Goal: Task Accomplishment & Management: Manage account settings

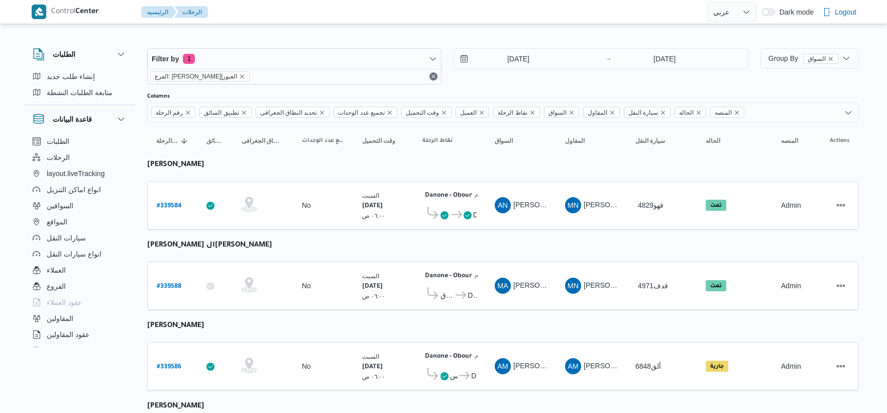
select select "ar"
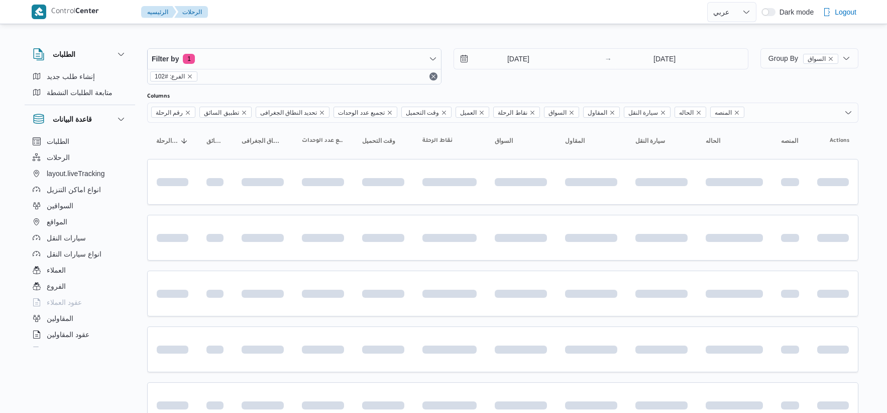
select select "ar"
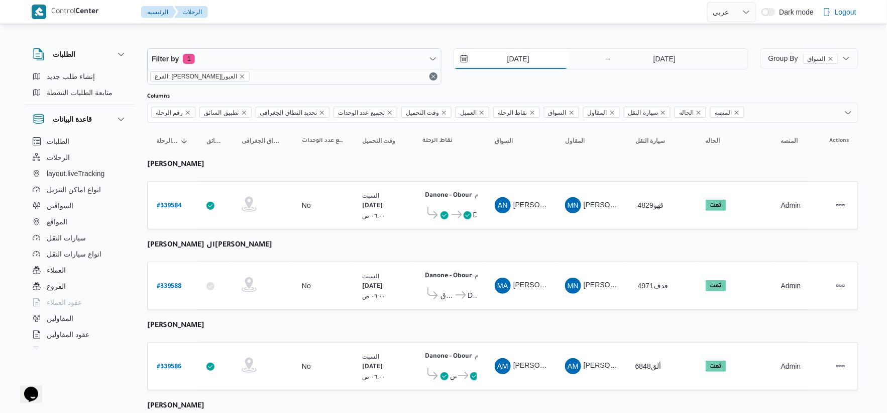
click at [523, 58] on input "[DATE]" at bounding box center [511, 59] width 114 height 20
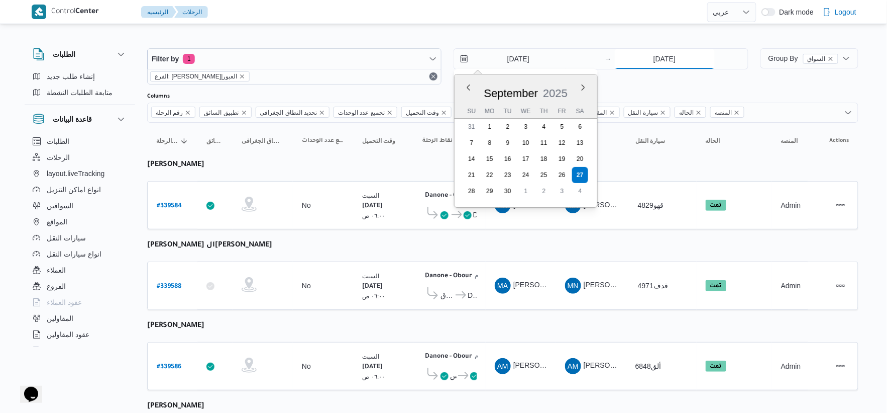
click at [657, 61] on input "[DATE]" at bounding box center [665, 59] width 100 height 20
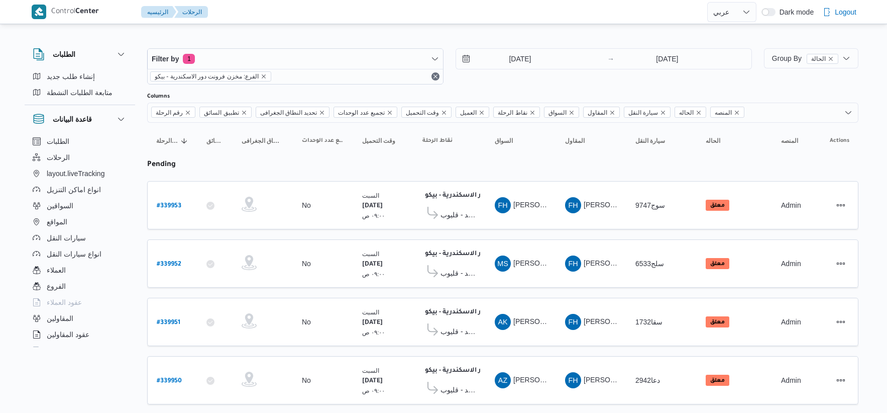
select select "ar"
click at [537, 58] on input "[DATE]" at bounding box center [513, 59] width 114 height 20
select select "ar"
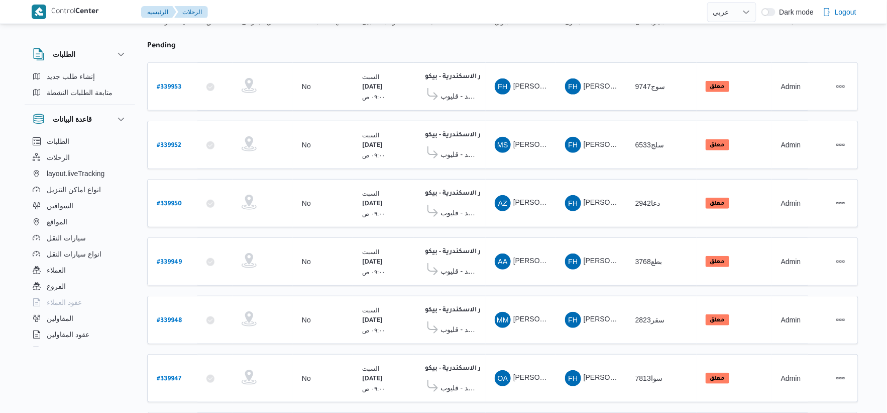
scroll to position [112, 0]
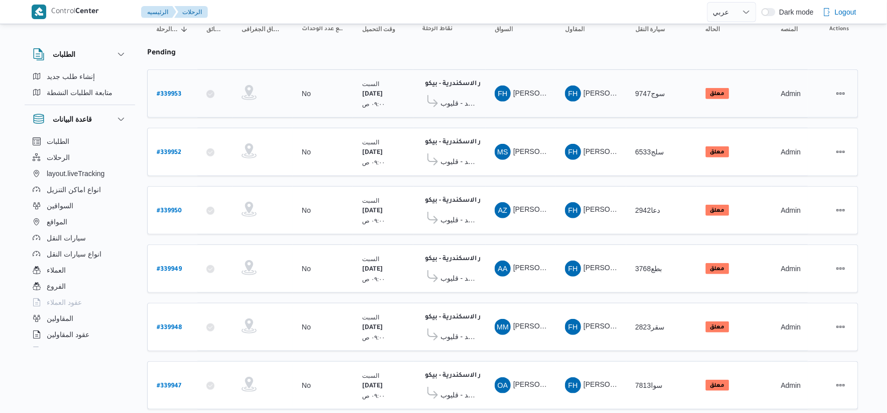
click at [471, 97] on span "معرض العربى يونيتد - قليوب" at bounding box center [459, 103] width 36 height 12
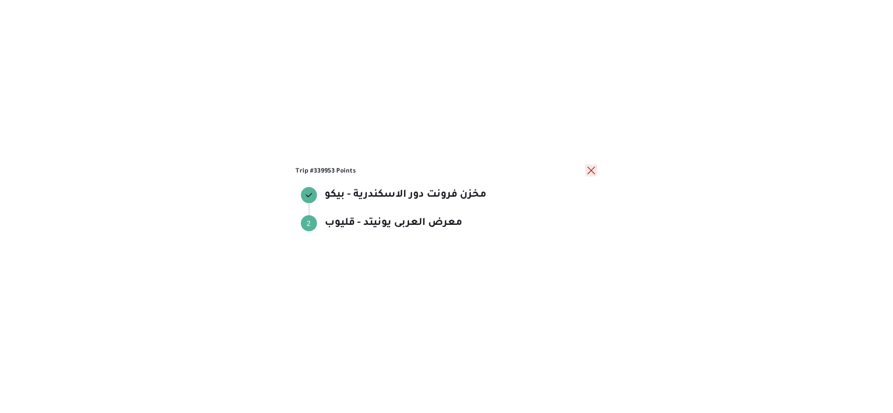
click at [588, 168] on button "close" at bounding box center [591, 170] width 12 height 12
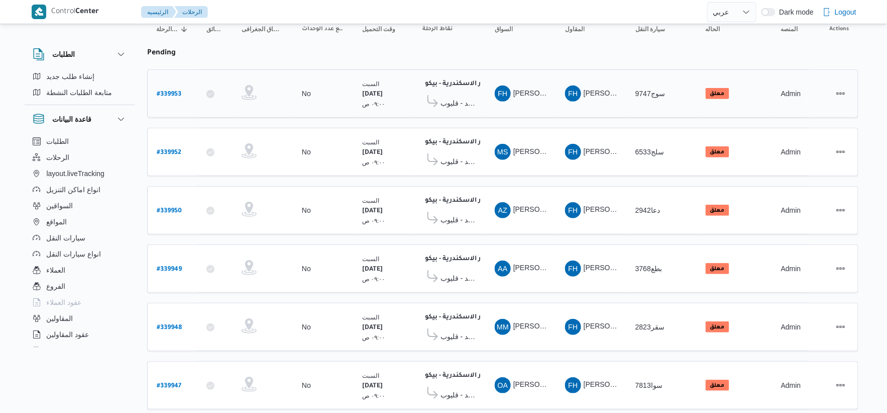
click at [170, 91] on b "# 339953" at bounding box center [169, 94] width 25 height 7
select select "ar"
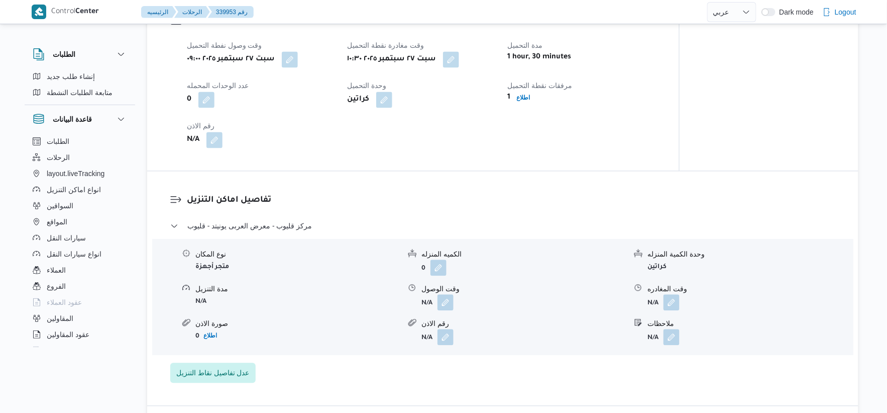
scroll to position [614, 0]
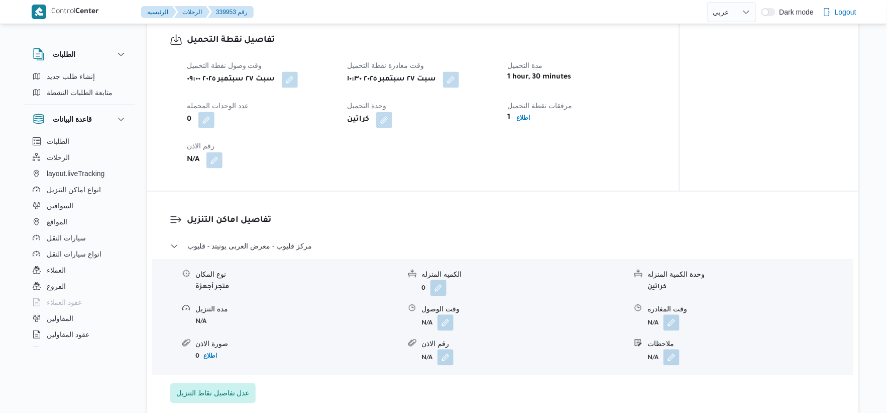
select select "ar"
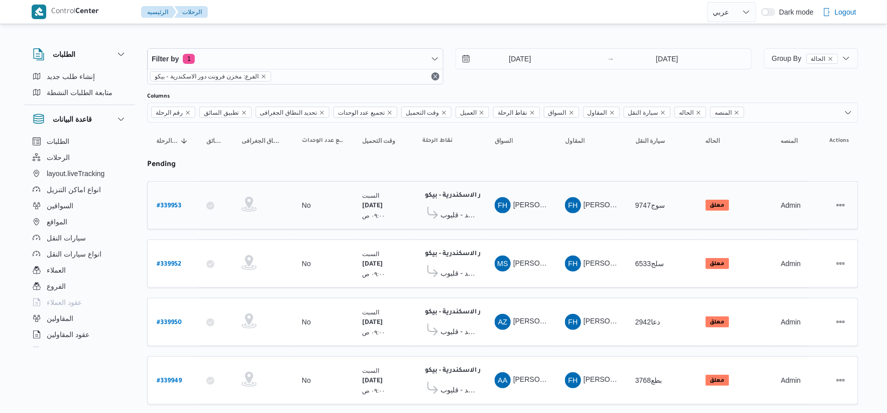
scroll to position [56, 0]
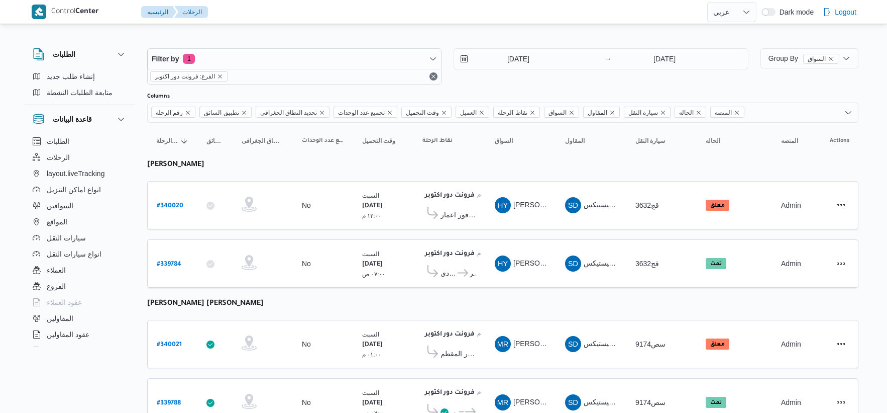
select select "ar"
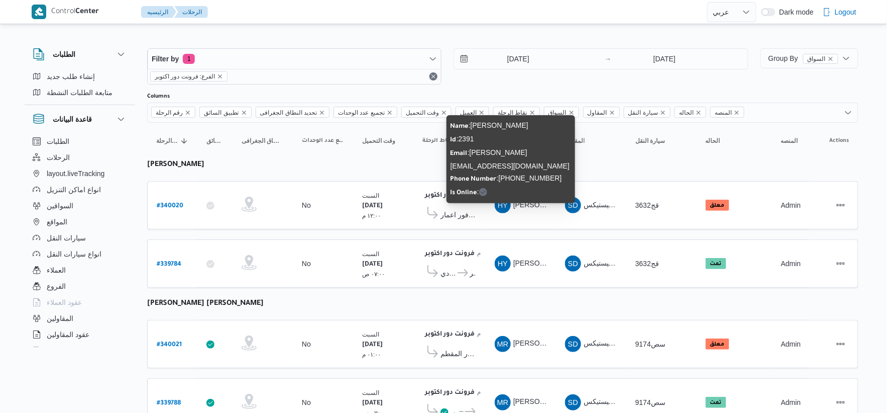
scroll to position [56, 0]
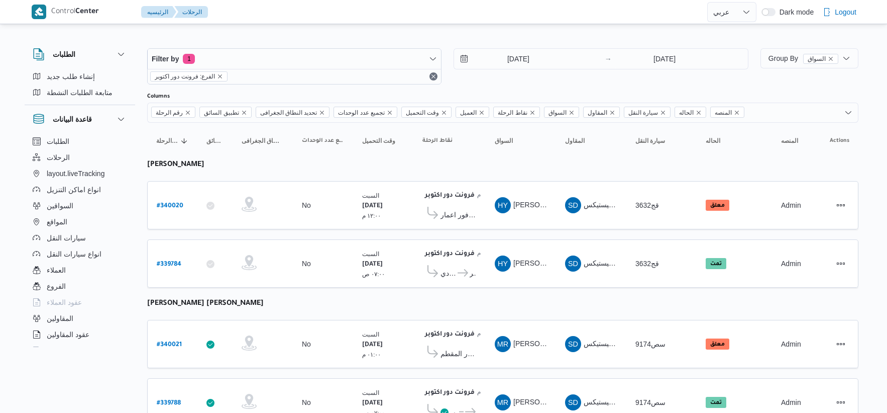
select select "ar"
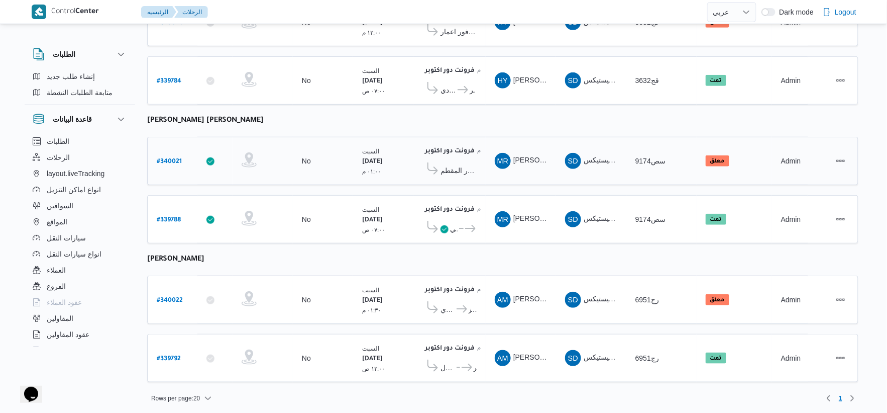
click at [459, 174] on span "كارفور المقطم" at bounding box center [450, 170] width 54 height 16
click at [460, 166] on span "كارفور المقطم" at bounding box center [459, 170] width 36 height 12
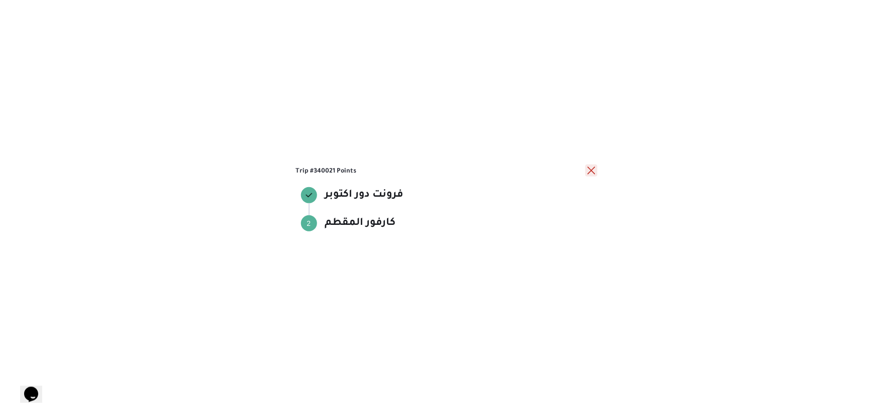
click at [593, 171] on button "close" at bounding box center [591, 170] width 12 height 12
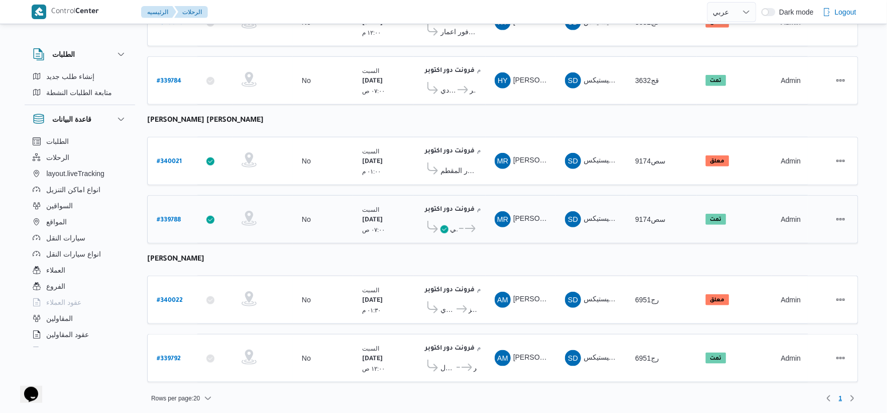
click at [452, 223] on span "كارفور فرع البارون سيتي" at bounding box center [454, 229] width 8 height 12
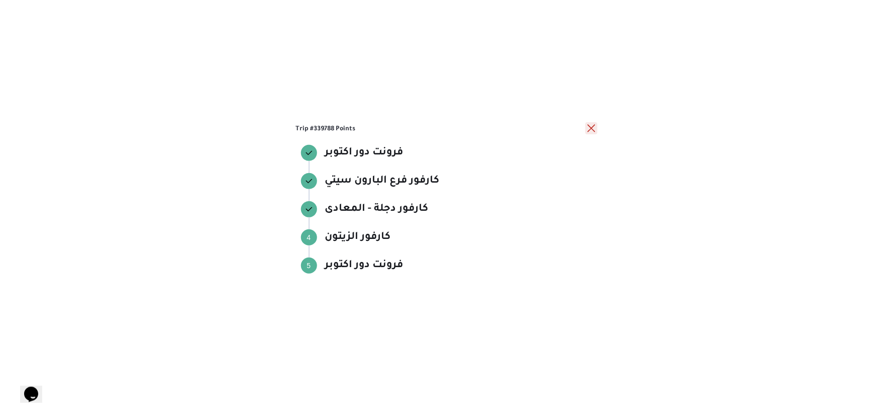
click at [585, 129] on button "close" at bounding box center [591, 128] width 12 height 12
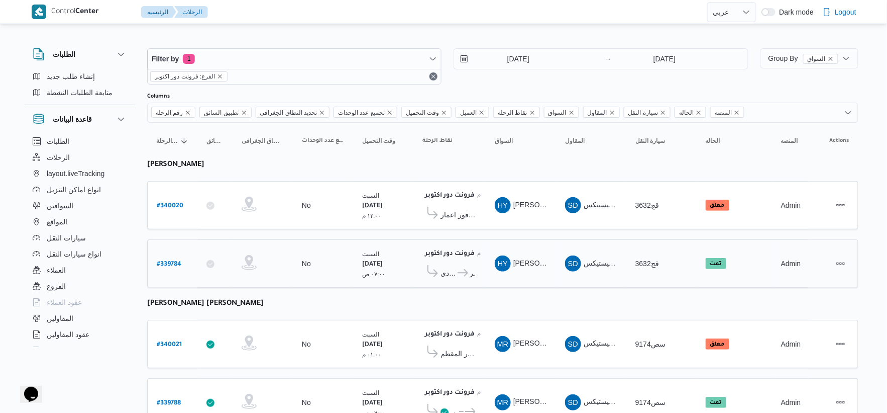
click at [454, 270] on span "كارفور نيو معادي" at bounding box center [449, 273] width 16 height 12
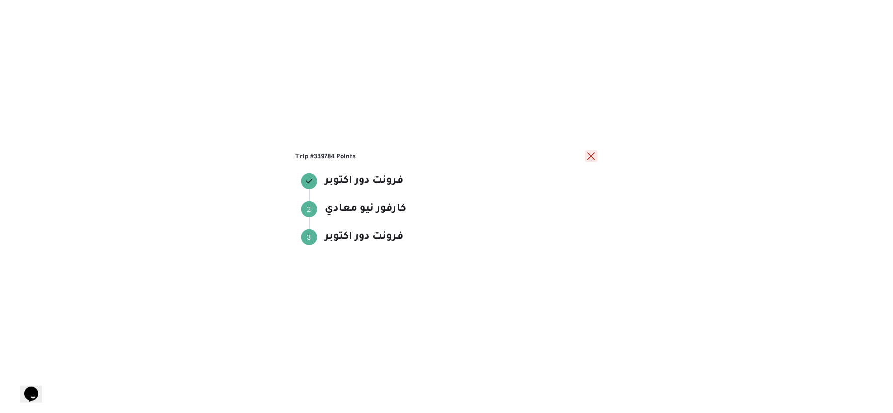
click at [592, 153] on button "close" at bounding box center [591, 156] width 12 height 12
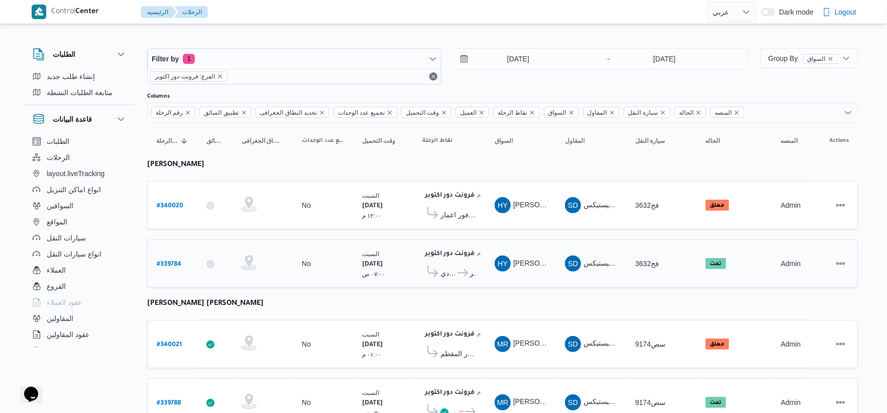
click at [463, 269] on icon at bounding box center [463, 273] width 11 height 8
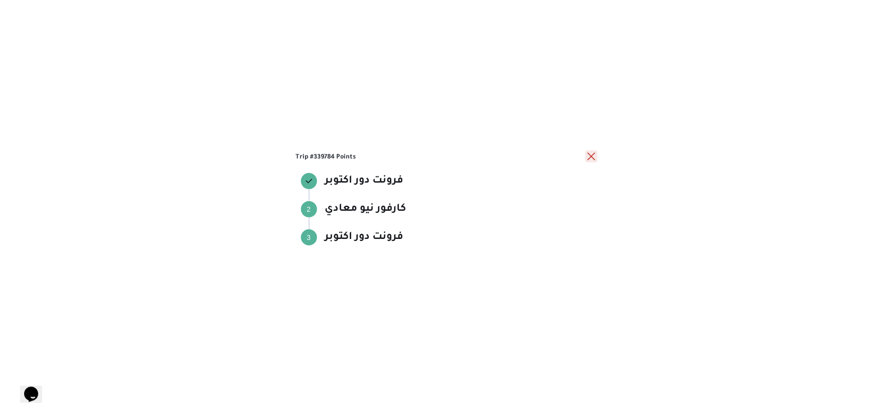
click at [593, 153] on button "close" at bounding box center [591, 156] width 12 height 12
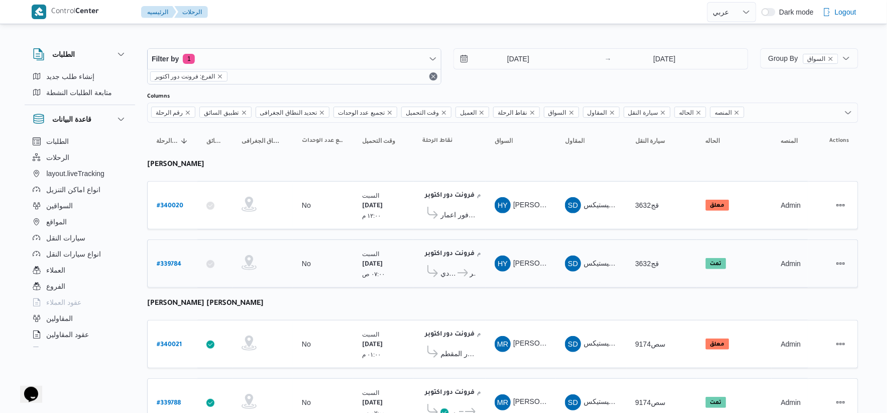
click at [459, 269] on icon at bounding box center [463, 273] width 11 height 8
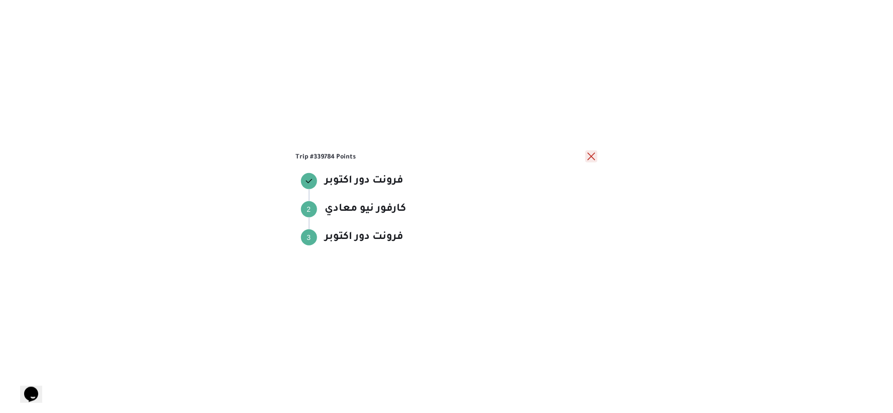
click at [588, 158] on button "close" at bounding box center [591, 156] width 12 height 12
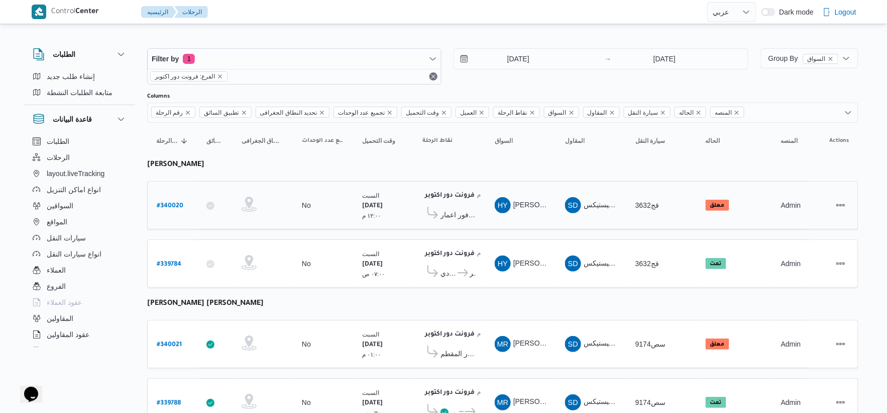
click at [164, 203] on b "# 340020" at bounding box center [170, 206] width 27 height 7
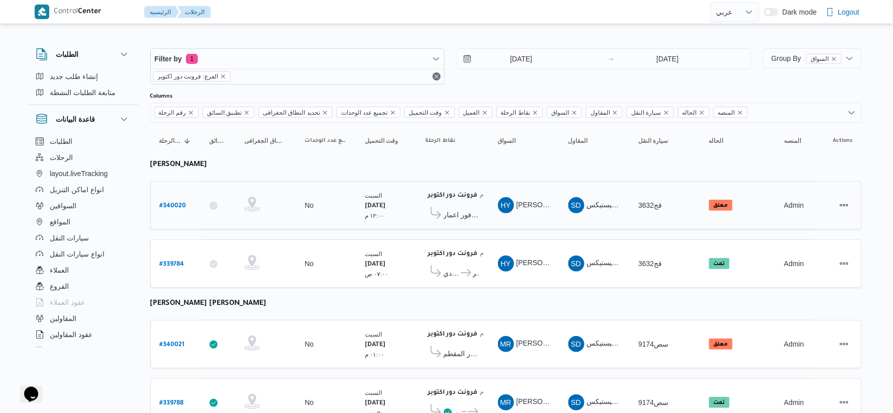
select select "ar"
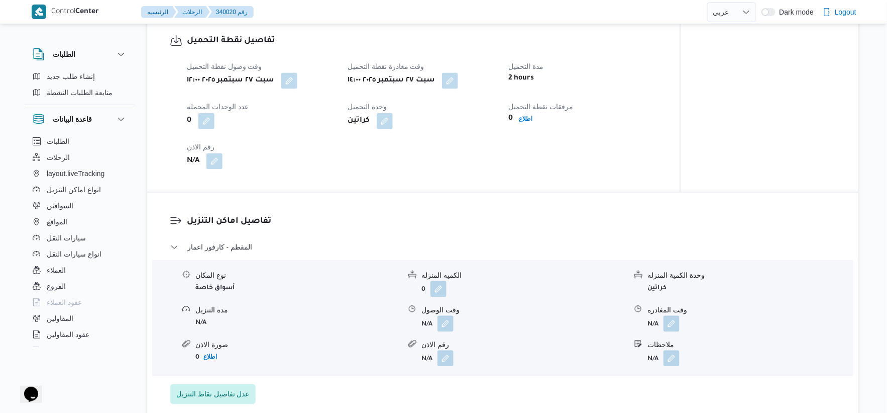
scroll to position [726, 0]
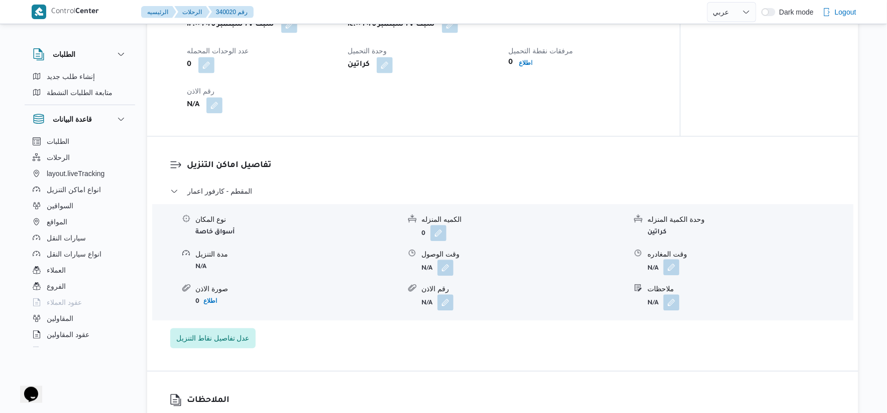
click at [668, 263] on button "button" at bounding box center [672, 267] width 16 height 16
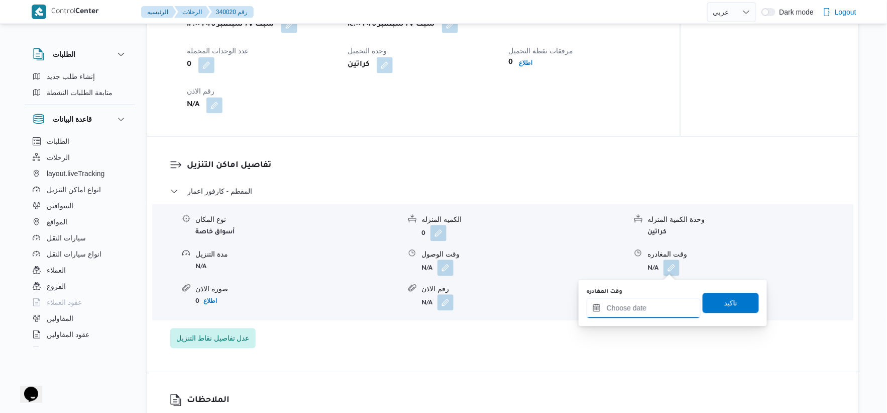
click at [658, 317] on input "وقت المغادره" at bounding box center [644, 307] width 114 height 20
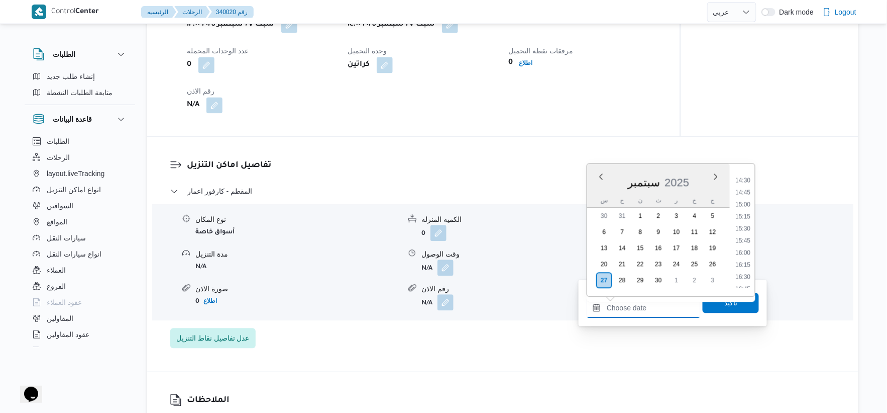
scroll to position [752, 0]
click at [750, 194] on li "16:00" at bounding box center [743, 196] width 23 height 10
type input "٢٧/٠٩/٢٠٢٥ ١٦:٠٠"
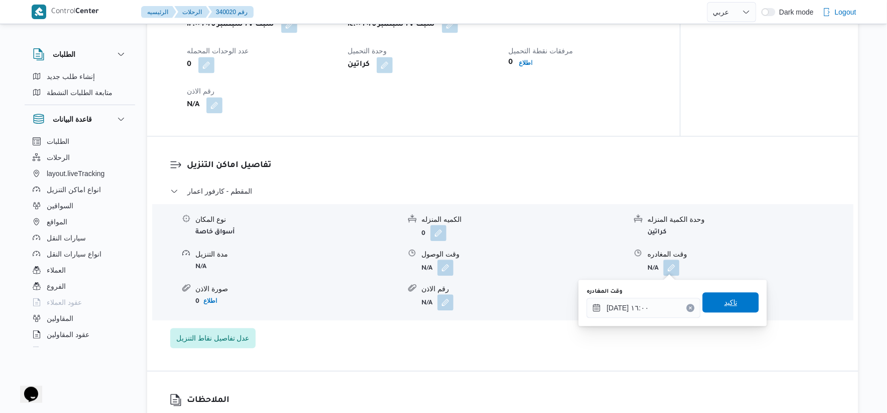
click at [724, 310] on span "تاكيد" at bounding box center [731, 302] width 56 height 20
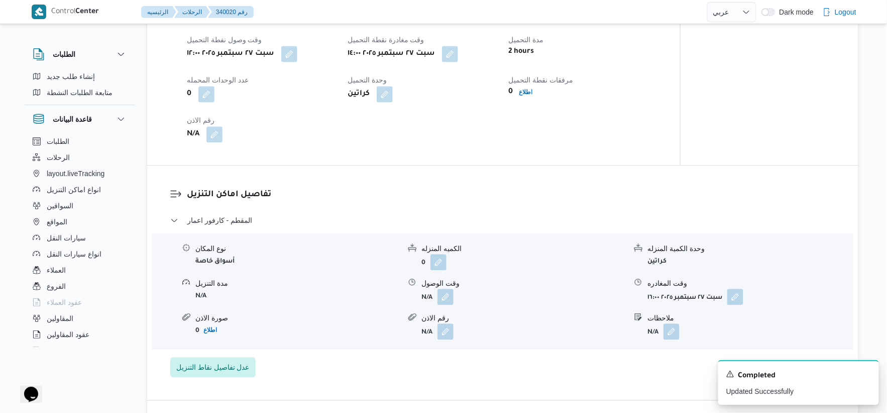
scroll to position [670, 0]
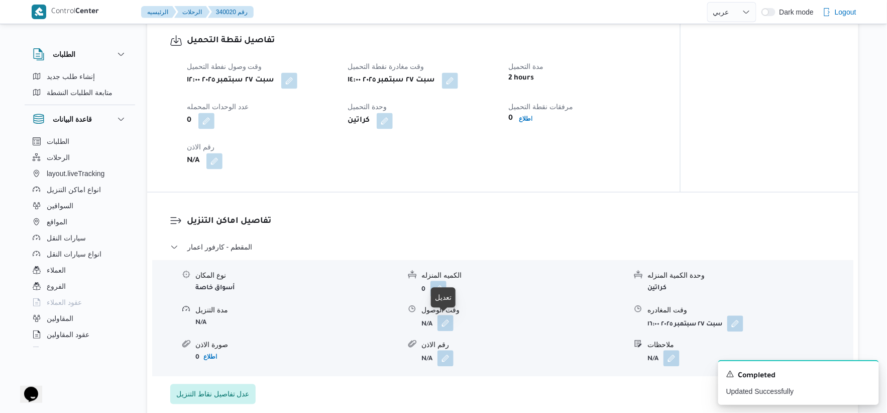
click at [444, 319] on button "button" at bounding box center [446, 323] width 16 height 16
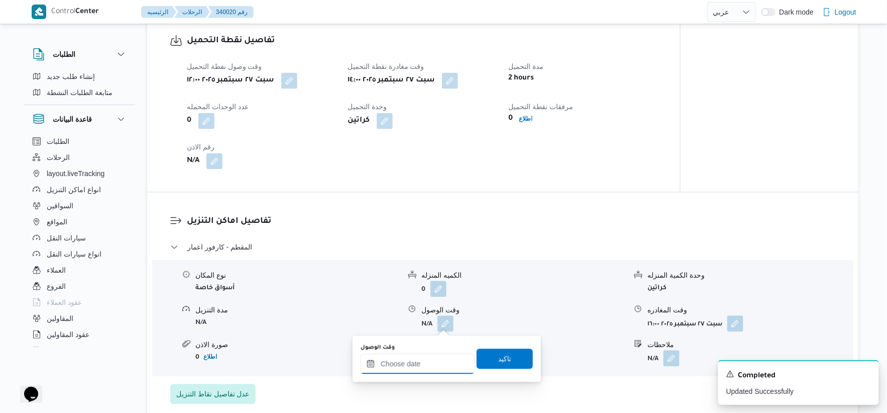
click at [434, 356] on input "وقت الوصول" at bounding box center [418, 363] width 114 height 20
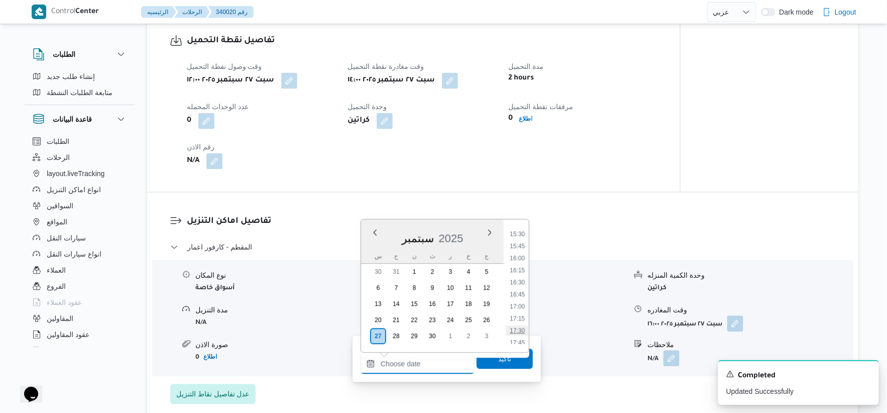
scroll to position [640, 0]
click at [523, 315] on li "15:00" at bounding box center [517, 316] width 23 height 10
type input "٢٧/٠٩/٢٠٢٥ ١٥:٠٠"
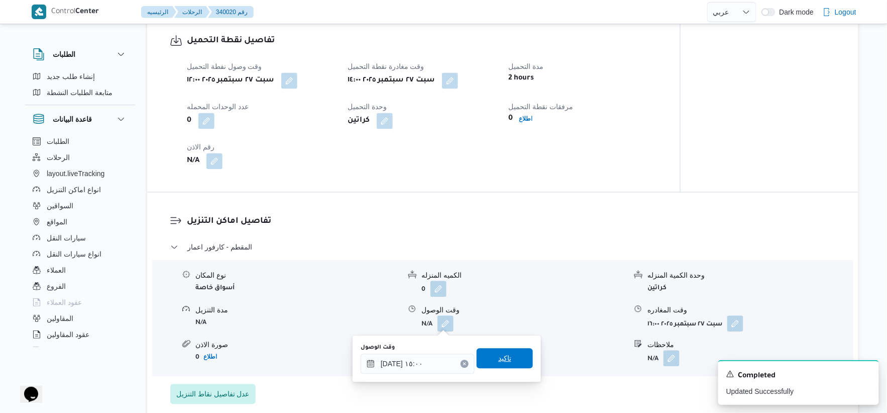
click at [509, 358] on span "تاكيد" at bounding box center [505, 358] width 56 height 20
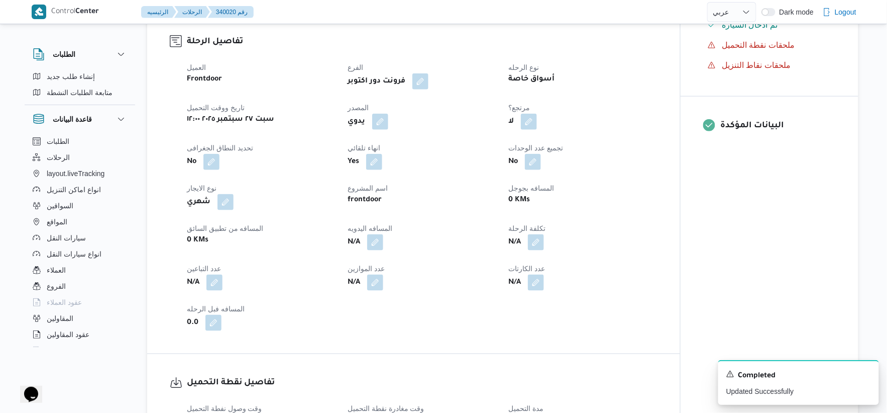
scroll to position [335, 0]
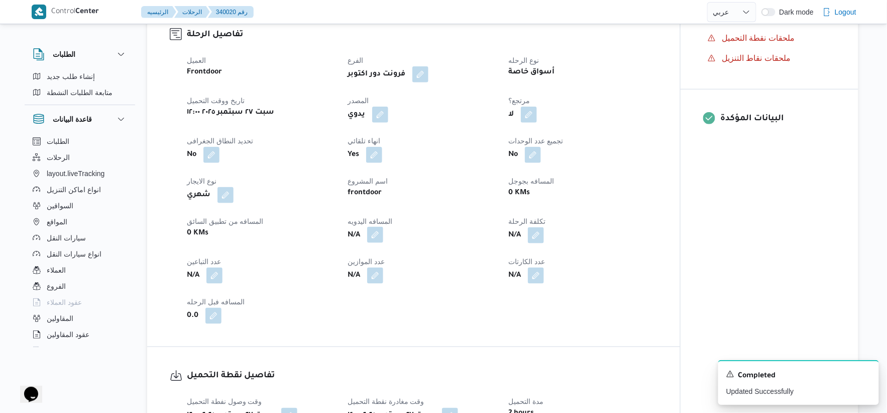
click at [375, 239] on button "button" at bounding box center [375, 235] width 16 height 16
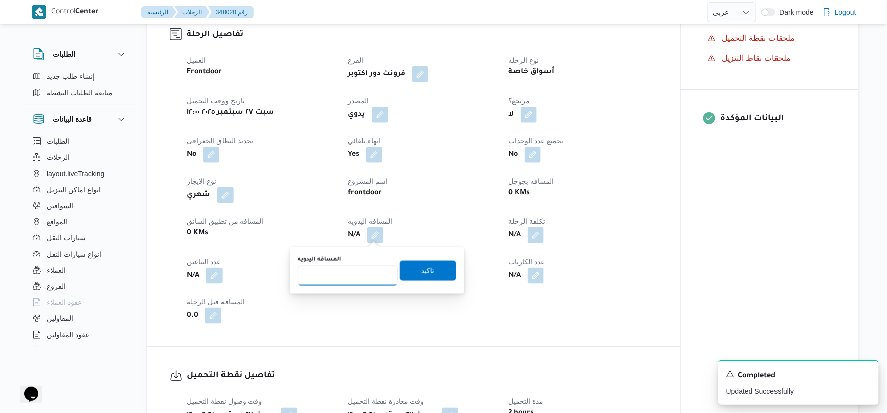
click at [352, 282] on input "المسافه اليدويه" at bounding box center [348, 275] width 100 height 20
type input "124"
click at [433, 267] on span "تاكيد" at bounding box center [428, 270] width 56 height 20
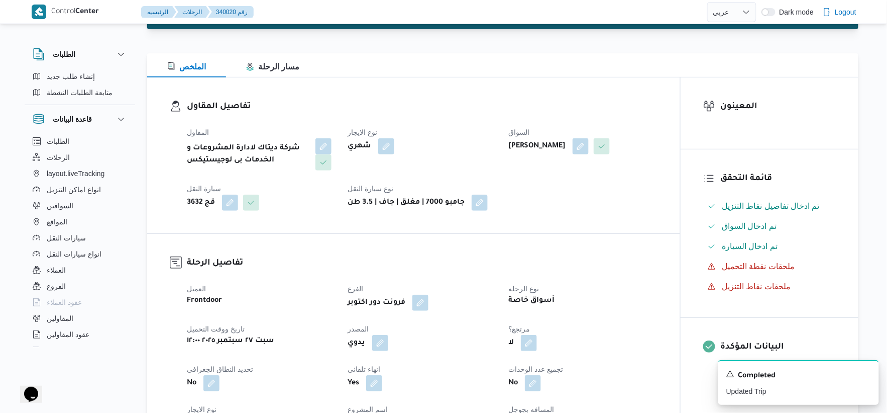
scroll to position [0, 0]
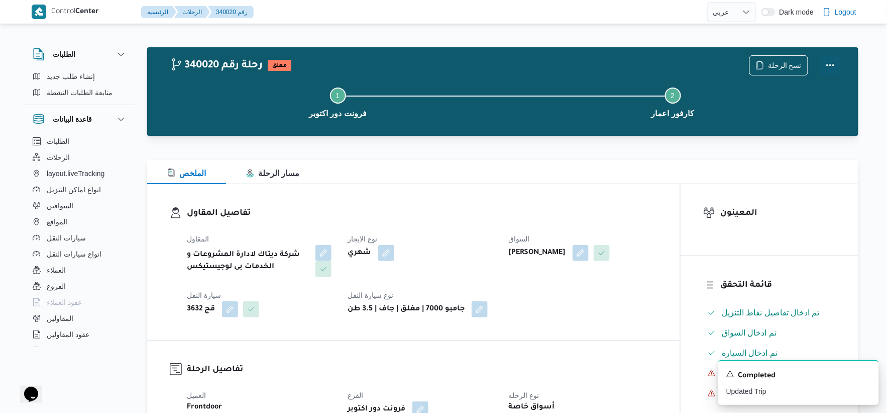
click at [830, 63] on button "Actions" at bounding box center [831, 65] width 20 height 20
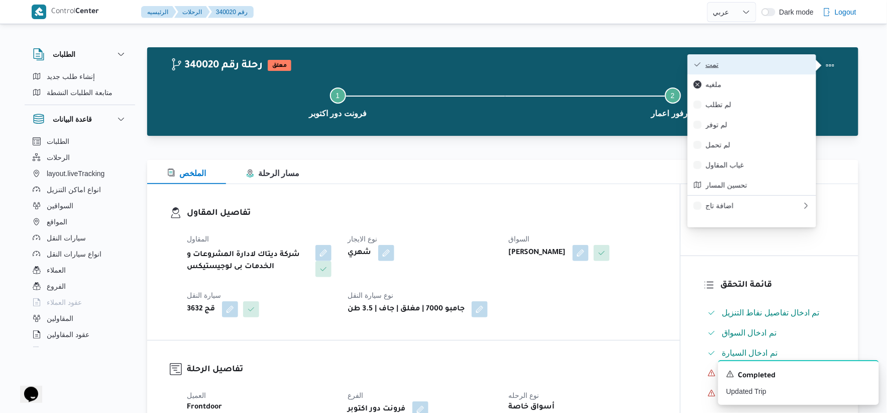
click at [780, 59] on button "تمت" at bounding box center [752, 64] width 129 height 20
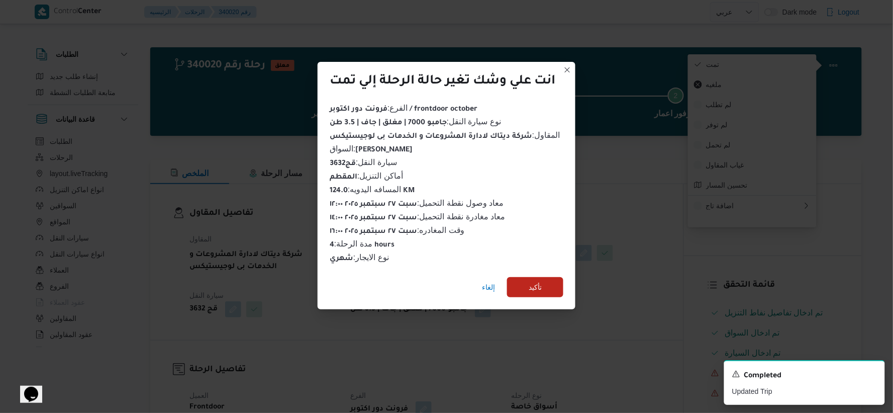
click at [555, 293] on div "إلغاء تأكيد" at bounding box center [447, 289] width 258 height 40
click at [551, 289] on span "تأكيد" at bounding box center [535, 286] width 56 height 20
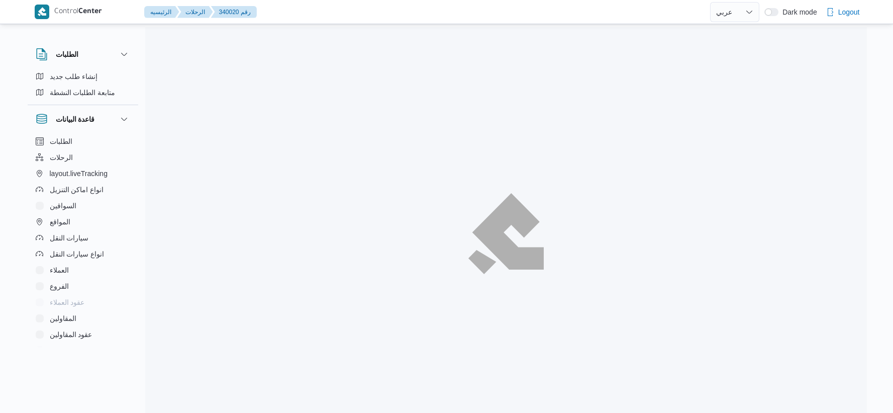
select select "ar"
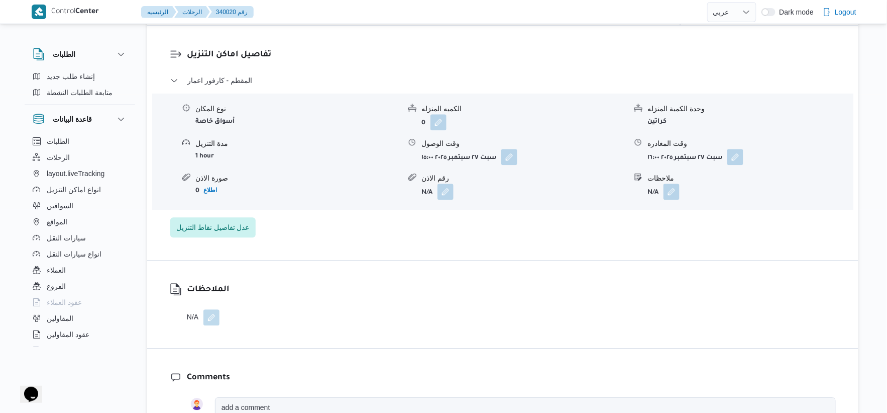
scroll to position [837, 0]
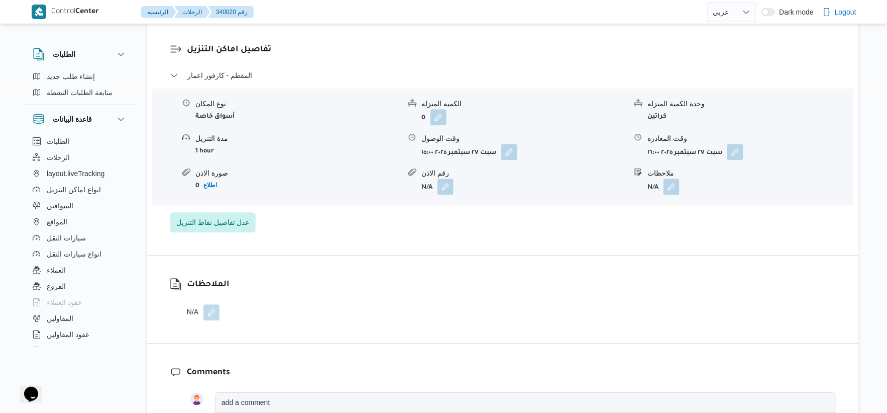
select select "ar"
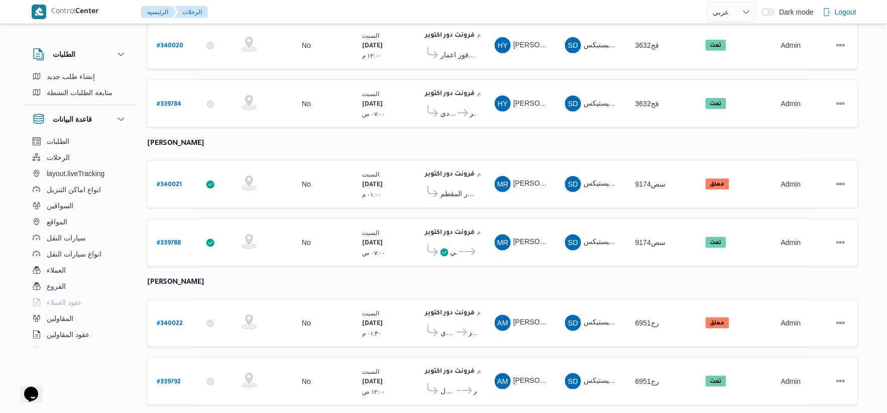
scroll to position [167, 0]
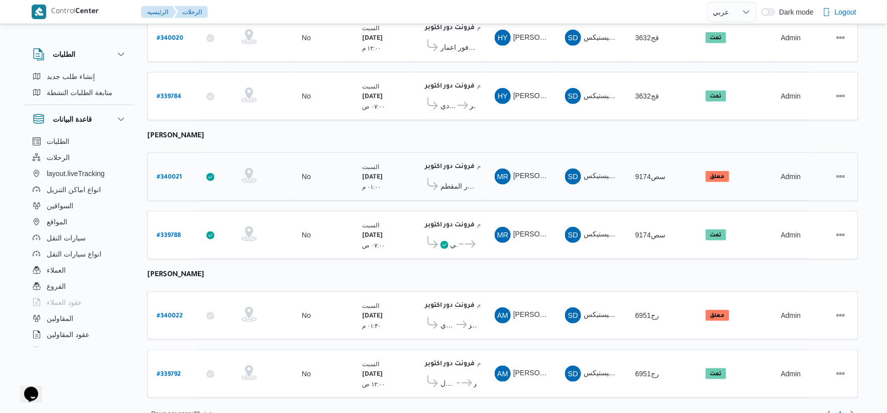
click at [166, 174] on b "# 340021" at bounding box center [169, 177] width 25 height 7
select select "ar"
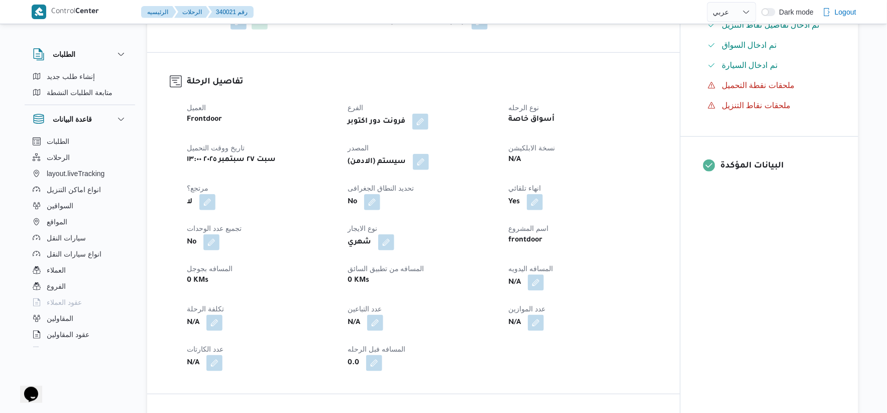
scroll to position [390, 0]
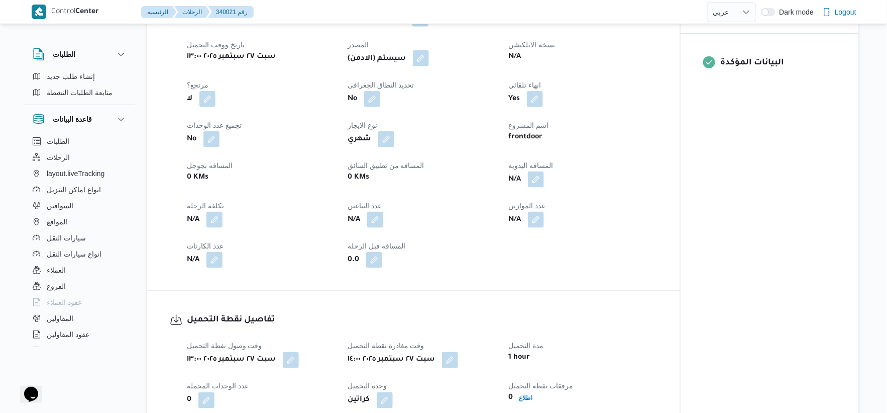
click at [429, 54] on button "button" at bounding box center [421, 58] width 16 height 16
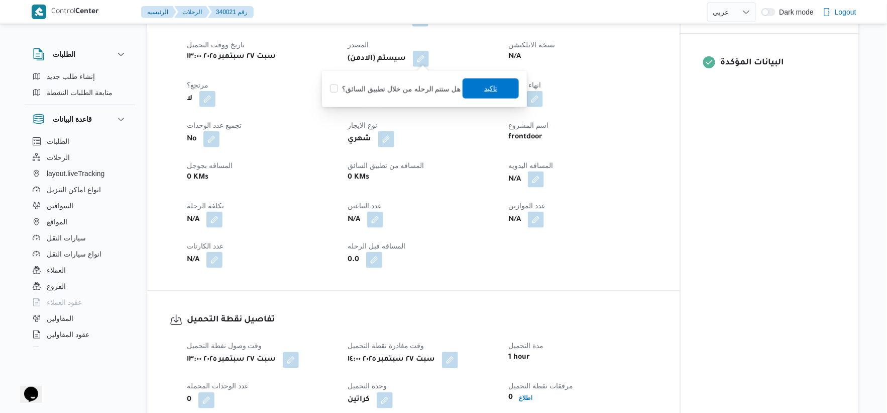
click at [485, 92] on span "تاكيد" at bounding box center [490, 88] width 13 height 12
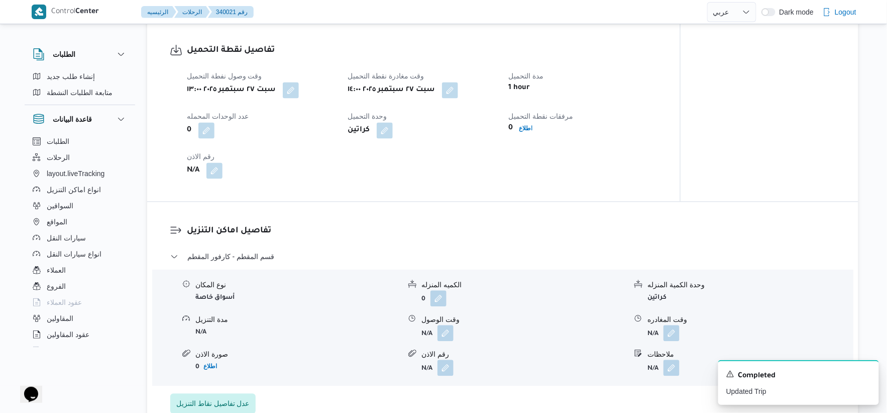
scroll to position [726, 0]
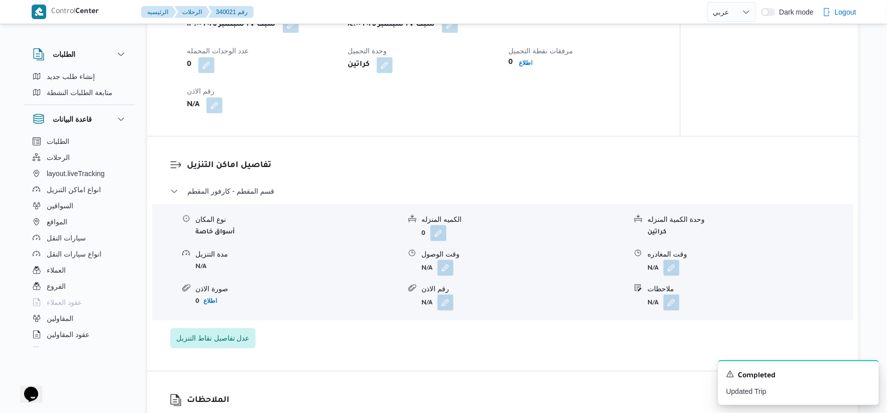
select select "ar"
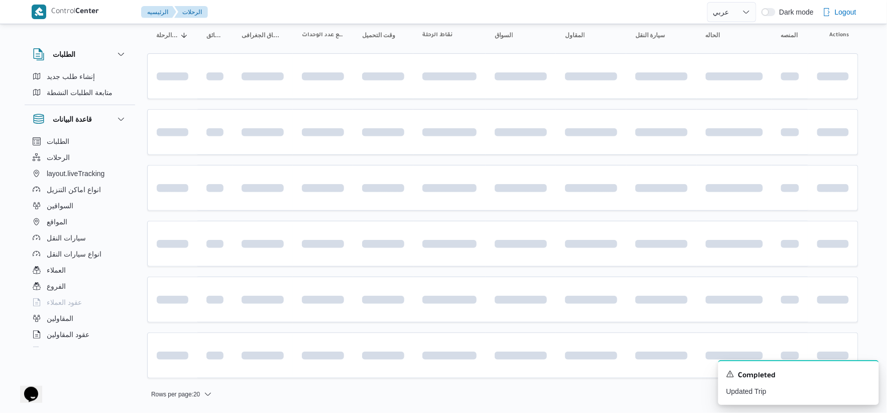
scroll to position [183, 0]
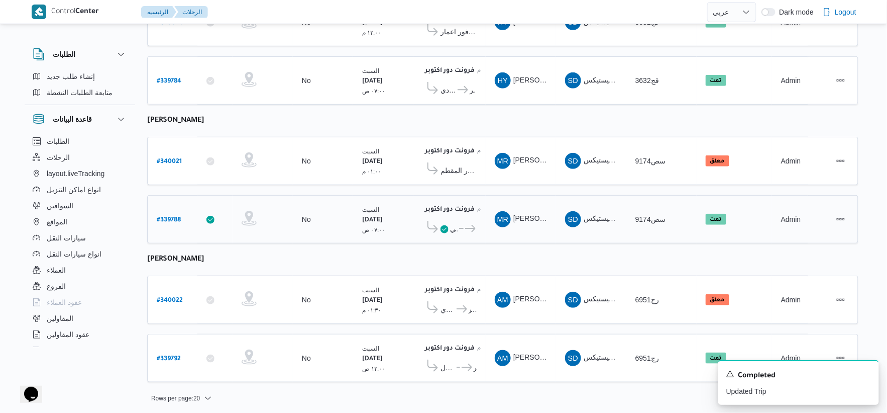
click at [170, 217] on b "# 339788" at bounding box center [169, 220] width 24 height 7
select select "ar"
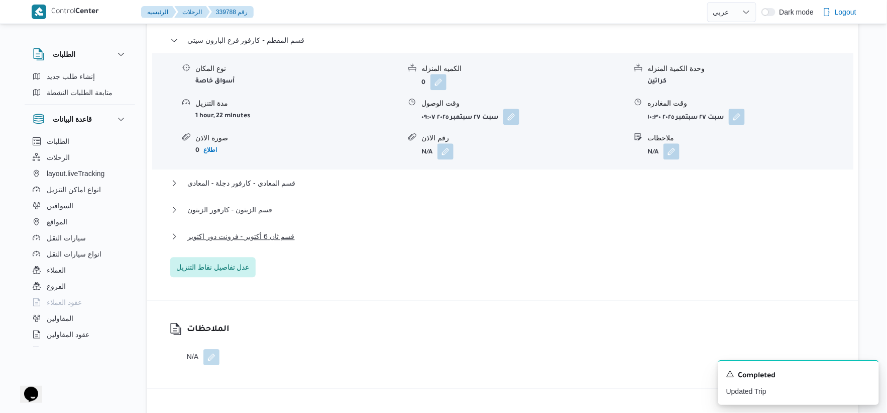
scroll to position [893, 0]
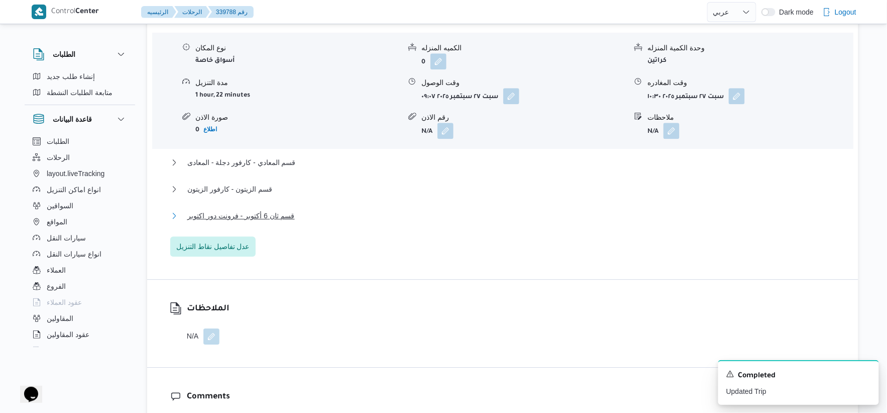
click at [280, 219] on span "قسم ثان 6 أكتوبر - فرونت دور اكتوبر" at bounding box center [241, 216] width 108 height 12
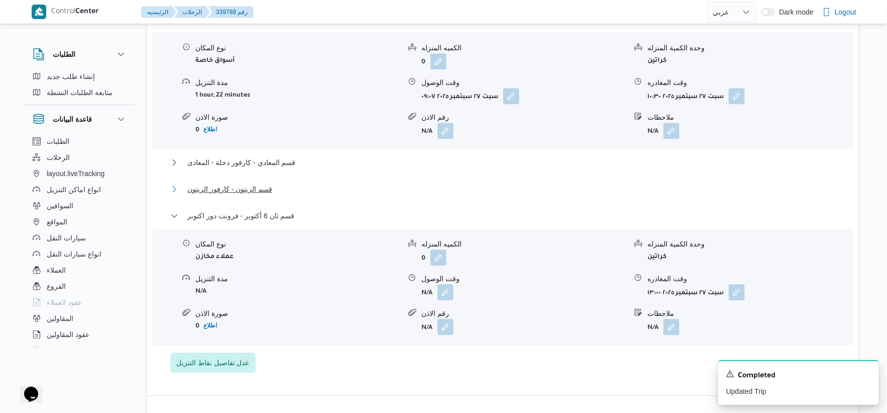
click at [275, 190] on button "قسم الزيتون - كارفور الزيتون" at bounding box center [503, 189] width 666 height 12
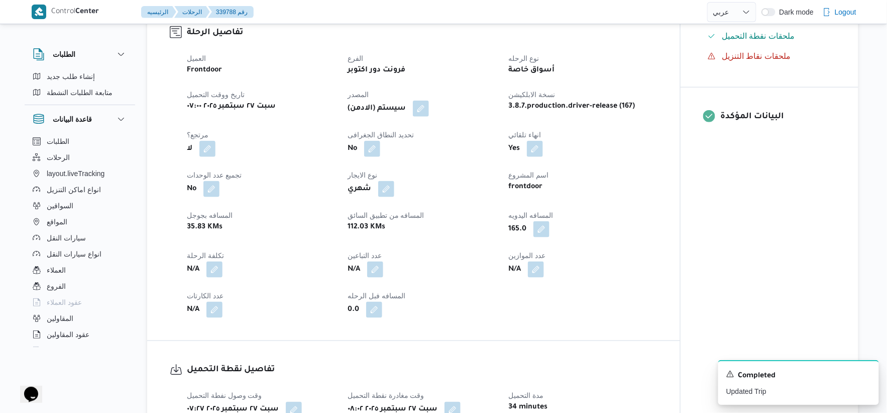
scroll to position [223, 0]
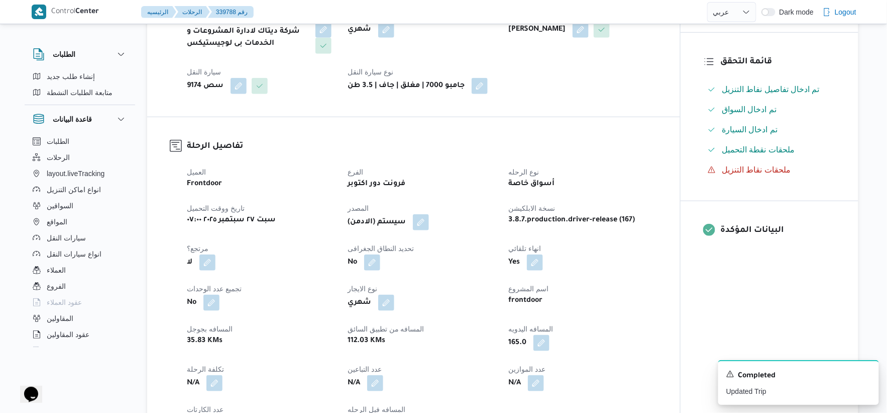
scroll to position [106, 0]
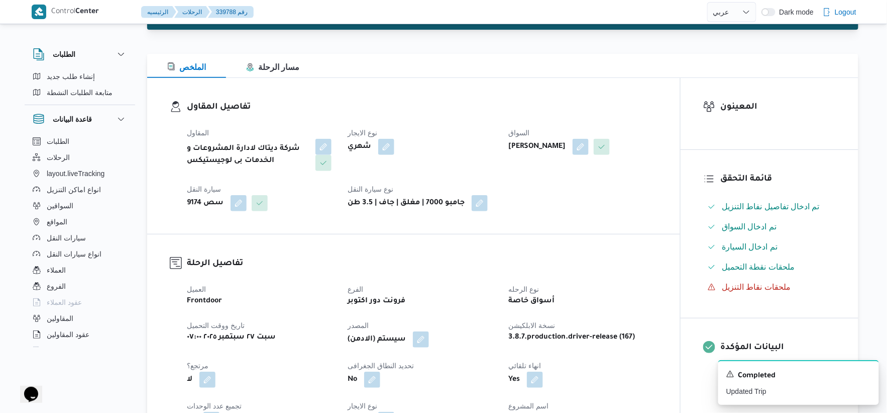
select select "ar"
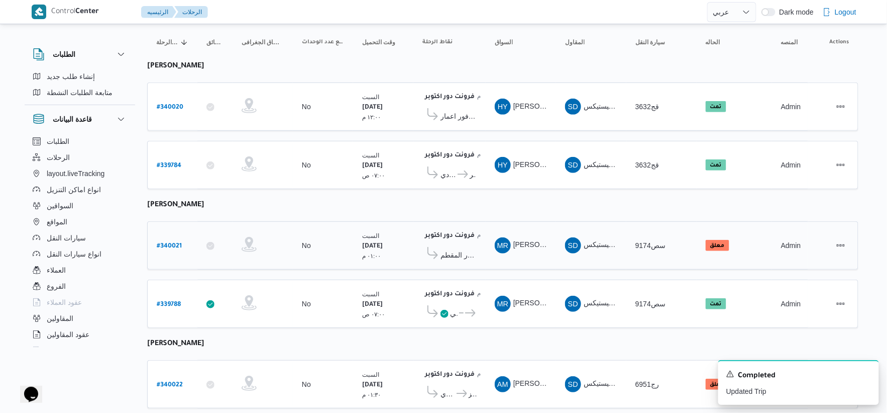
scroll to position [71, 0]
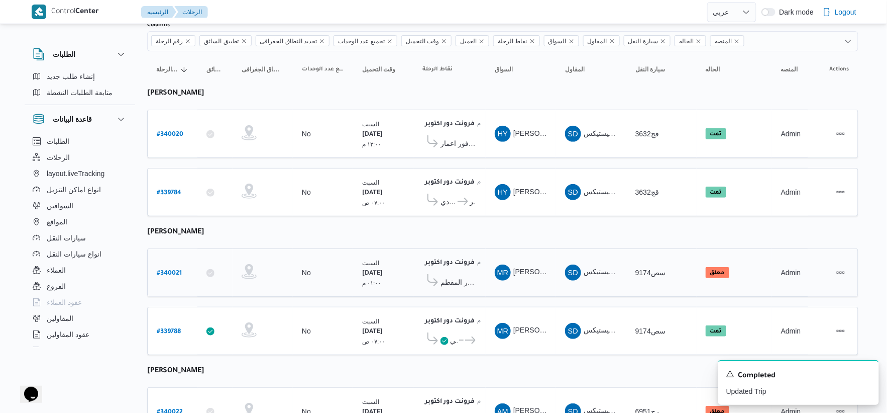
click at [465, 278] on span "كارفور المقطم" at bounding box center [459, 282] width 36 height 12
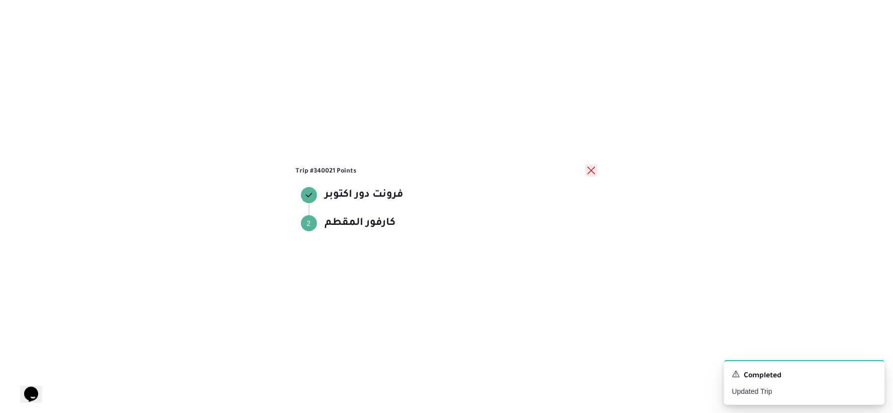
click at [591, 166] on button "close" at bounding box center [591, 170] width 12 height 12
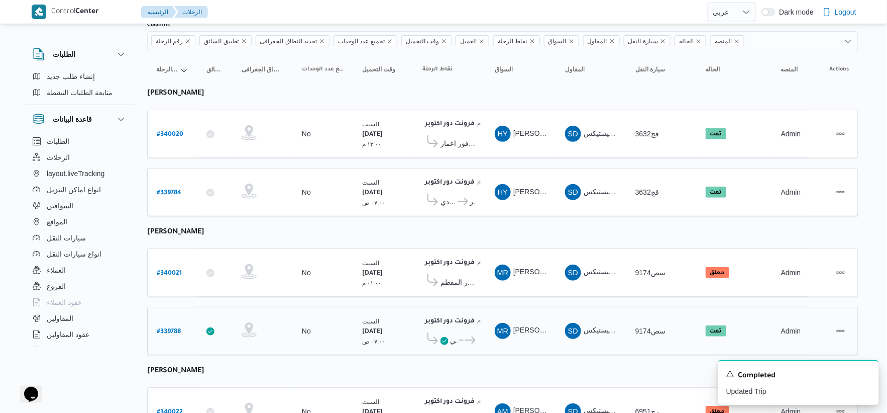
click at [464, 341] on span "فرونت دور اكتوبر" at bounding box center [470, 340] width 13 height 12
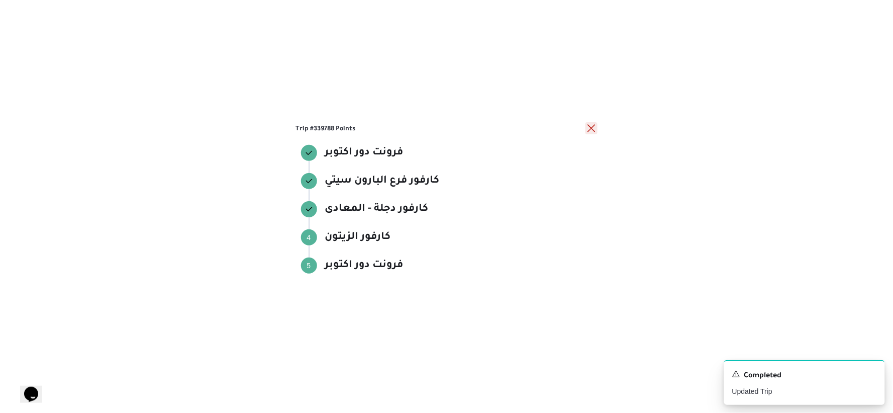
click at [591, 129] on button "close" at bounding box center [591, 128] width 12 height 12
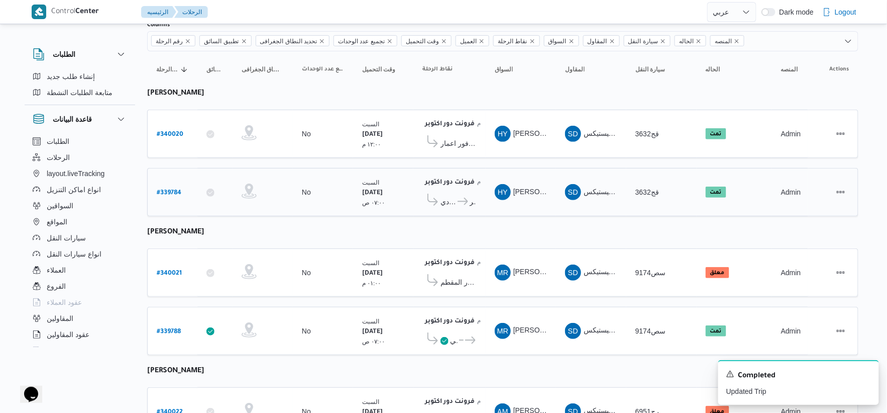
click at [168, 189] on b "# 339784" at bounding box center [169, 192] width 25 height 7
select select "ar"
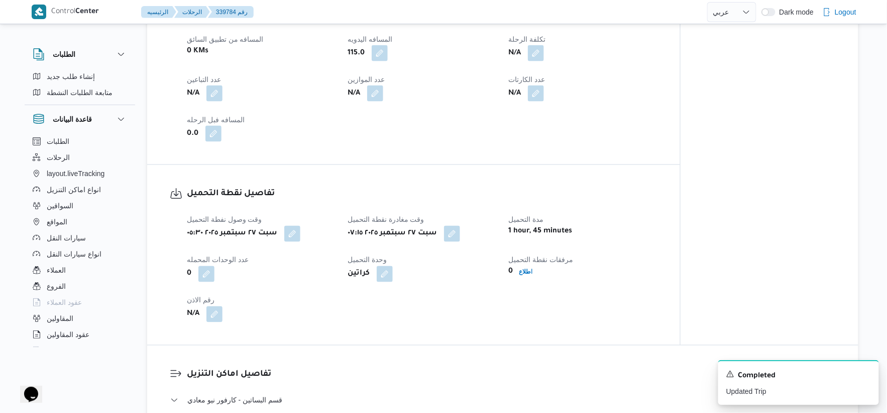
scroll to position [685, 0]
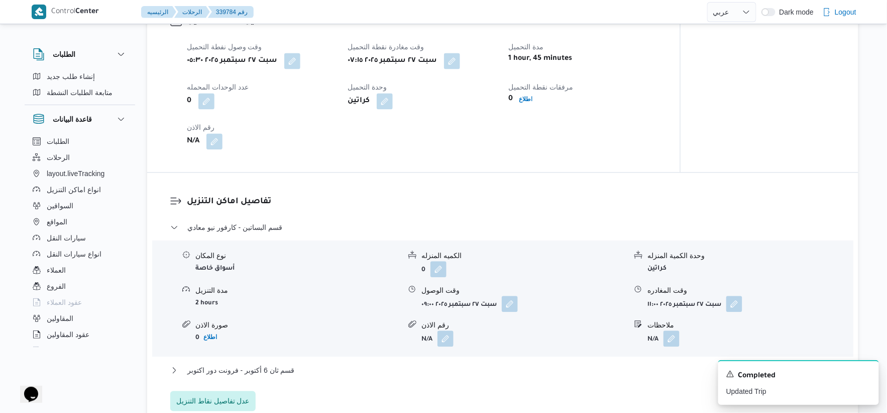
select select "ar"
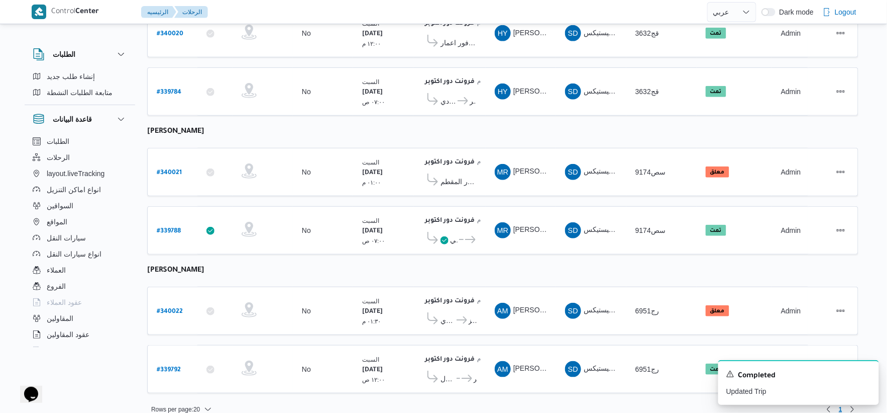
scroll to position [183, 0]
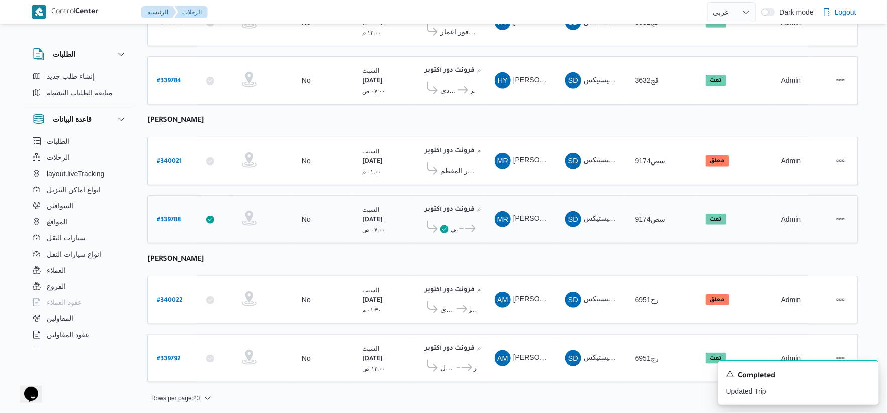
click at [171, 217] on b "# 339788" at bounding box center [169, 220] width 24 height 7
select select "ar"
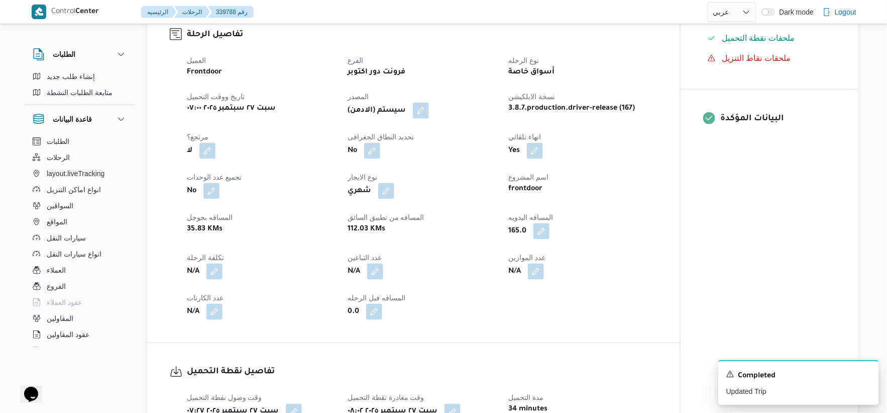
scroll to position [614, 0]
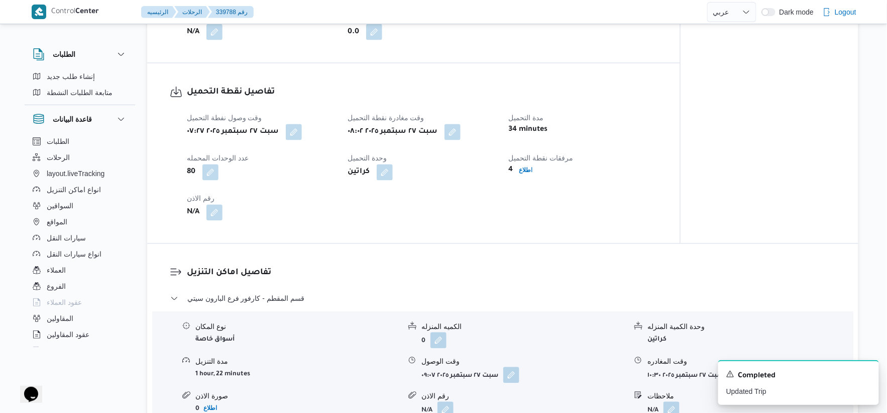
click at [530, 162] on dt "مرفقات نقطة التحميل" at bounding box center [583, 158] width 149 height 12
click at [528, 167] on b "اطلاع" at bounding box center [526, 170] width 14 height 7
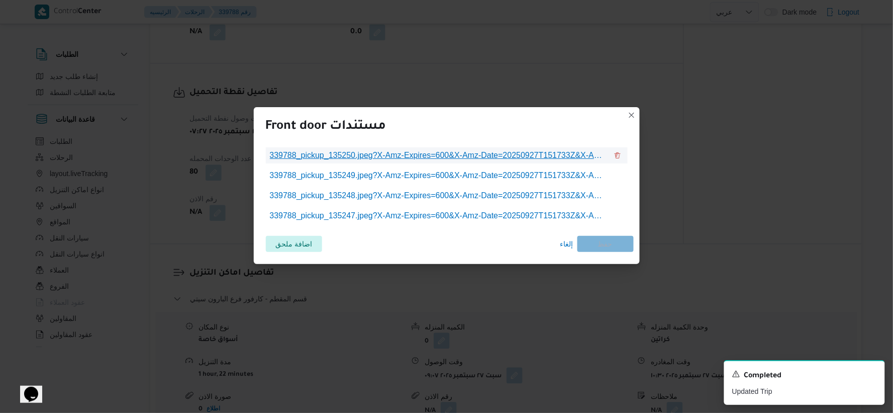
click at [466, 158] on span "339788_pickup_135250.jpeg?X-Amz-Expires=600&X-Amz-Date=20250927T151733Z&X-Amz-A…" at bounding box center [439, 155] width 338 height 12
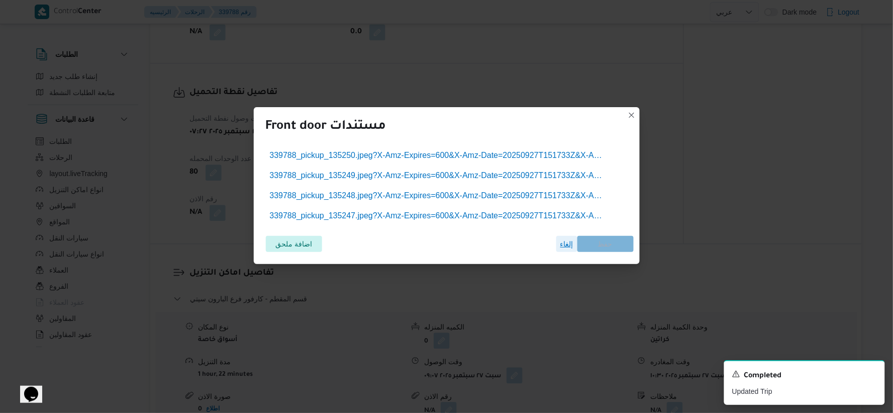
click at [567, 244] on span "إلغاء" at bounding box center [566, 244] width 13 height 12
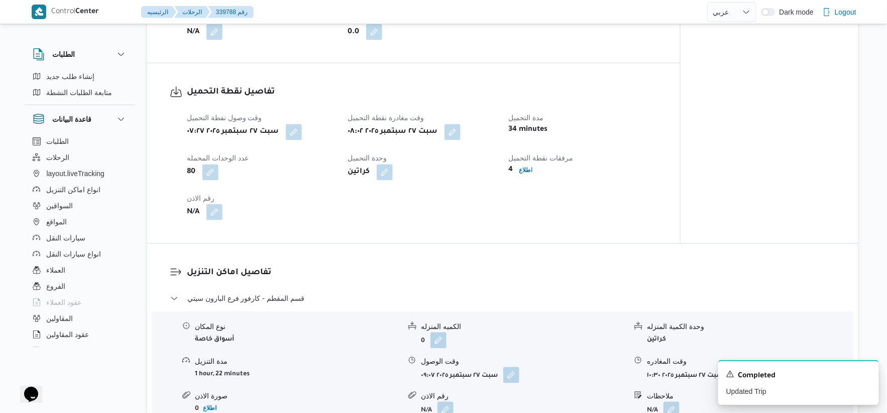
click at [217, 212] on button "button" at bounding box center [215, 212] width 16 height 16
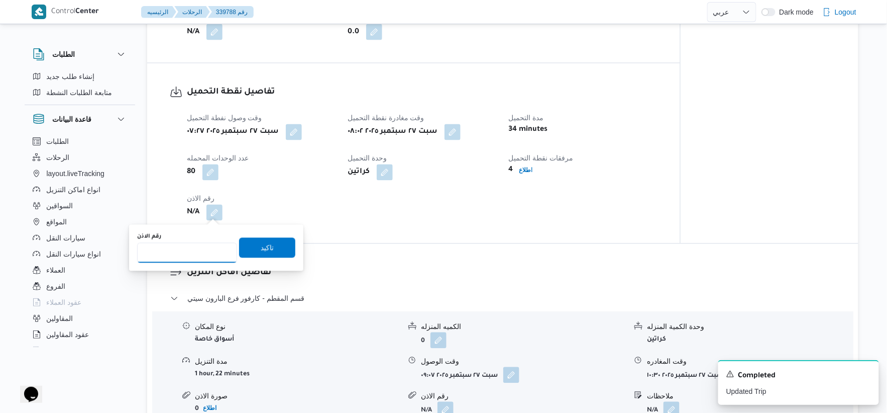
click at [184, 250] on input "رقم الاذن" at bounding box center [187, 253] width 100 height 20
type input "9039"
click at [270, 240] on span "تاكيد" at bounding box center [267, 247] width 56 height 20
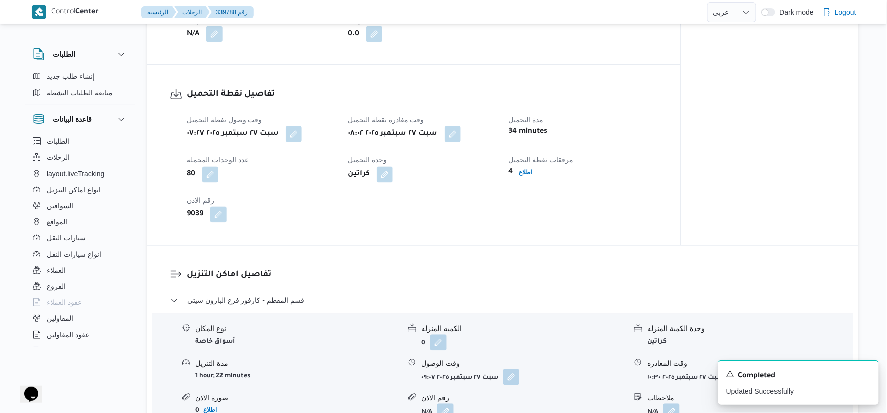
scroll to position [558, 0]
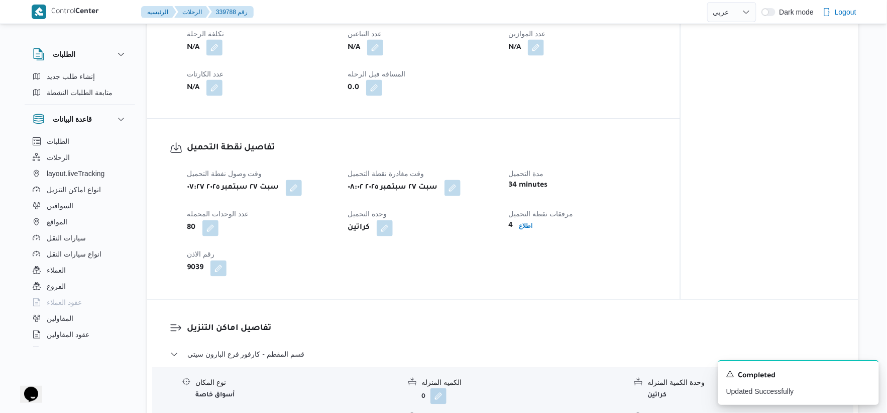
select select "ar"
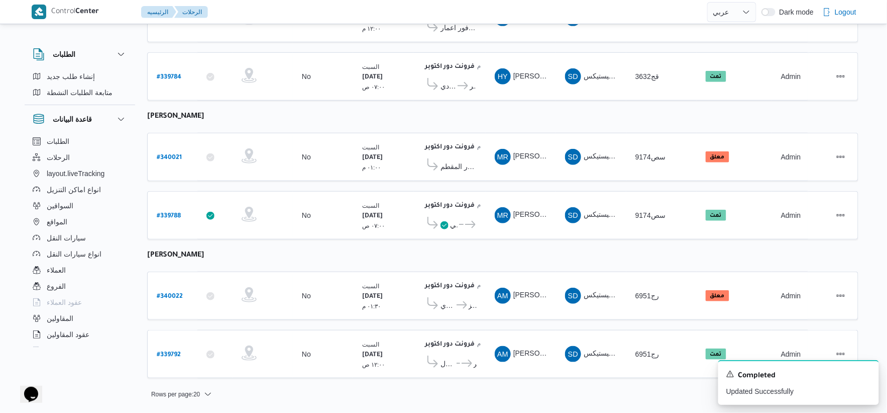
scroll to position [183, 0]
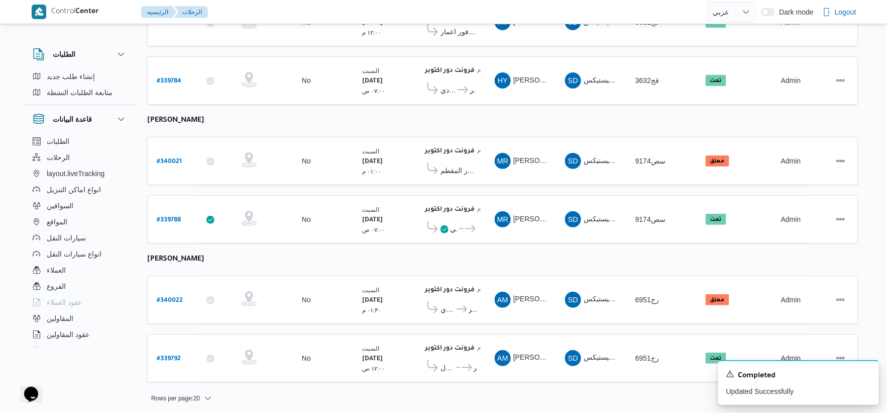
select select "ar"
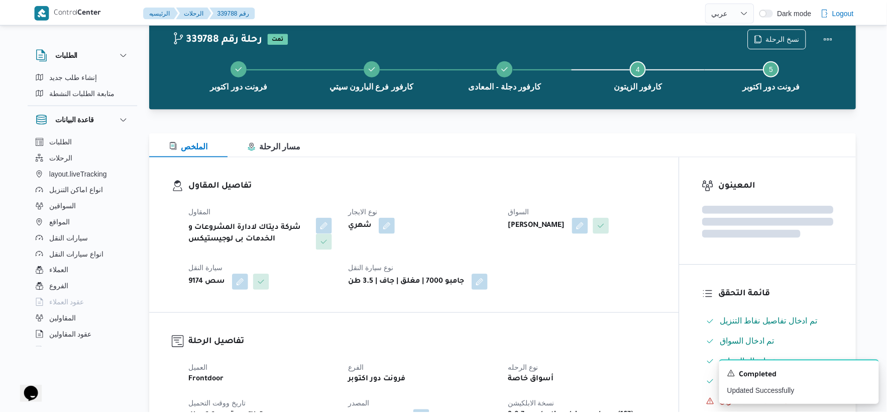
scroll to position [558, 0]
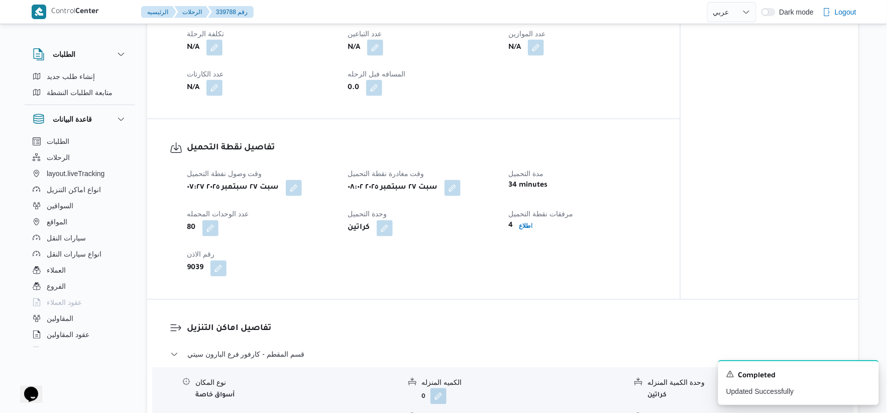
select select "ar"
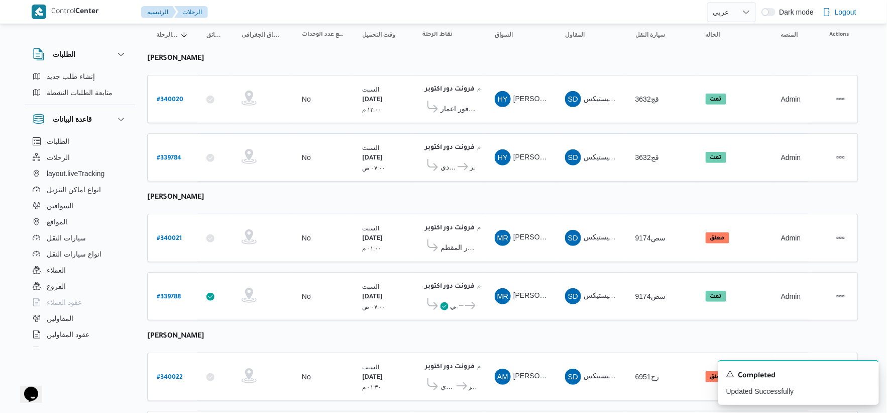
scroll to position [183, 0]
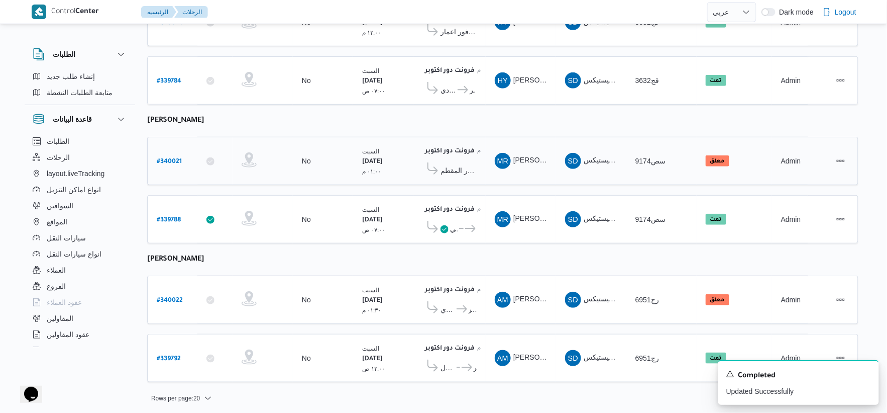
click at [465, 173] on span "كارفور المقطم" at bounding box center [450, 170] width 54 height 16
click at [471, 166] on span "كارفور المقطم" at bounding box center [459, 170] width 36 height 12
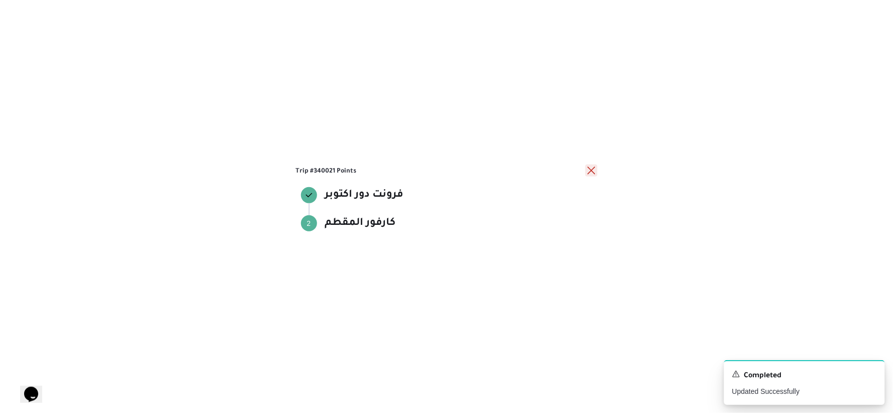
click at [588, 172] on button "close" at bounding box center [591, 170] width 12 height 12
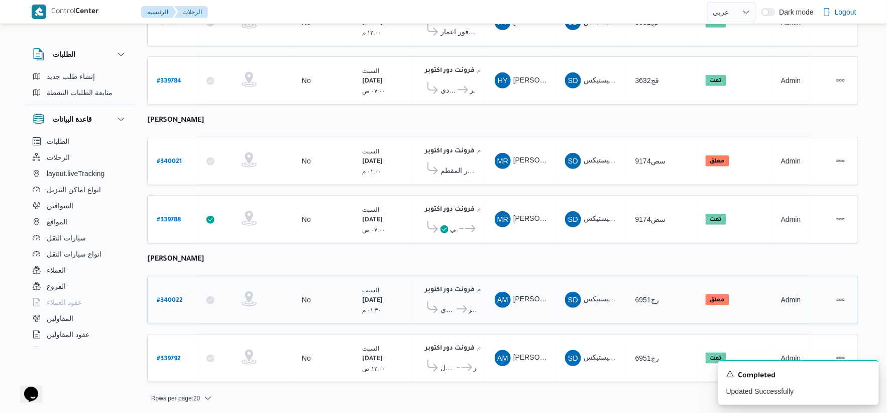
click at [457, 306] on icon at bounding box center [462, 309] width 11 height 8
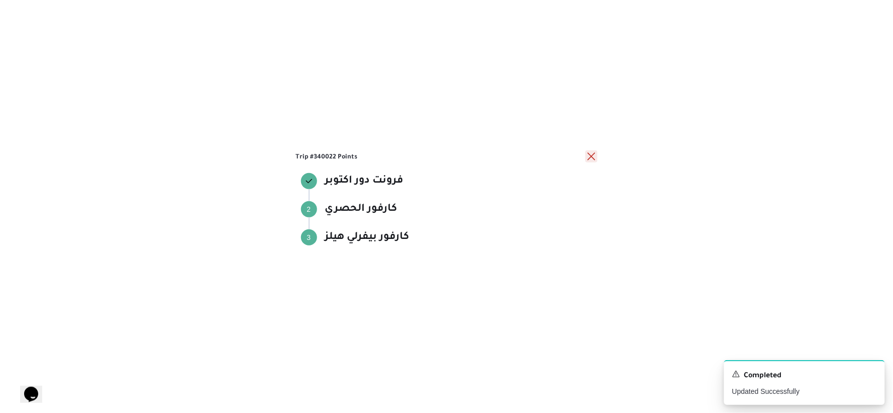
click at [591, 155] on button "close" at bounding box center [591, 156] width 12 height 12
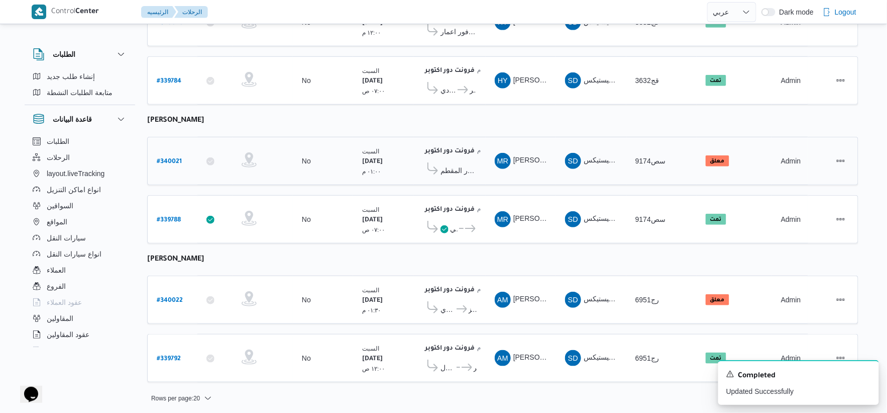
click at [168, 159] on b "# 340021" at bounding box center [169, 161] width 25 height 7
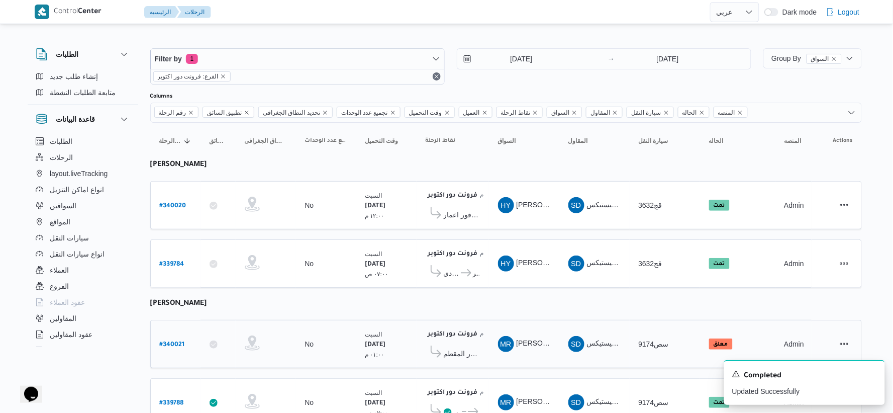
select select "ar"
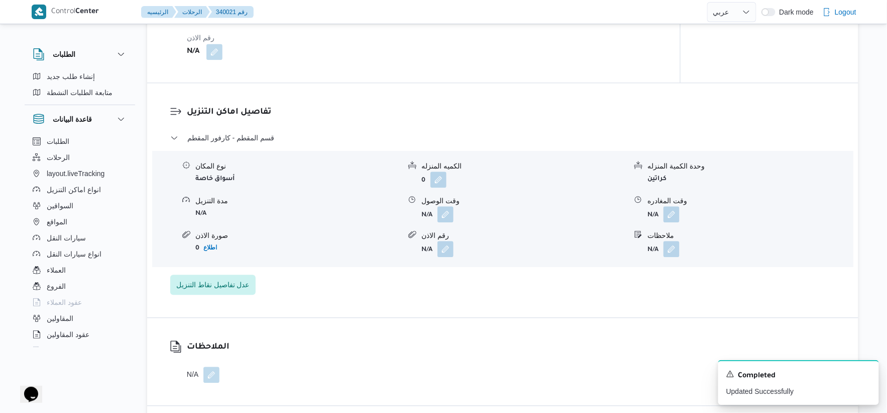
scroll to position [781, 0]
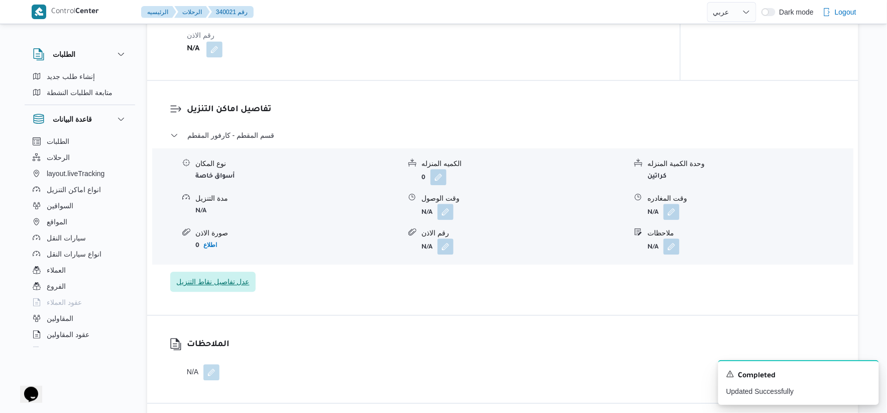
click at [236, 281] on span "عدل تفاصيل نقاط التنزيل" at bounding box center [212, 281] width 73 height 12
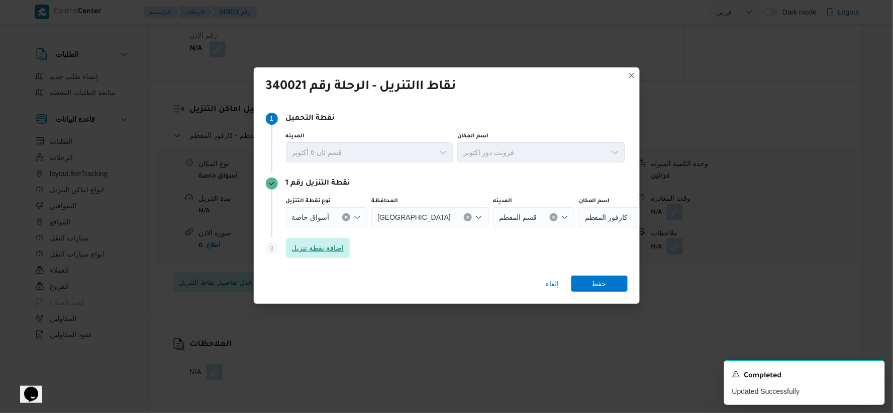
click at [322, 240] on span "اضافة نقطة تنزيل" at bounding box center [318, 248] width 64 height 20
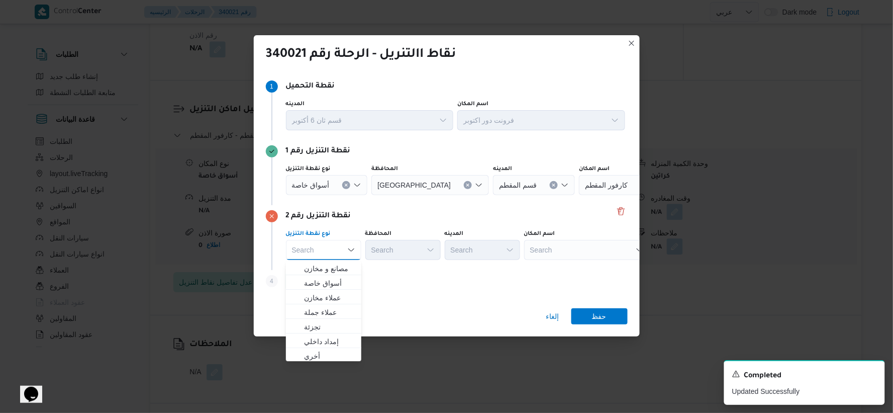
click at [586, 253] on div "Search" at bounding box center [587, 250] width 126 height 20
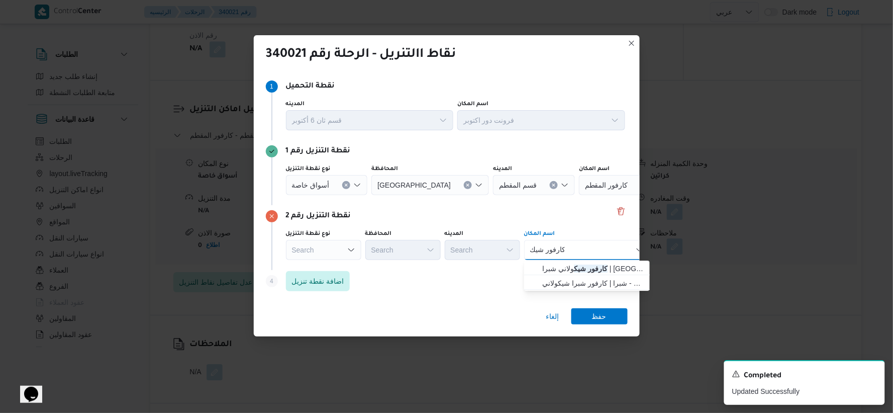
type input "كارفور شيك"
click at [586, 250] on div "كارفور شيك كارفور شيك Combo box. Selected. كارفور شيك. Selected. Combo box inpu…" at bounding box center [587, 250] width 126 height 20
click at [590, 265] on mark "كارفور شيك" at bounding box center [591, 268] width 34 height 8
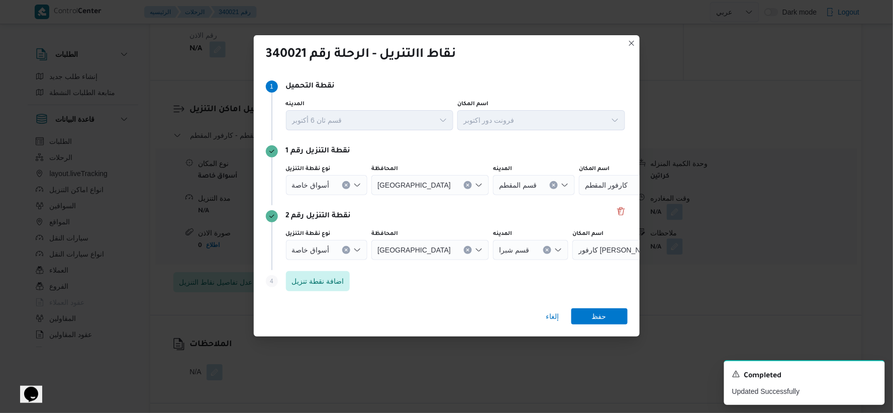
click at [598, 307] on div "إلغاء حفظ" at bounding box center [447, 318] width 386 height 36
click at [602, 320] on span "حفظ" at bounding box center [599, 316] width 15 height 16
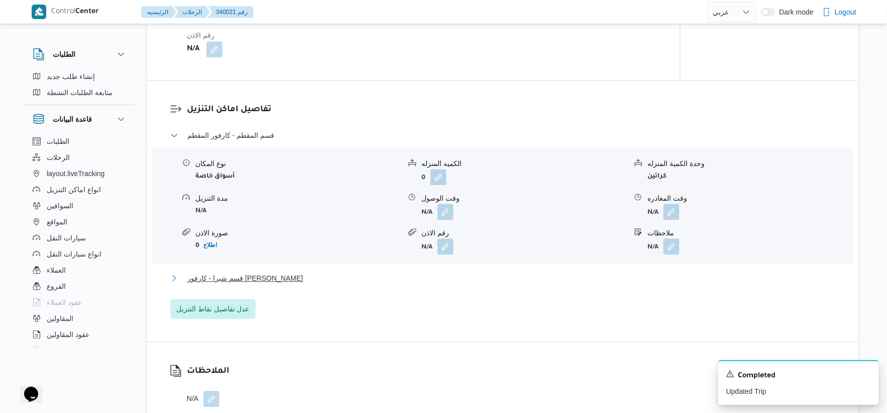
click at [312, 282] on button "قسم شبرا - كارفور شيكولاني شبرا" at bounding box center [503, 278] width 666 height 12
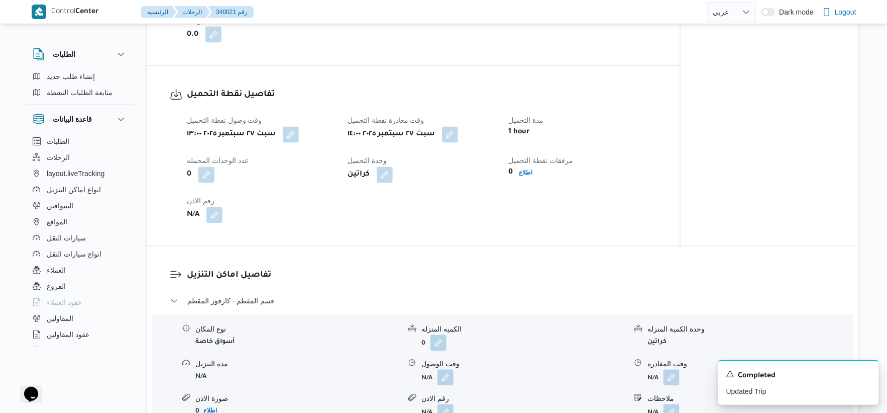
scroll to position [614, 0]
click at [533, 173] on span "اطلاع" at bounding box center [526, 174] width 22 height 12
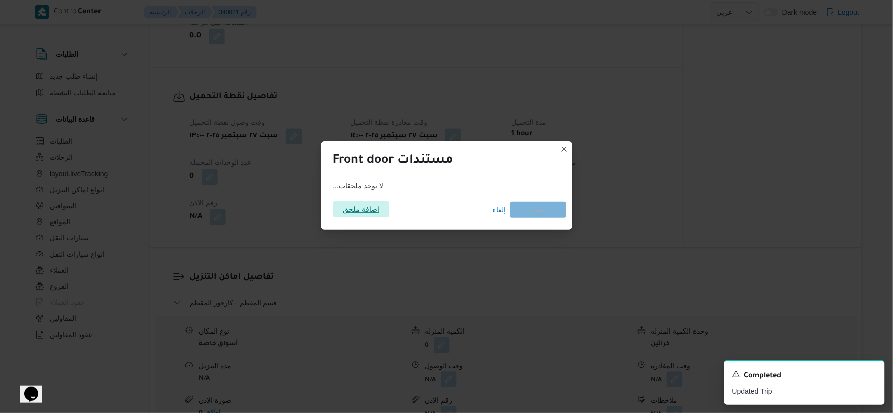
click at [360, 202] on span "اضافة ملحق" at bounding box center [361, 209] width 37 height 16
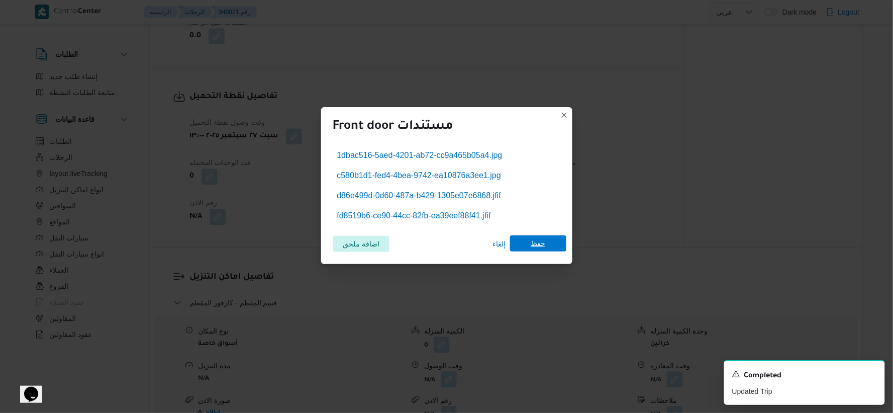
click at [534, 245] on span "حفظ" at bounding box center [538, 243] width 15 height 16
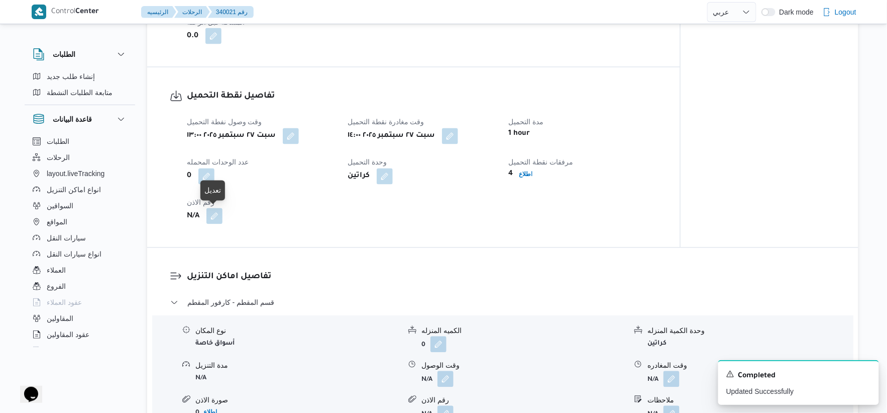
click at [212, 217] on button "button" at bounding box center [215, 216] width 16 height 16
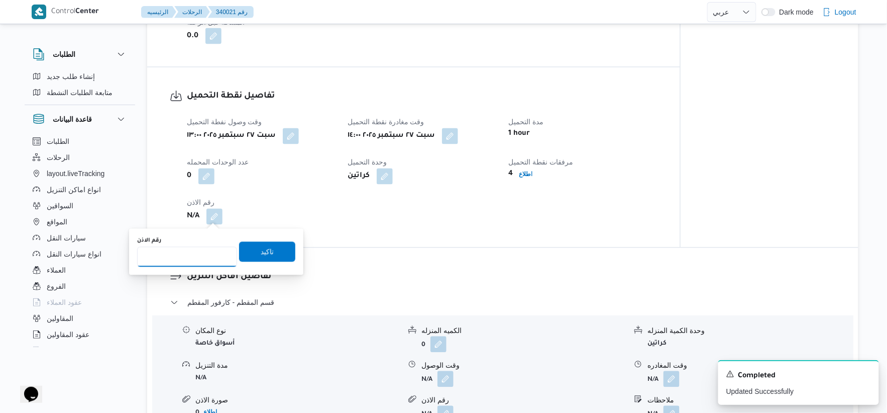
click at [179, 259] on input "رقم الاذن" at bounding box center [187, 257] width 100 height 20
type input "9070"
click at [278, 255] on span "تاكيد" at bounding box center [267, 251] width 56 height 20
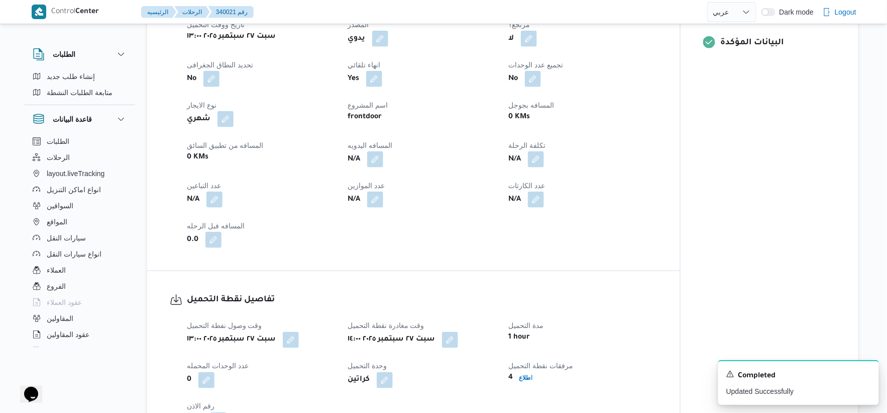
scroll to position [390, 0]
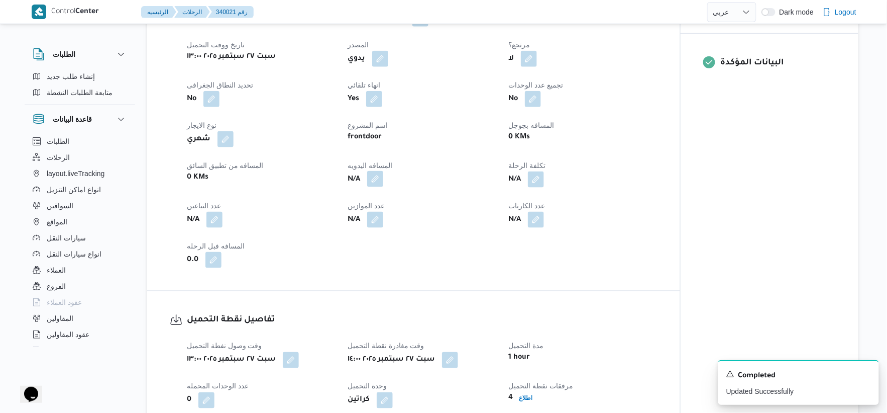
click at [373, 179] on button "button" at bounding box center [375, 179] width 16 height 16
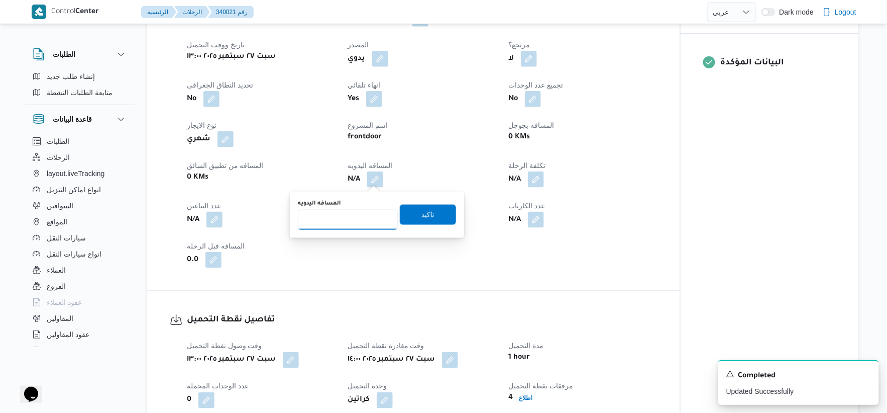
click at [357, 217] on input "المسافه اليدويه" at bounding box center [348, 220] width 100 height 20
type input "124"
click at [434, 218] on span "تاكيد" at bounding box center [428, 214] width 56 height 20
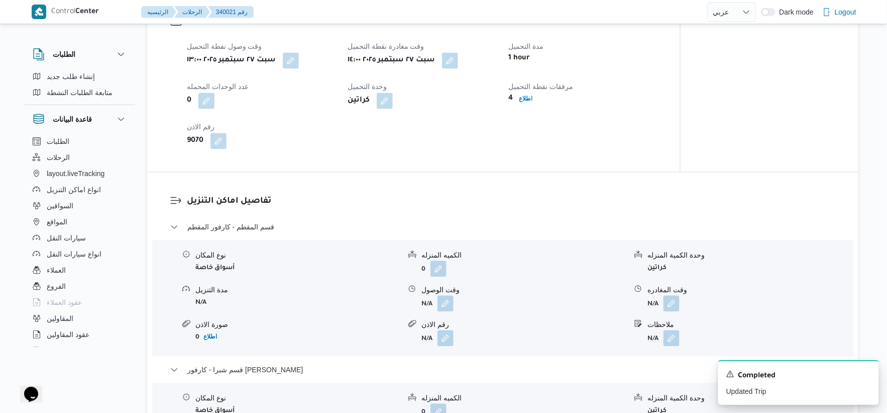
scroll to position [670, 0]
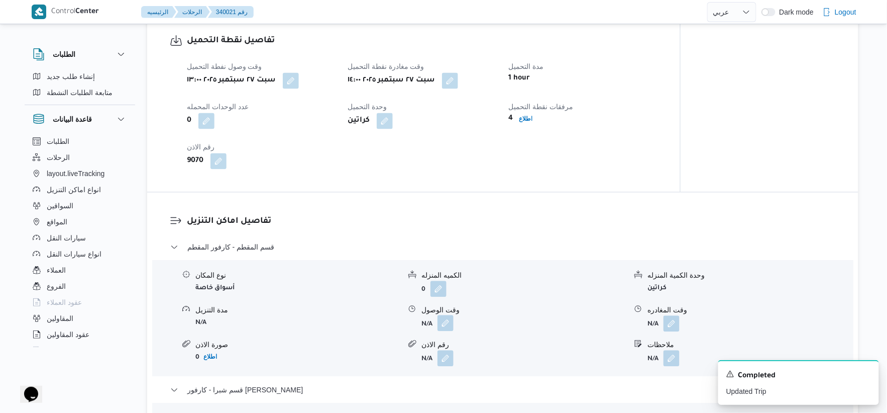
click at [446, 329] on button "button" at bounding box center [446, 323] width 16 height 16
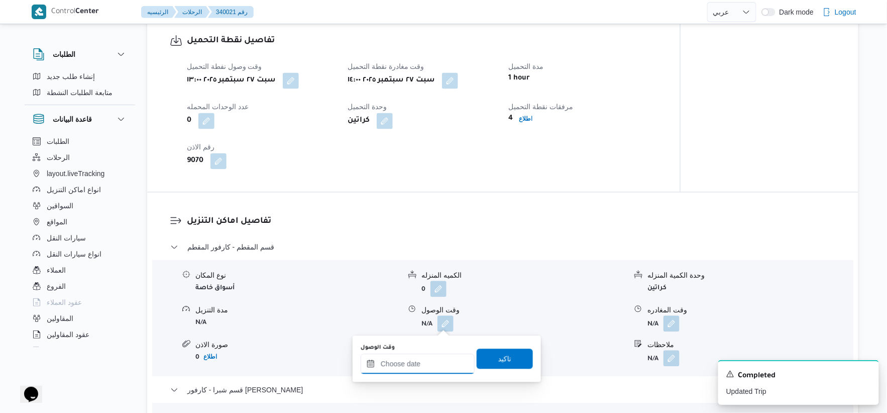
drag, startPoint x: 423, startPoint y: 361, endPoint x: 448, endPoint y: 358, distance: 24.8
click at [423, 362] on input "وقت الوصول" at bounding box center [418, 363] width 114 height 20
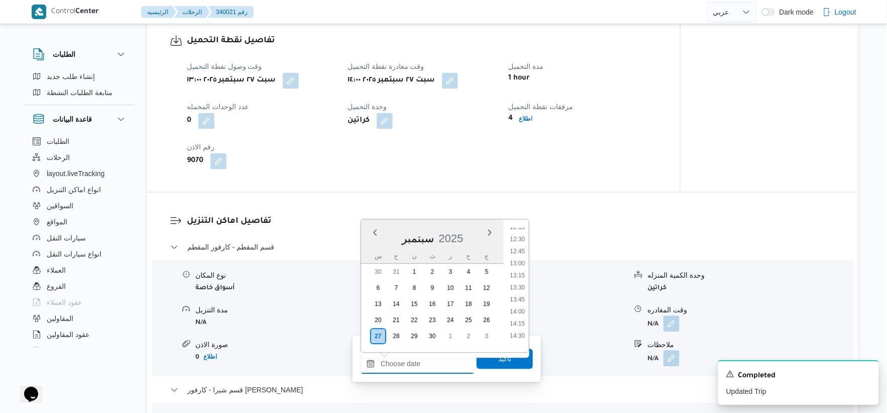
scroll to position [652, 0]
click at [518, 303] on li "15:00" at bounding box center [517, 303] width 23 height 10
type input "٢٧/٠٩/٢٠٢٥ ١٥:٠٠"
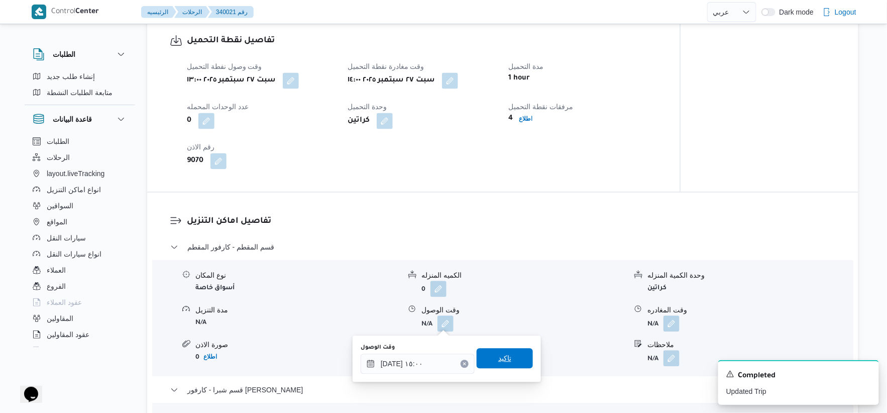
click at [511, 355] on span "تاكيد" at bounding box center [505, 358] width 56 height 20
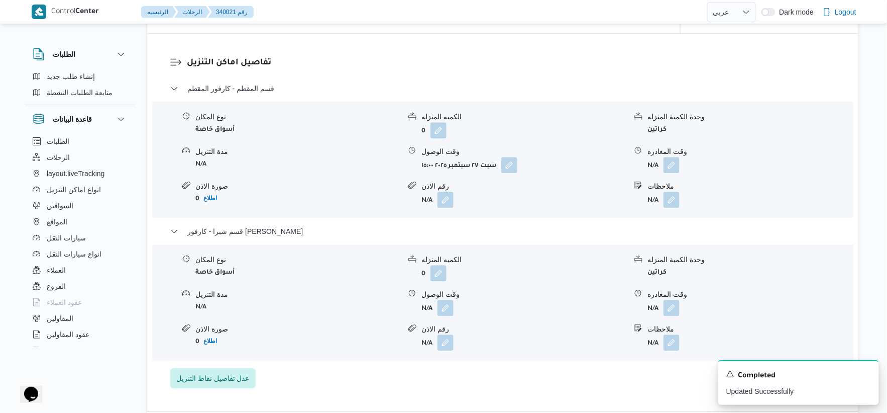
scroll to position [837, 0]
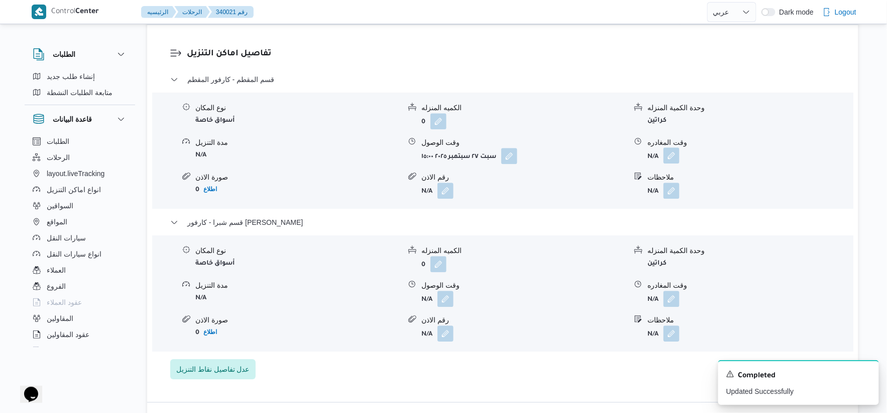
click at [677, 152] on button "button" at bounding box center [672, 155] width 16 height 16
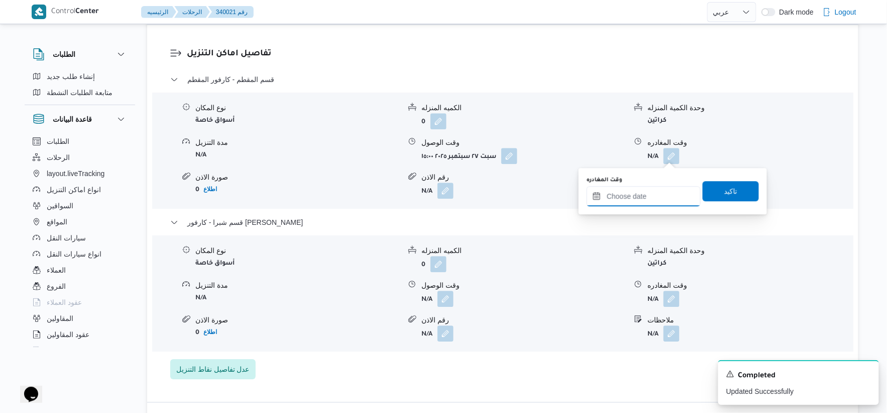
click at [659, 202] on input "وقت المغادره" at bounding box center [644, 196] width 114 height 20
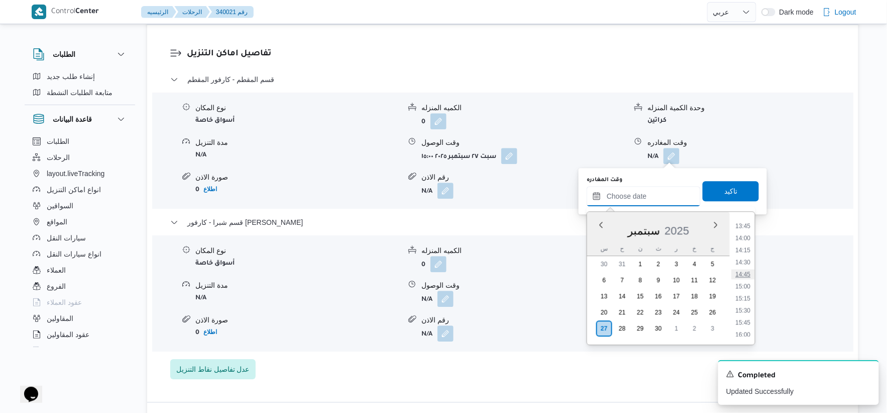
scroll to position [652, 0]
click at [744, 320] on li "15:30" at bounding box center [743, 320] width 23 height 10
type input "[DATE] ١٥:٣٠"
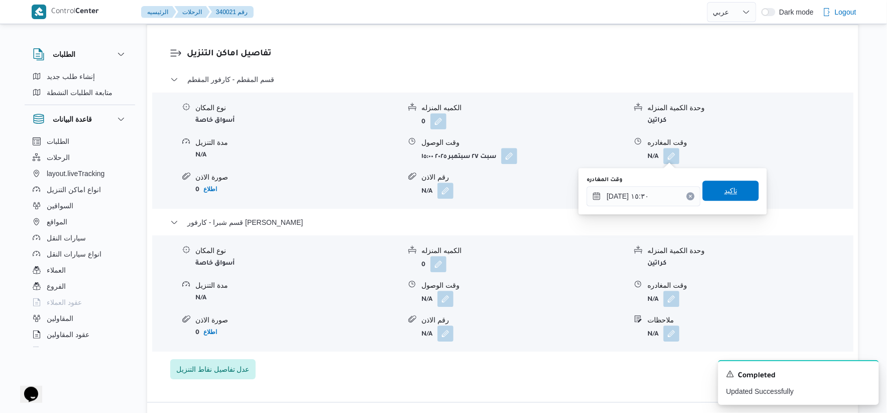
click at [739, 195] on span "تاكيد" at bounding box center [731, 190] width 56 height 20
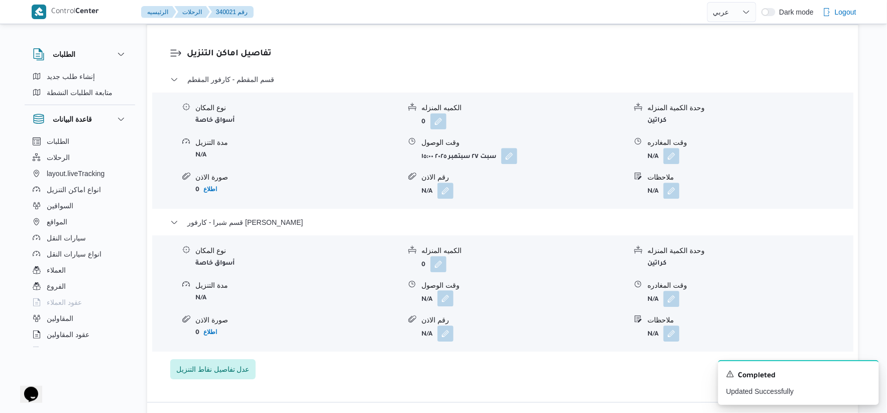
click at [450, 297] on button "button" at bounding box center [446, 298] width 16 height 16
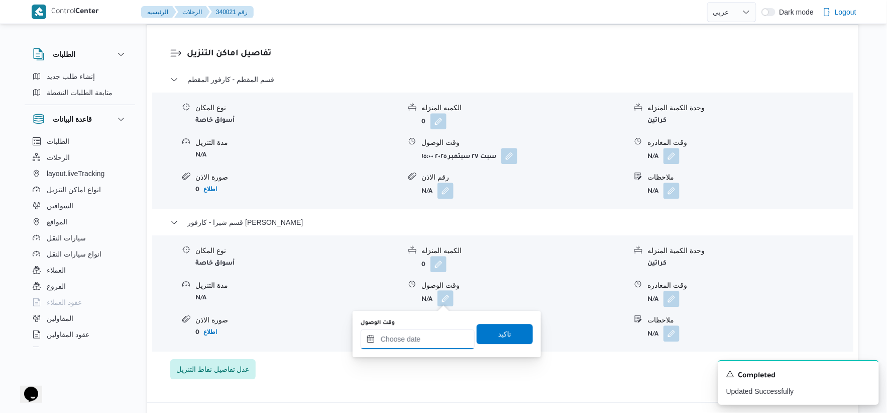
click at [443, 329] on input "وقت الوصول" at bounding box center [418, 339] width 114 height 20
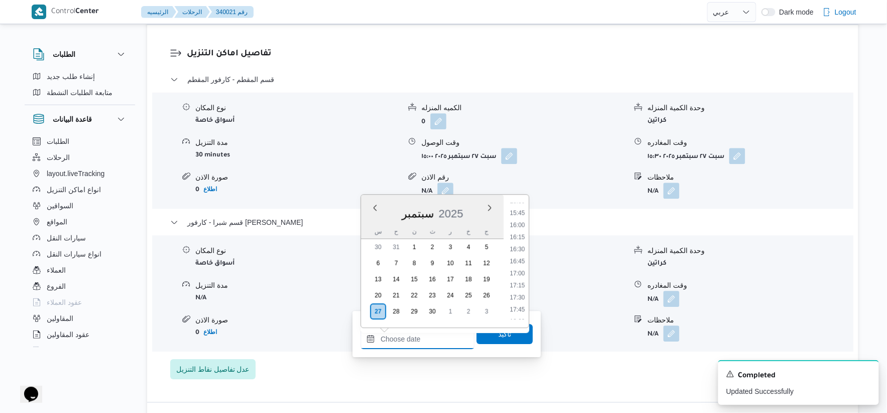
scroll to position [764, 0]
click at [522, 215] on li "16:00" at bounding box center [517, 215] width 23 height 10
type input "٢٧/٠٩/٢٠٢٥ ١٦:٠٠"
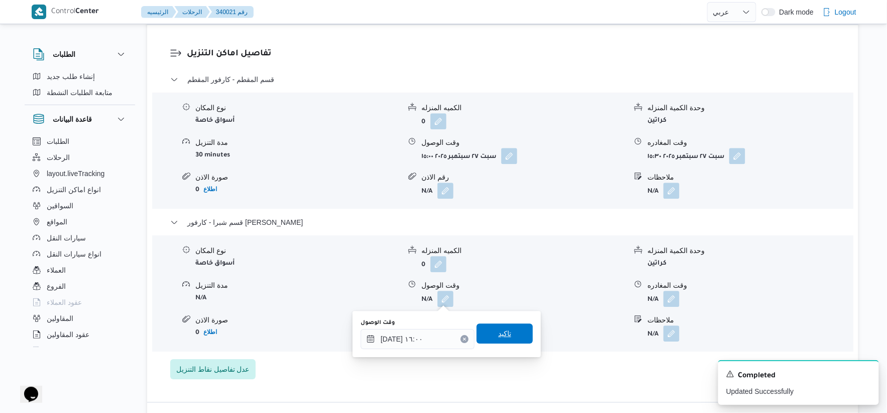
click at [511, 330] on span "تاكيد" at bounding box center [505, 333] width 56 height 20
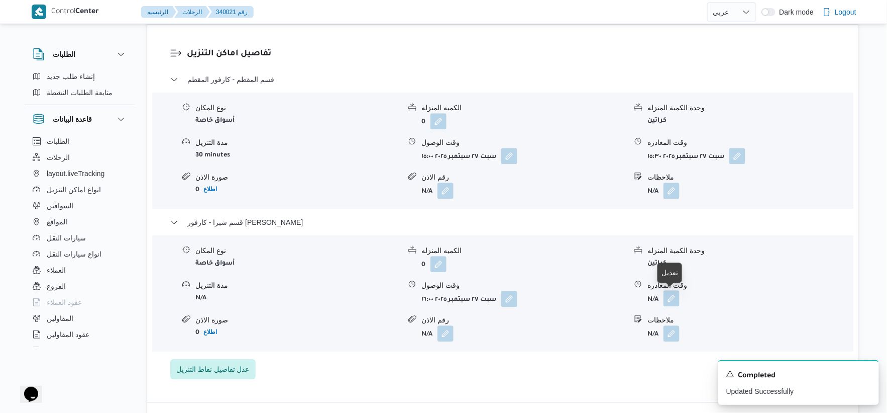
click at [671, 294] on button "button" at bounding box center [672, 298] width 16 height 16
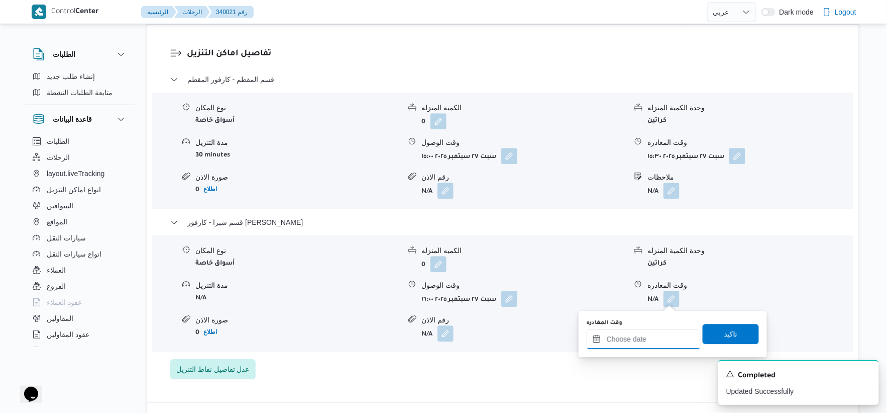
drag, startPoint x: 670, startPoint y: 298, endPoint x: 687, endPoint y: 330, distance: 35.3
click at [660, 329] on input "وقت المغادره" at bounding box center [644, 339] width 114 height 20
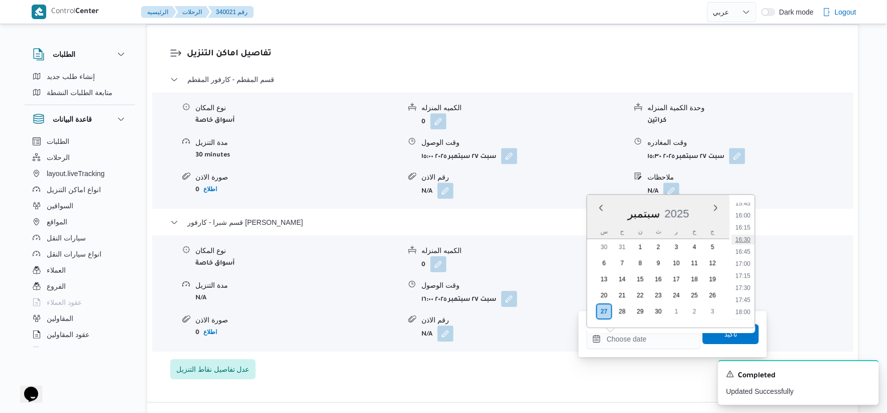
click at [749, 240] on li "16:30" at bounding box center [743, 239] width 23 height 10
type input "٢٧/٠٩/٢٠٢٥ ١٦:٣٠"
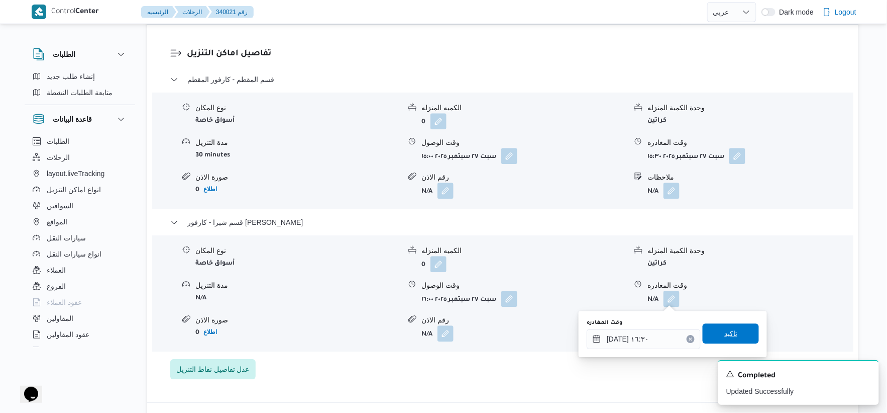
click at [735, 329] on span "تاكيد" at bounding box center [731, 333] width 56 height 20
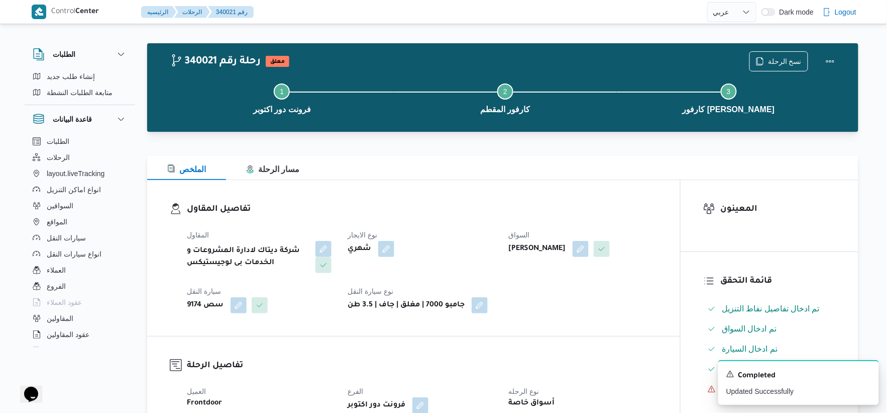
scroll to position [0, 0]
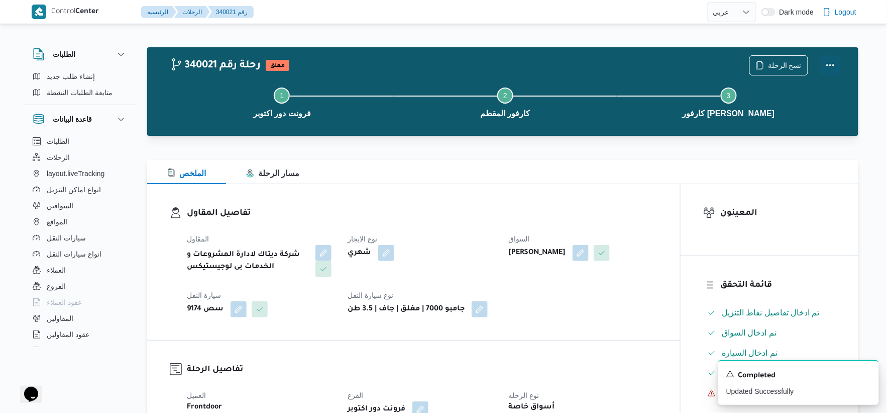
click at [829, 62] on button "Actions" at bounding box center [831, 65] width 20 height 20
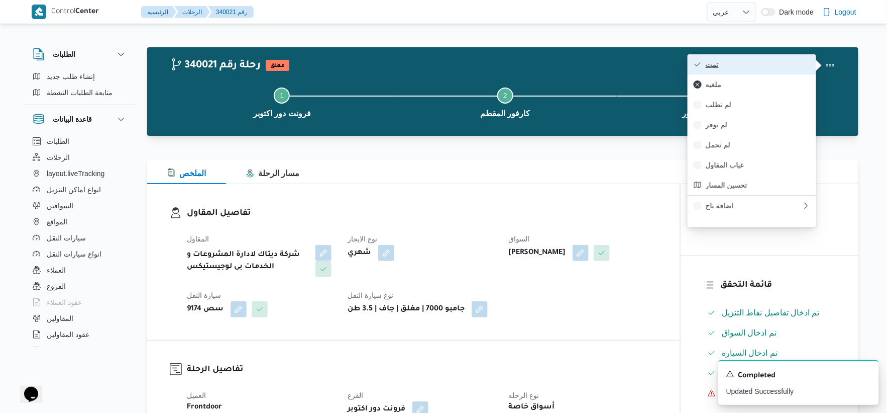
click at [771, 64] on span "تمت" at bounding box center [758, 64] width 105 height 8
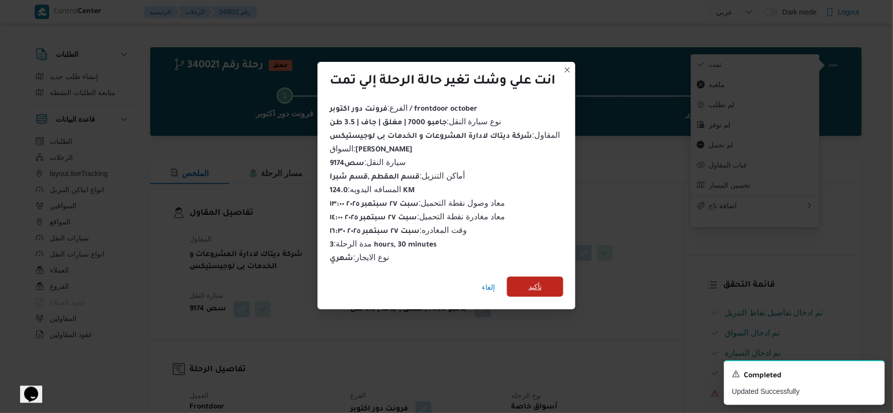
click at [550, 277] on span "تأكيد" at bounding box center [535, 286] width 56 height 20
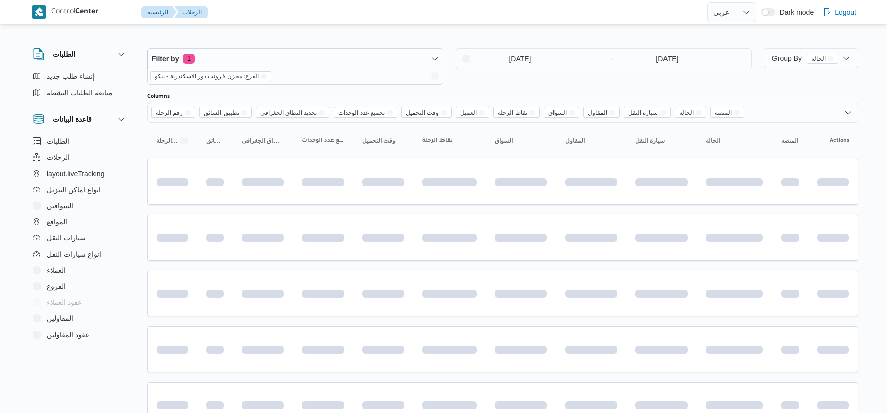
select select "ar"
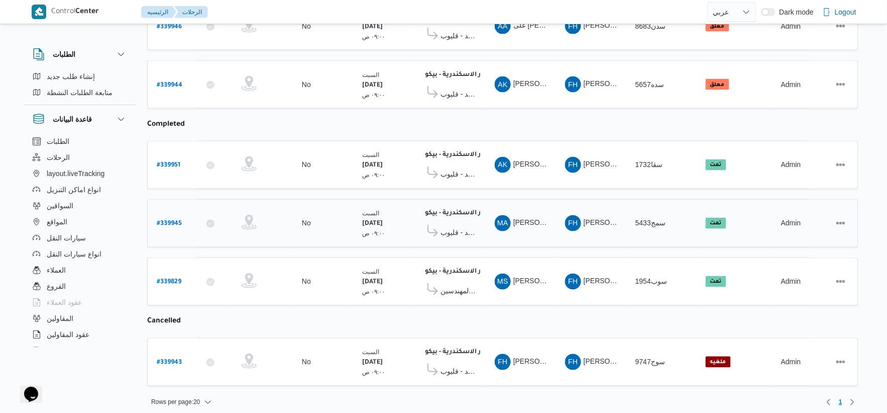
click at [462, 227] on span "معرض العربى يونيتد - قليوب" at bounding box center [459, 233] width 36 height 12
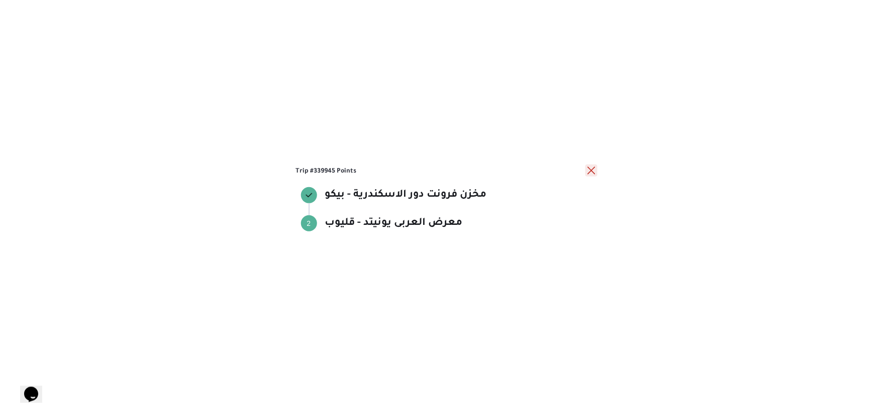
click at [594, 172] on button "close" at bounding box center [591, 170] width 12 height 12
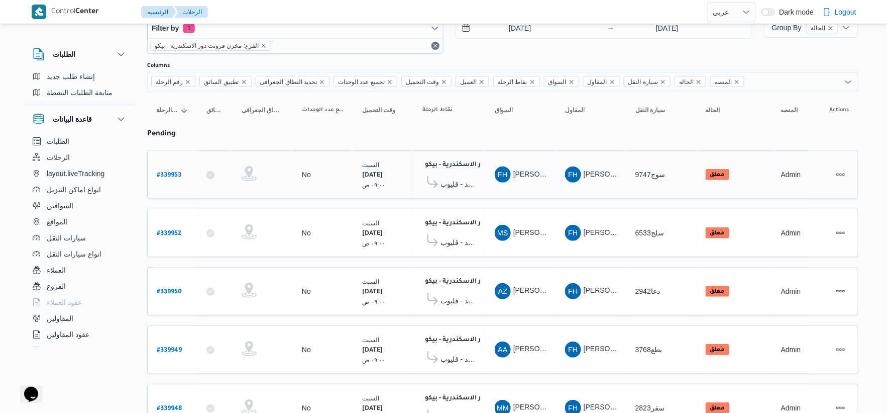
scroll to position [26, 0]
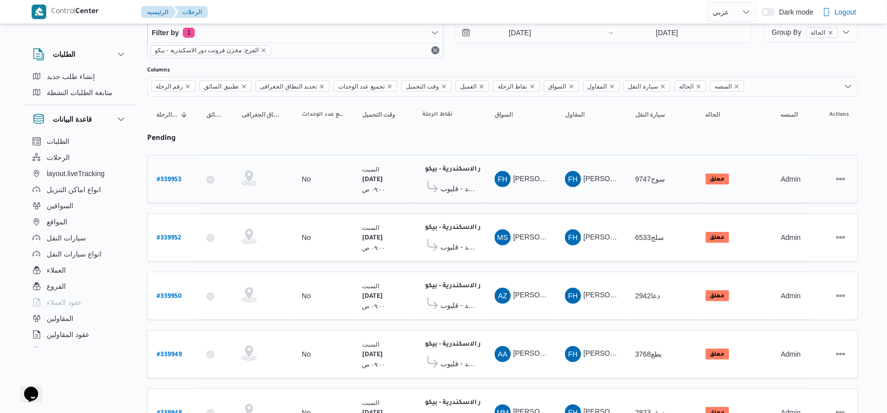
click at [465, 182] on span "معرض العربى يونيتد - قليوب" at bounding box center [459, 188] width 36 height 12
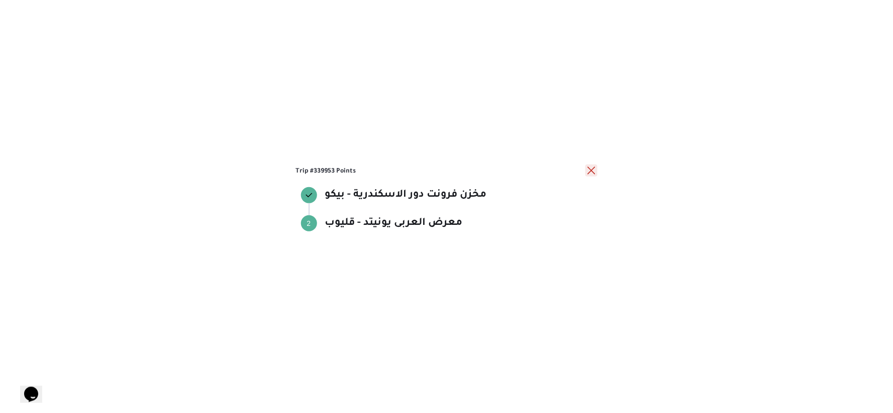
click at [591, 167] on button "close" at bounding box center [591, 170] width 12 height 12
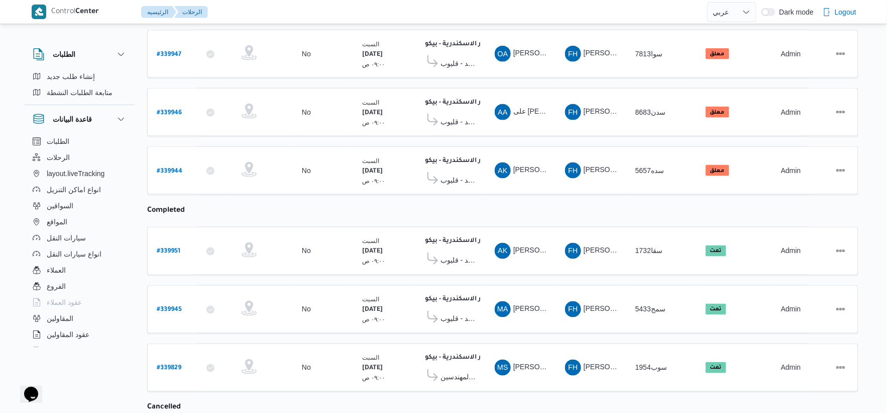
scroll to position [249, 0]
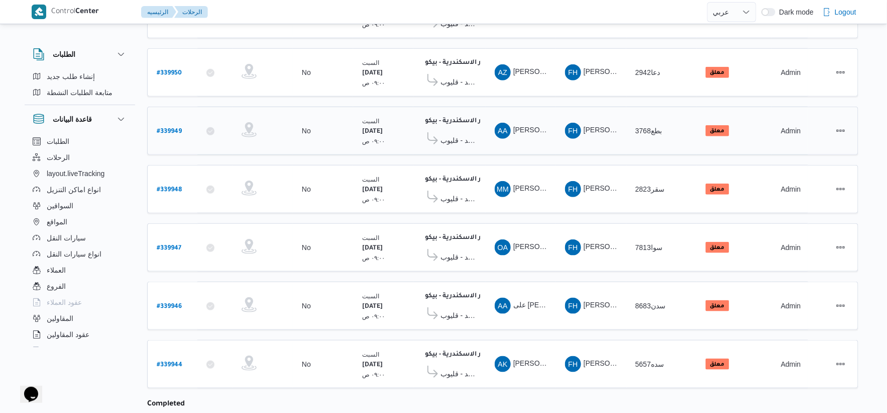
click at [455, 134] on span "معرض العربى يونيتد - قليوب" at bounding box center [459, 140] width 36 height 12
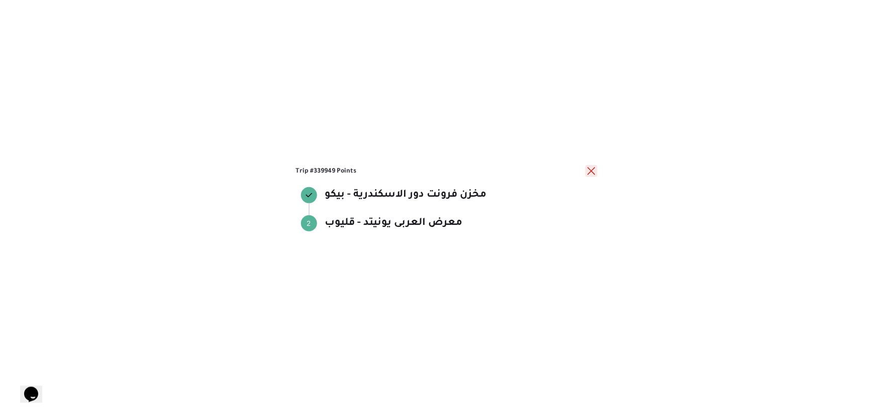
click at [589, 169] on button "close" at bounding box center [591, 171] width 12 height 12
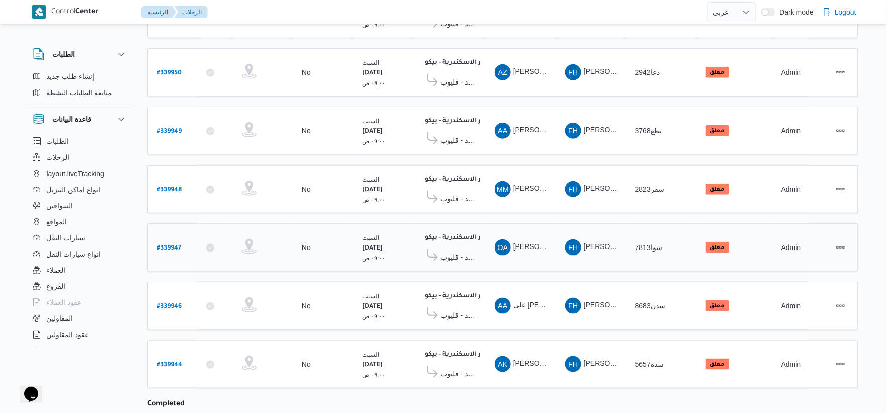
click at [454, 254] on span "معرض العربى يونيتد - قليوب" at bounding box center [459, 257] width 36 height 12
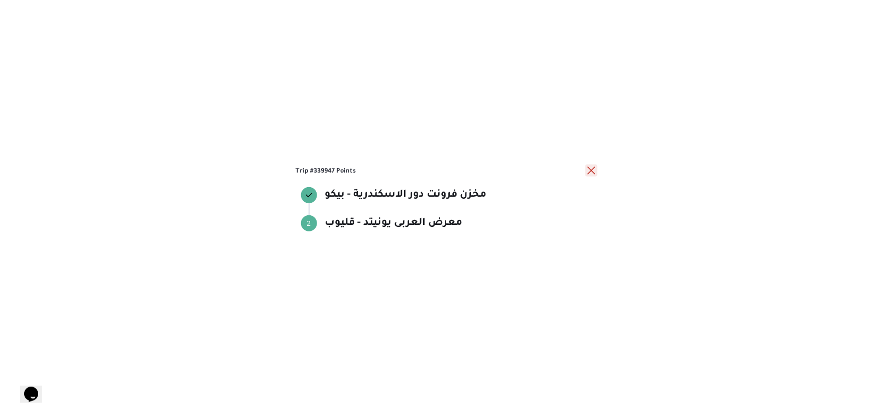
click at [587, 172] on button "close" at bounding box center [591, 170] width 12 height 12
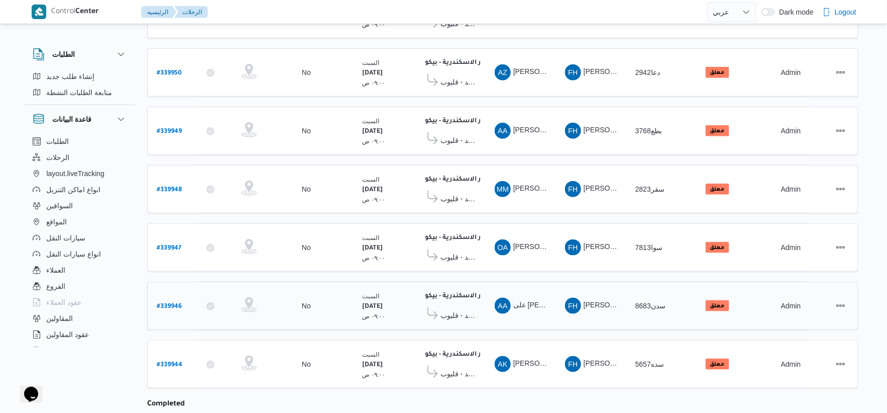
click at [453, 309] on span "معرض العربى يونيتد - قليوب" at bounding box center [459, 315] width 36 height 12
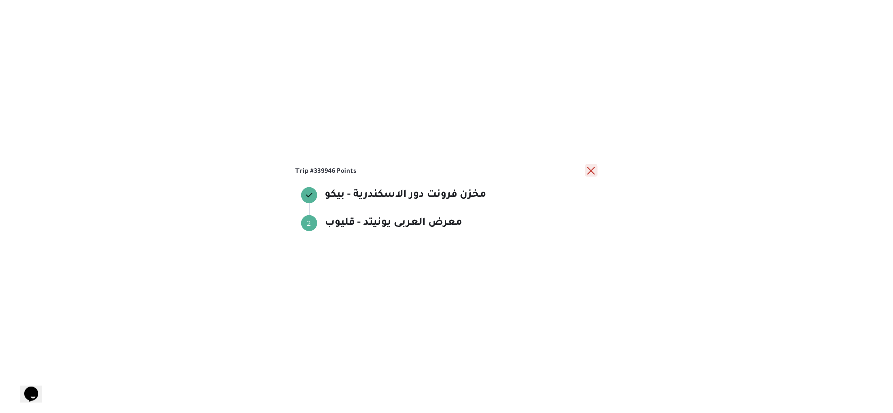
click at [591, 168] on button "close" at bounding box center [591, 170] width 12 height 12
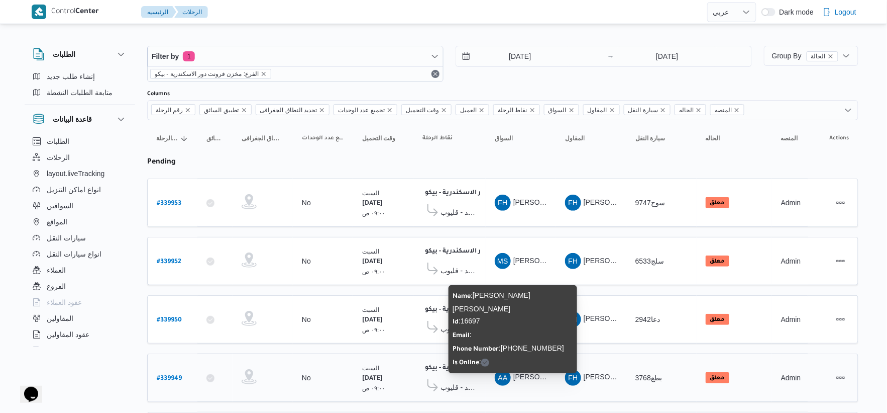
scroll to position [0, 0]
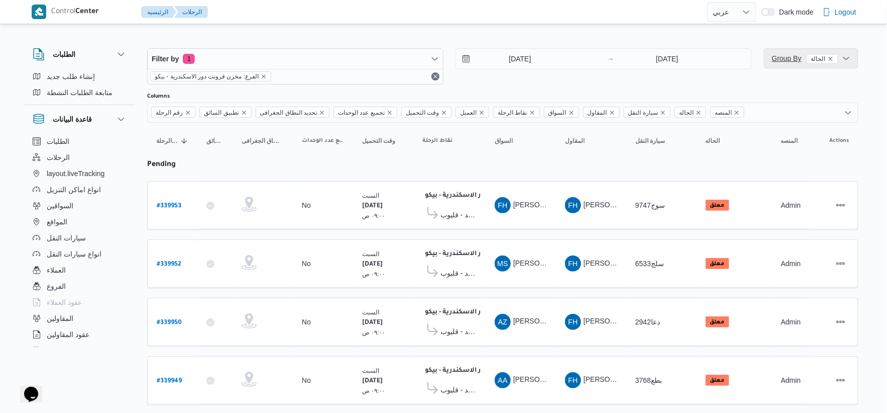
click at [780, 64] on span "Group By الحالة" at bounding box center [805, 58] width 66 height 12
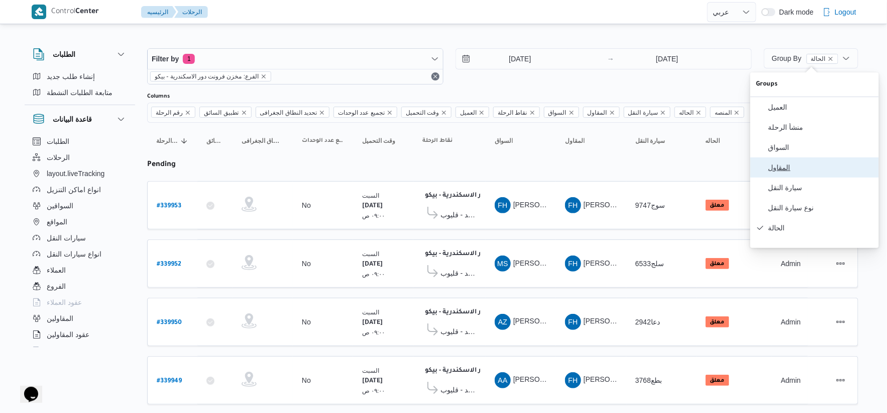
click at [786, 170] on span "المقاول" at bounding box center [821, 167] width 105 height 8
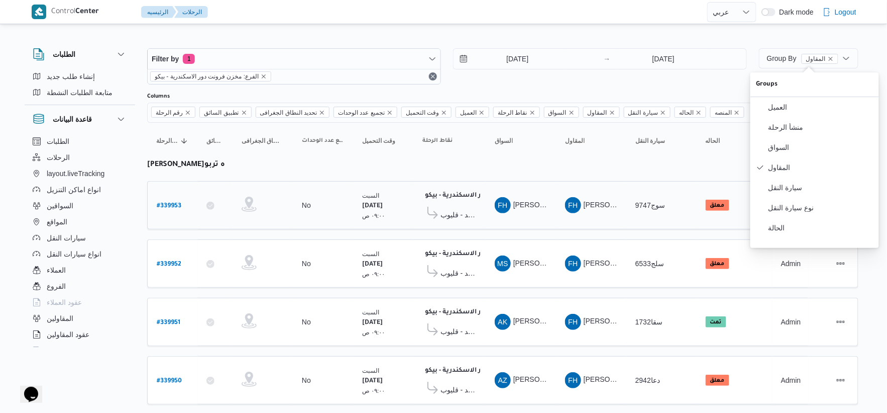
click at [493, 213] on div "FH فتحى حسن جلال ابو الحسن" at bounding box center [521, 205] width 60 height 24
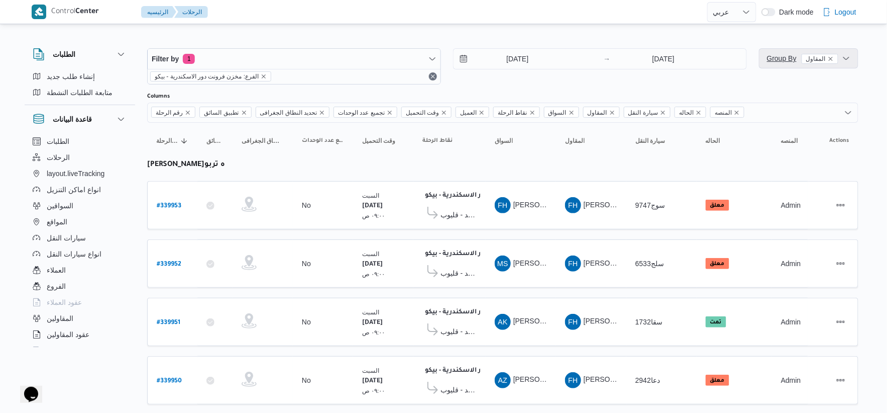
click at [785, 58] on span "Group By المقاول" at bounding box center [802, 58] width 71 height 8
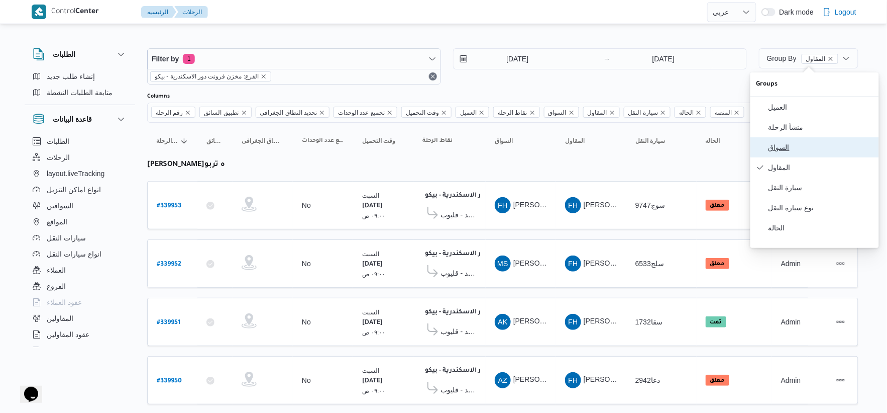
click at [792, 156] on button "السواق" at bounding box center [815, 147] width 129 height 20
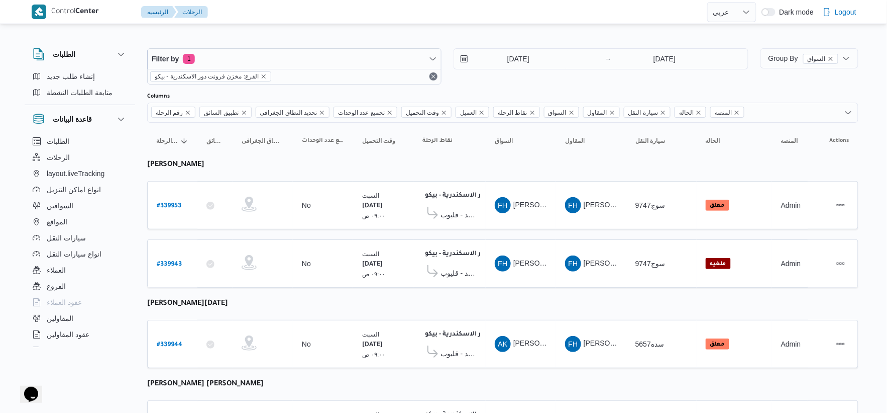
click at [465, 215] on span "معرض العربى يونيتد - قليوب" at bounding box center [459, 215] width 36 height 12
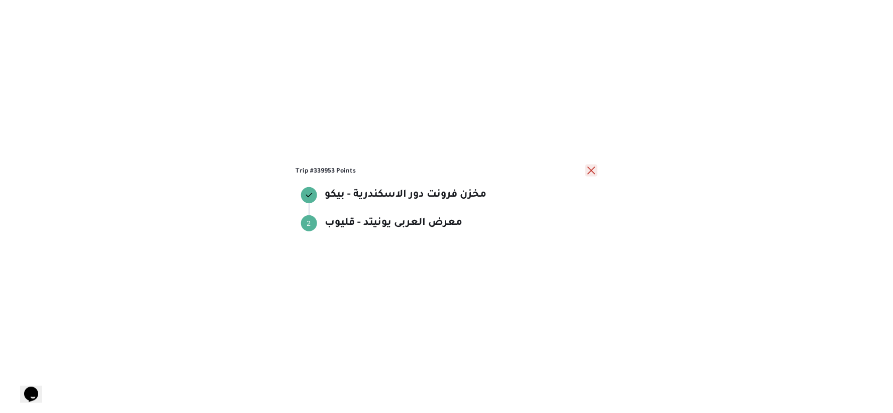
click at [585, 168] on button "close" at bounding box center [591, 170] width 12 height 12
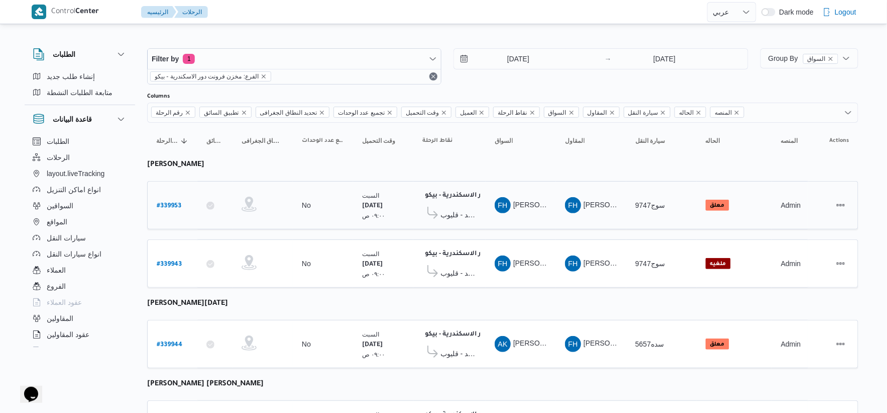
click at [469, 215] on span "معرض العربى يونيتد - قليوب" at bounding box center [459, 215] width 36 height 12
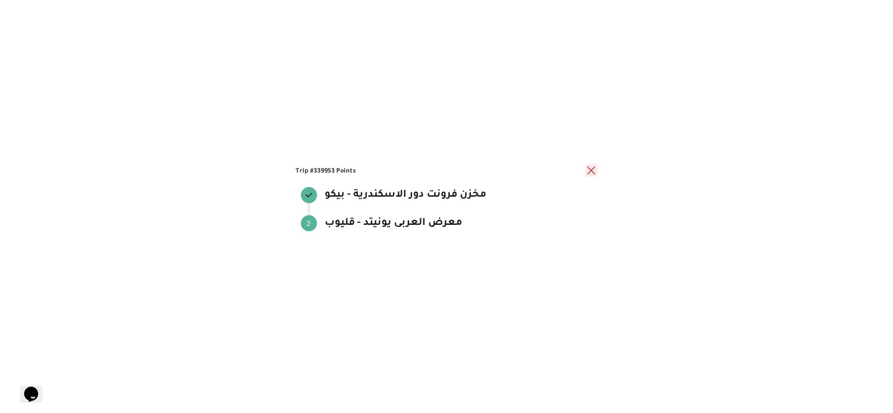
click at [592, 168] on button "close" at bounding box center [591, 170] width 12 height 12
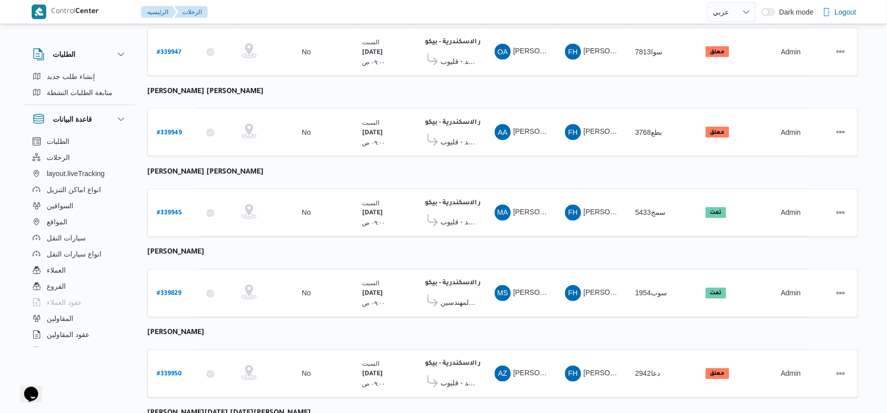
scroll to position [426, 0]
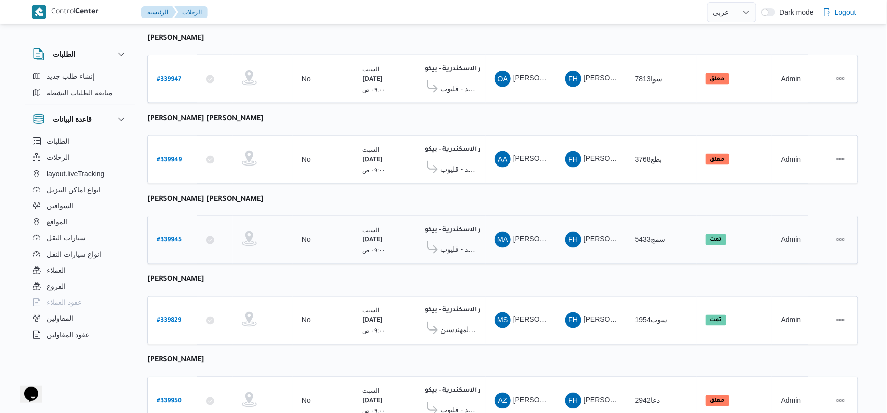
click at [449, 243] on span "معرض العربى يونيتد - قليوب" at bounding box center [459, 249] width 36 height 12
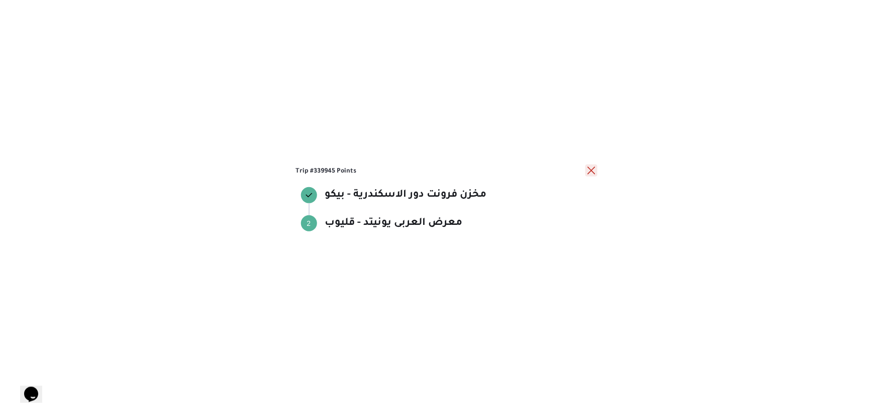
click at [591, 168] on button "close" at bounding box center [591, 170] width 12 height 12
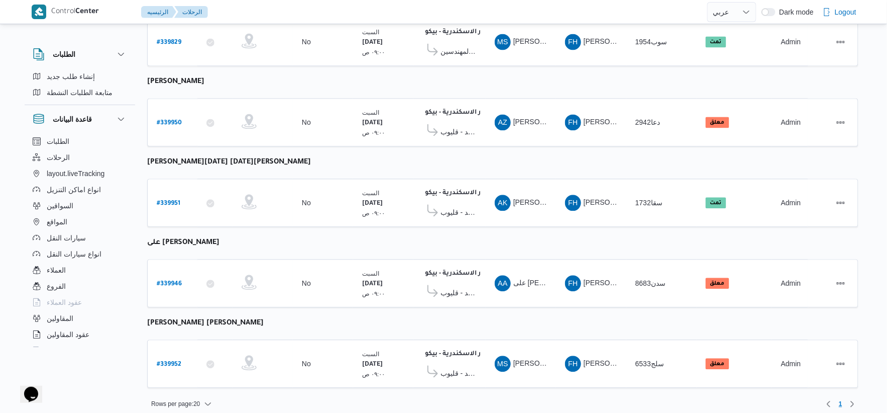
scroll to position [705, 0]
click at [168, 199] on b "# 339951" at bounding box center [169, 202] width 24 height 7
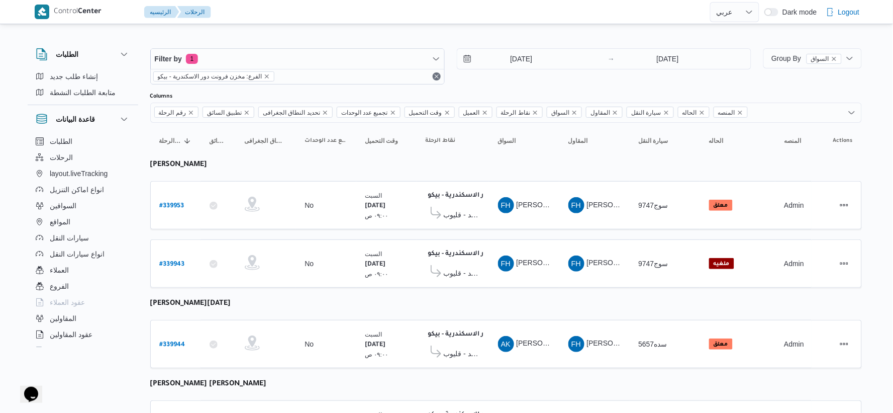
select select "ar"
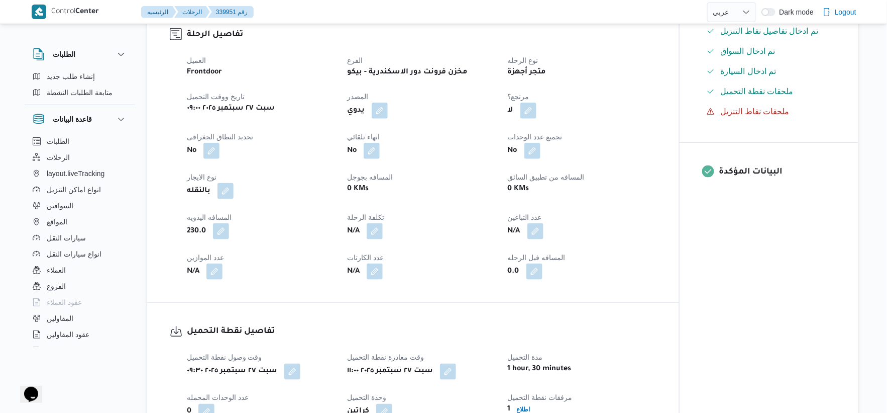
scroll to position [390, 0]
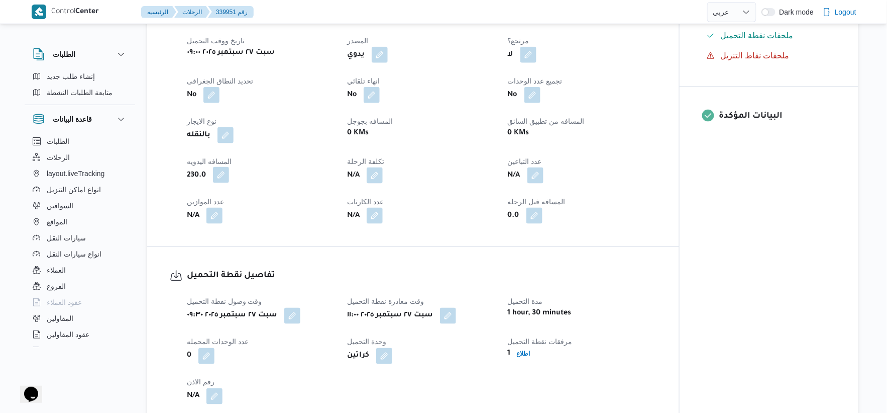
click at [221, 172] on button "button" at bounding box center [221, 175] width 16 height 16
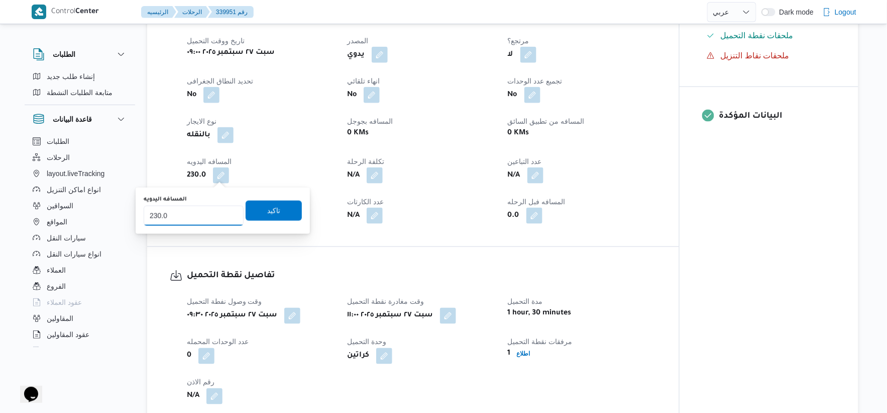
click at [205, 209] on input "230.0" at bounding box center [194, 216] width 100 height 20
type input "186"
click at [278, 204] on span "تاكيد" at bounding box center [274, 210] width 56 height 20
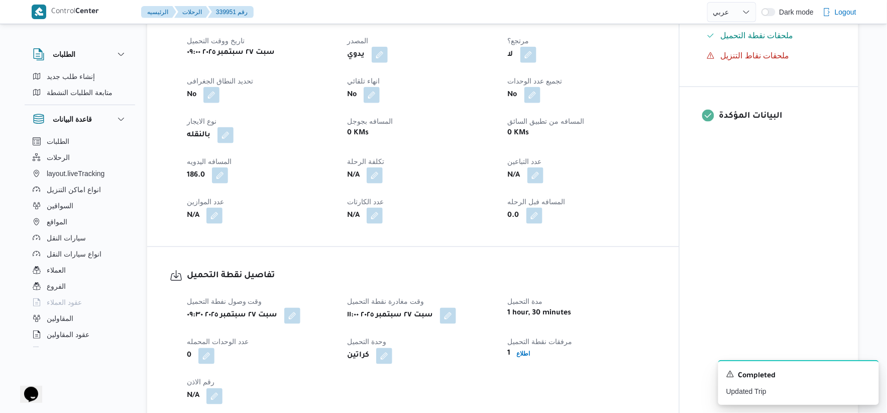
select select "ar"
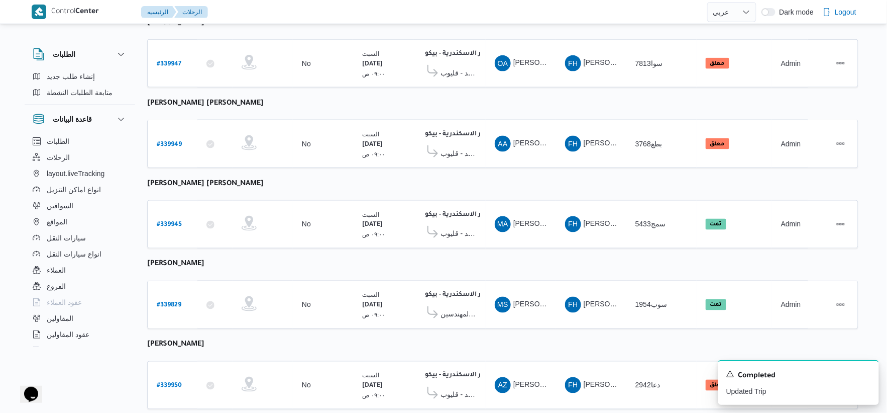
scroll to position [559, 0]
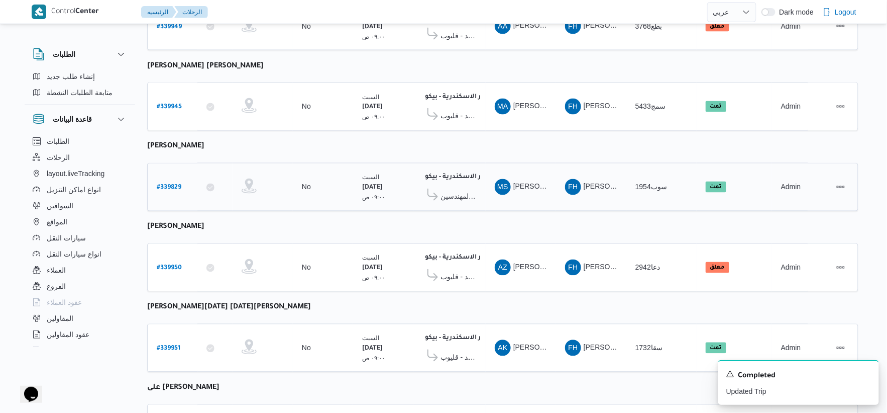
click at [157, 184] on b "# 339829" at bounding box center [169, 187] width 25 height 7
select select "ar"
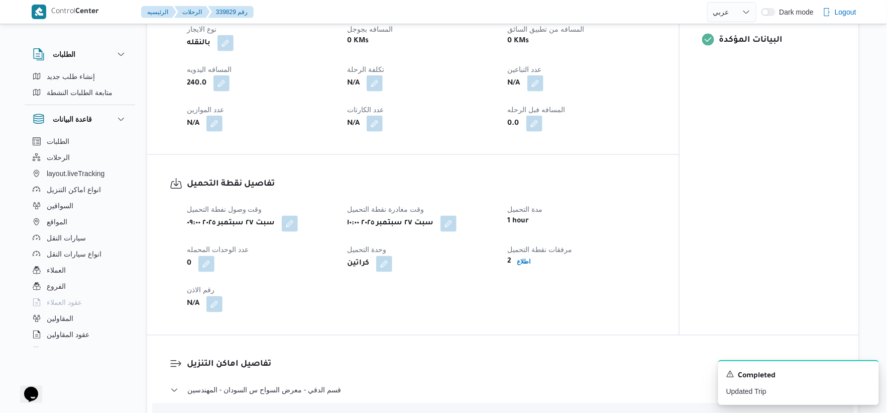
scroll to position [335, 0]
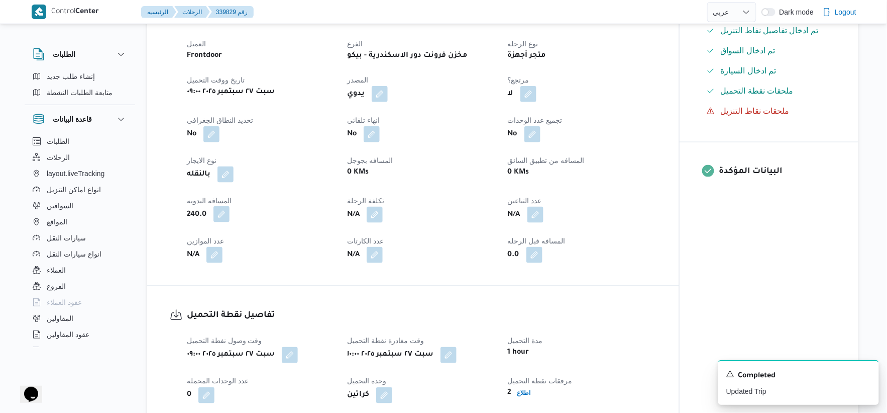
click at [217, 222] on button "button" at bounding box center [222, 214] width 16 height 16
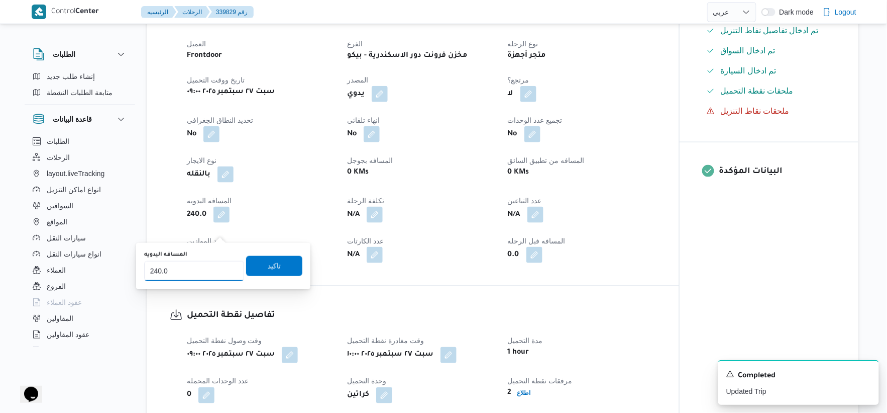
click at [184, 274] on input "240.0" at bounding box center [194, 271] width 100 height 20
type input "186"
click at [269, 269] on span "تاكيد" at bounding box center [274, 265] width 13 height 12
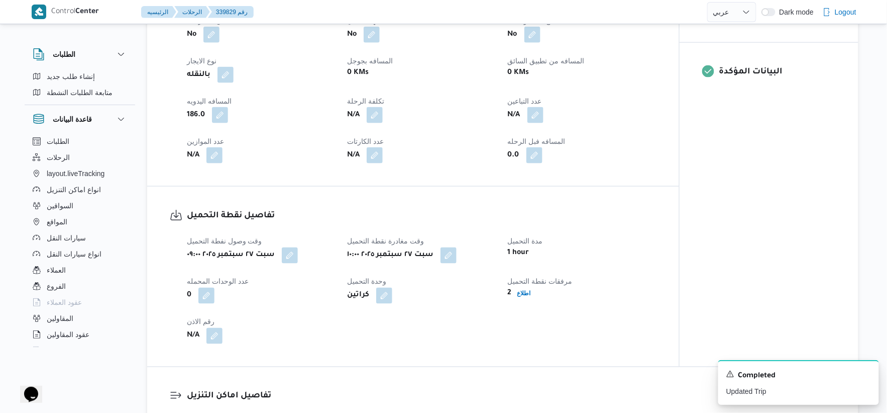
scroll to position [439, 0]
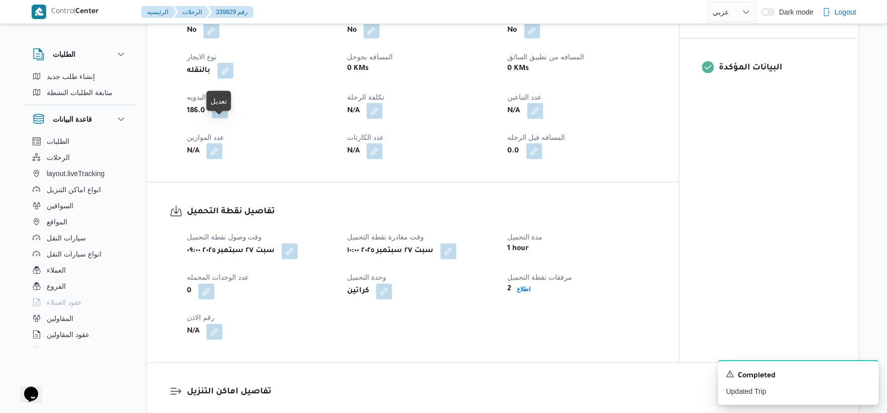
click at [222, 119] on button "button" at bounding box center [220, 111] width 16 height 16
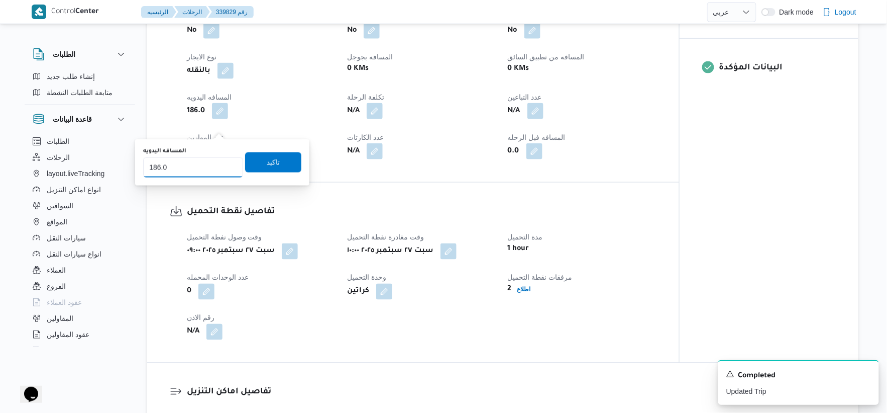
click at [185, 166] on input "186.0" at bounding box center [193, 167] width 100 height 20
type input "240"
click at [276, 159] on span "تاكيد" at bounding box center [273, 162] width 56 height 20
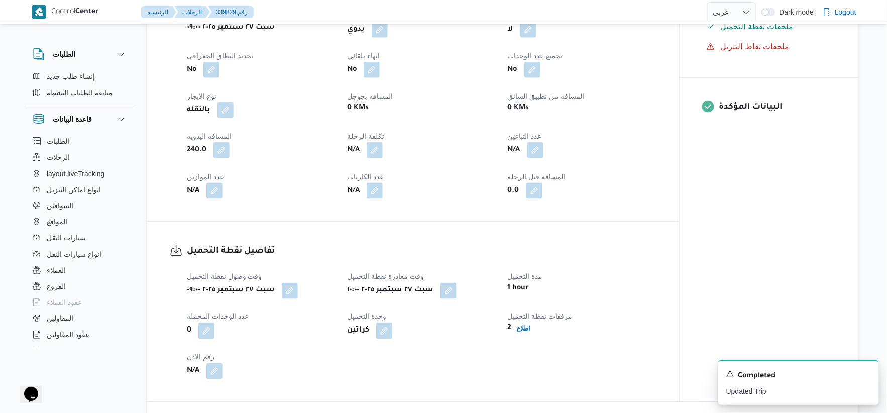
scroll to position [355, 0]
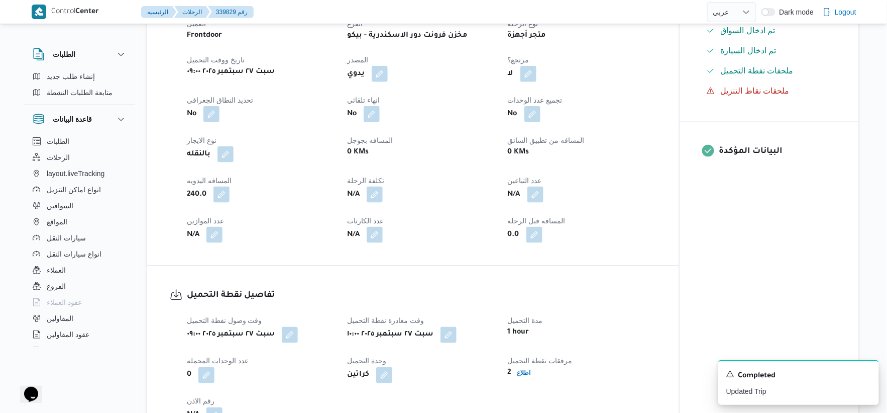
select select "ar"
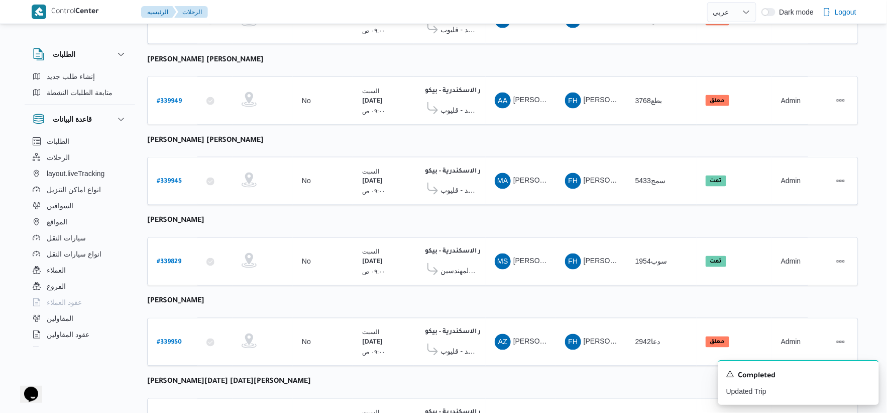
scroll to position [481, 0]
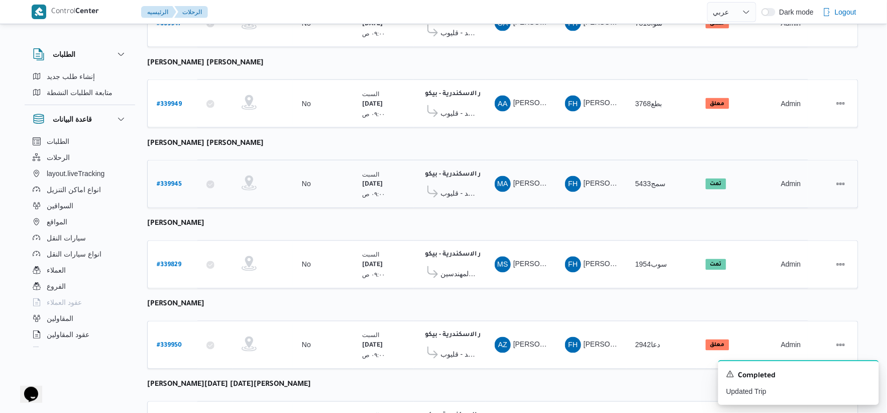
click at [176, 181] on b "# 339945" at bounding box center [169, 184] width 25 height 7
select select "ar"
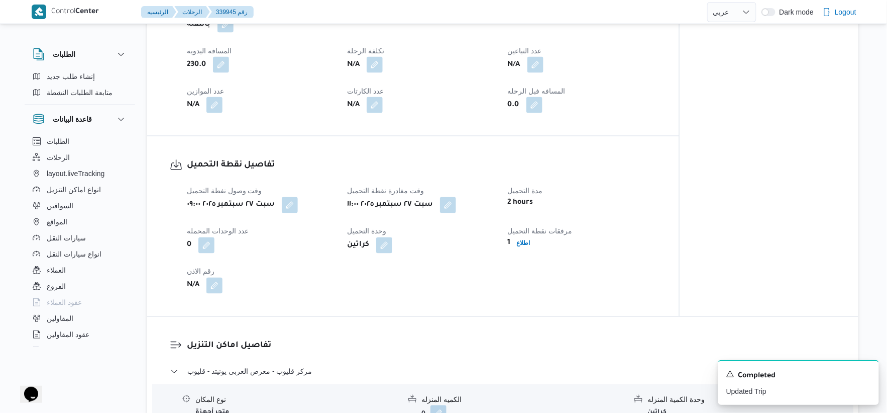
scroll to position [426, 0]
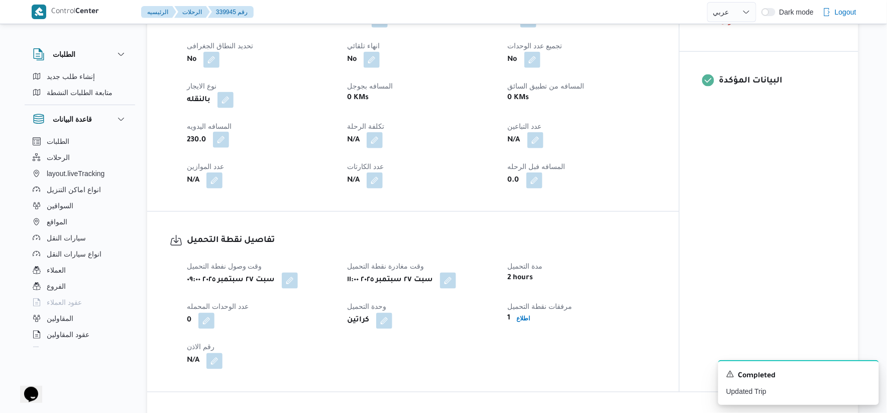
click at [220, 137] on button "button" at bounding box center [221, 140] width 16 height 16
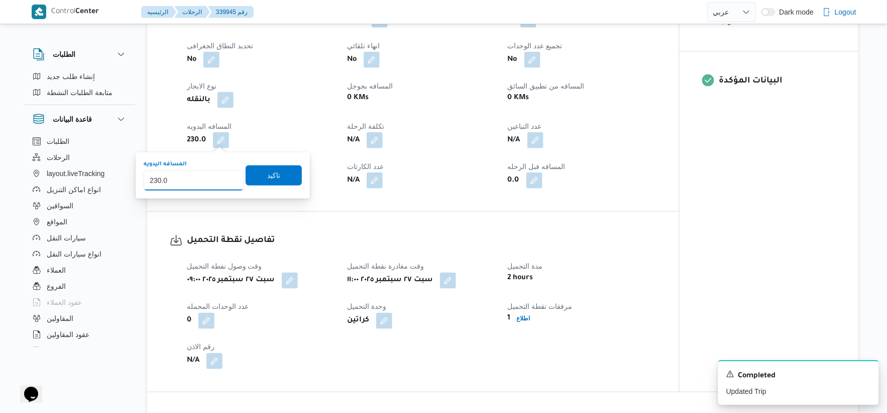
click at [205, 178] on input "230.0" at bounding box center [194, 180] width 100 height 20
type input "186"
click at [283, 173] on span "تاكيد" at bounding box center [274, 175] width 56 height 20
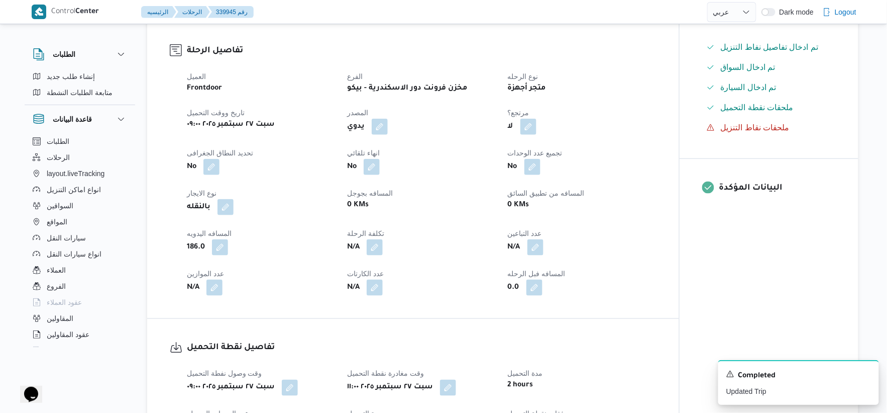
scroll to position [314, 0]
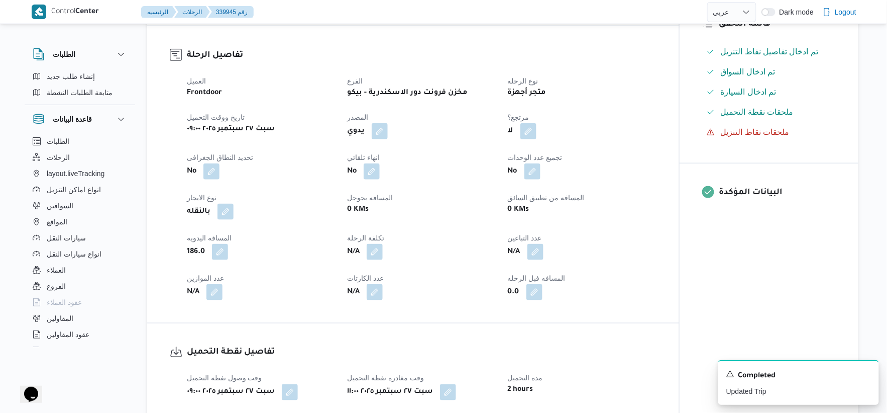
select select "ar"
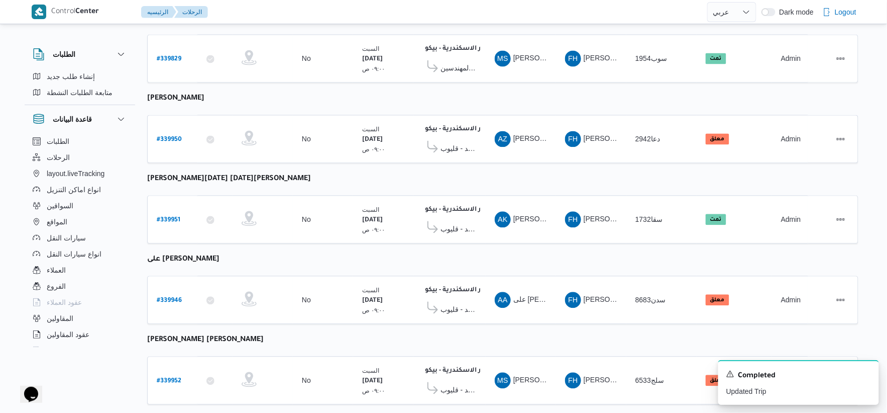
scroll to position [705, 0]
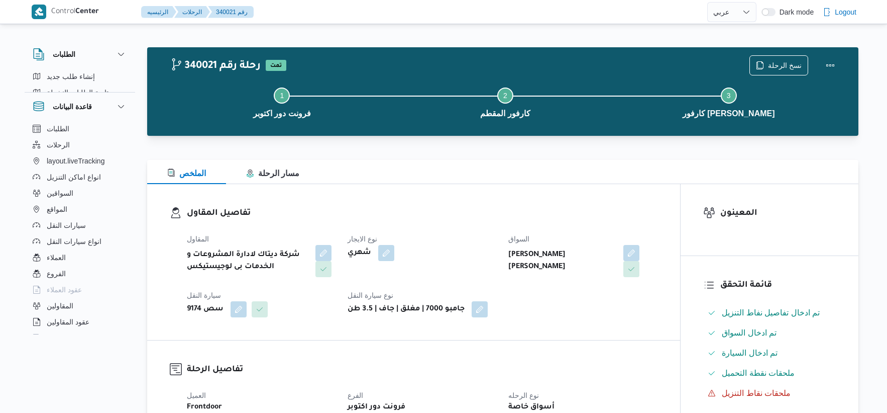
select select "ar"
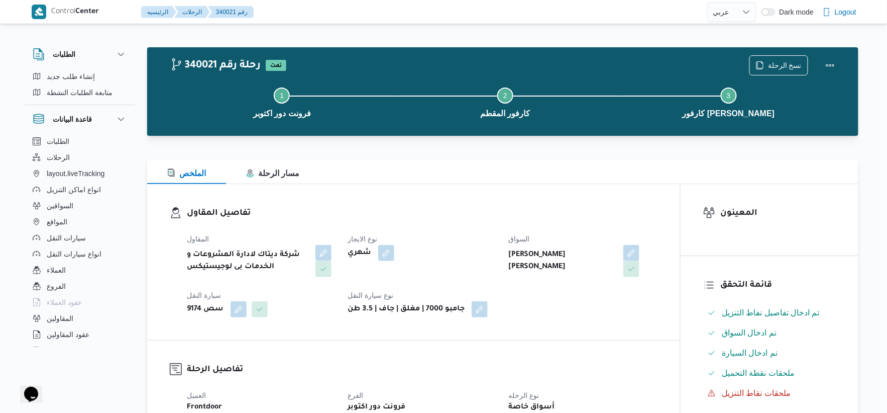
select select "ar"
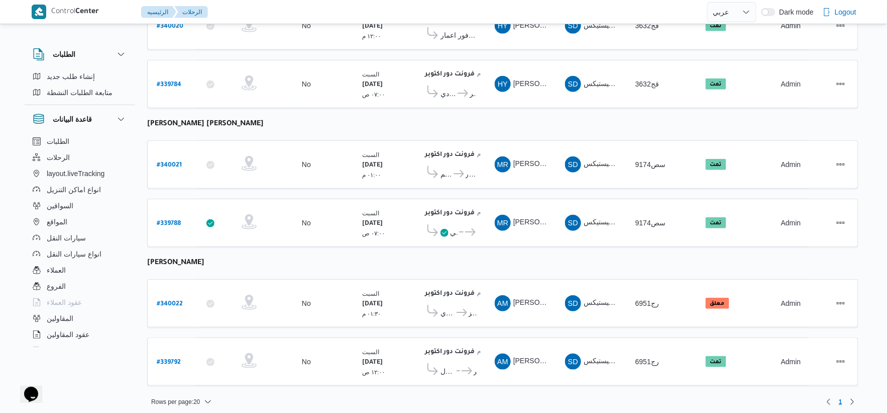
scroll to position [183, 0]
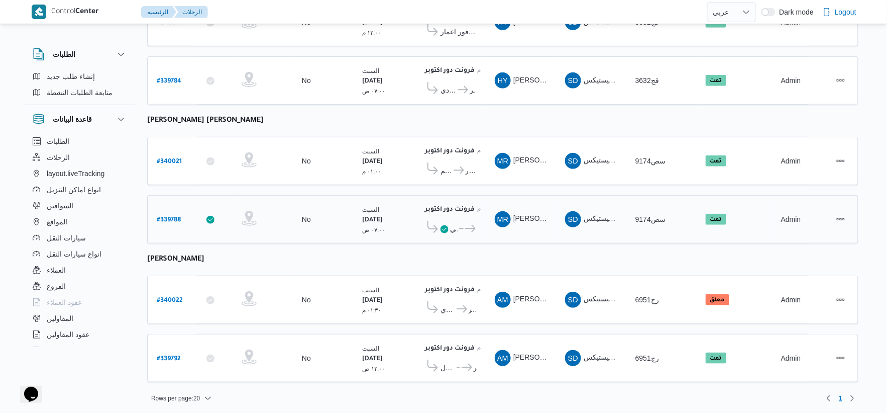
click at [454, 229] on span "كارفور فرع البارون سيتي" at bounding box center [454, 229] width 8 height 12
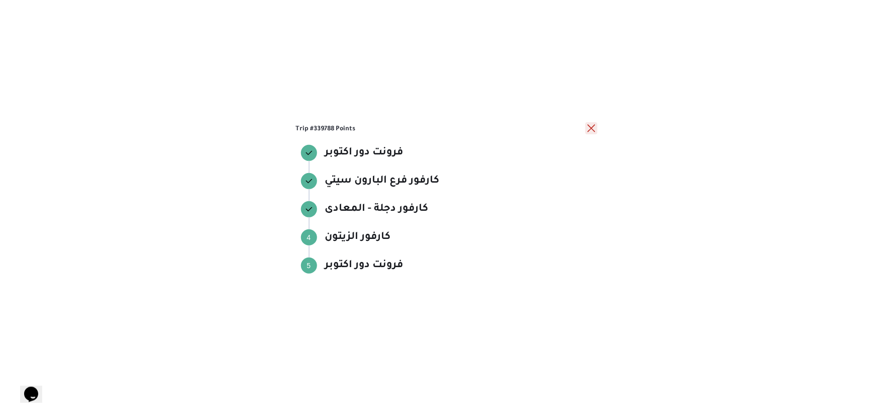
click at [595, 129] on button "close" at bounding box center [591, 128] width 12 height 12
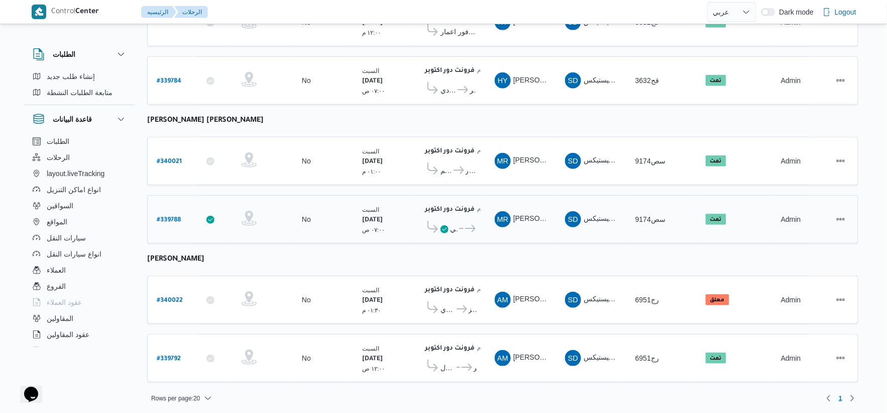
click at [454, 223] on span "كارفور فرع البارون سيتي" at bounding box center [454, 229] width 8 height 12
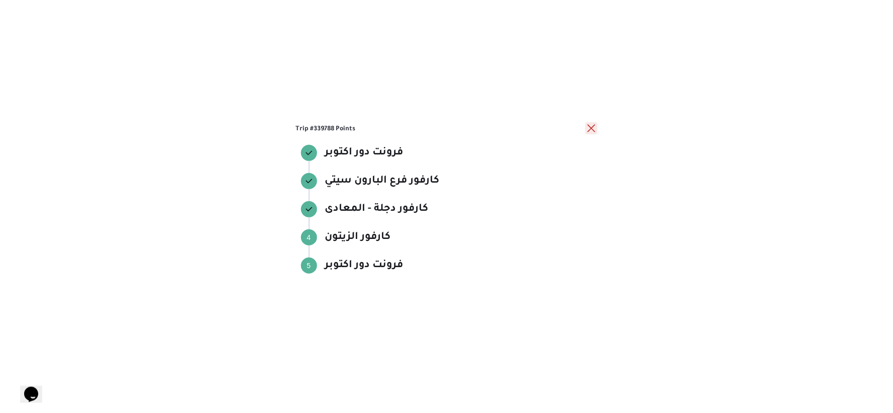
click at [594, 124] on button "close" at bounding box center [591, 128] width 12 height 12
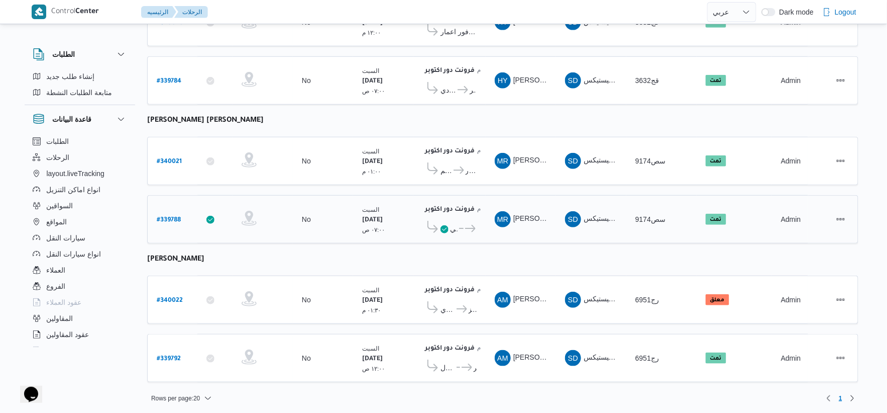
scroll to position [127, 0]
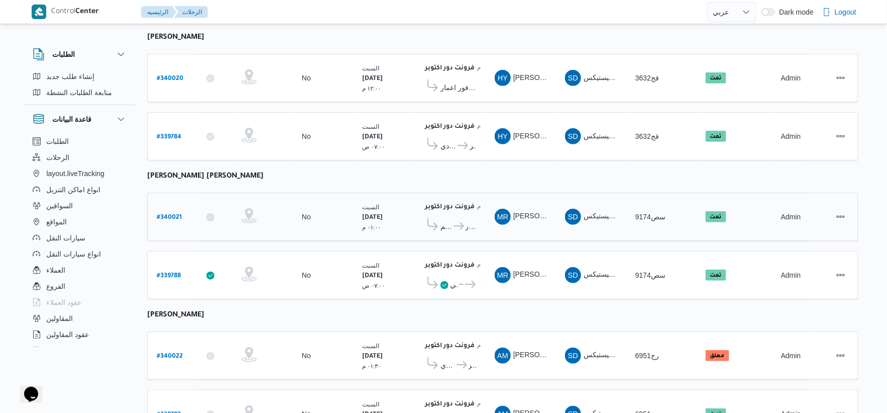
click at [451, 227] on span "كارفور المقطم" at bounding box center [447, 226] width 12 height 12
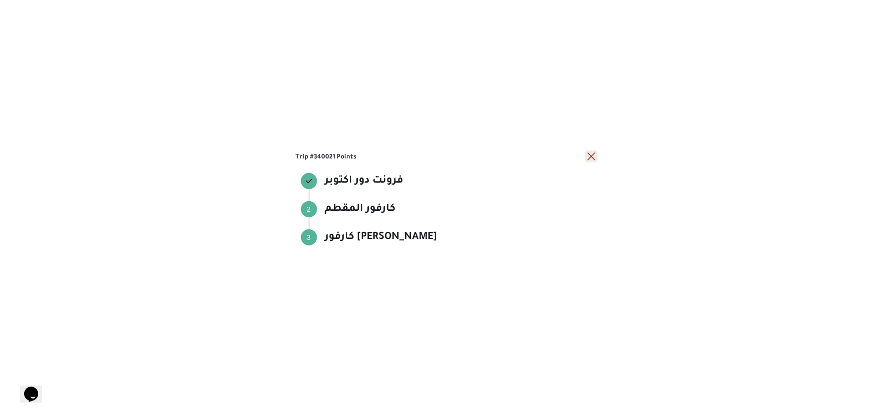
click at [591, 155] on button "close" at bounding box center [591, 156] width 12 height 12
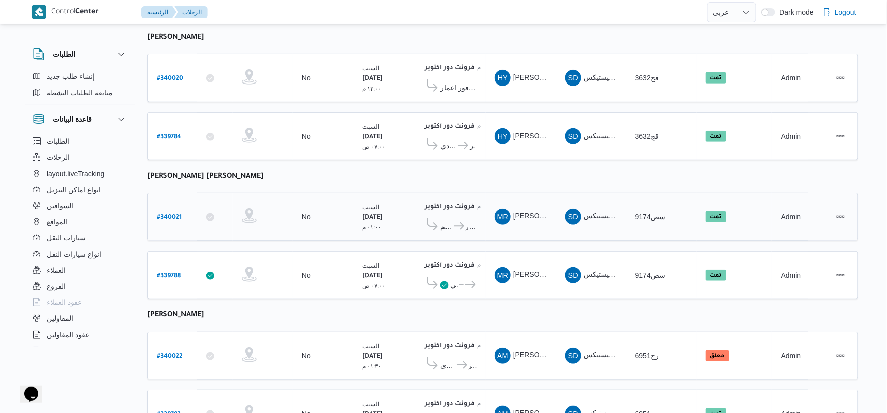
click at [172, 214] on b "# 340021" at bounding box center [169, 217] width 25 height 7
select select "ar"
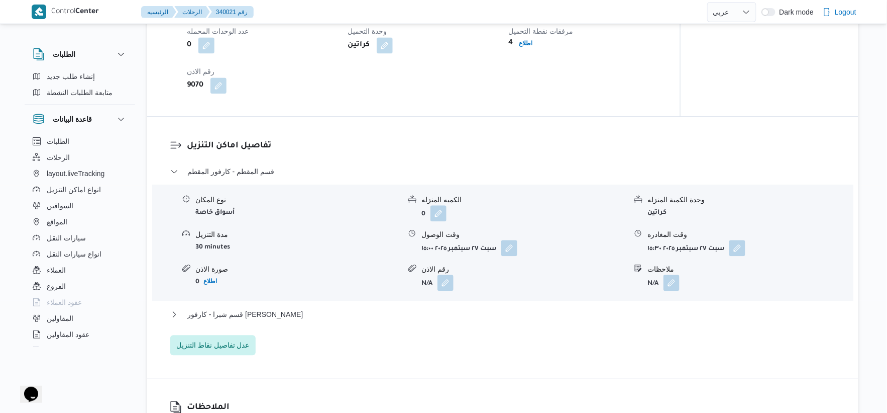
scroll to position [797, 0]
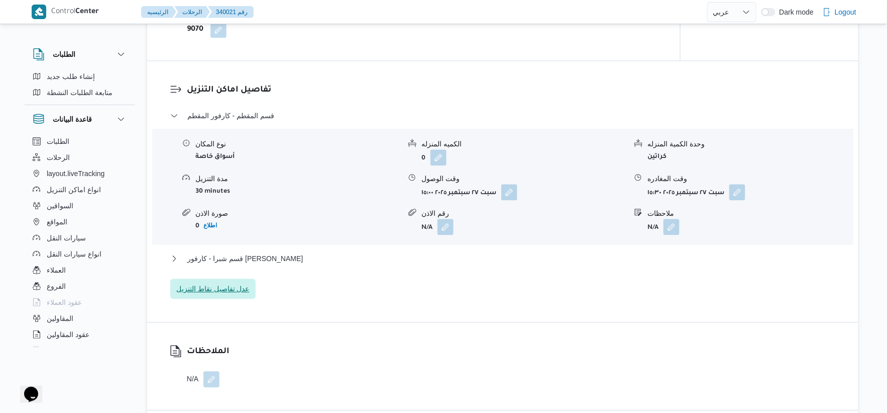
click at [219, 288] on span "عدل تفاصيل نقاط التنزيل" at bounding box center [212, 288] width 73 height 12
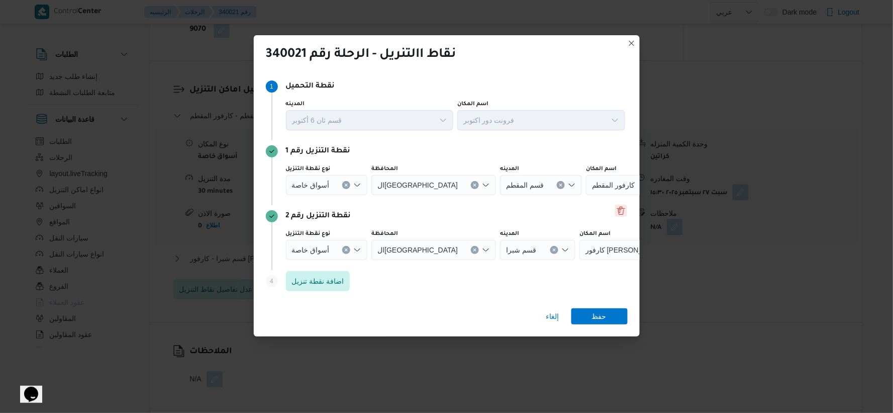
click at [624, 212] on button "Delete" at bounding box center [621, 211] width 12 height 12
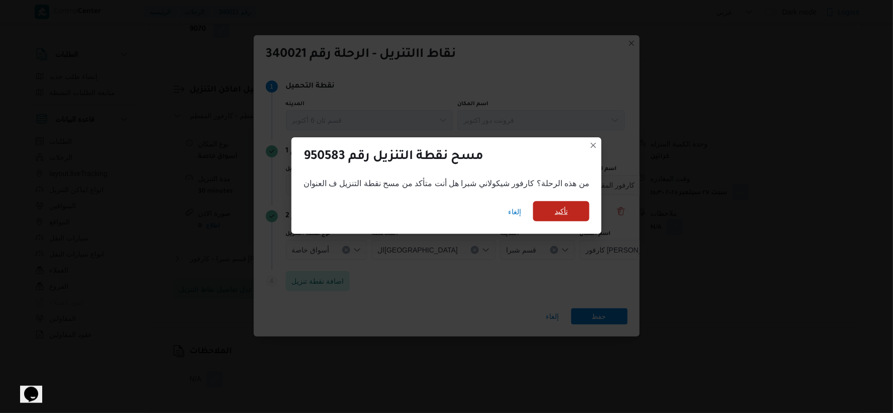
click at [563, 215] on span "تأكيد" at bounding box center [561, 211] width 13 height 12
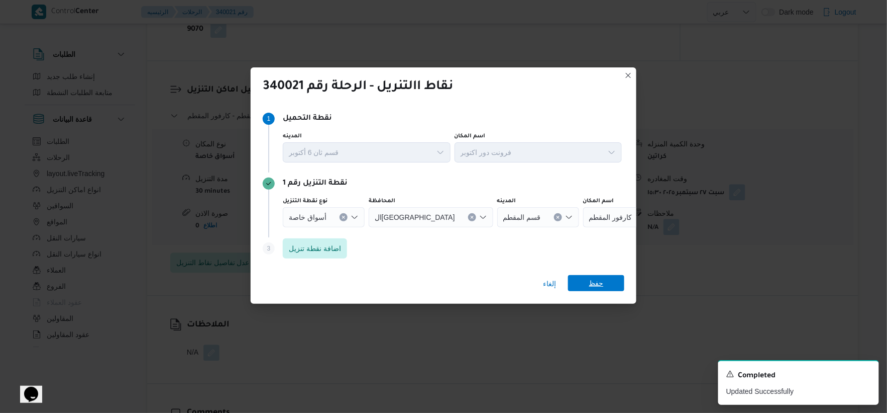
click at [599, 283] on span "حفظ" at bounding box center [596, 283] width 15 height 16
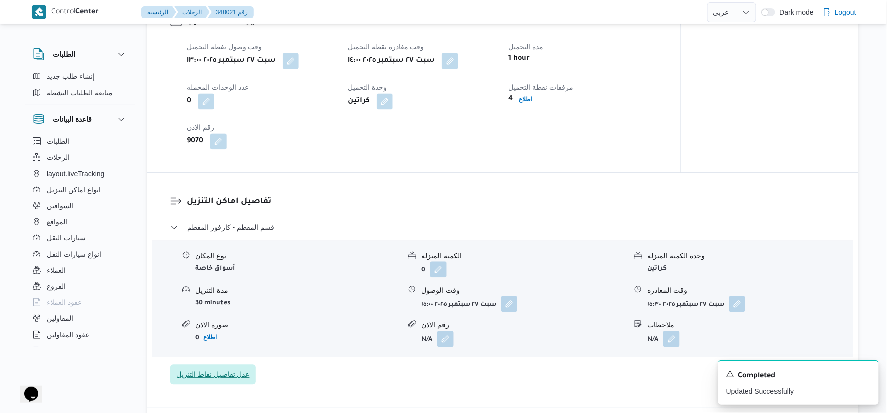
scroll to position [741, 0]
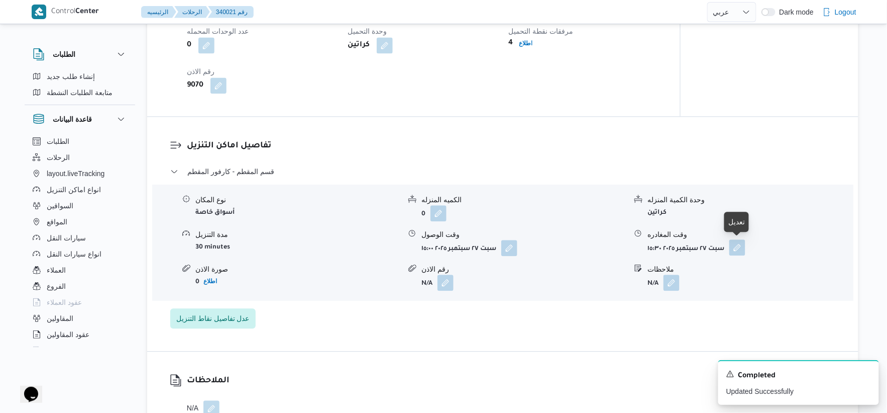
click at [740, 249] on button "button" at bounding box center [738, 247] width 16 height 16
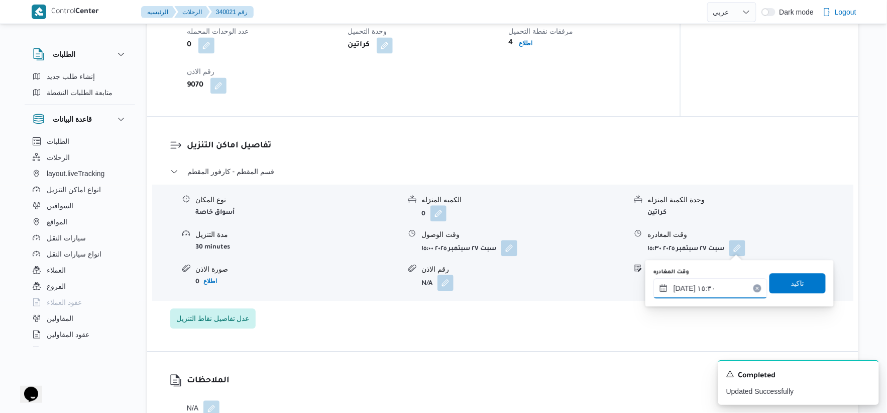
click at [730, 283] on input "٢٧/٠٩/٢٠٢٥ ١٥:٣٠" at bounding box center [711, 288] width 114 height 20
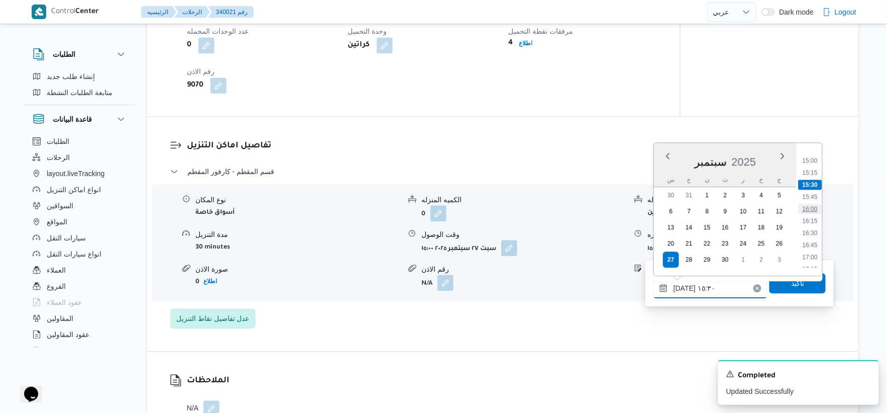
scroll to position [743, 0]
click at [811, 205] on li "16:30" at bounding box center [810, 209] width 23 height 10
type input "[DATE] ١٦:٣٠"
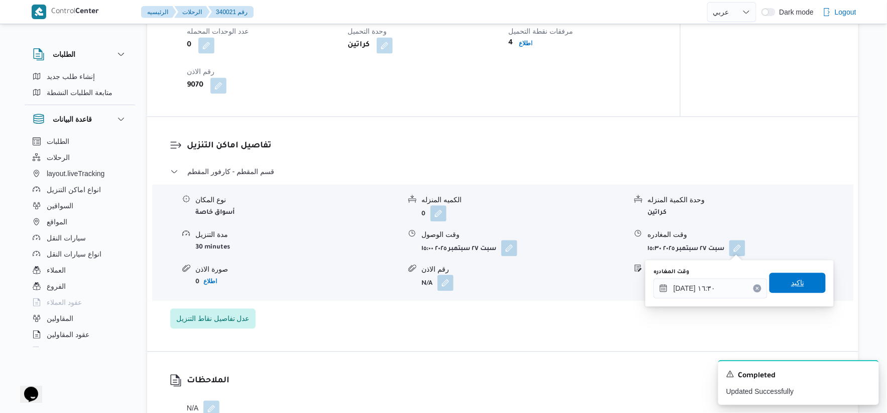
click at [807, 283] on span "تاكيد" at bounding box center [798, 282] width 56 height 20
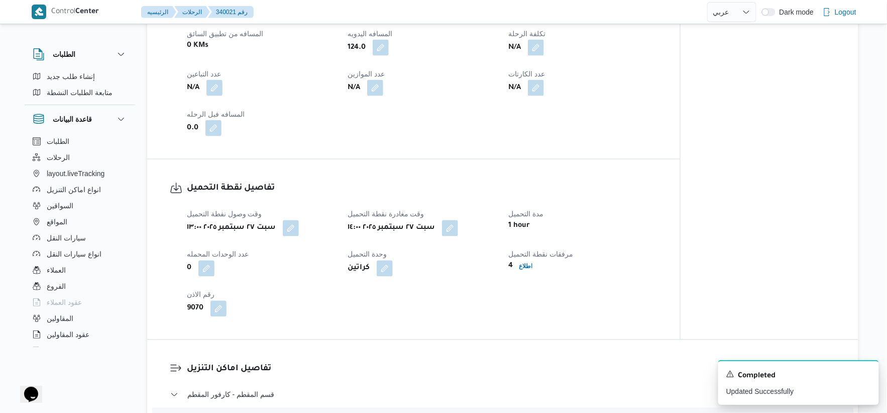
scroll to position [350, 0]
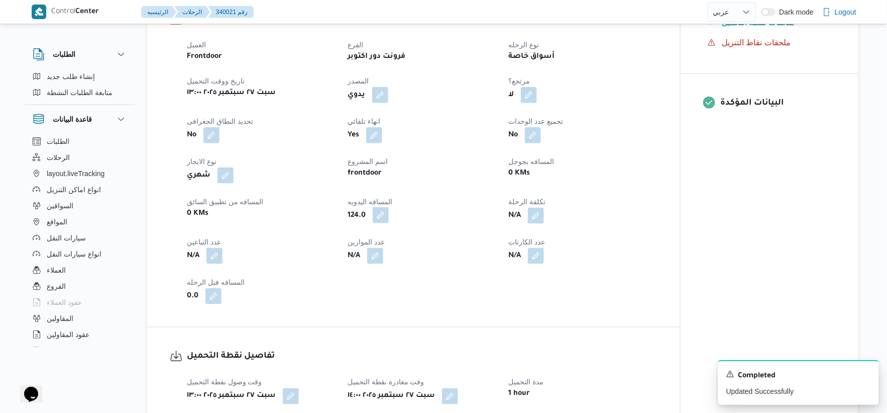
click at [378, 219] on button "button" at bounding box center [381, 215] width 16 height 16
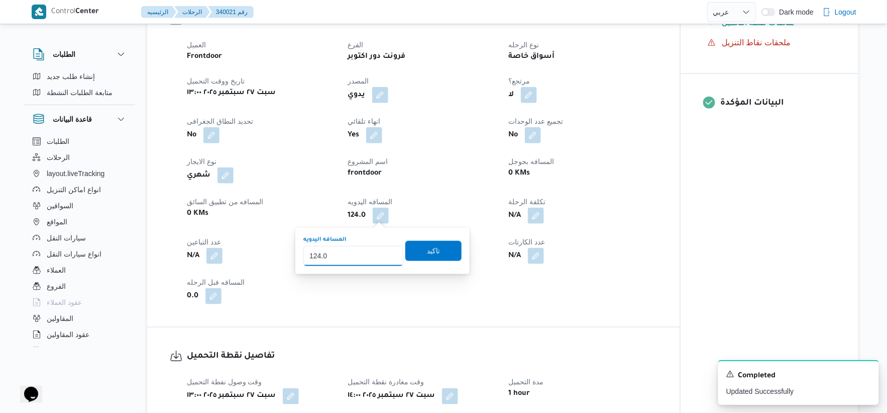
click at [351, 258] on input "124.0" at bounding box center [354, 256] width 100 height 20
type input "115"
click at [433, 246] on span "تاكيد" at bounding box center [433, 250] width 13 height 12
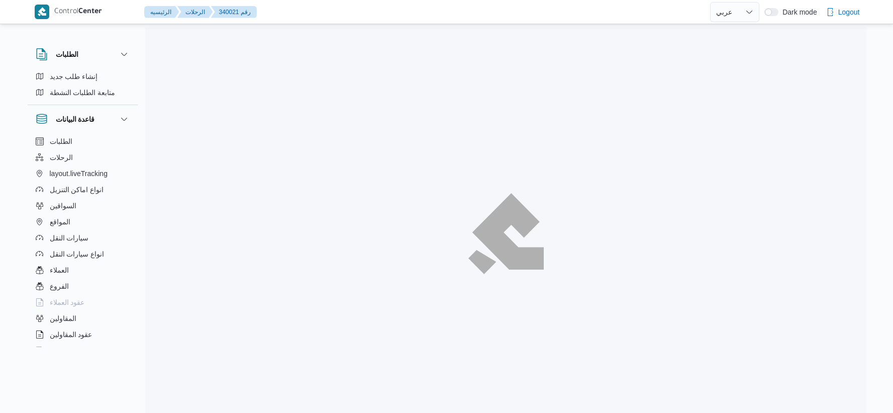
select select "ar"
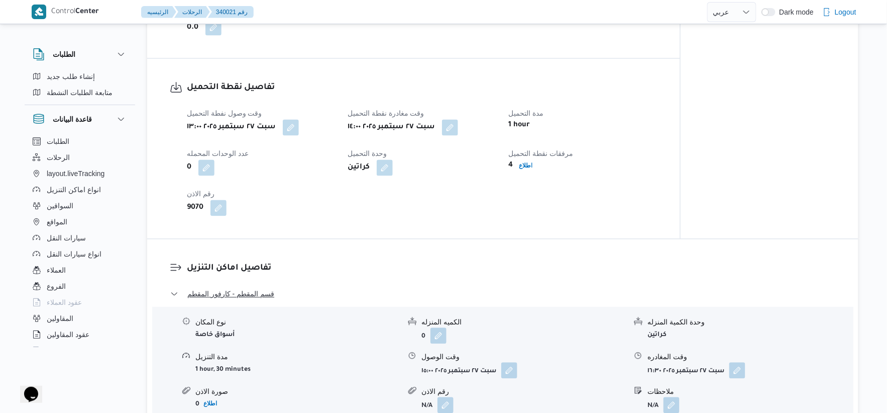
scroll to position [726, 0]
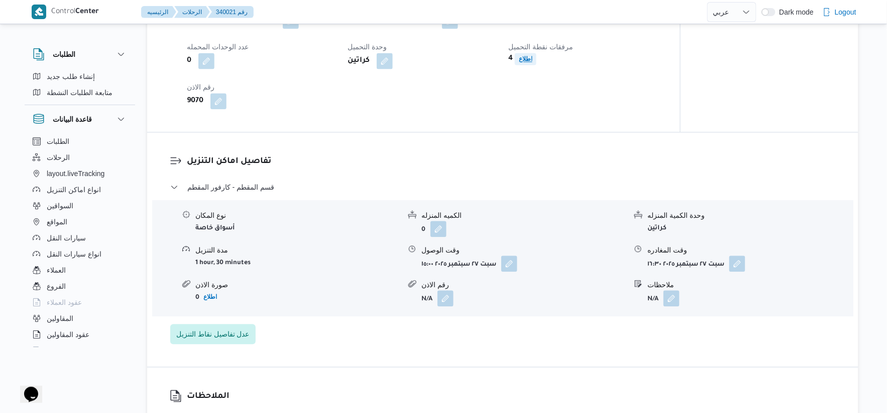
click at [522, 62] on b "اطلاع" at bounding box center [526, 58] width 14 height 7
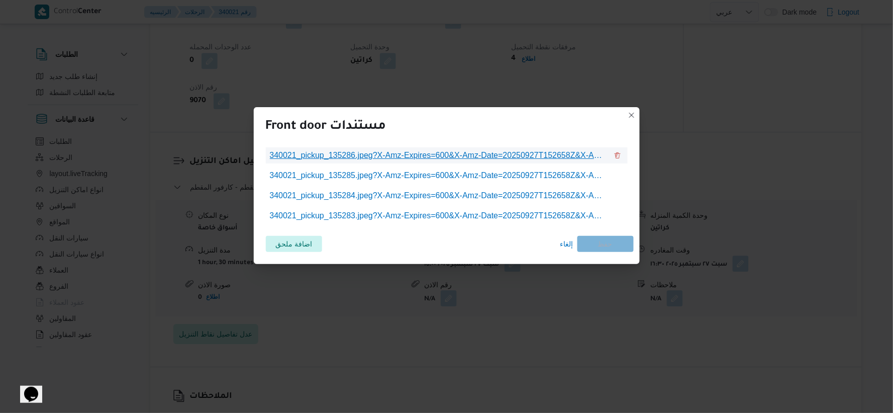
click at [445, 152] on span "340021_pickup_135286.jpeg?X-Amz-Expires=600&X-Amz-Date=20250927T152658Z&X-Amz-A…" at bounding box center [439, 155] width 338 height 12
click at [617, 154] on button "340021_pickup_135286.jpeg?X-Amz-Expires=600&X-Amz-Date=20250927T152658Z&X-Amz-A…" at bounding box center [618, 155] width 12 height 12
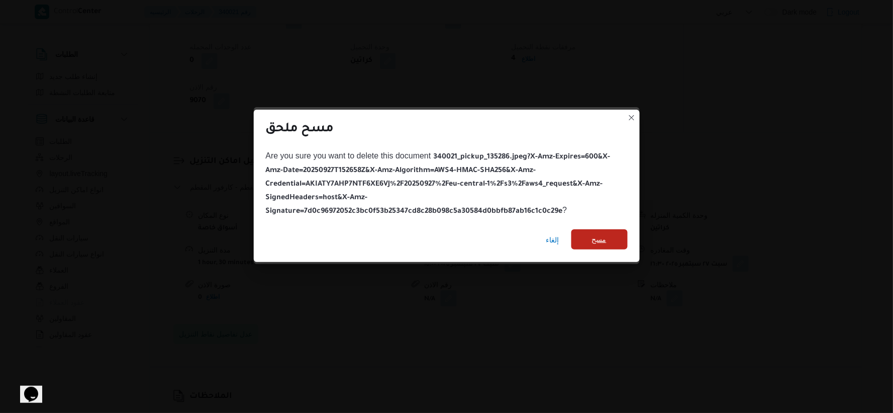
click at [588, 231] on span "مسح" at bounding box center [599, 239] width 56 height 20
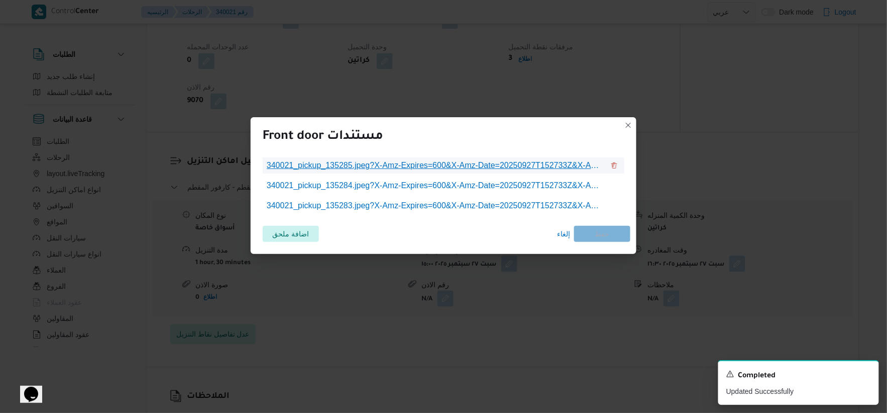
click at [553, 167] on span "340021_pickup_135285.jpeg?X-Amz-Expires=600&X-Amz-Date=20250927T152733Z&X-Amz-A…" at bounding box center [436, 165] width 338 height 12
click at [613, 164] on button "340021_pickup_135285.jpeg?X-Amz-Expires=600&X-Amz-Date=20250927T152733Z&X-Amz-A…" at bounding box center [615, 165] width 12 height 12
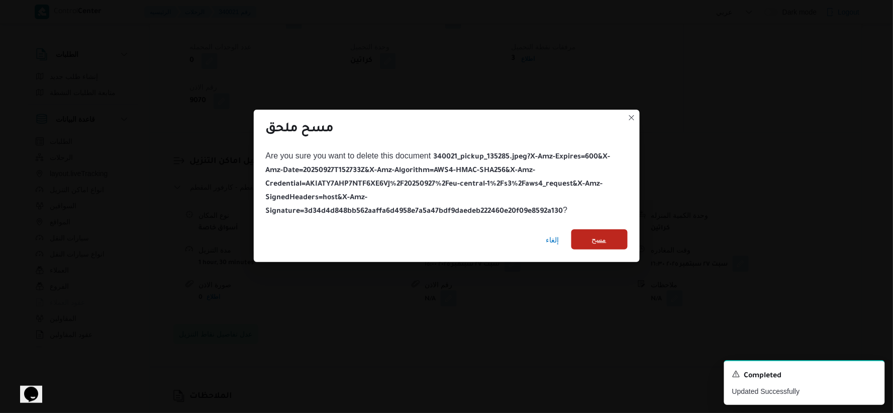
click at [608, 239] on span "مسح" at bounding box center [599, 239] width 56 height 20
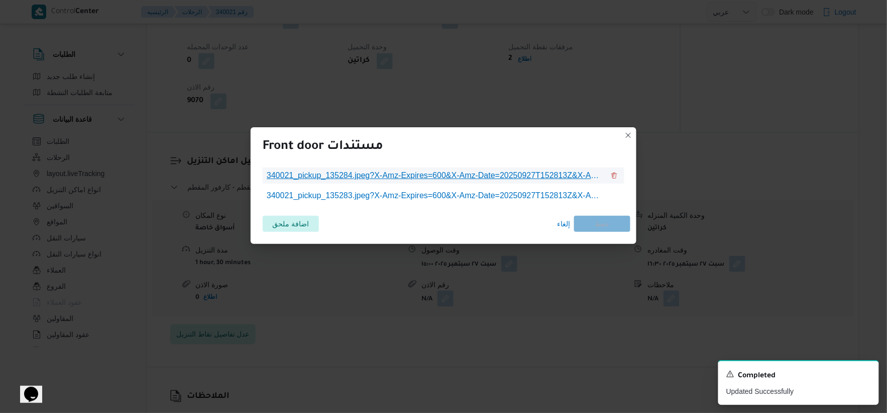
click at [539, 174] on span "340021_pickup_135284.jpeg?X-Amz-Expires=600&X-Amz-Date=20250927T152813Z&X-Amz-A…" at bounding box center [436, 175] width 338 height 12
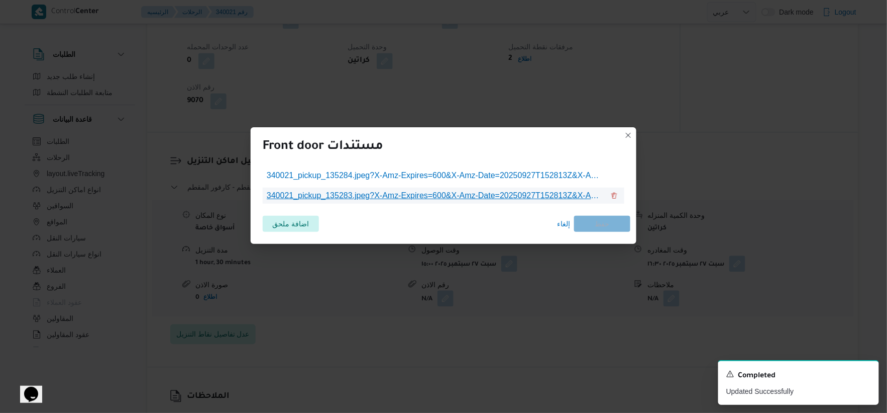
click at [563, 198] on span "340021_pickup_135283.jpeg?X-Amz-Expires=600&X-Amz-Date=20250927T152813Z&X-Amz-A…" at bounding box center [436, 195] width 338 height 12
click at [564, 222] on span "إلغاء" at bounding box center [563, 224] width 13 height 12
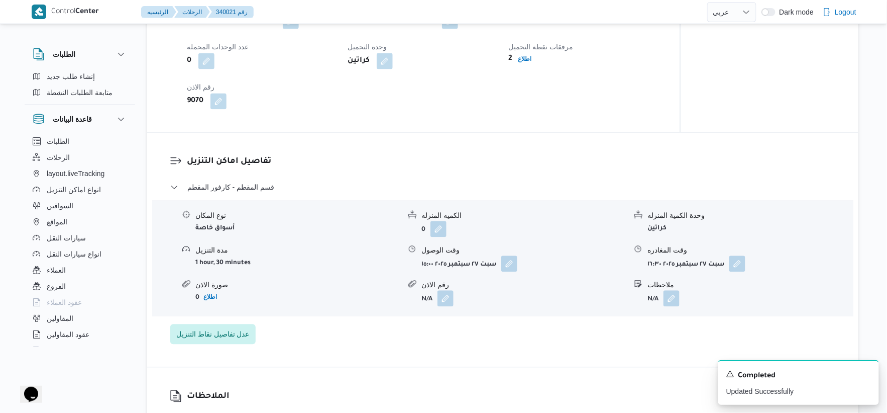
click at [551, 133] on div "تفاصيل اماكن التنزيل قسم المقطم - كارفور المقطم نوع المكان أسواق خاصة الكميه ال…" at bounding box center [503, 249] width 712 height 234
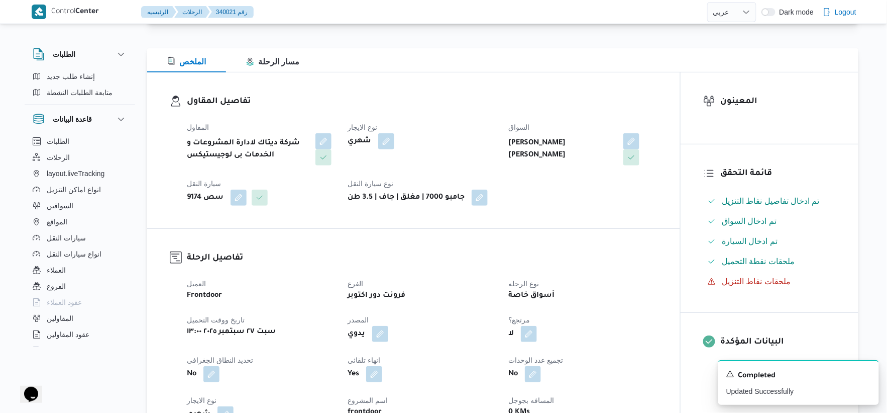
scroll to position [0, 0]
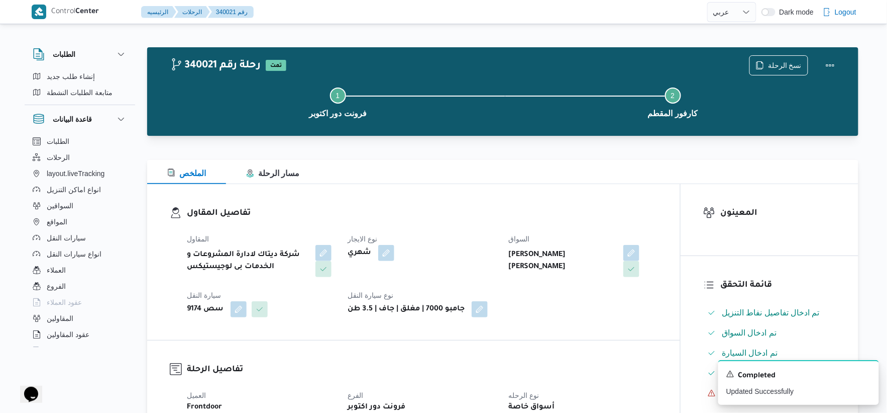
select select "ar"
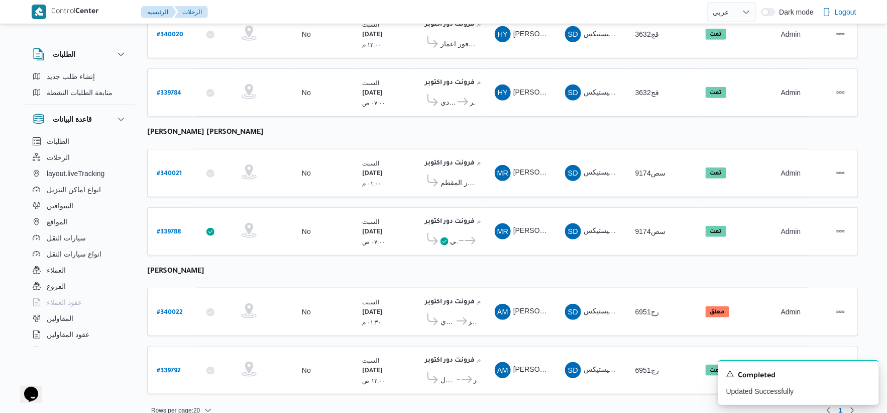
scroll to position [183, 0]
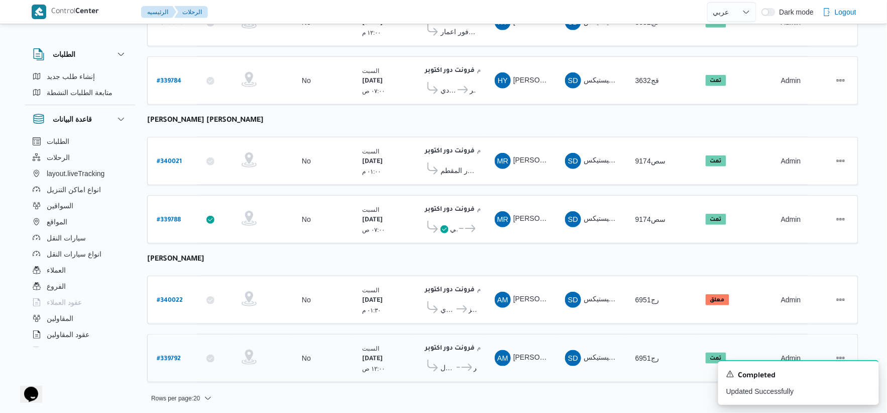
click at [173, 355] on b "# 339792" at bounding box center [169, 358] width 24 height 7
select select "ar"
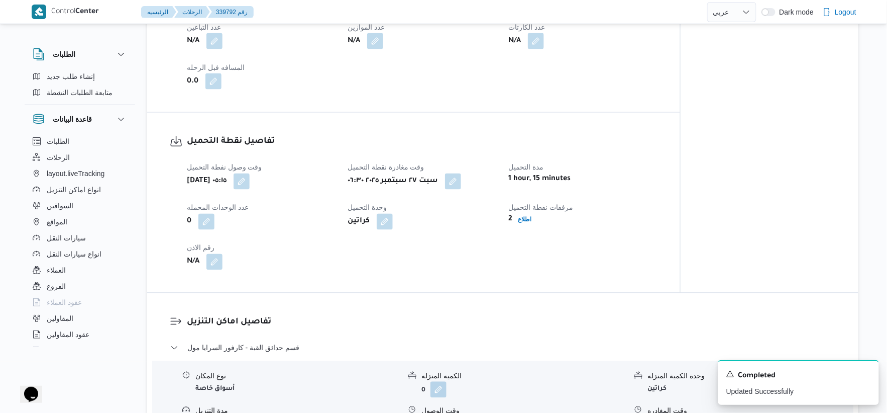
scroll to position [726, 0]
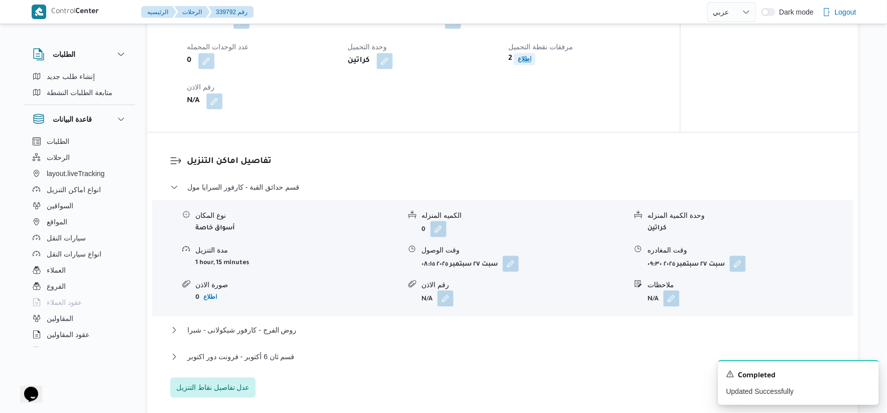
click at [524, 57] on b "اطلاع" at bounding box center [525, 58] width 14 height 7
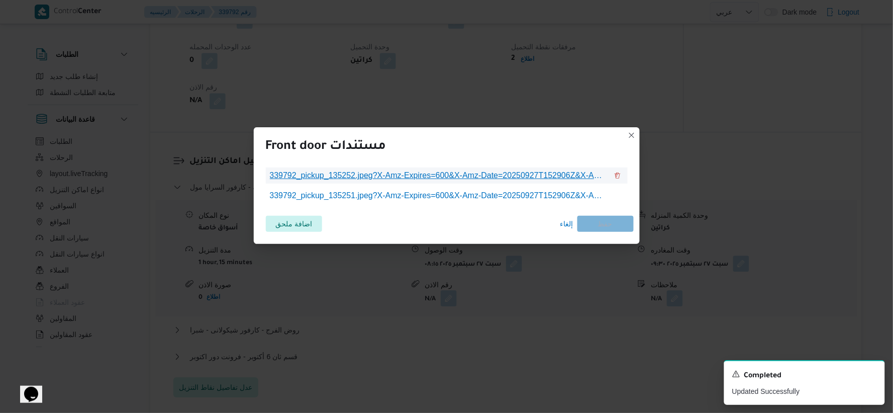
click at [462, 176] on span "339792_pickup_135252.jpeg?X-Amz-Expires=600&X-Amz-Date=20250927T152906Z&X-Amz-A…" at bounding box center [439, 175] width 338 height 12
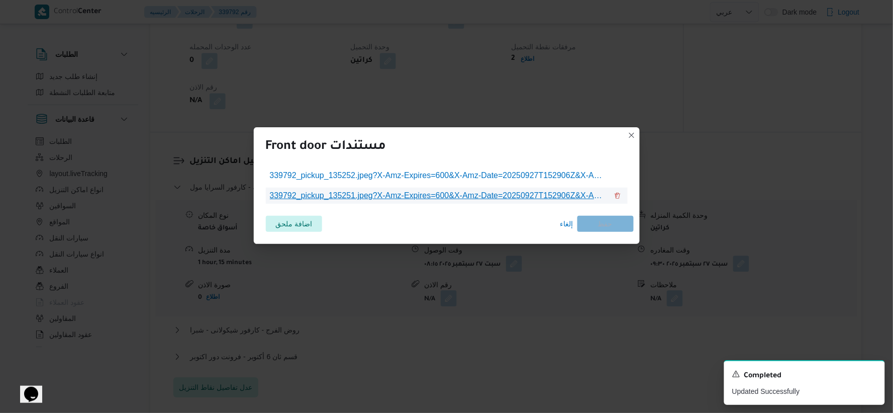
click at [490, 198] on span "339792_pickup_135251.jpeg?X-Amz-Expires=600&X-Amz-Date=20250927T152906Z&X-Amz-A…" at bounding box center [439, 195] width 338 height 12
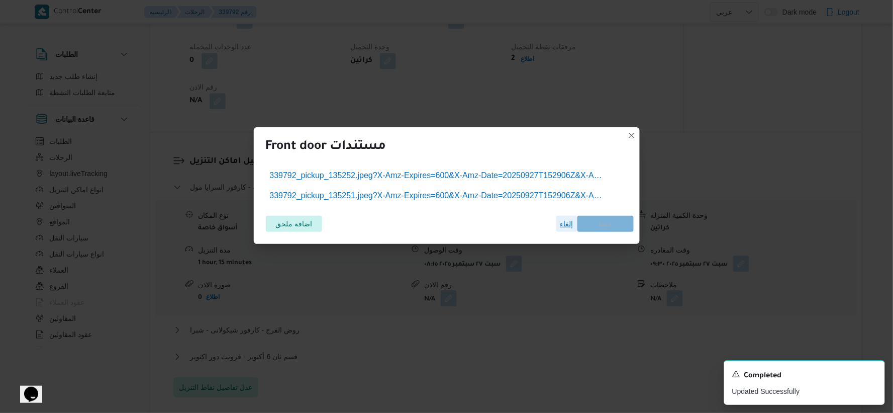
click at [565, 227] on span "إلغاء" at bounding box center [566, 224] width 13 height 12
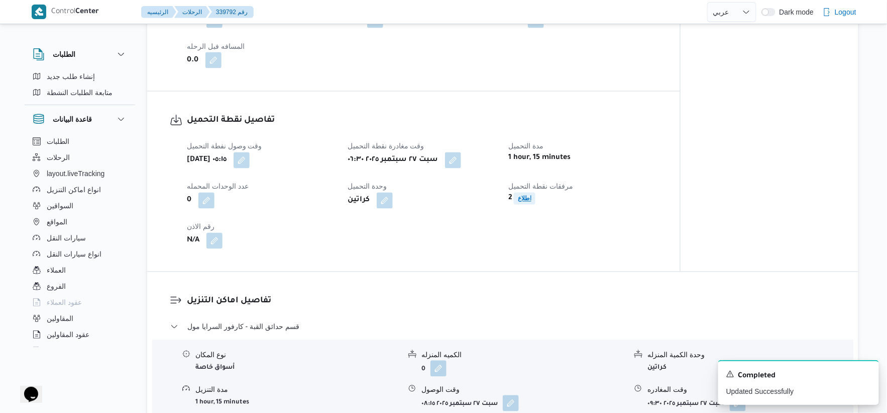
scroll to position [614, 0]
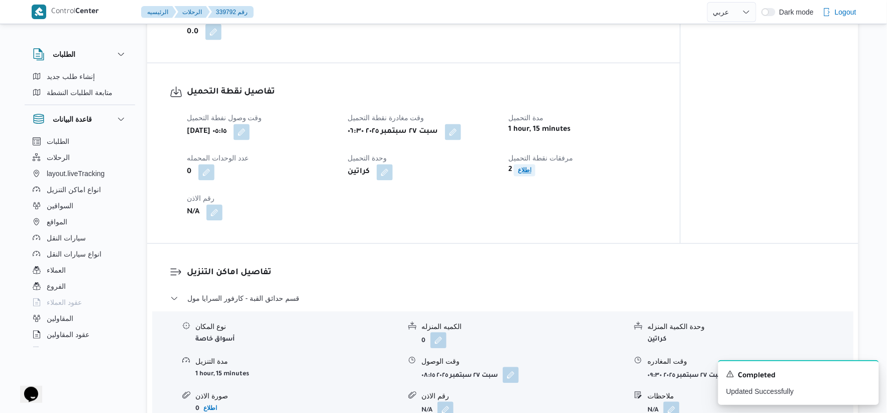
click at [516, 170] on span "اطلاع" at bounding box center [525, 170] width 22 height 12
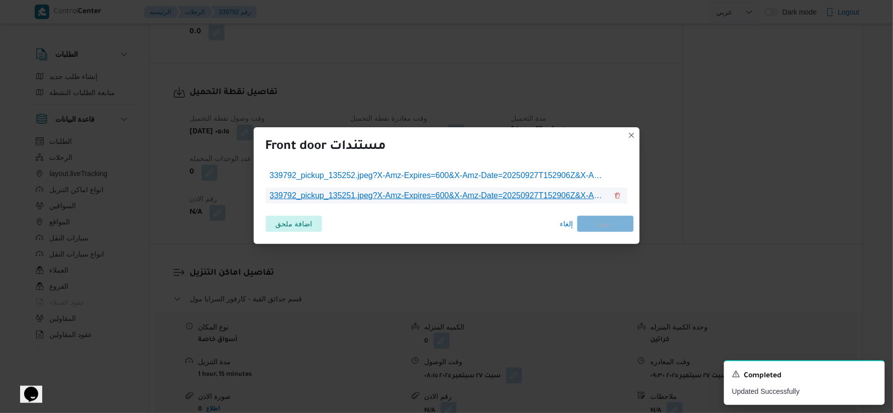
click at [464, 197] on span "339792_pickup_135251.jpeg?X-Amz-Expires=600&X-Amz-Date=20250927T152906Z&X-Amz-A…" at bounding box center [439, 195] width 338 height 12
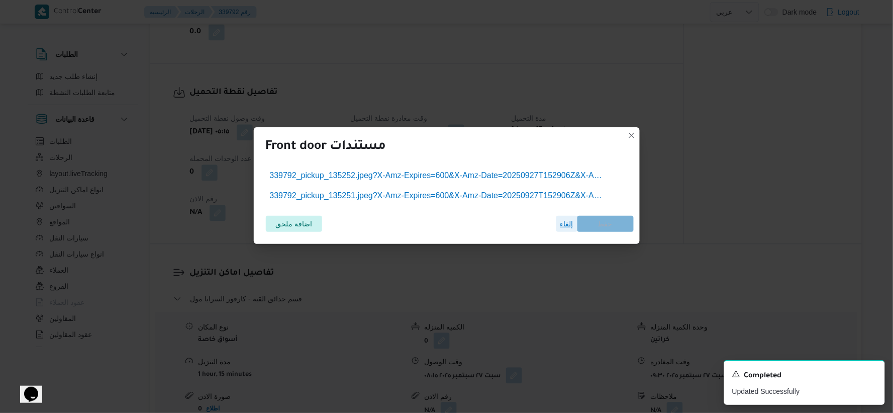
click at [563, 225] on span "إلغاء" at bounding box center [566, 224] width 13 height 12
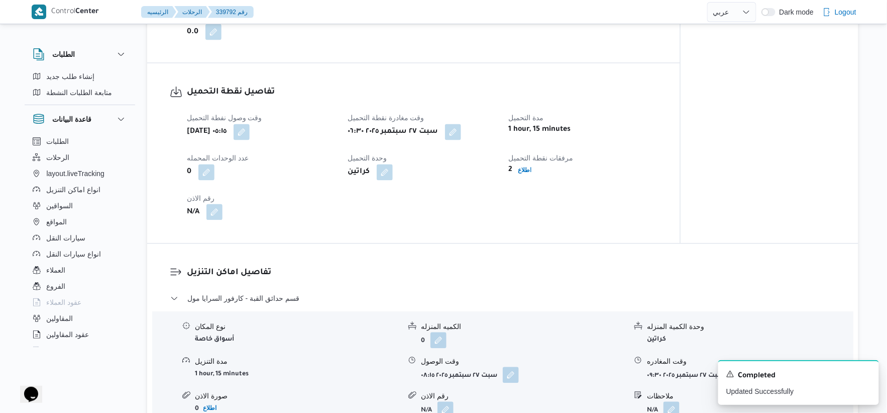
click at [212, 217] on button "button" at bounding box center [215, 212] width 16 height 16
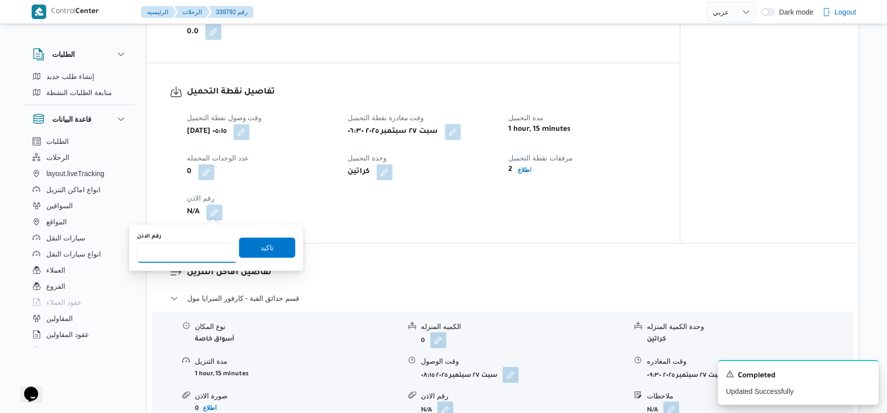
click at [184, 249] on input "رقم الاذن" at bounding box center [187, 253] width 100 height 20
type input "9057"
click at [288, 246] on span "تاكيد" at bounding box center [267, 247] width 56 height 20
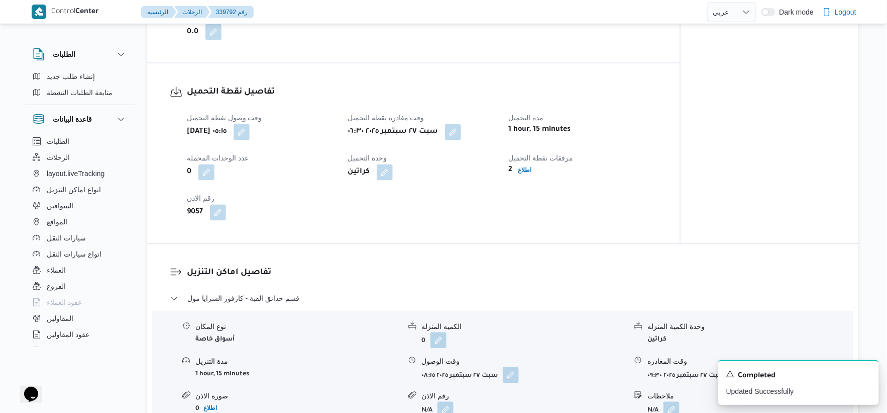
select select "ar"
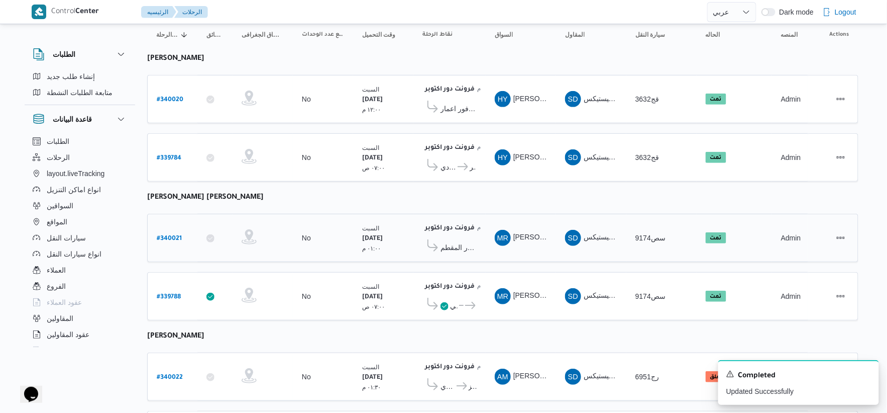
scroll to position [183, 0]
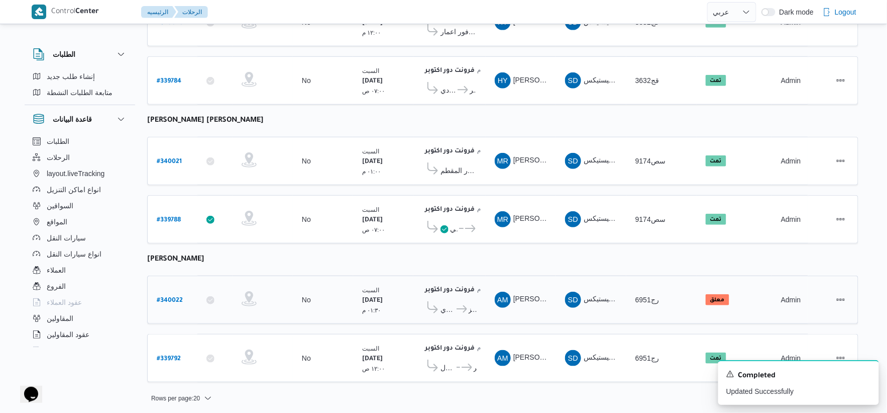
click at [459, 306] on icon at bounding box center [462, 309] width 11 height 8
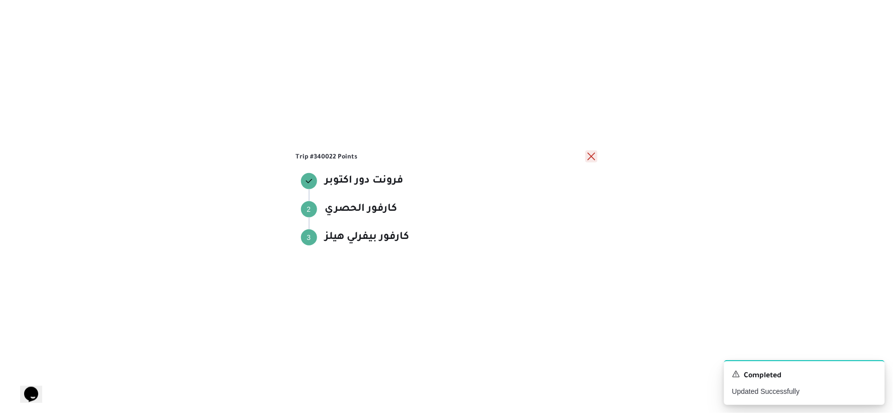
click at [591, 158] on button "close" at bounding box center [591, 156] width 12 height 12
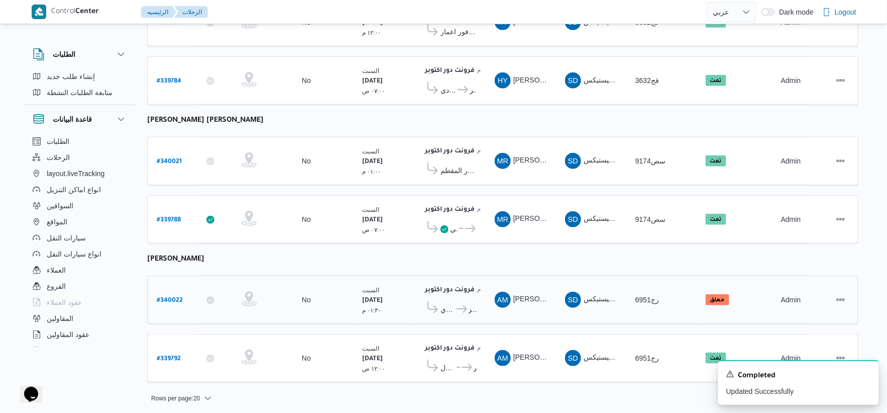
click at [462, 309] on icon at bounding box center [462, 309] width 11 height 8
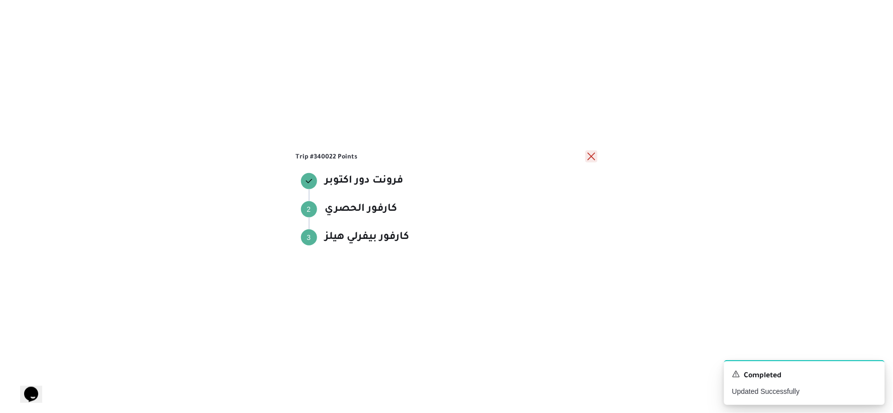
click at [592, 156] on button "close" at bounding box center [591, 156] width 12 height 12
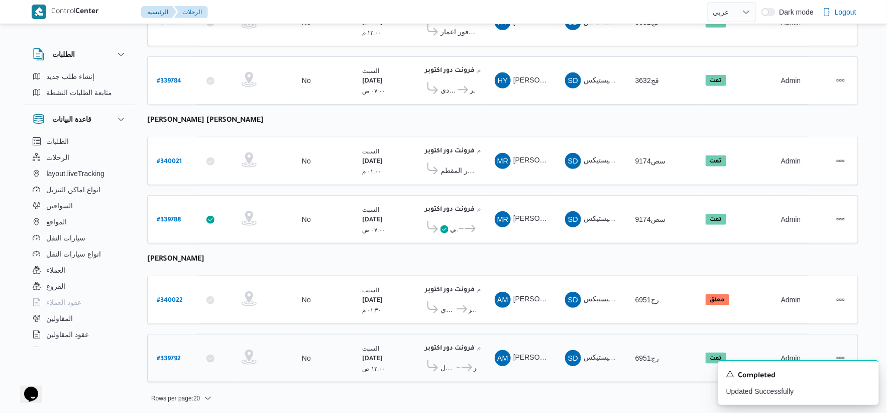
click at [462, 364] on icon at bounding box center [467, 367] width 11 height 8
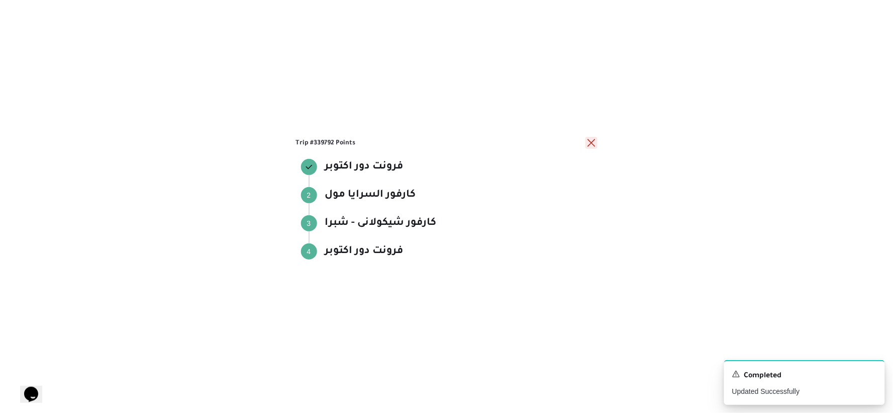
click at [590, 142] on button "close" at bounding box center [591, 143] width 12 height 12
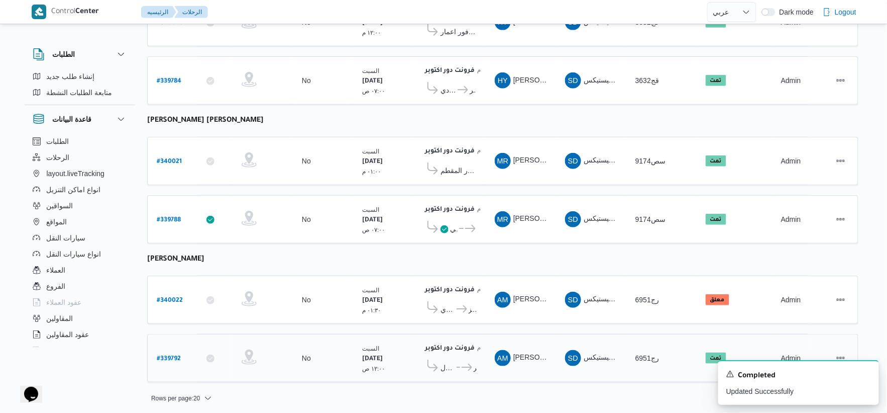
click at [168, 355] on b "# 339792" at bounding box center [169, 358] width 24 height 7
select select "ar"
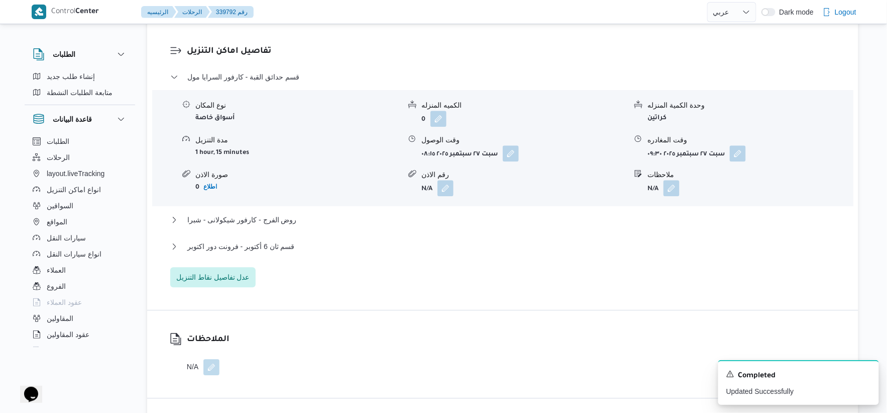
scroll to position [837, 0]
click at [313, 221] on button "روض الفرج - كارفور شيكولانى - شبرا" at bounding box center [503, 218] width 666 height 12
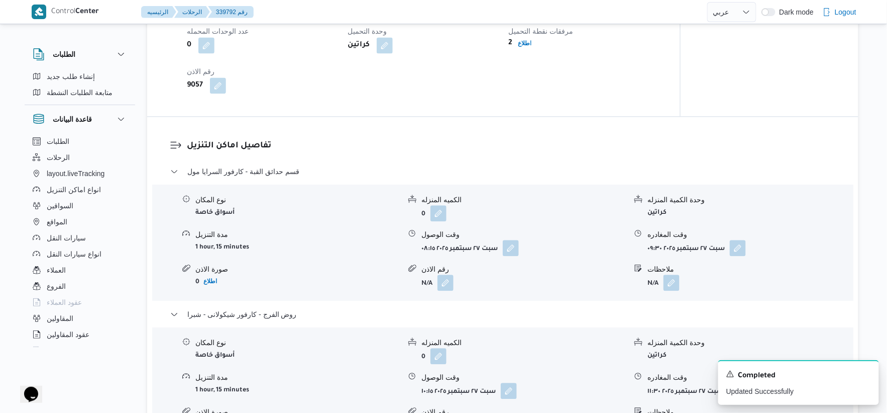
scroll to position [726, 0]
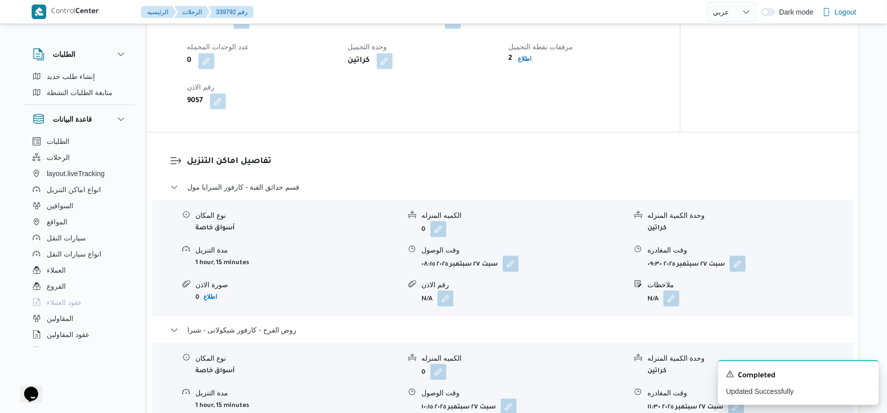
select select "ar"
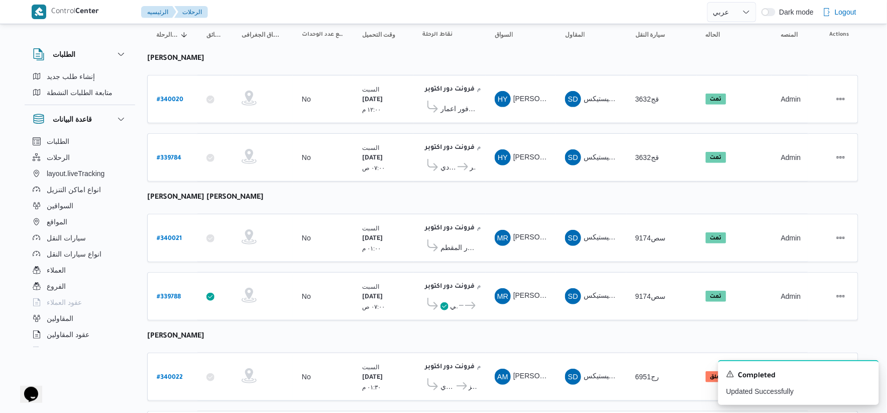
scroll to position [183, 0]
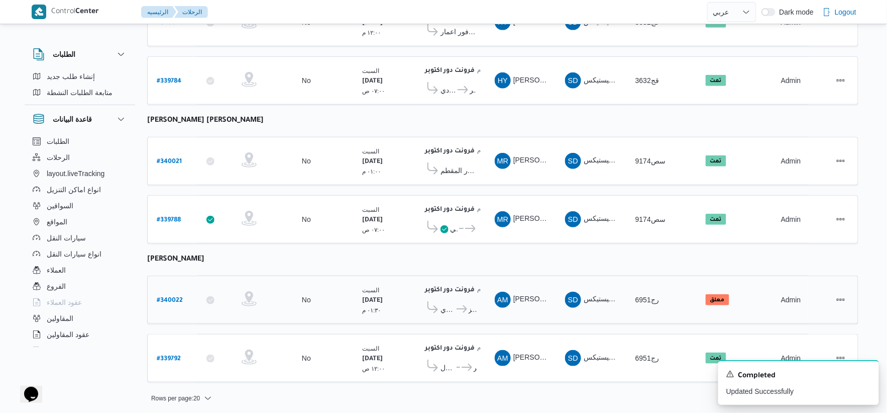
click at [459, 306] on icon at bounding box center [462, 309] width 11 height 8
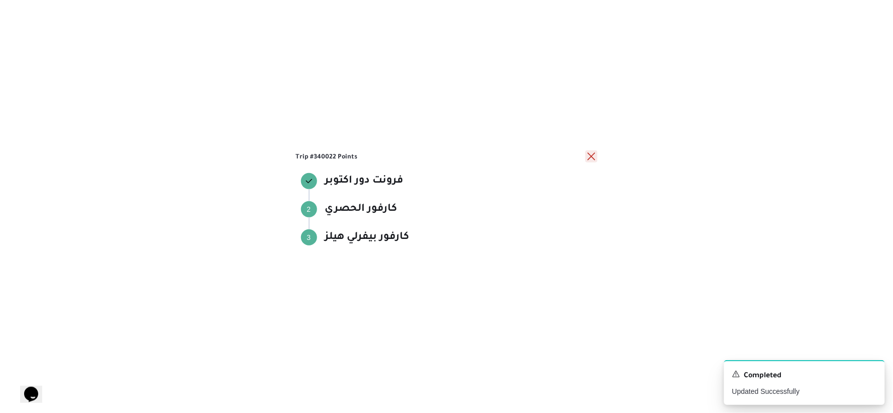
click at [595, 156] on button "close" at bounding box center [591, 156] width 12 height 12
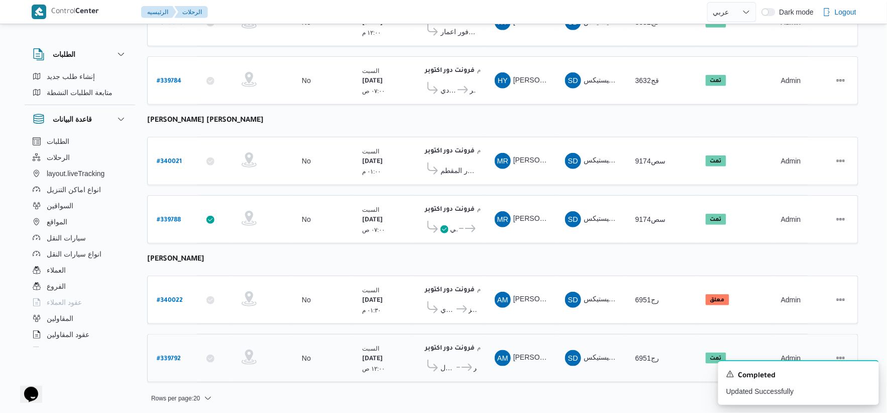
click at [461, 367] on span "فرونت دور اكتوبر" at bounding box center [468, 367] width 17 height 12
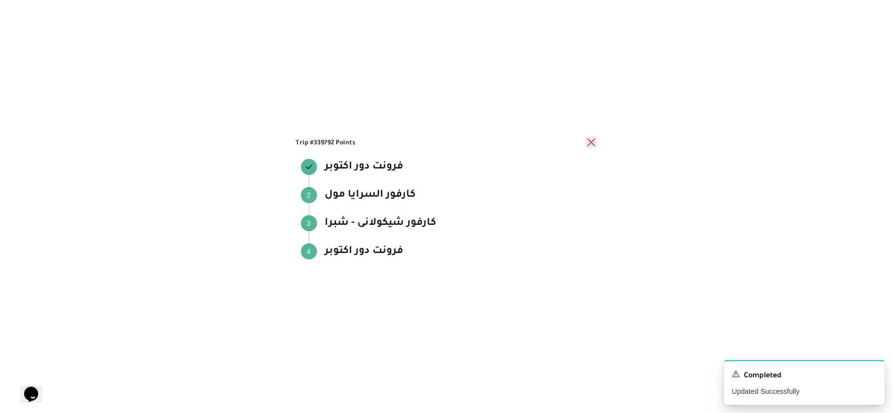
click at [595, 141] on button "close" at bounding box center [591, 142] width 12 height 12
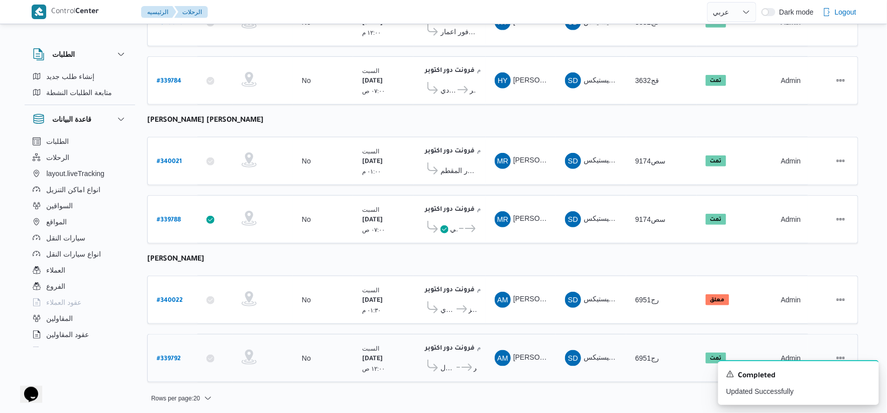
click at [172, 355] on b "# 339792" at bounding box center [169, 358] width 24 height 7
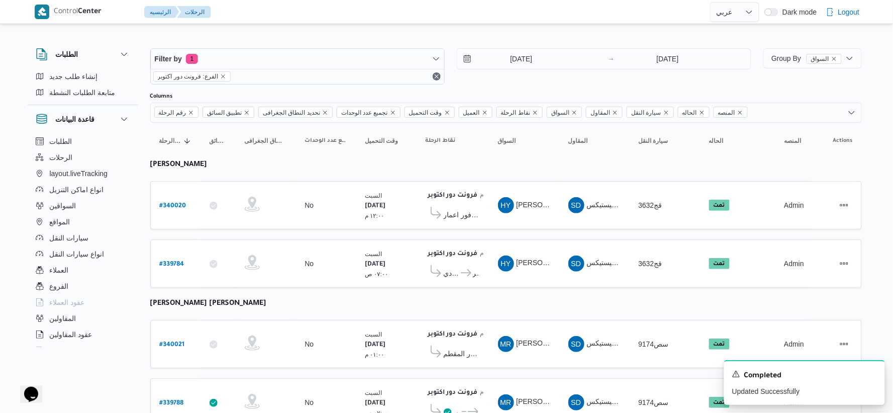
select select "ar"
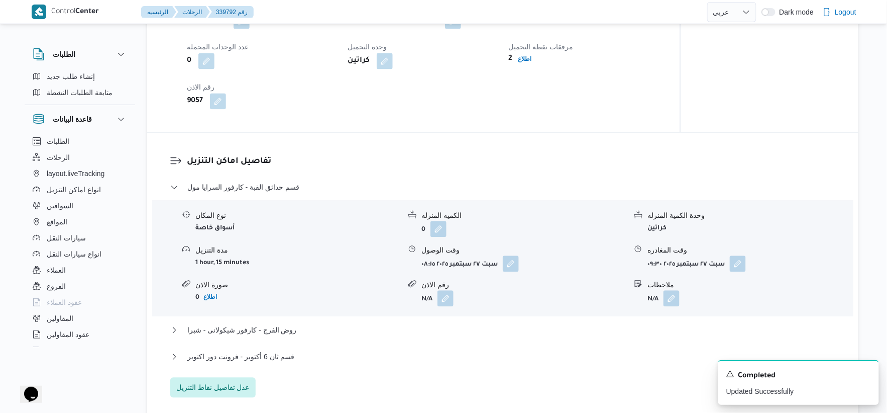
scroll to position [781, 0]
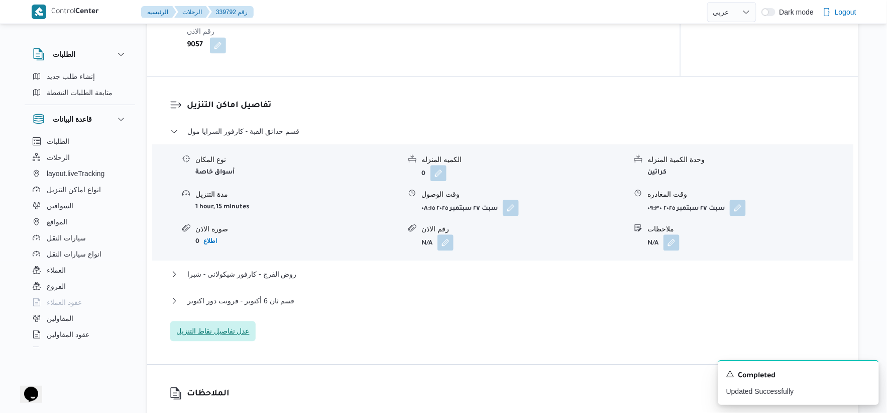
click at [237, 335] on span "عدل تفاصيل نقاط التنزيل" at bounding box center [212, 331] width 73 height 12
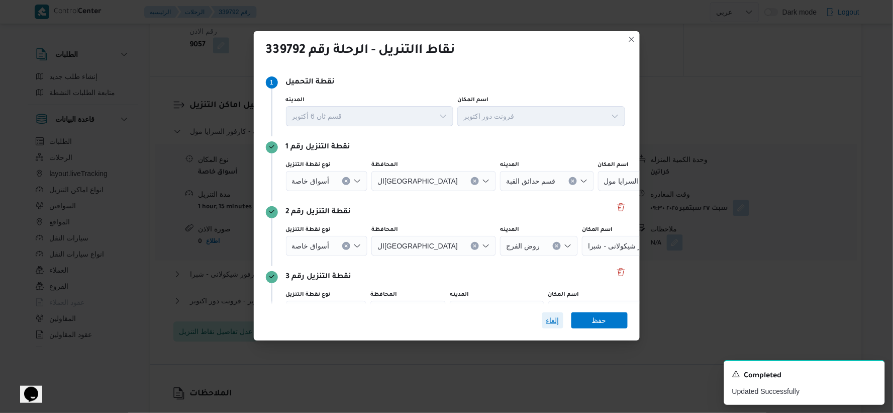
click at [552, 318] on span "إلغاء" at bounding box center [552, 320] width 13 height 12
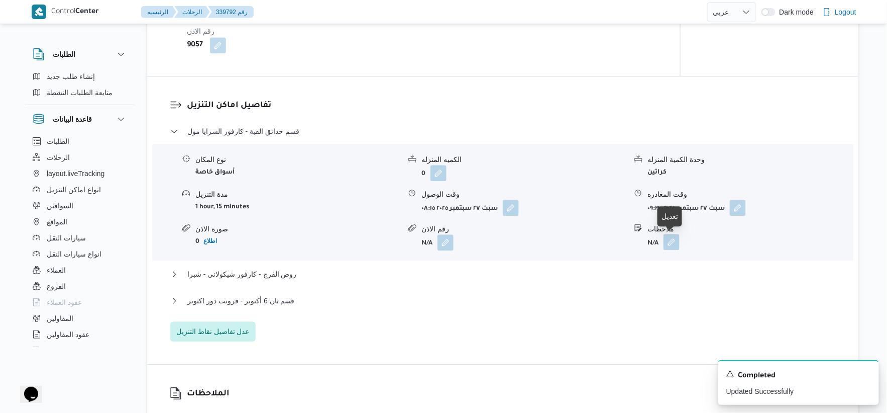
click at [674, 240] on button "button" at bounding box center [672, 242] width 16 height 16
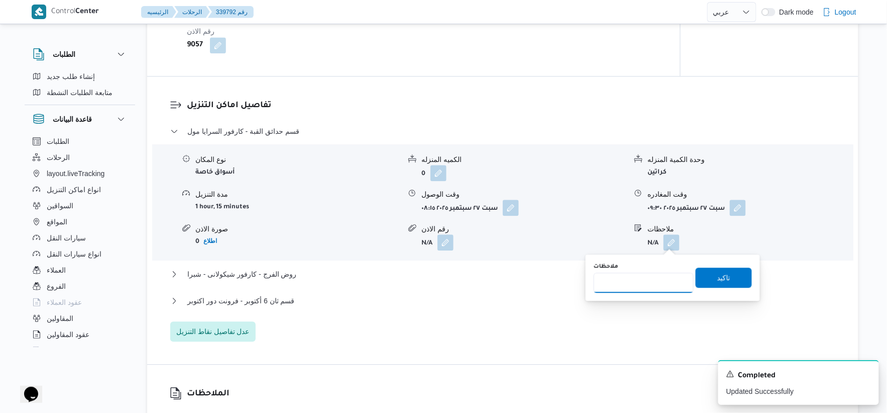
click at [651, 290] on input "ملاحظات" at bounding box center [644, 282] width 100 height 20
type input "الفرع لم يسلم"
click at [569, 323] on div "قسم حدائق القبة - كارفور السرايا مول نوع المكان أسواق خاصة الكميه المنزله 0 وحد…" at bounding box center [503, 233] width 666 height 216
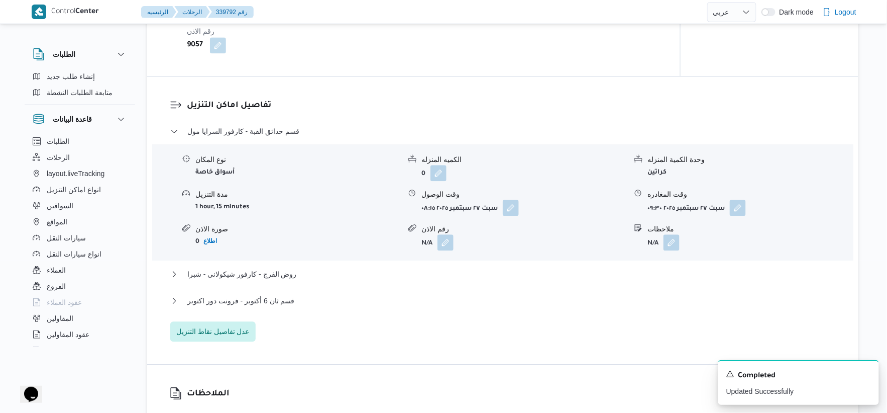
select select "ar"
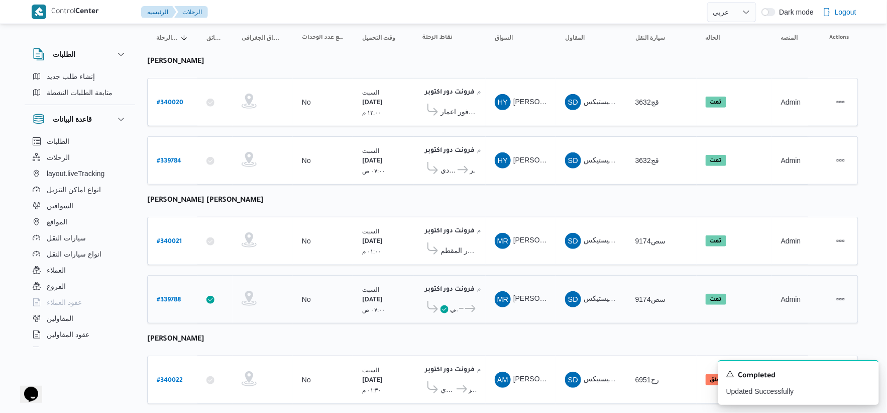
scroll to position [183, 0]
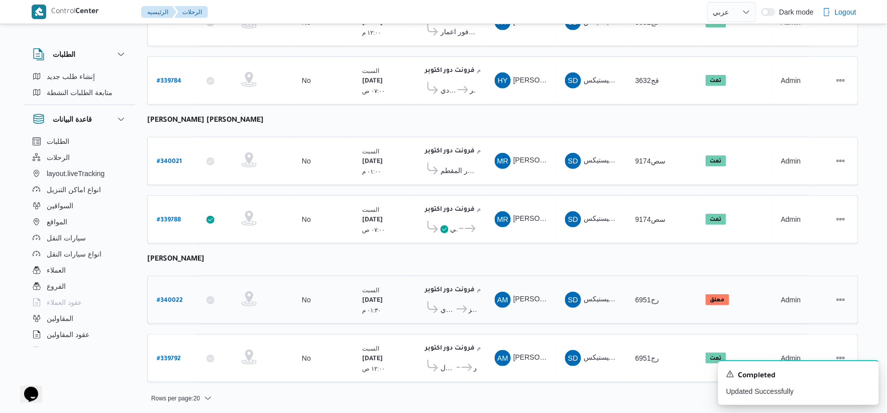
click at [448, 304] on span "كارفور الحصري" at bounding box center [448, 309] width 15 height 12
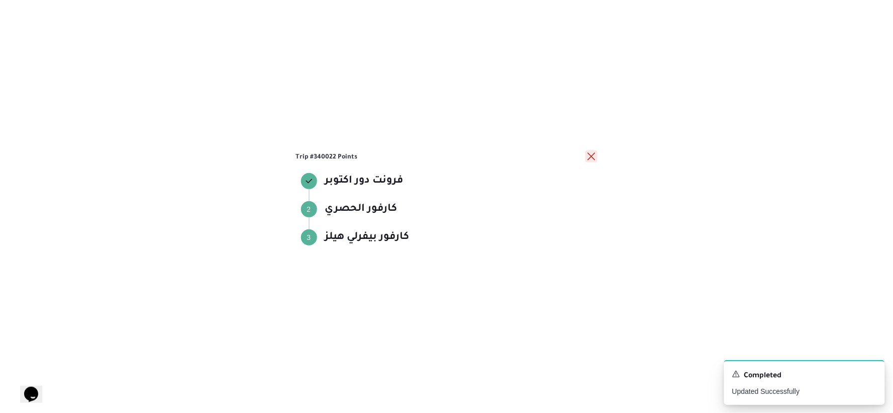
click at [593, 156] on button "close" at bounding box center [591, 156] width 12 height 12
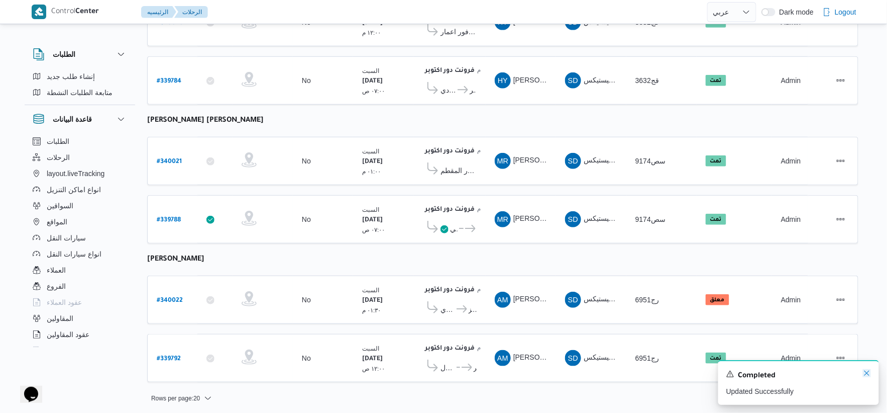
click at [867, 372] on icon "Dismiss toast" at bounding box center [867, 373] width 8 height 8
click at [462, 305] on icon at bounding box center [462, 309] width 11 height 8
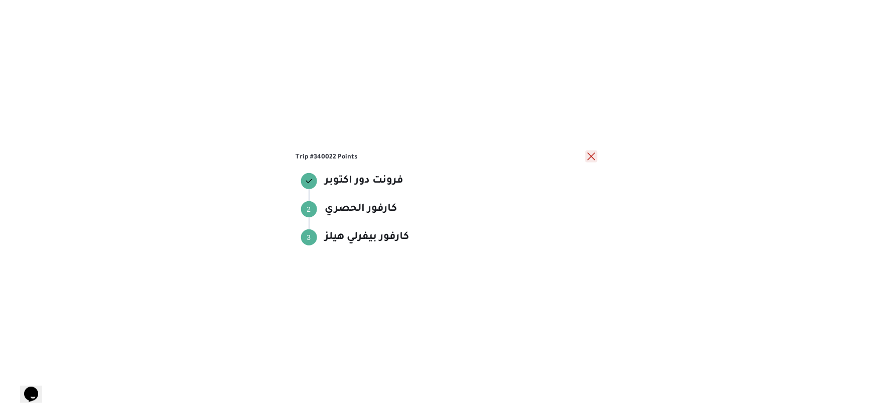
click at [590, 153] on button "close" at bounding box center [591, 156] width 12 height 12
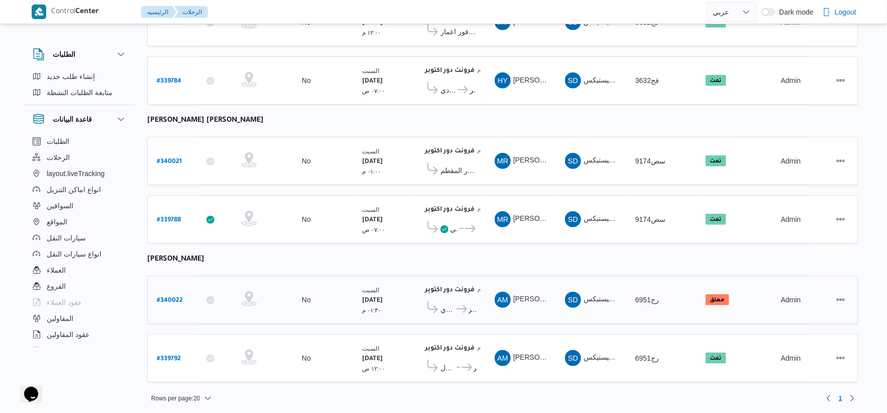
click at [168, 297] on b "# 340022" at bounding box center [170, 300] width 26 height 7
select select "ar"
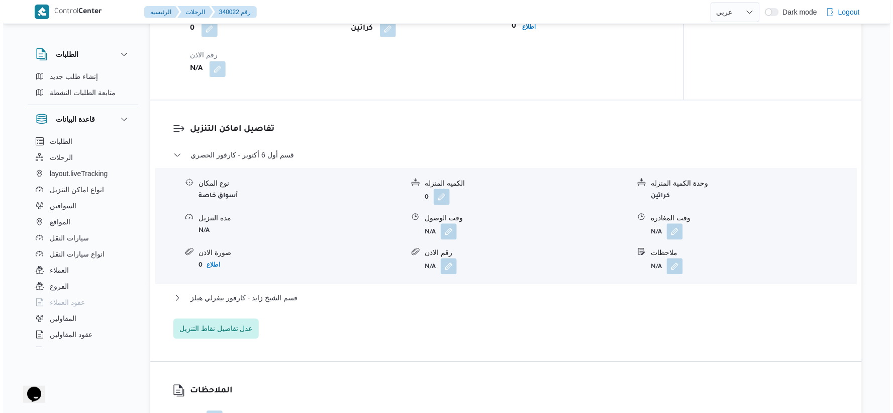
scroll to position [781, 0]
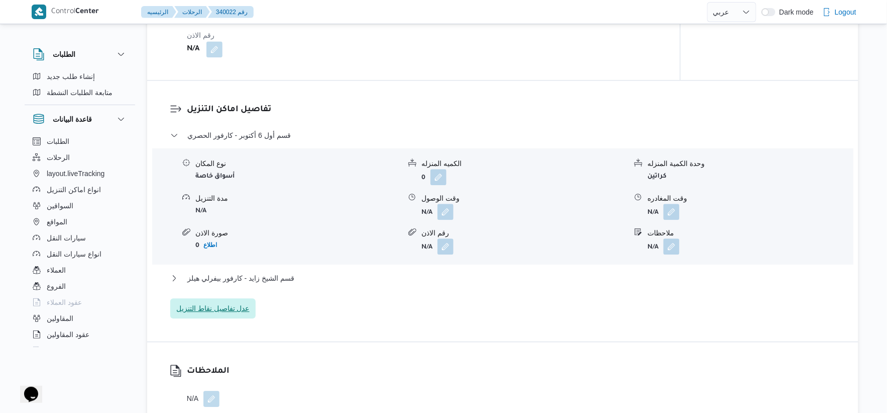
click at [225, 305] on span "عدل تفاصيل نقاط التنزيل" at bounding box center [212, 308] width 73 height 12
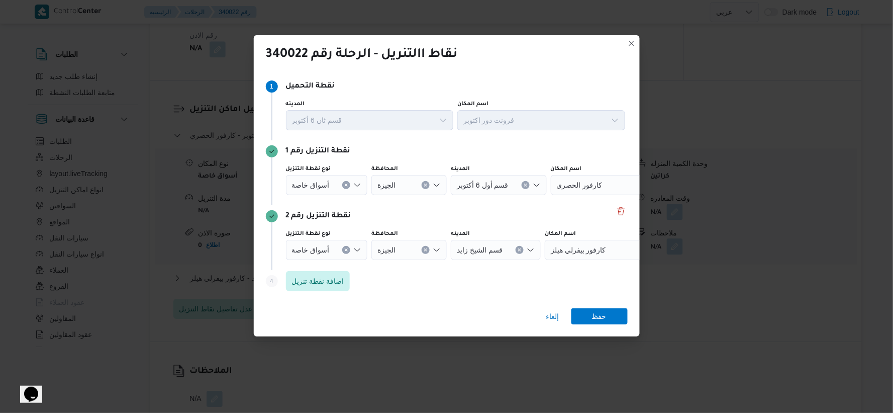
click at [346, 250] on icon "Clear input" at bounding box center [346, 249] width 3 height 3
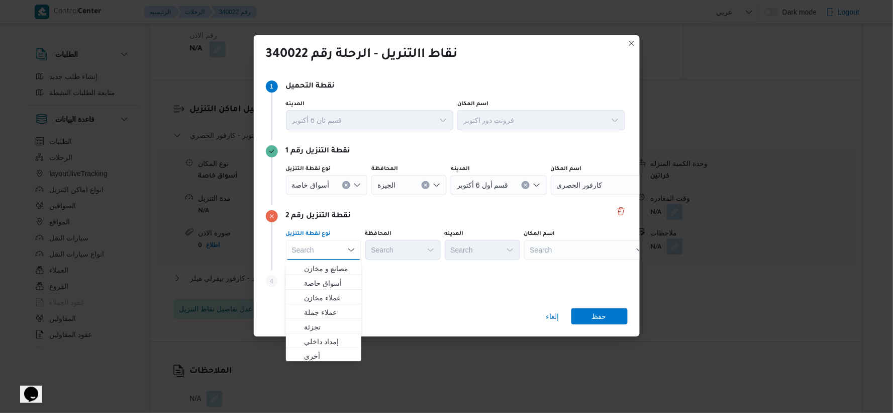
click at [574, 255] on div "Search" at bounding box center [587, 250] width 126 height 20
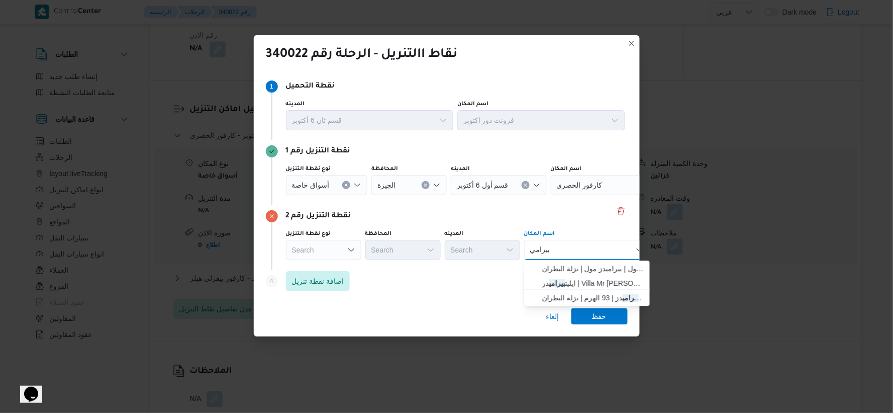
type input "بيرامي"
click at [574, 255] on div "بيرامي بيرامي Combo box. Selected. بيرامي. Selected. Combo box input. Search. T…" at bounding box center [587, 250] width 126 height 20
click at [583, 267] on span "كارفور بيرامي دز مول | بيراميدز مول | نزلة البطران" at bounding box center [593, 268] width 102 height 12
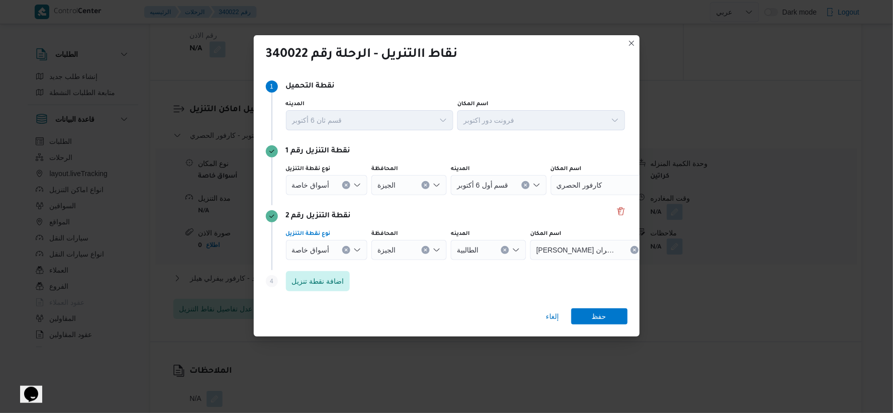
click at [346, 248] on icon "Clear input" at bounding box center [346, 250] width 4 height 4
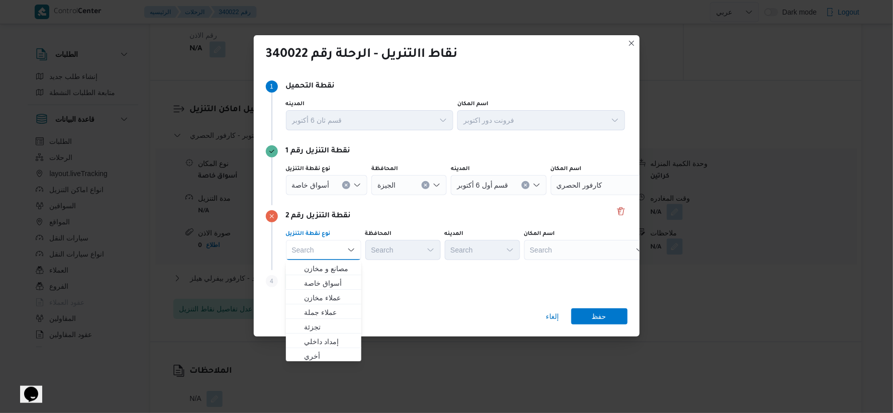
click at [536, 254] on div "Search" at bounding box center [587, 250] width 126 height 20
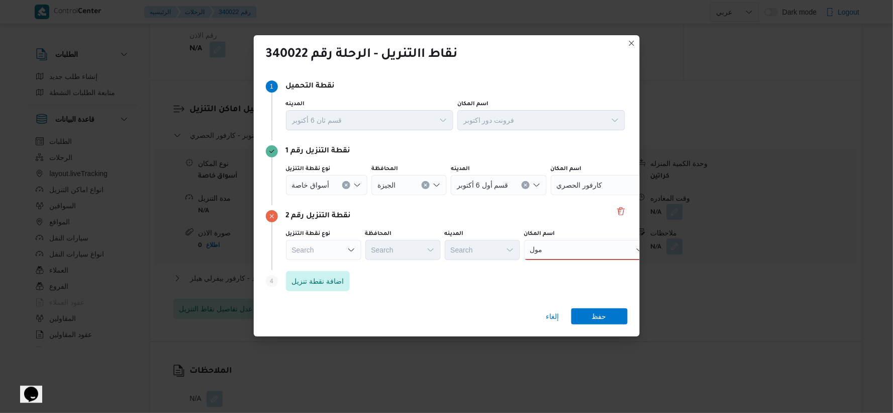
click at [594, 225] on div "نقطة التنزيل رقم 2 نوع نقطة التنزيل Search المحافظة Search المدينه Search اسم ا…" at bounding box center [447, 237] width 362 height 65
click at [599, 250] on div "مول مول" at bounding box center [587, 250] width 126 height 20
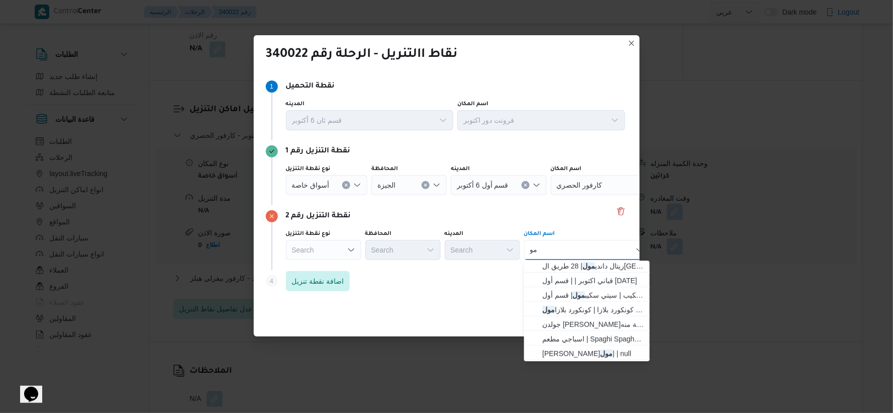
scroll to position [0, 0]
type input "م"
click at [345, 183] on icon "Clear input" at bounding box center [346, 185] width 4 height 4
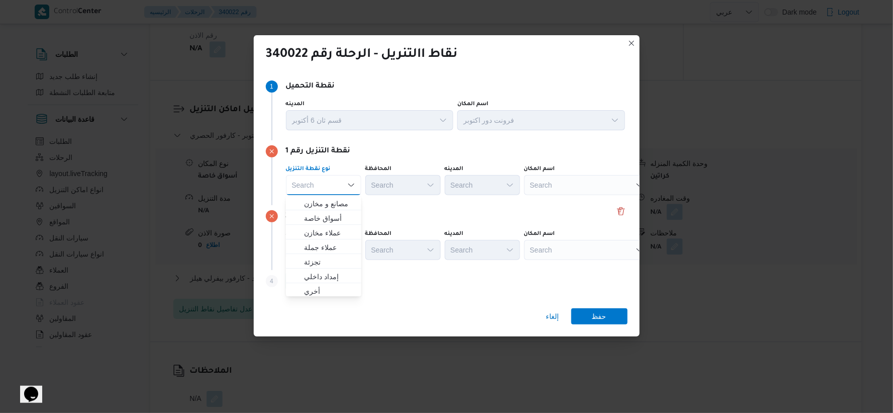
click at [590, 180] on div "Search" at bounding box center [587, 185] width 126 height 20
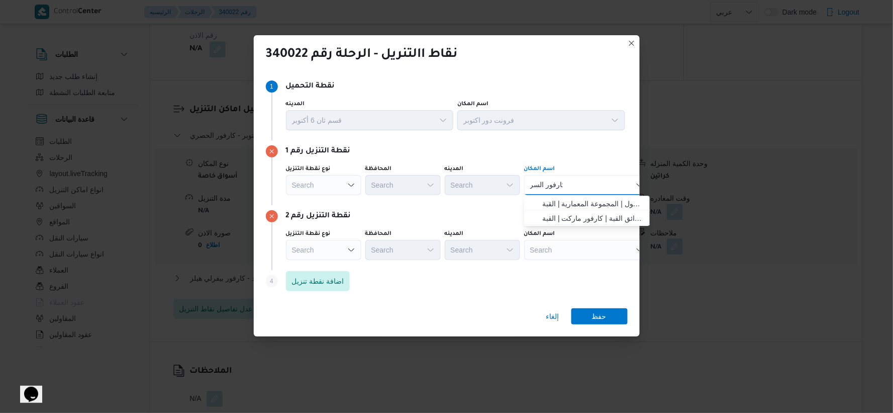
type input "كارفور السر"
click at [590, 180] on div "كارفور السر كارفور السر Combo box. Selected. كارفور السر. Selected. Combo box i…" at bounding box center [587, 185] width 126 height 20
click at [593, 198] on span "كارفور السر ايا مول | المجموعة المعمارية | القبة" at bounding box center [593, 203] width 102 height 12
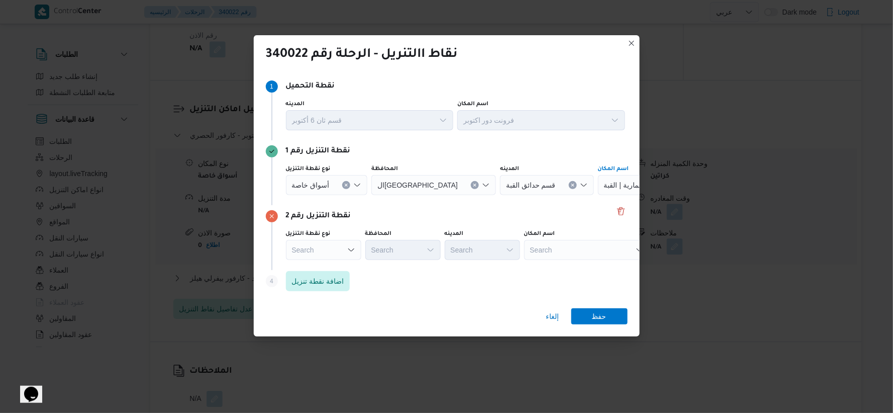
click at [339, 250] on div "Search" at bounding box center [323, 250] width 75 height 20
click at [565, 242] on div "Search" at bounding box center [587, 250] width 126 height 20
click at [344, 183] on icon "Clear input" at bounding box center [346, 185] width 4 height 4
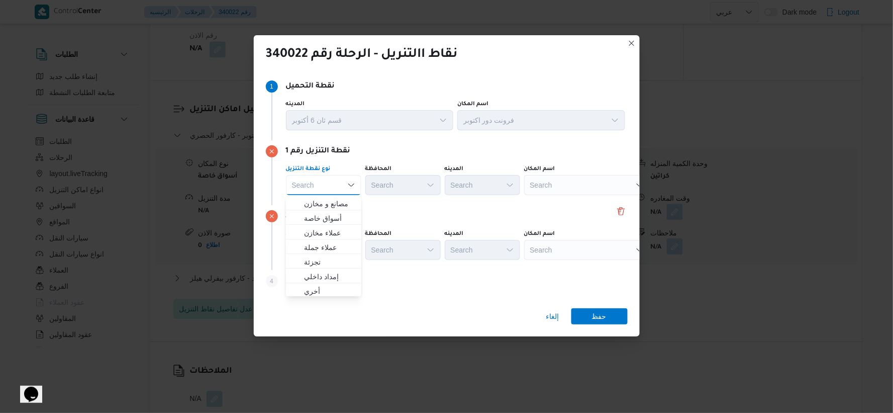
click at [590, 183] on div "Search" at bounding box center [587, 185] width 126 height 20
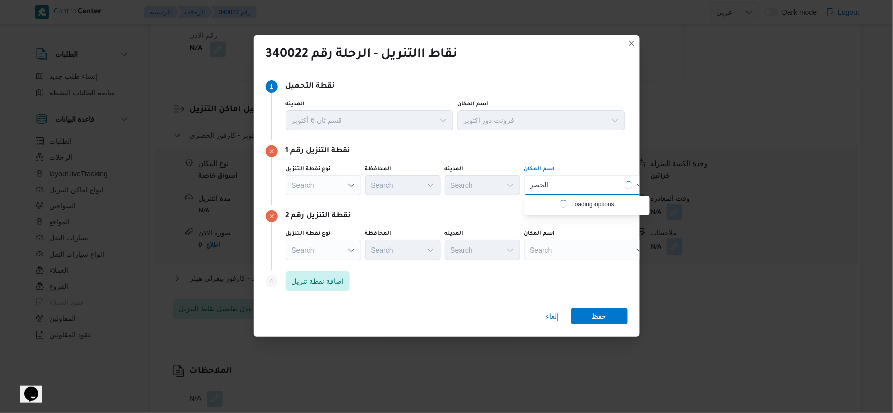
type input "الحصر"
click at [590, 183] on div "الحصر الحصر Combo box. Selected. الحصر. Selected. Combo box input. Search. Type…" at bounding box center [587, 185] width 126 height 20
click at [499, 224] on div "نقطة التنزيل رقم 2 نوع نقطة التنزيل Search المحافظة Search المدينه Search اسم ا…" at bounding box center [447, 237] width 362 height 65
click at [553, 319] on span "إلغاء" at bounding box center [552, 316] width 13 height 12
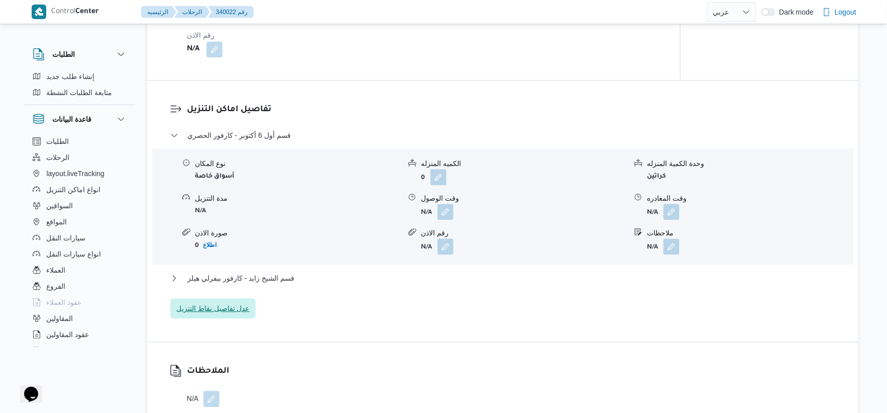
click at [224, 303] on span "عدل تفاصيل نقاط التنزيل" at bounding box center [212, 308] width 73 height 12
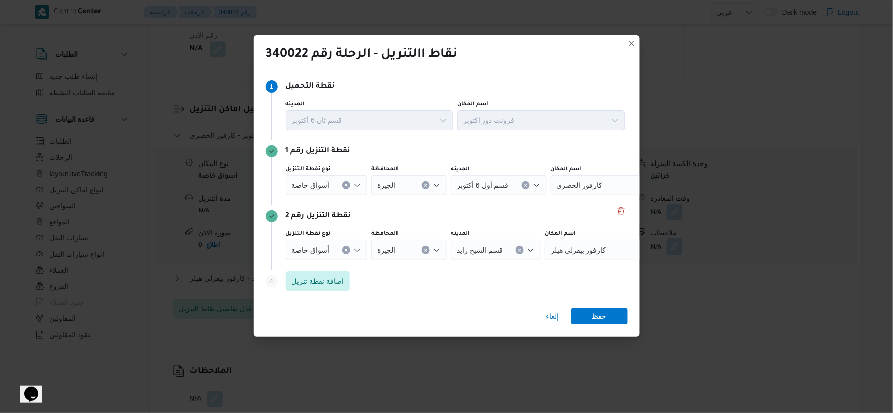
click at [348, 191] on div "أسواق خاصة" at bounding box center [327, 185] width 82 height 20
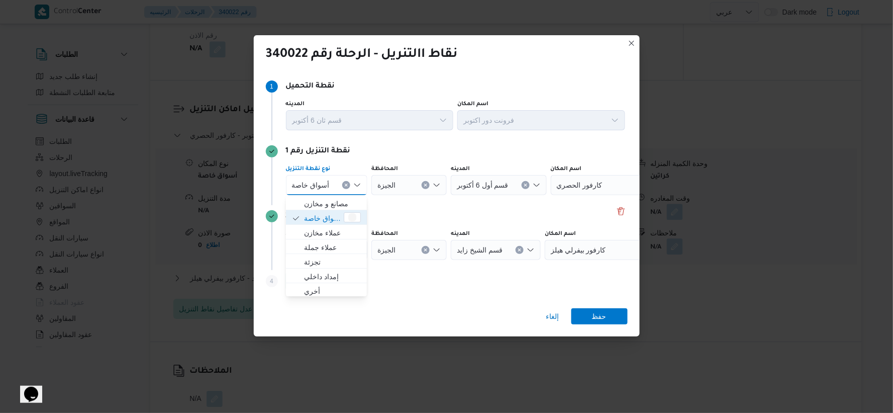
click at [347, 187] on button "Clear input" at bounding box center [346, 185] width 8 height 8
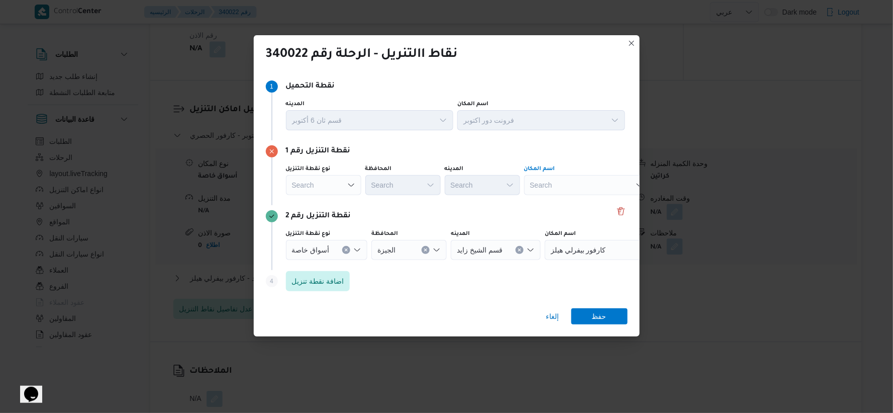
click at [569, 182] on div "Search" at bounding box center [587, 185] width 126 height 20
type input "كارفور الحص"
click at [569, 182] on div "كارفور الحص كارفور الحص" at bounding box center [549, 185] width 42 height 16
click at [594, 196] on span "كارفور الحص ري | ميدان الحصري | قسم أول 6 أكتوبر" at bounding box center [587, 203] width 118 height 16
click at [346, 249] on icon "Clear input" at bounding box center [346, 249] width 3 height 3
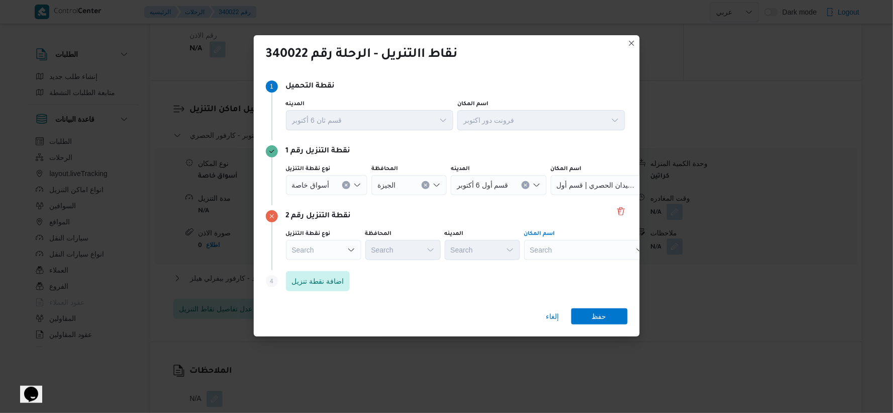
click at [605, 244] on div "Search" at bounding box center [587, 250] width 126 height 20
type input "كارفور بيرا"
click at [605, 244] on div "كارفور بيرا كارفور بيرا Combo box. Selected. كارفور بيرا. Selected. Combo box i…" at bounding box center [587, 250] width 126 height 20
click at [602, 265] on span "كارفور بيرا ميدز مول | بيراميدز مول | نزلة البطران" at bounding box center [593, 268] width 102 height 12
click at [334, 280] on span "اضافة نقطة تنزيل" at bounding box center [318, 281] width 52 height 12
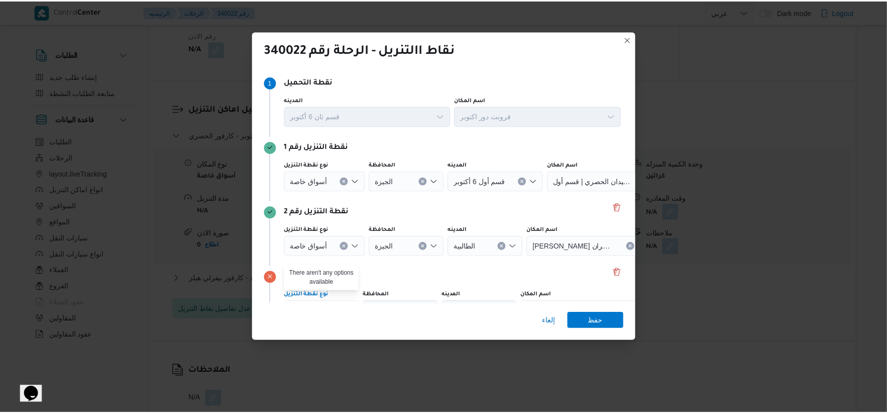
scroll to position [56, 0]
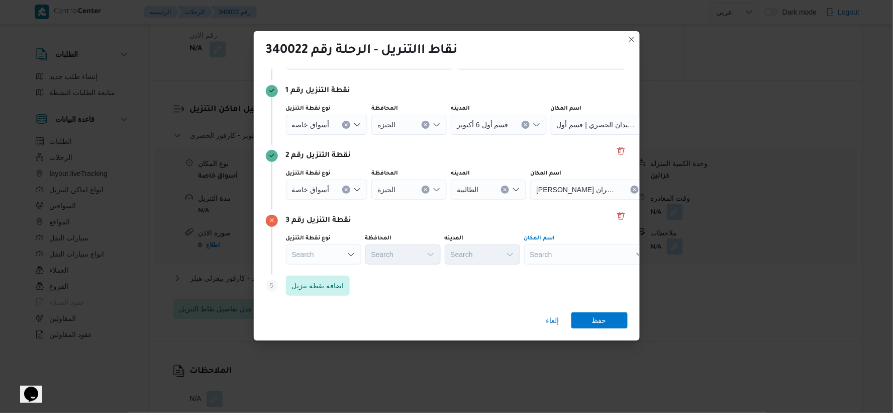
click at [596, 251] on div "Search" at bounding box center [587, 254] width 126 height 20
type input "كارفور السرايا"
click at [596, 251] on div "كارفور السرايا كارفور السرايا Combo box. Selected. كارفور السرايا. Selected. Co…" at bounding box center [587, 254] width 126 height 20
click at [589, 271] on span "كارفور السرايا مول | المجموعة المعمارية | القبة" at bounding box center [593, 272] width 102 height 12
click at [596, 317] on span "حفظ" at bounding box center [599, 320] width 15 height 16
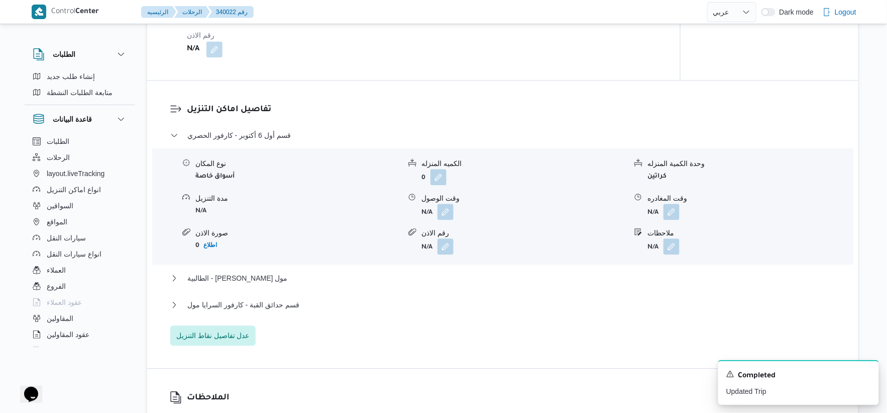
select select "ar"
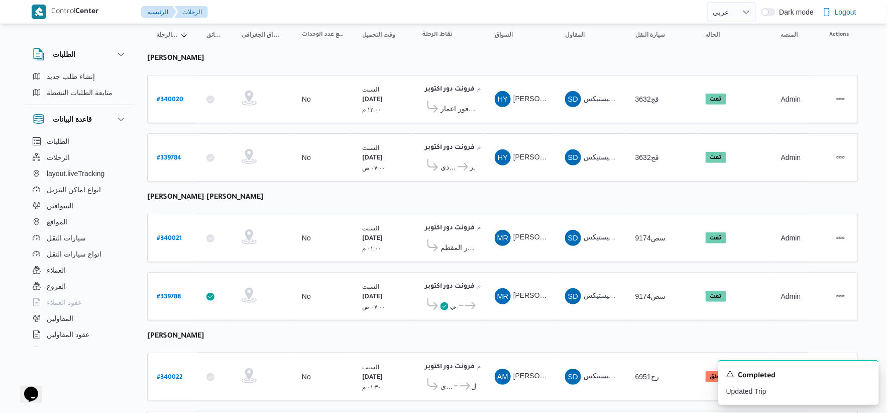
scroll to position [183, 0]
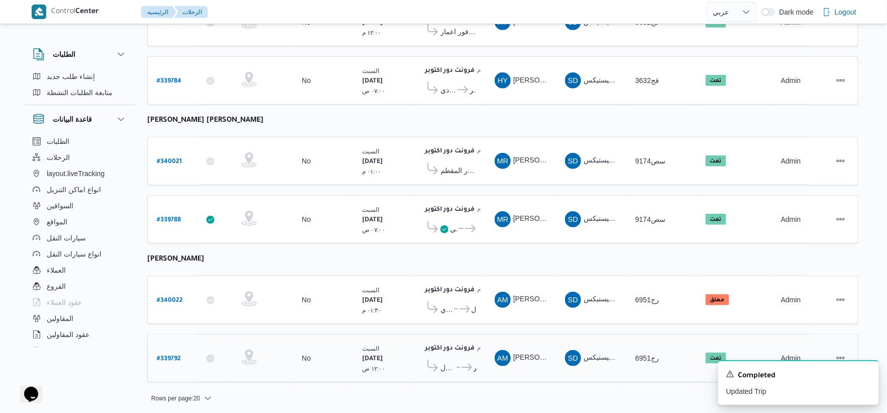
click at [167, 355] on b "# 339792" at bounding box center [169, 358] width 24 height 7
select select "ar"
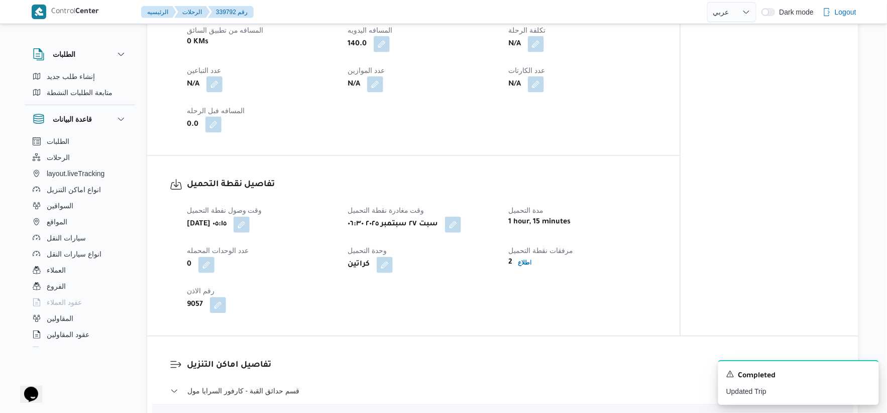
scroll to position [503, 0]
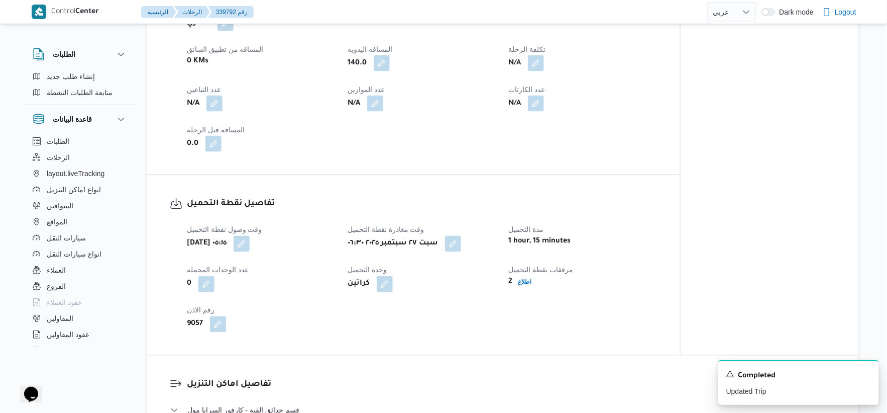
select select "ar"
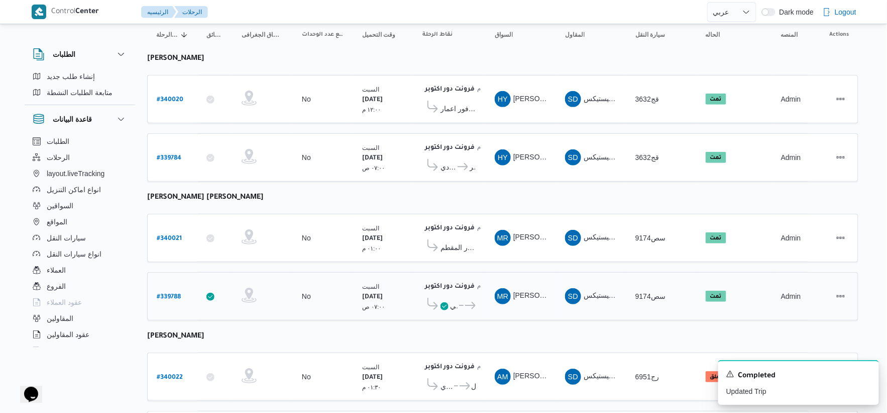
scroll to position [183, 0]
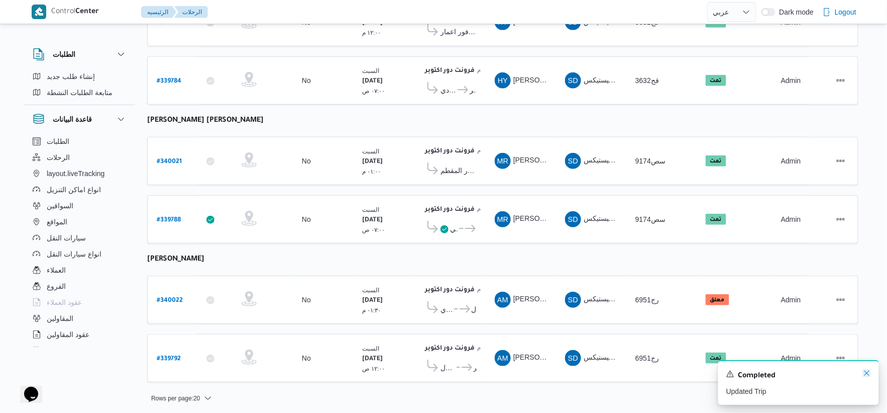
click at [870, 373] on icon "Dismiss toast" at bounding box center [867, 373] width 8 height 8
click at [472, 303] on span "كارفور السرايا مول" at bounding box center [474, 309] width 5 height 12
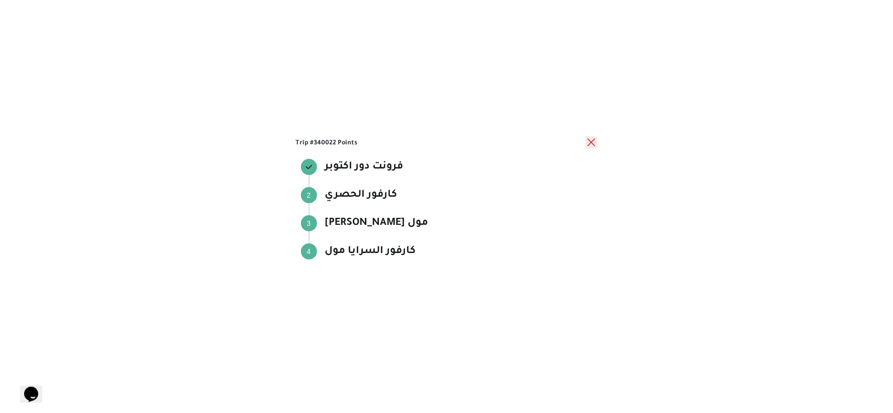
click at [591, 139] on button "close" at bounding box center [591, 142] width 12 height 12
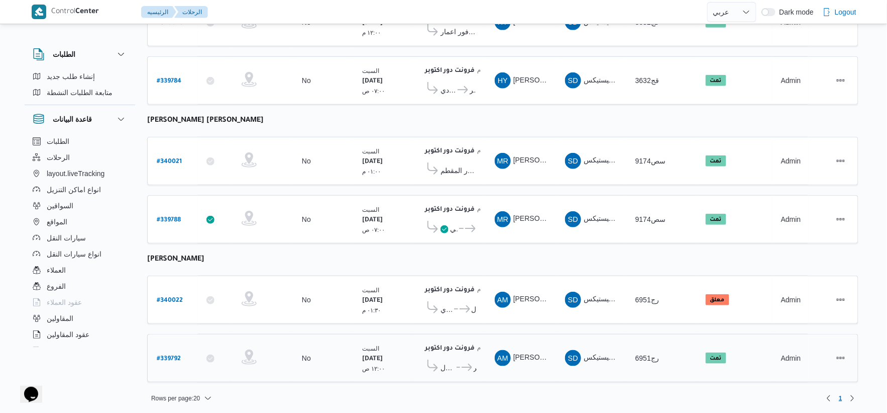
click at [171, 355] on b "# 339792" at bounding box center [169, 358] width 24 height 7
select select "ar"
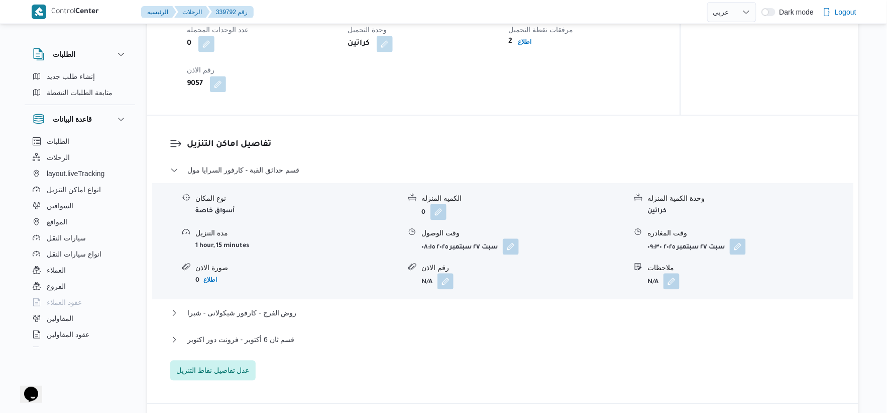
scroll to position [837, 0]
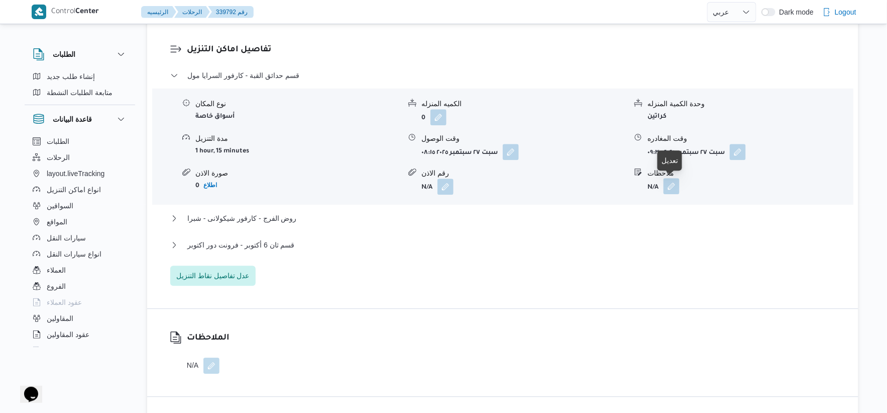
click at [670, 190] on button "button" at bounding box center [672, 186] width 16 height 16
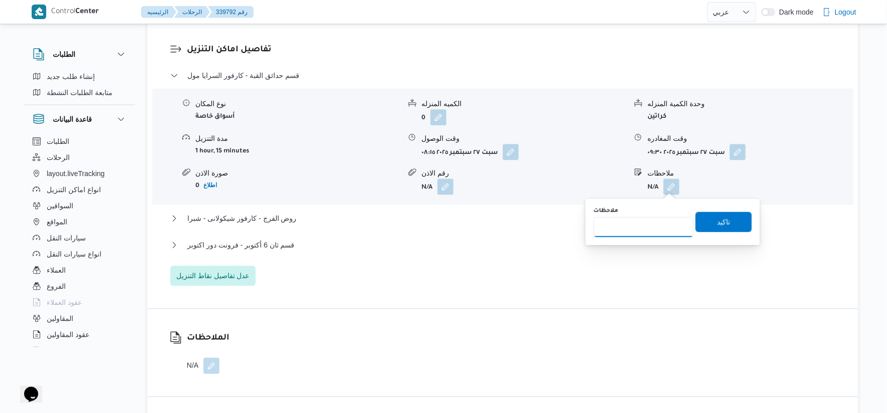
click at [652, 220] on input "ملاحظات" at bounding box center [644, 227] width 100 height 20
type input "الفرع لم يسلم"
click at [722, 219] on span "تاكيد" at bounding box center [724, 221] width 13 height 12
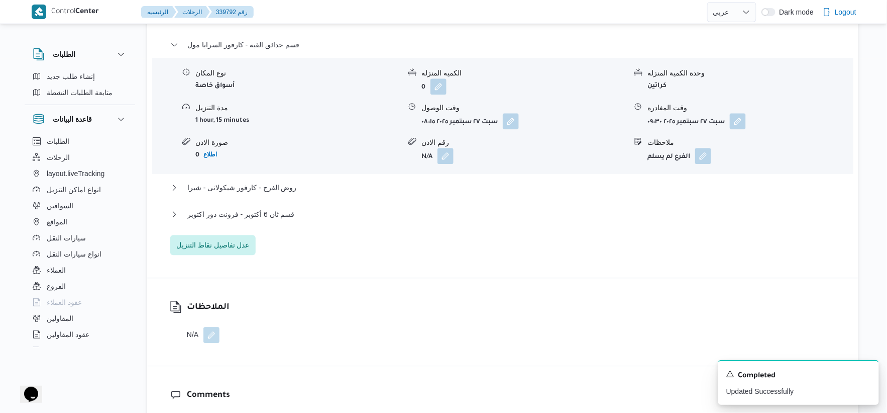
scroll to position [893, 0]
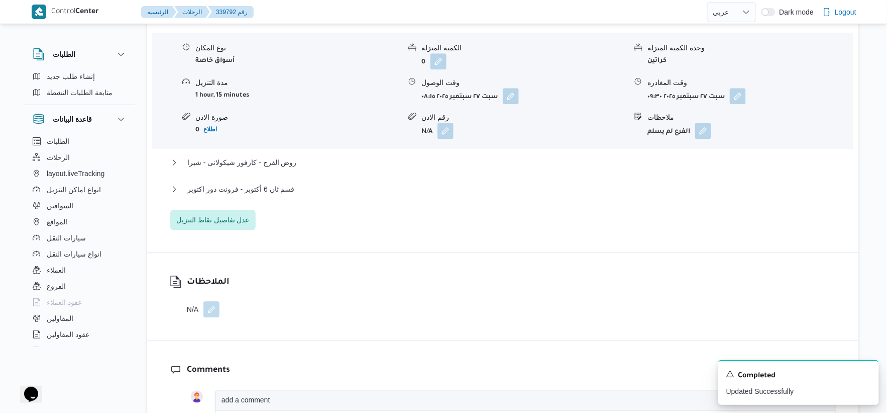
click at [209, 307] on button "button" at bounding box center [212, 309] width 16 height 16
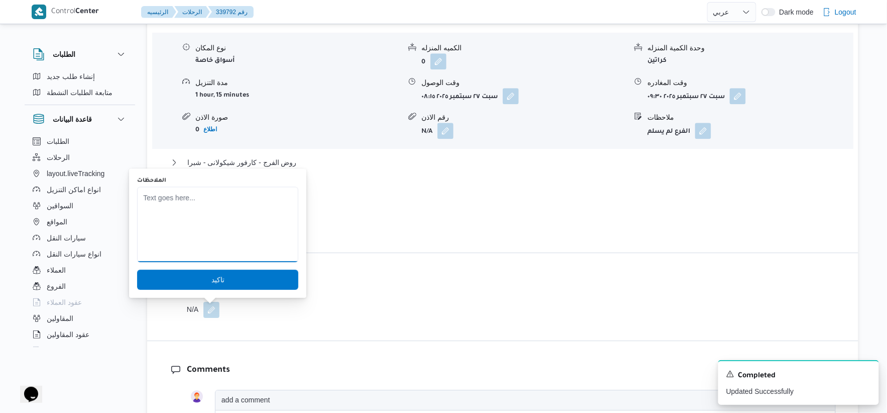
click at [178, 220] on textarea "الملاحظات" at bounding box center [217, 223] width 161 height 75
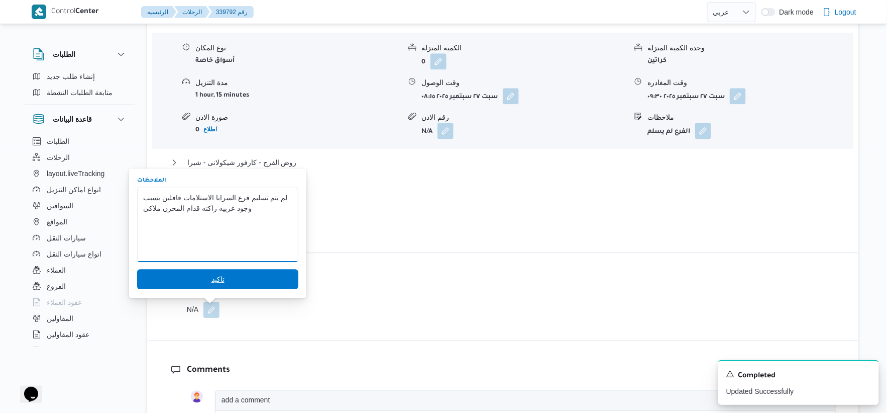
type textarea "لم يتم تسليم فرع السرايا الاستلامات قافلين بسبب وجود عربيه راكنه قدام المخزن مل…"
click at [226, 277] on span "تاكيد" at bounding box center [217, 279] width 161 height 20
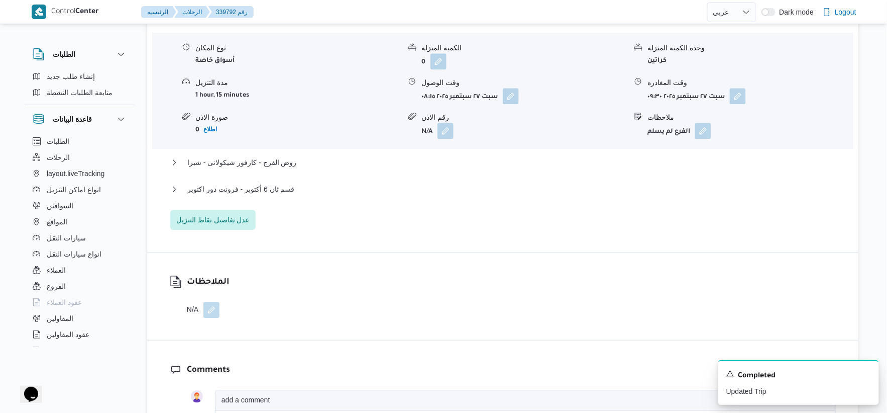
scroll to position [896, 0]
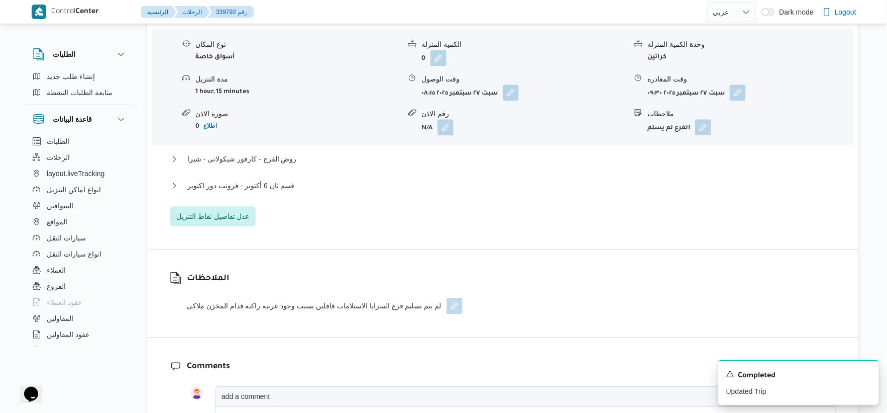
click at [447, 300] on button "button" at bounding box center [455, 305] width 16 height 16
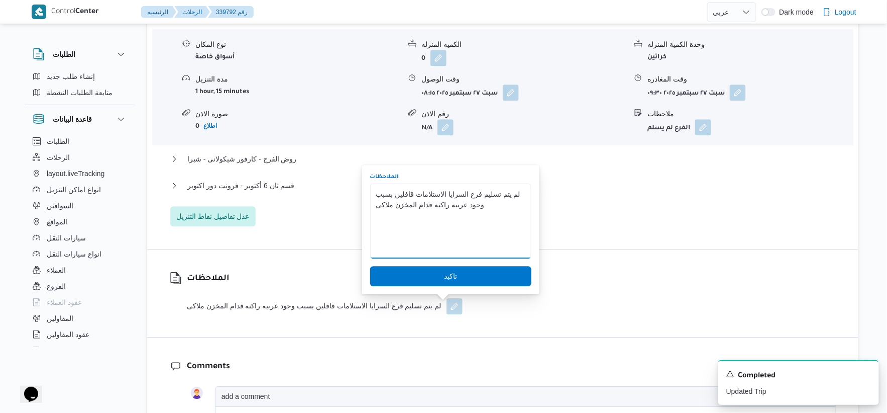
drag, startPoint x: 416, startPoint y: 205, endPoint x: 429, endPoint y: 205, distance: 13.6
type textarea "لم يتم تسليم فرع السرايا الاستلامات قافلين بسبب وجود عربيه راكنه على باب المخزن…"
click at [498, 274] on span "تاكيد" at bounding box center [450, 275] width 161 height 20
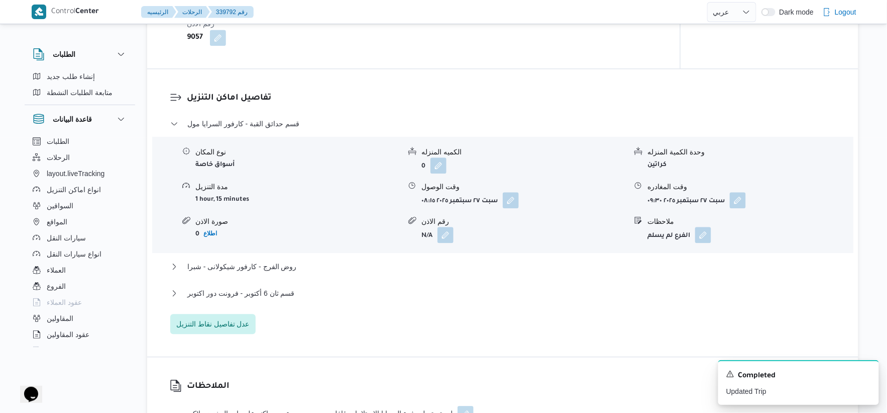
scroll to position [788, 0]
click at [310, 267] on button "روض الفرج - كارفور شيكولانى - شبرا" at bounding box center [503, 267] width 666 height 12
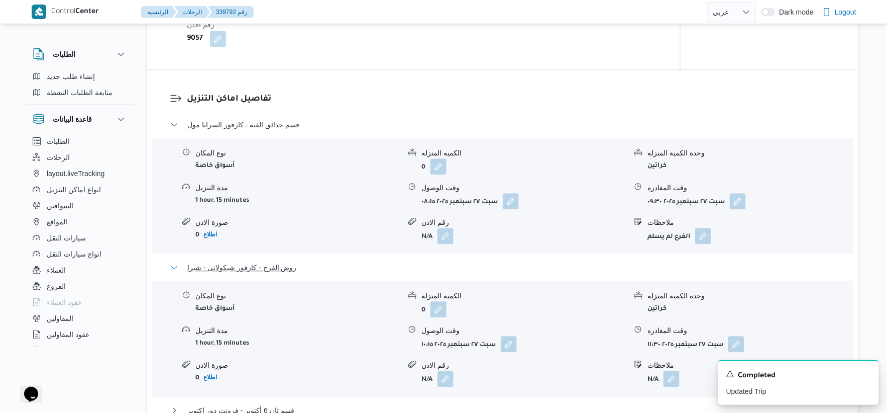
click at [310, 267] on button "روض الفرج - كارفور شيكولانى - شبرا" at bounding box center [503, 267] width 666 height 12
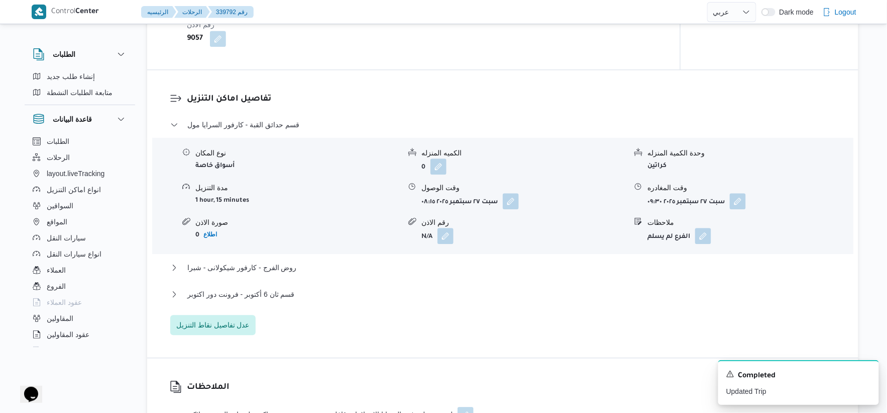
click at [430, 316] on div "قسم حدائق القبة - كارفور السرايا مول نوع المكان أسواق خاصة الكميه المنزله 0 وحد…" at bounding box center [503, 227] width 666 height 216
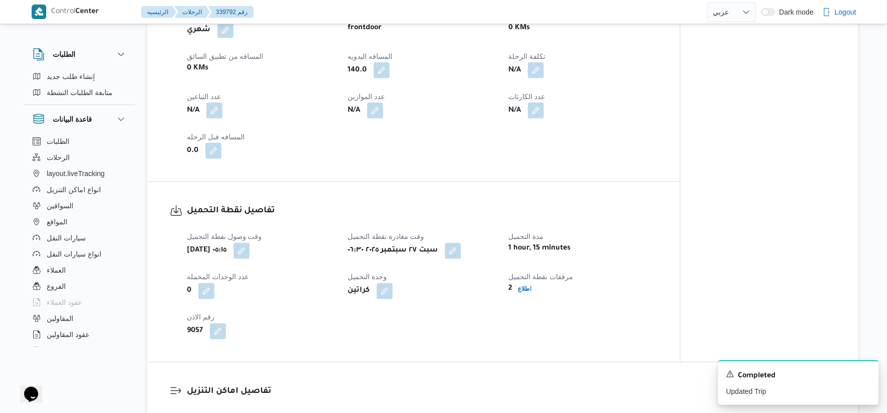
scroll to position [726, 0]
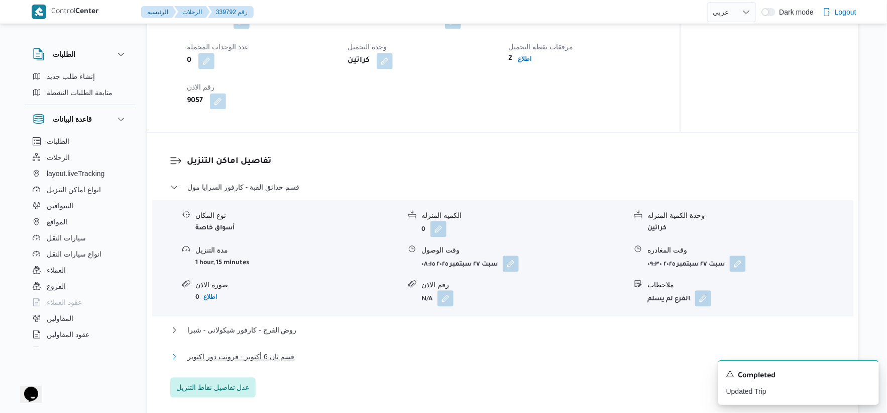
click at [274, 356] on span "قسم ثان 6 أكتوبر - فرونت دور اكتوبر" at bounding box center [241, 356] width 108 height 12
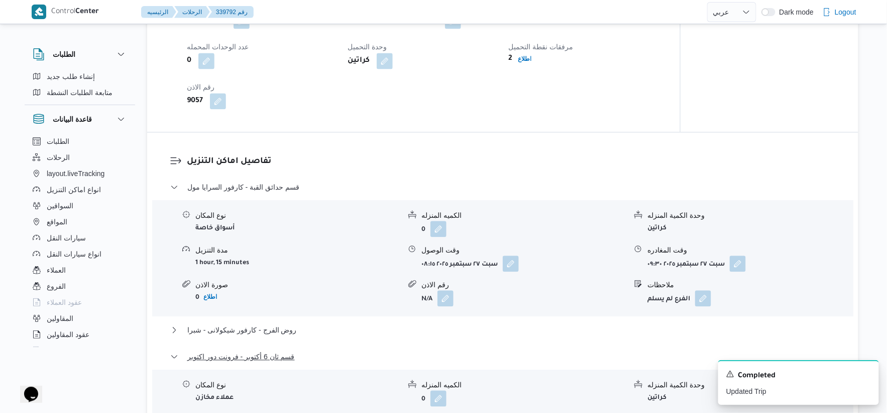
scroll to position [893, 0]
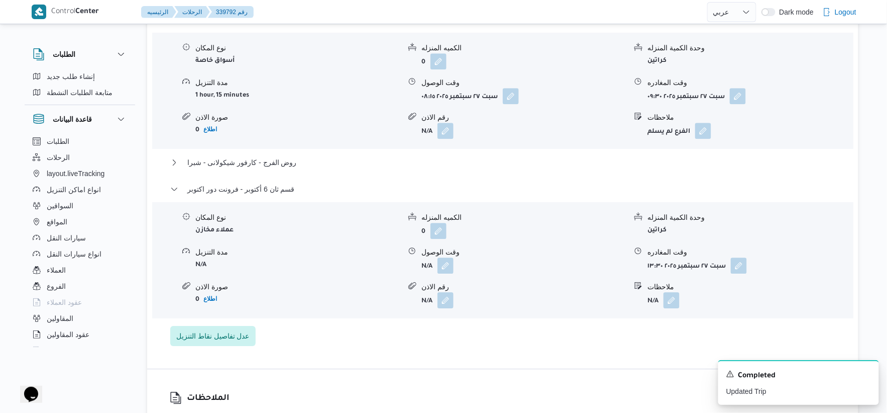
select select "ar"
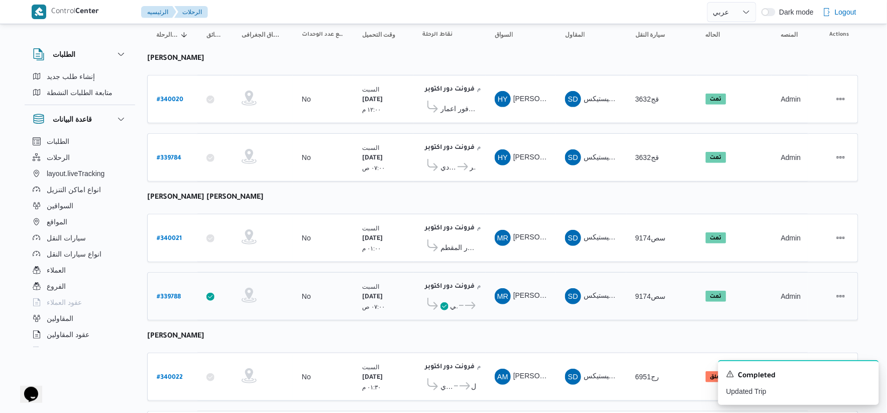
scroll to position [183, 0]
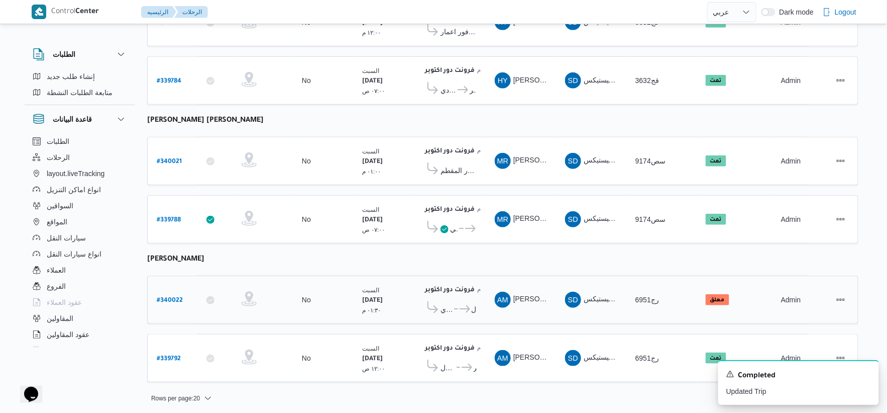
click at [172, 297] on b "# 340022" at bounding box center [170, 300] width 26 height 7
select select "ar"
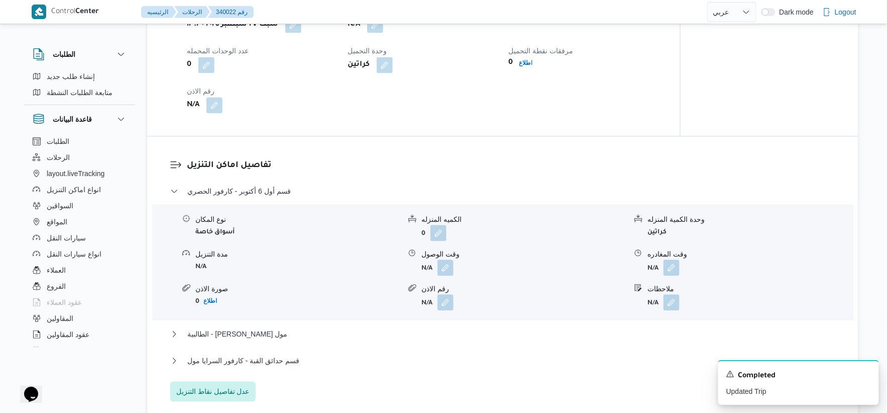
scroll to position [781, 0]
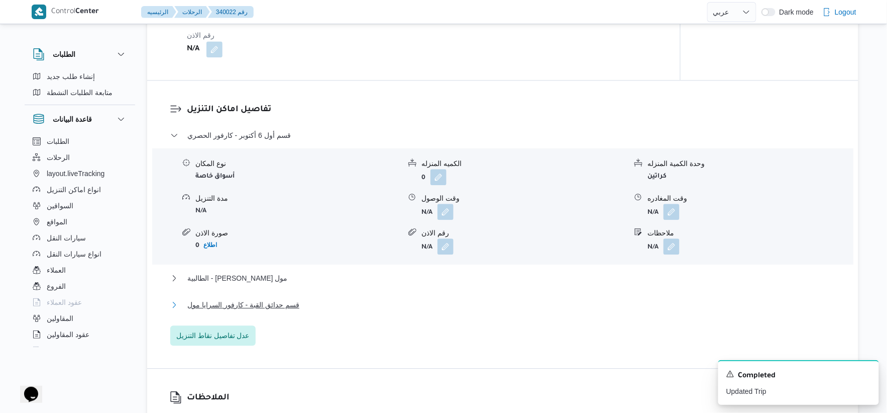
click at [282, 307] on span "قسم حدائق القبة - كارفور السرايا مول" at bounding box center [243, 304] width 112 height 12
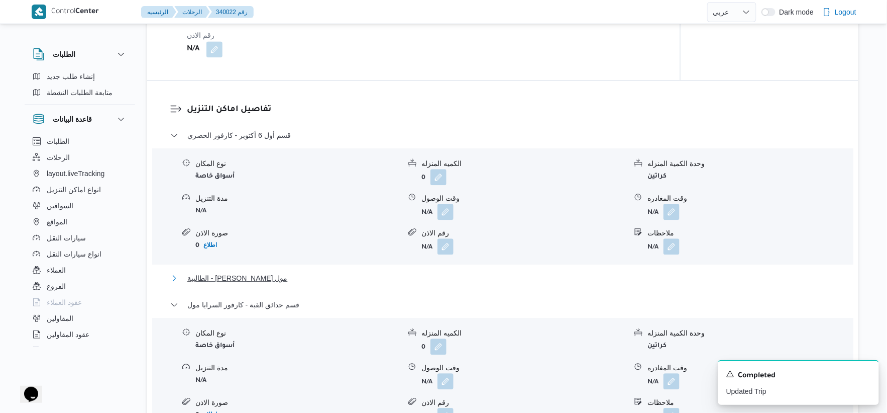
click at [272, 274] on span "الطالبية - كارفور بيراميدز مول" at bounding box center [237, 278] width 100 height 12
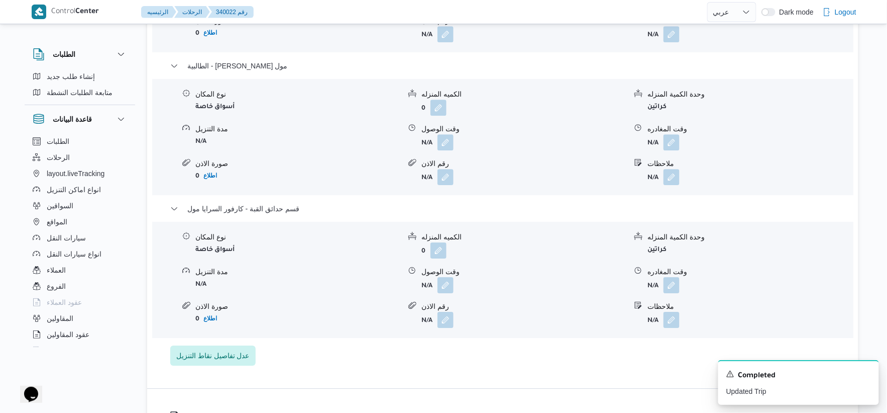
scroll to position [1061, 0]
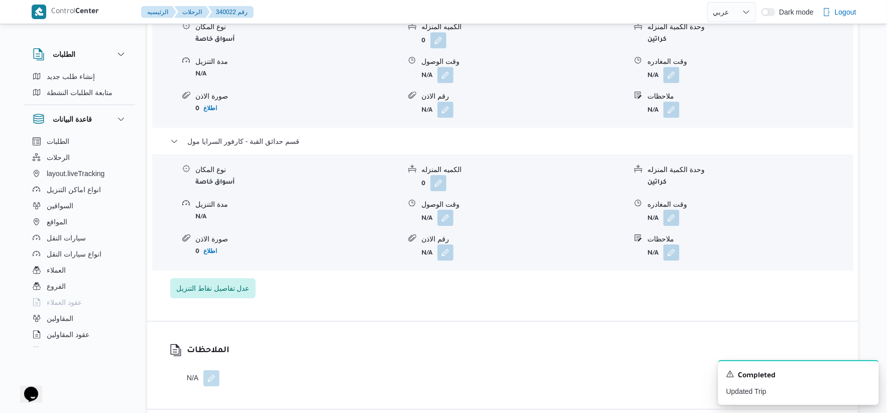
click at [682, 250] on form "N/A" at bounding box center [750, 252] width 205 height 16
click at [681, 250] on form "N/A" at bounding box center [750, 252] width 205 height 16
click at [679, 251] on button "button" at bounding box center [672, 252] width 16 height 16
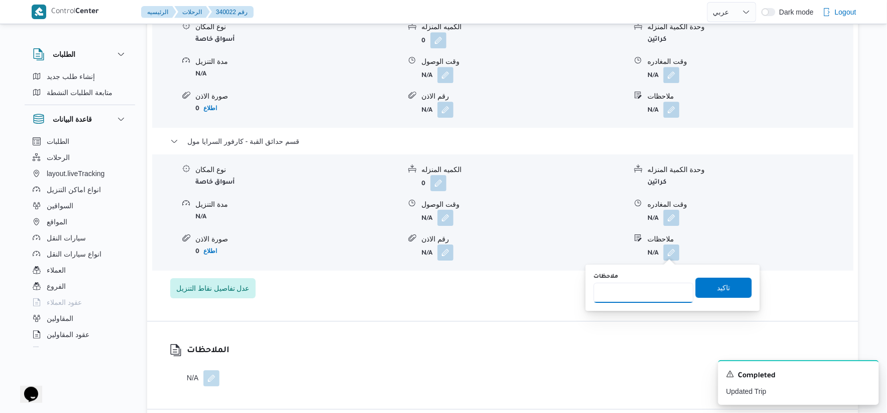
click at [651, 287] on input "ملاحظات" at bounding box center [644, 292] width 100 height 20
type input "الفرع لم يسلم"
click at [718, 285] on span "تاكيد" at bounding box center [724, 287] width 13 height 12
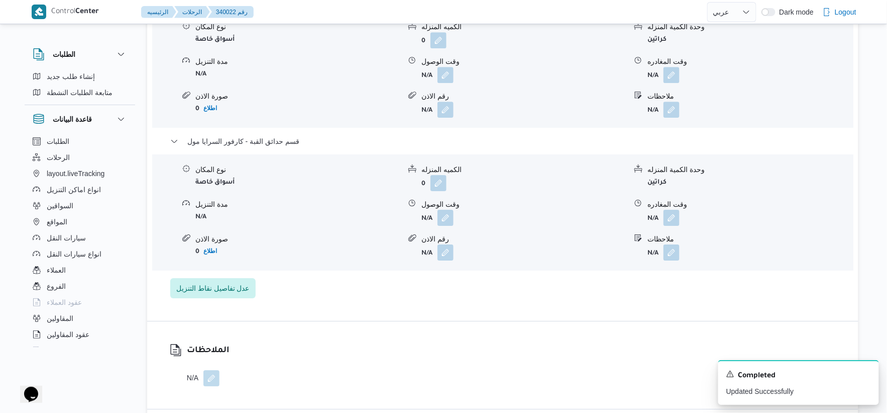
click at [204, 375] on span at bounding box center [208, 378] width 21 height 16
click at [208, 375] on button "button" at bounding box center [212, 377] width 16 height 16
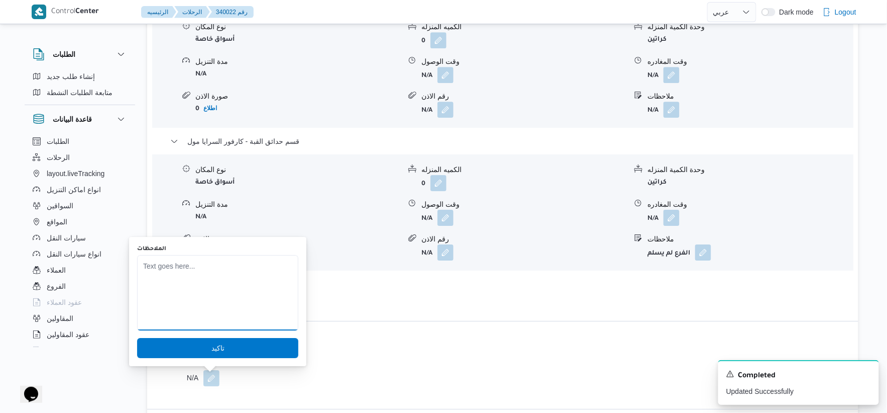
click at [218, 264] on textarea "الملاحظات" at bounding box center [217, 292] width 161 height 75
paste textarea "لم يتم تسليم فرع السرايا الاستلامات قافلين بسبب وجود عربيه راكنه على باب المخزن…"
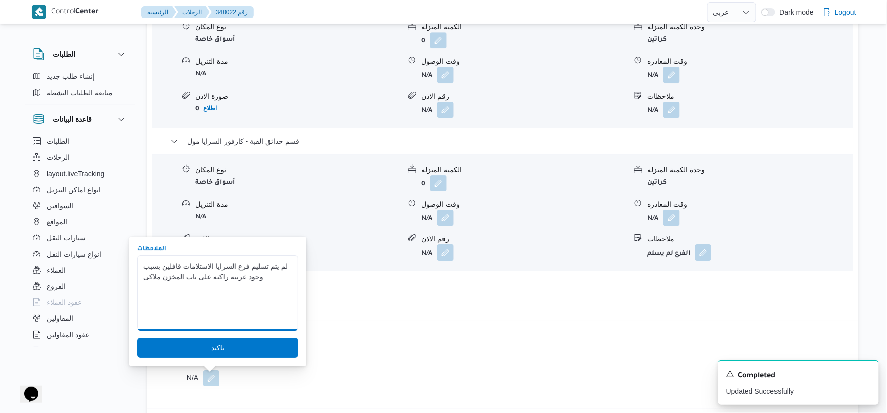
type textarea "لم يتم تسليم فرع السرايا الاستلامات قافلين بسبب وجود عربيه راكنه على باب المخزن…"
click at [249, 349] on span "تاكيد" at bounding box center [217, 347] width 161 height 20
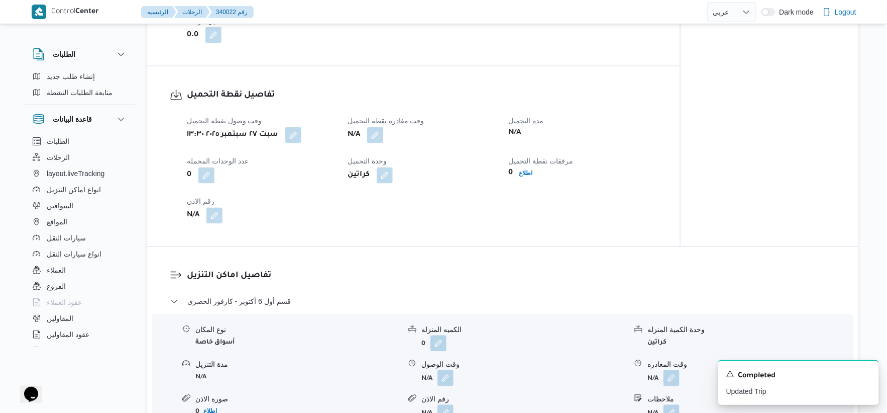
scroll to position [558, 0]
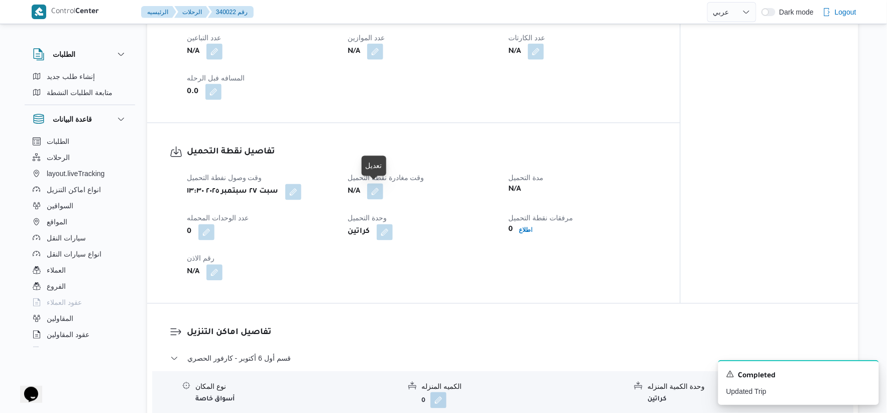
click at [376, 189] on button "button" at bounding box center [375, 191] width 16 height 16
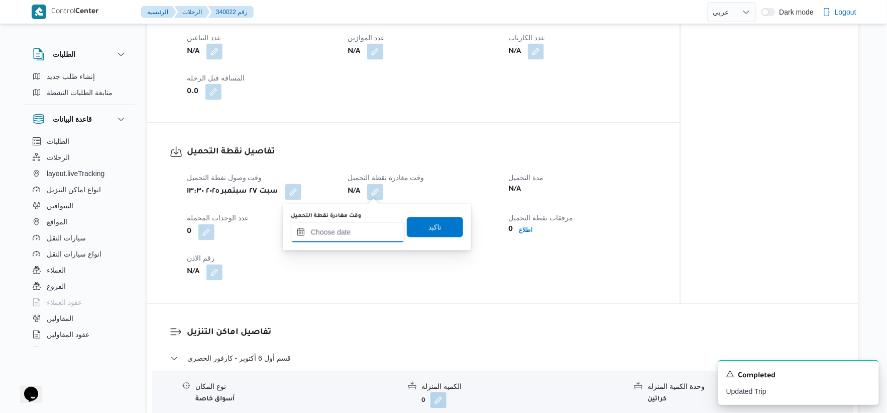
click at [367, 223] on input "وقت مغادرة نقطة التحميل" at bounding box center [348, 232] width 114 height 20
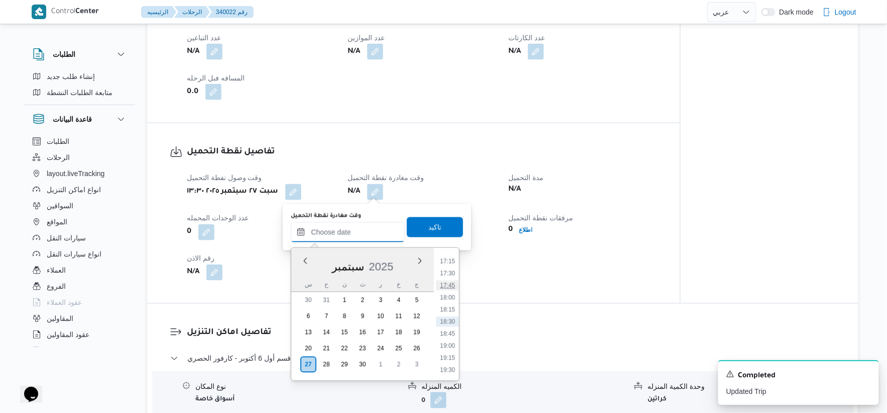
scroll to position [664, 0]
click at [449, 294] on li "14:30" at bounding box center [447, 296] width 23 height 10
type input "٢٧/٠٩/٢٠٢٥ ١٤:٣٠"
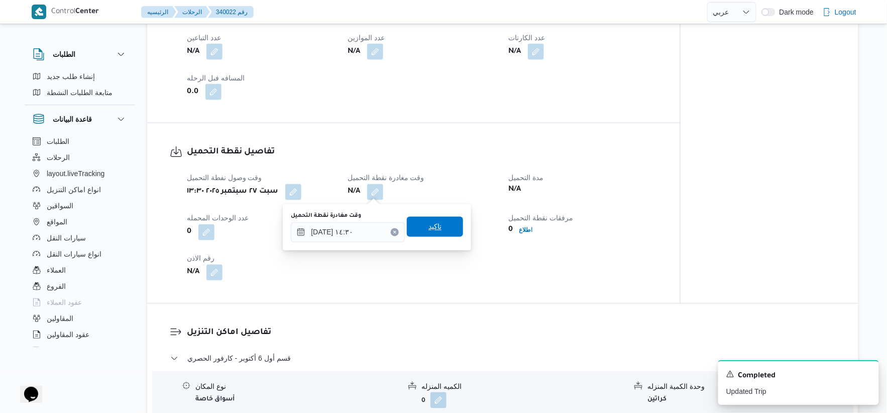
click at [448, 231] on span "تاكيد" at bounding box center [435, 227] width 56 height 20
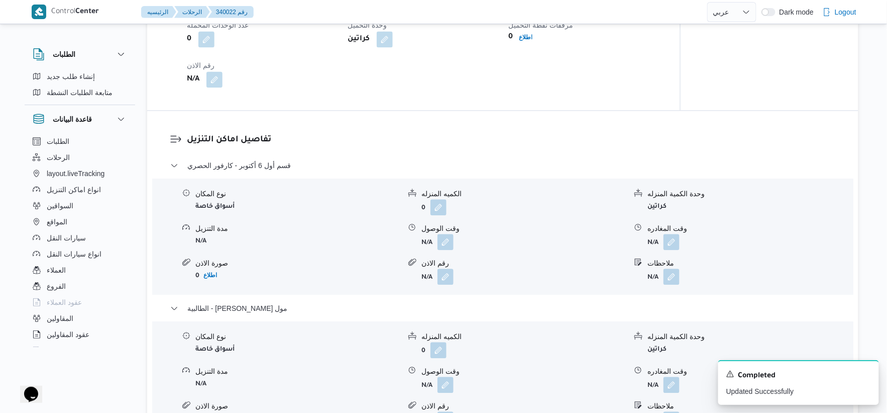
scroll to position [781, 0]
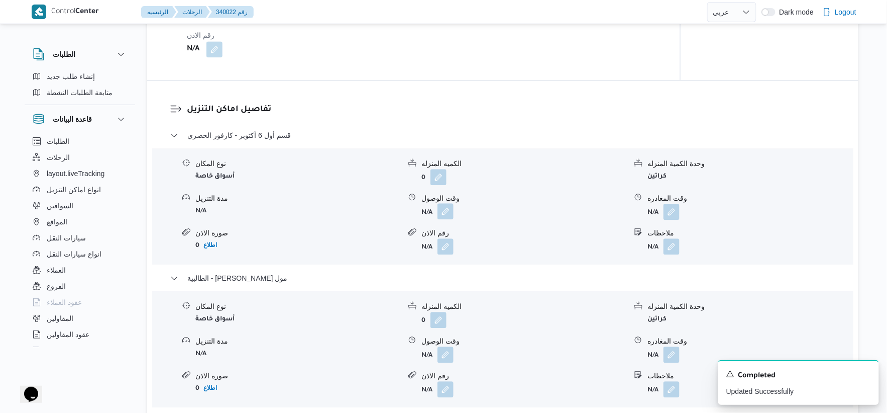
click at [441, 208] on button "button" at bounding box center [446, 211] width 16 height 16
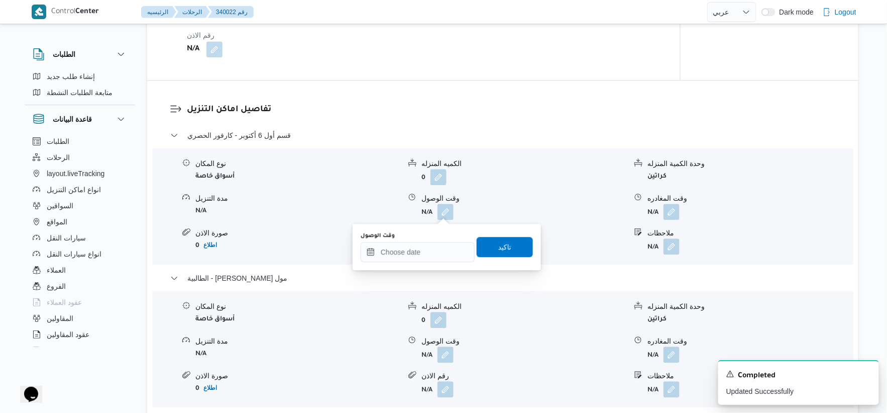
click at [433, 240] on div "وقت الوصول" at bounding box center [418, 247] width 114 height 30
click at [439, 252] on input "وقت الوصول" at bounding box center [418, 252] width 114 height 20
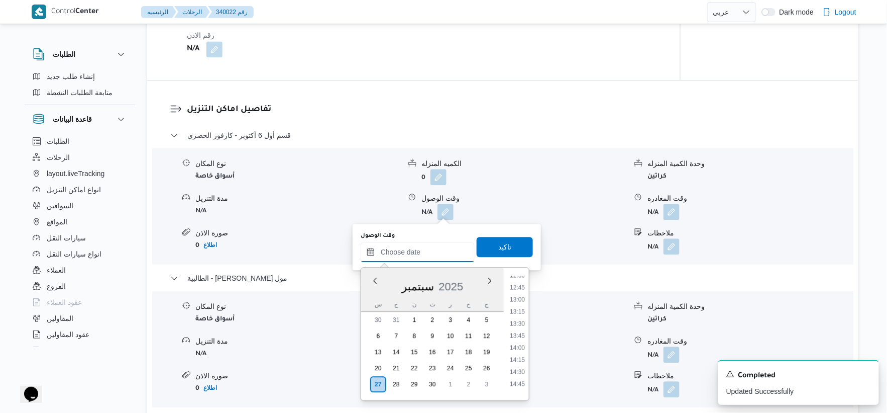
scroll to position [664, 0]
click at [523, 340] on li "15:00" at bounding box center [517, 340] width 23 height 10
type input "٢٧/٠٩/٢٠٢٥ ١٥:٠٠"
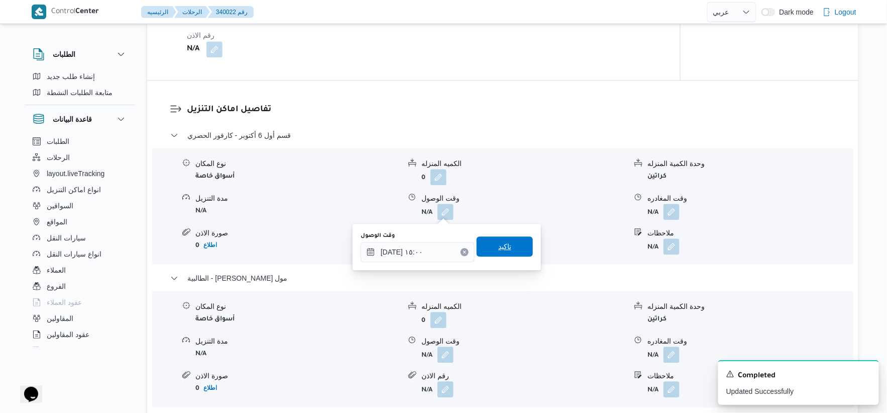
click at [518, 249] on span "تاكيد" at bounding box center [505, 246] width 56 height 20
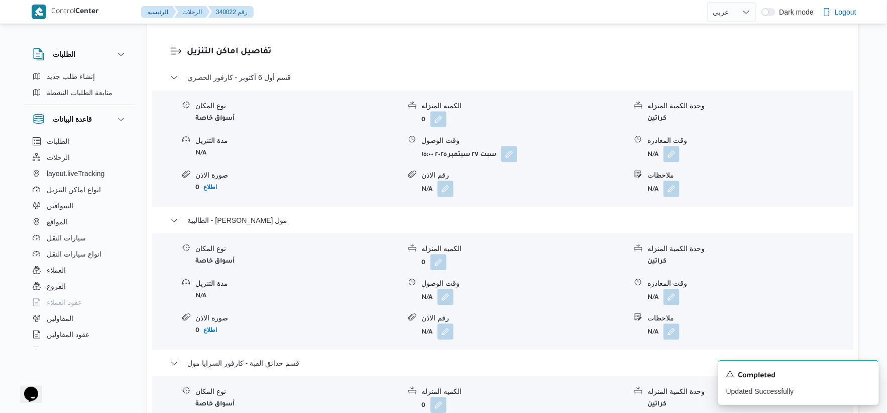
scroll to position [893, 0]
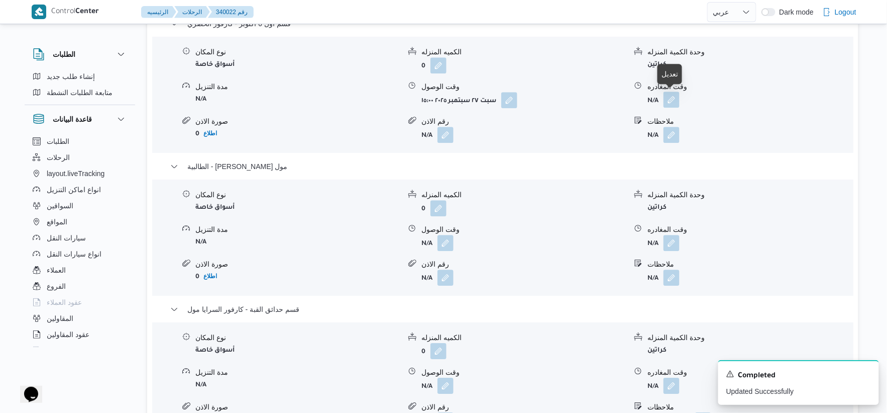
click at [672, 99] on button "button" at bounding box center [672, 99] width 16 height 16
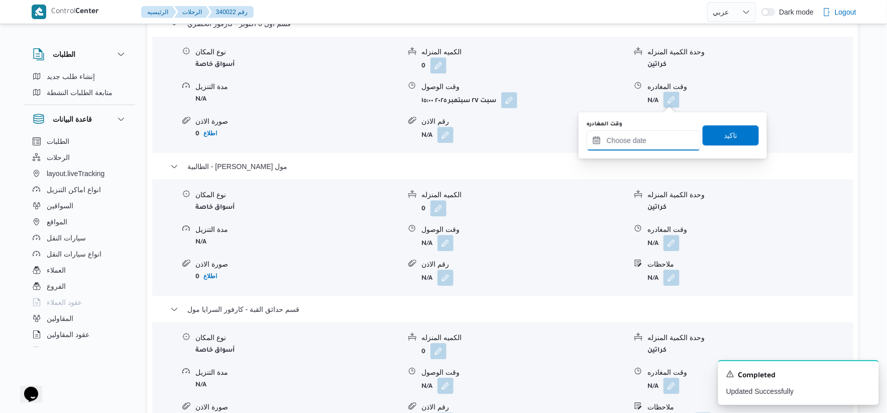
click at [661, 144] on input "وقت المغادره" at bounding box center [644, 140] width 114 height 20
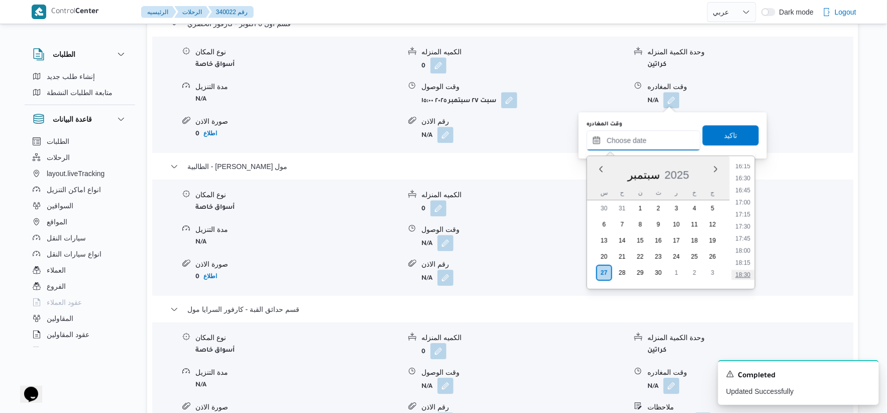
scroll to position [720, 0]
click at [747, 218] on li "16:00" at bounding box center [743, 221] width 23 height 10
type input "[DATE] ١٦:٠٠"
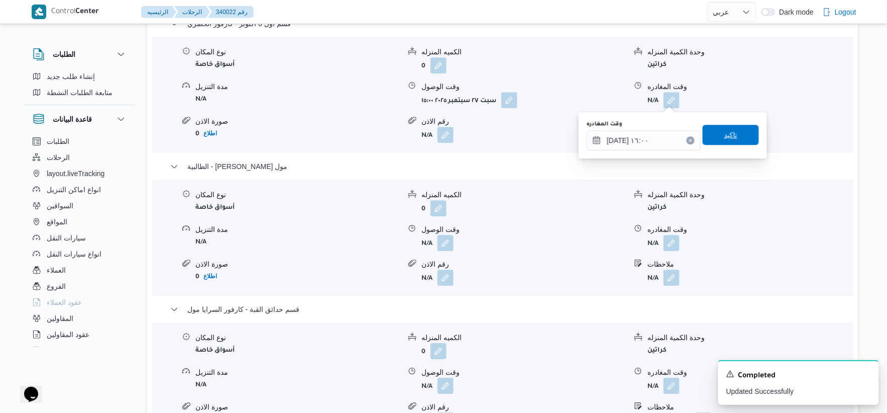
click at [735, 129] on span "تاكيد" at bounding box center [731, 135] width 56 height 20
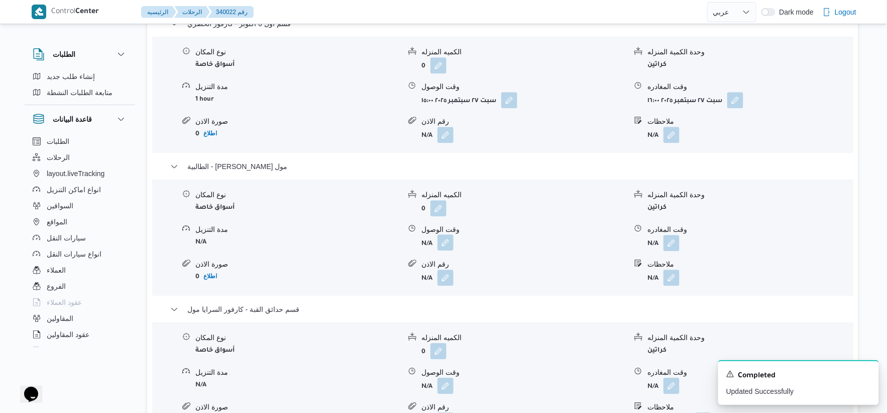
click at [451, 238] on button "button" at bounding box center [446, 242] width 16 height 16
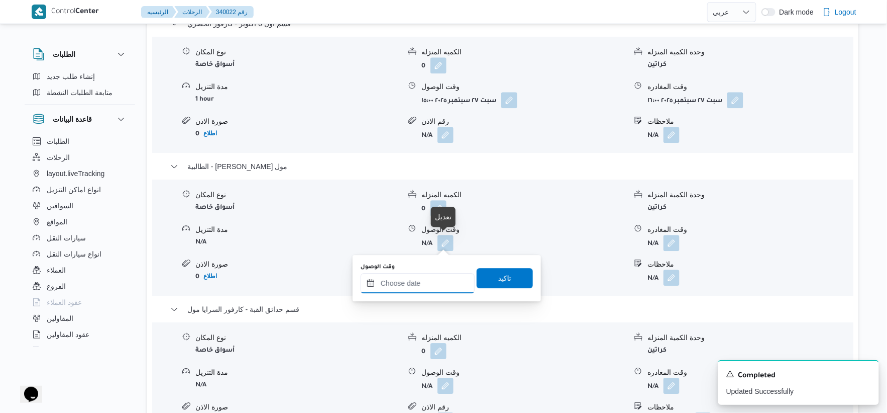
click at [425, 285] on input "وقت الوصول" at bounding box center [418, 283] width 114 height 20
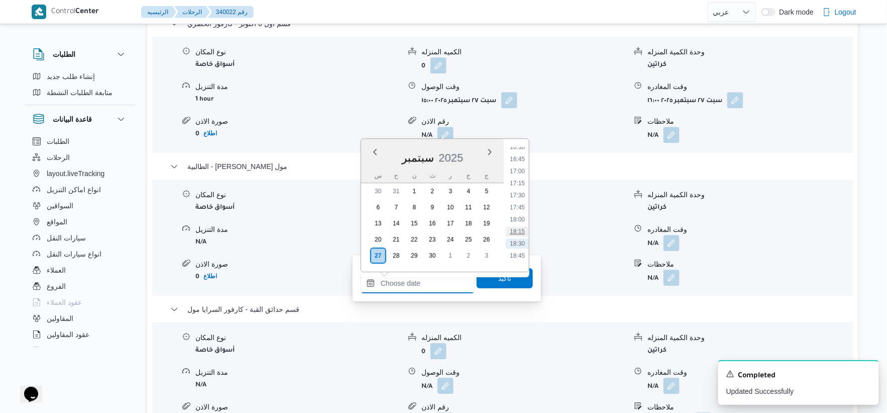
scroll to position [776, 0]
click at [520, 167] on li "16:30" at bounding box center [517, 172] width 23 height 10
type input "٢٧/٠٩/٢٠٢٥ ١٦:٣٠"
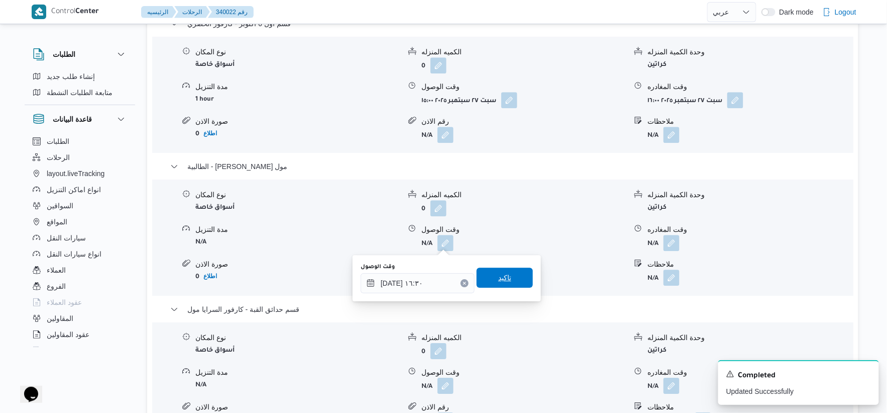
click at [512, 274] on span "تاكيد" at bounding box center [505, 277] width 56 height 20
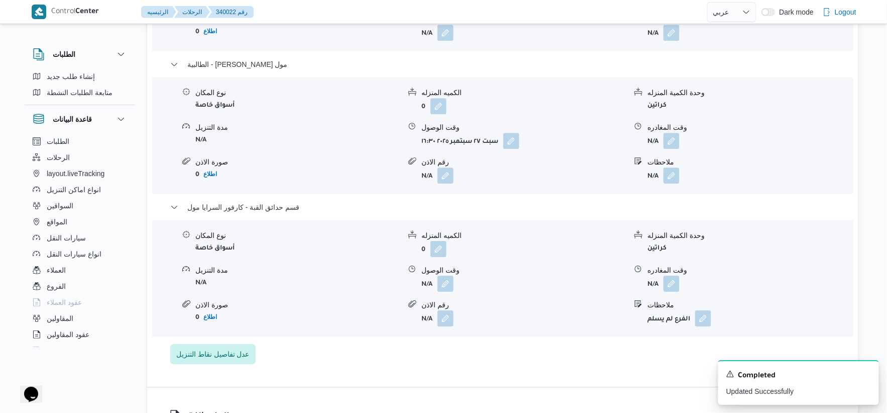
scroll to position [1005, 0]
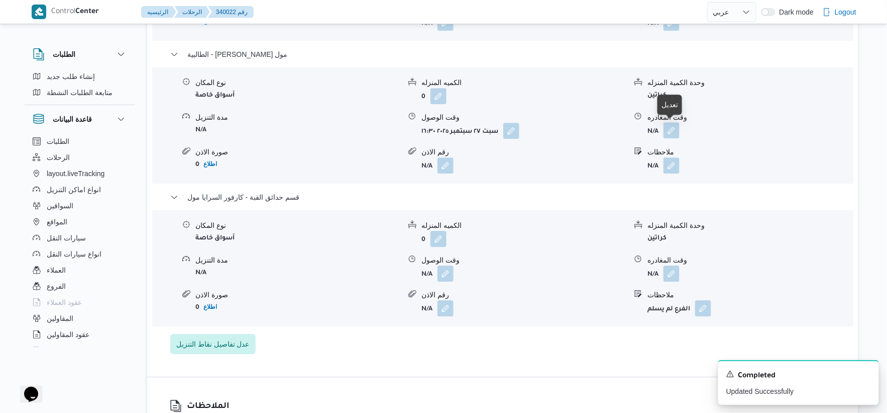
click at [676, 129] on button "button" at bounding box center [672, 130] width 16 height 16
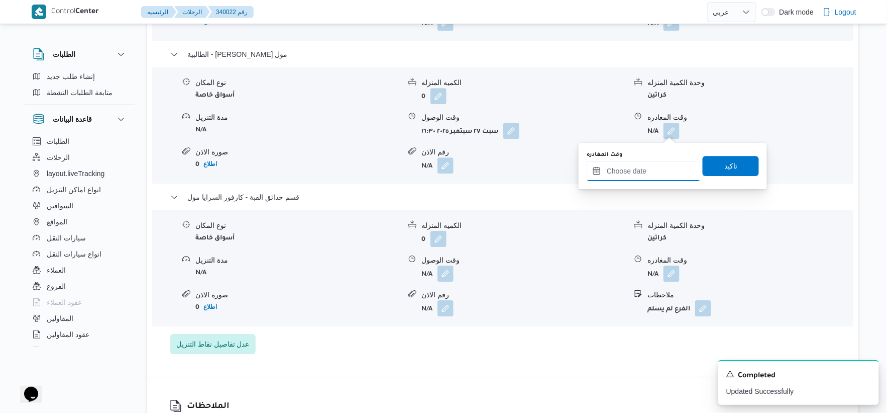
click at [664, 167] on input "وقت المغادره" at bounding box center [644, 171] width 114 height 20
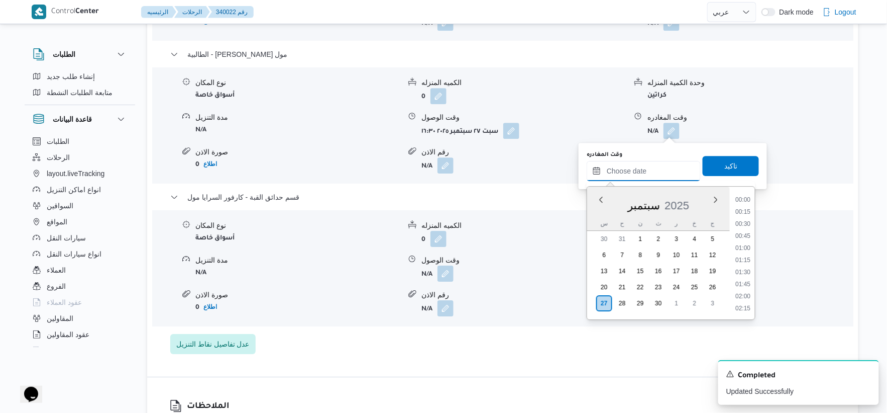
scroll to position [832, 0]
click at [750, 211] on li "17:30" at bounding box center [743, 212] width 23 height 10
type input "٢٧/٠٩/٢٠٢٥ ١٧:٣٠"
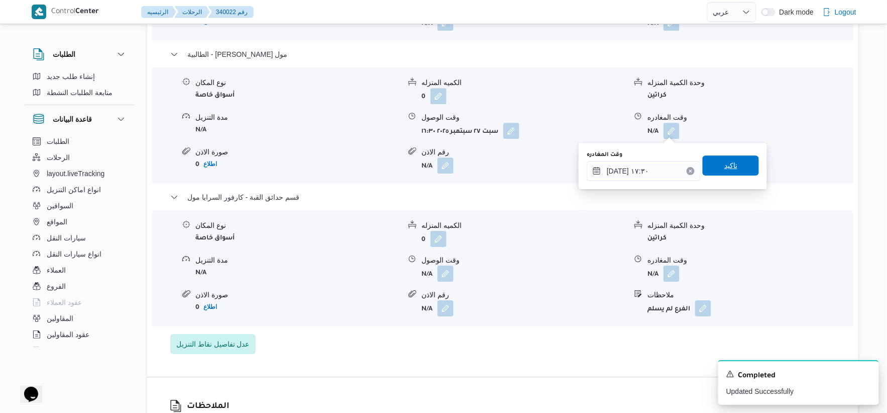
click at [741, 166] on span "تاكيد" at bounding box center [731, 165] width 56 height 20
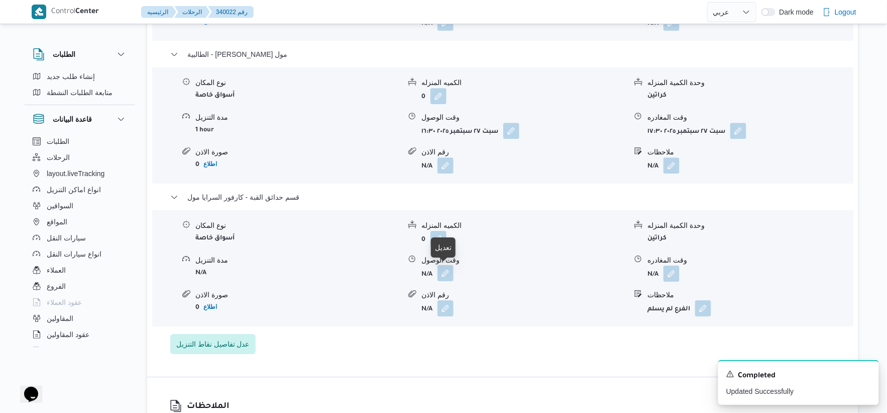
click at [449, 270] on button "button" at bounding box center [446, 273] width 16 height 16
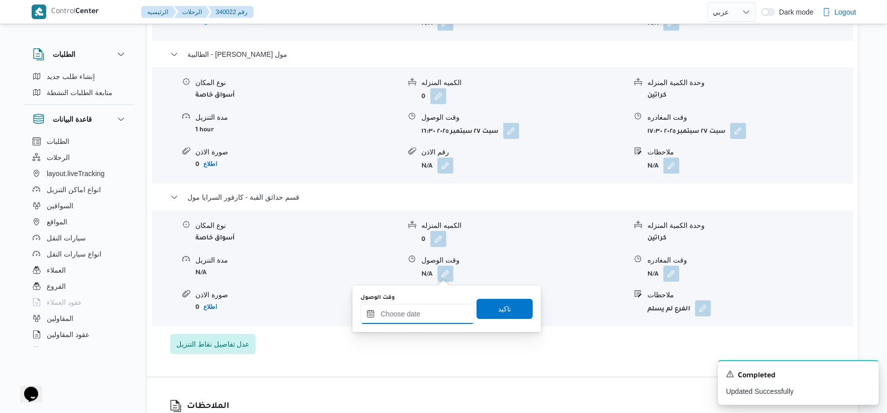
click at [424, 322] on input "وقت الوصول" at bounding box center [418, 314] width 114 height 20
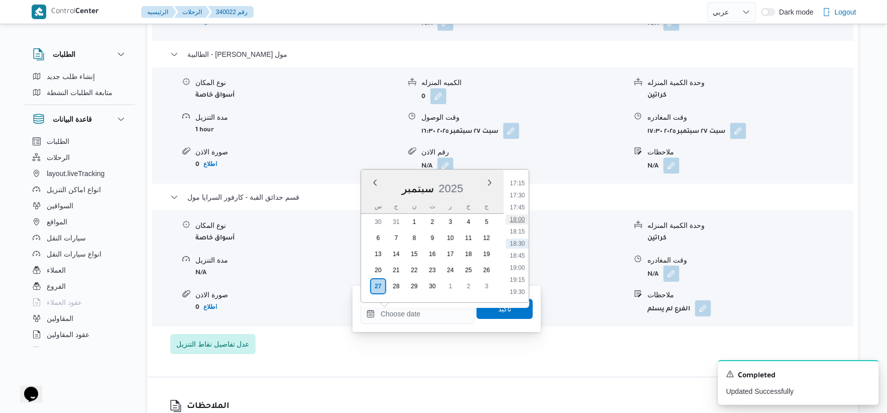
click at [525, 221] on li "18:00" at bounding box center [517, 219] width 23 height 10
type input "٢٧/٠٩/٢٠٢٥ ١٨:٠٠"
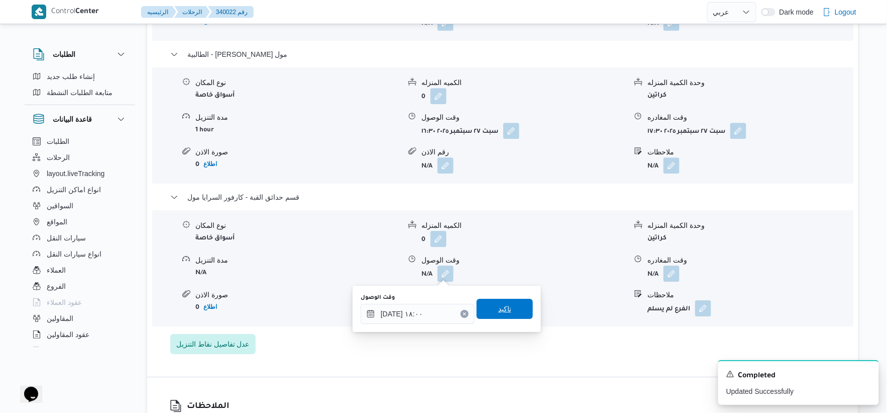
drag, startPoint x: 509, startPoint y: 304, endPoint x: 532, endPoint y: 304, distance: 22.6
click at [511, 304] on span "تاكيد" at bounding box center [505, 308] width 56 height 20
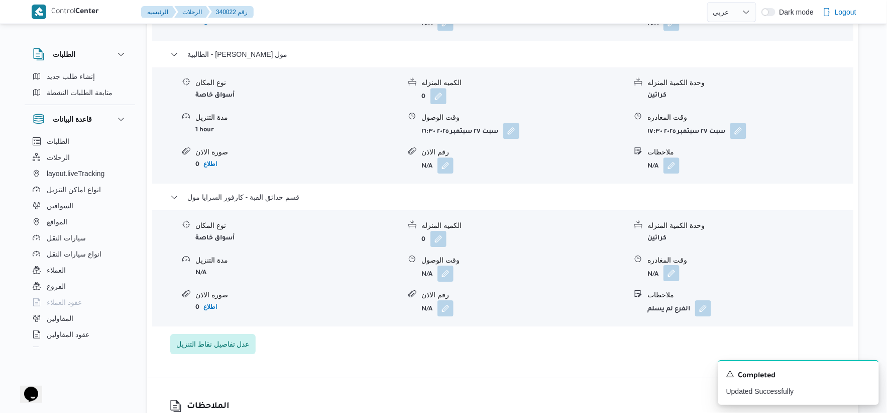
click at [667, 278] on button "button" at bounding box center [672, 273] width 16 height 16
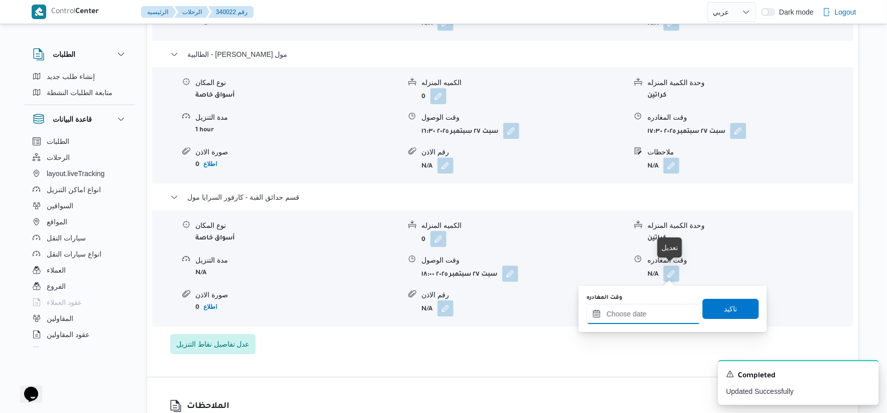
click at [669, 315] on input "وقت المغادره" at bounding box center [644, 314] width 114 height 20
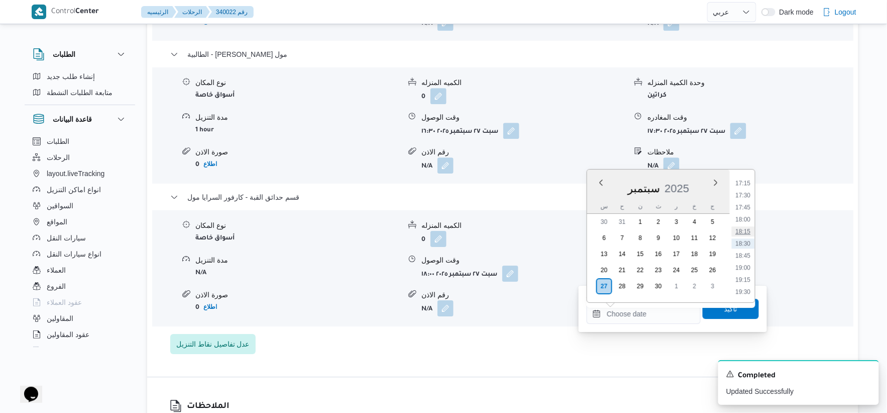
click at [746, 228] on li "18:15" at bounding box center [743, 231] width 23 height 10
type input "٢٧/٠٩/٢٠٢٥ ١٨:١٥"
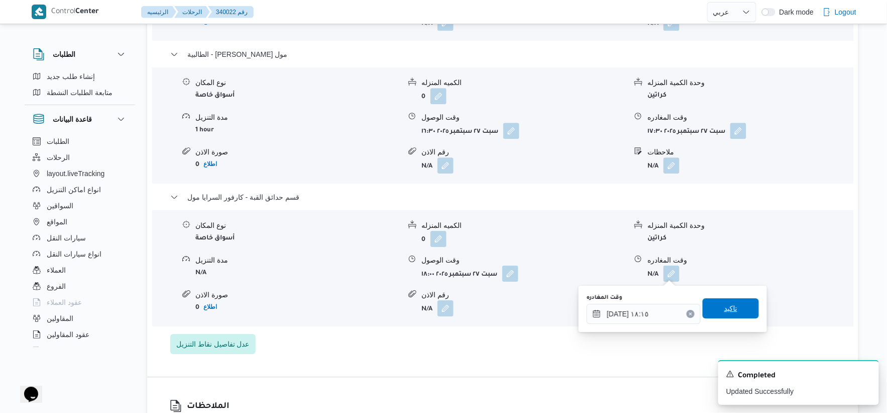
click at [735, 309] on span "تاكيد" at bounding box center [731, 308] width 56 height 20
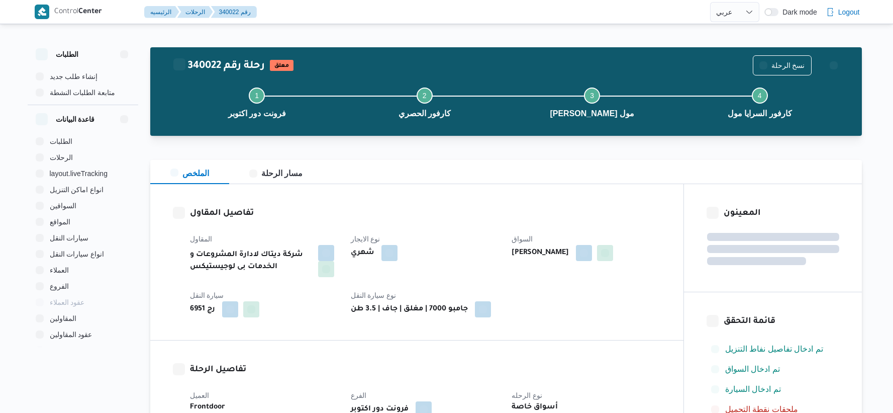
select select "ar"
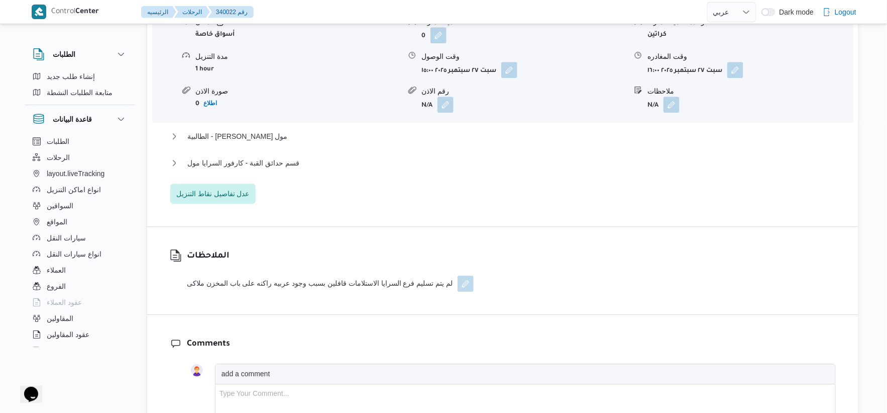
scroll to position [949, 0]
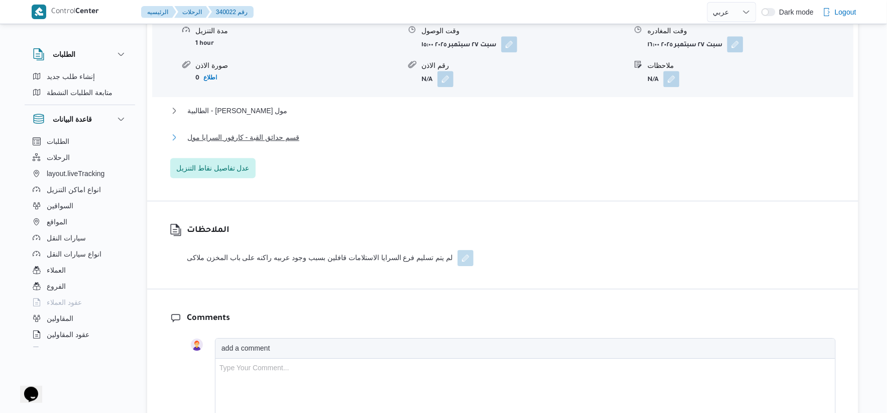
click at [277, 140] on span "قسم حدائق القبة - كارفور السرايا مول" at bounding box center [243, 137] width 112 height 12
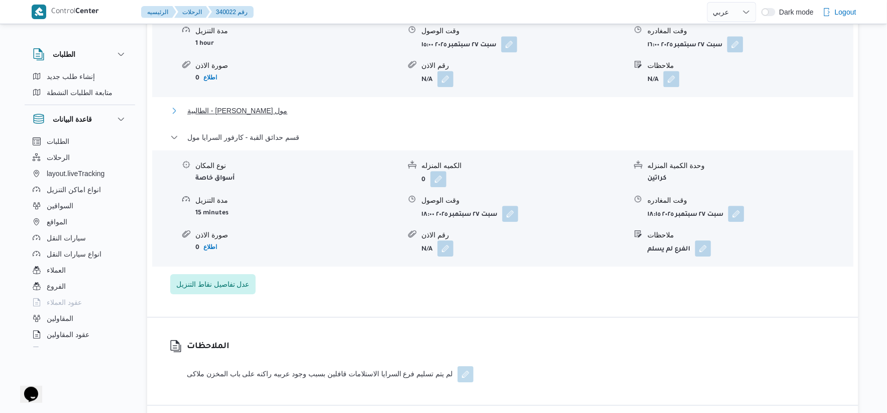
click at [269, 113] on span "الطالبية - [PERSON_NAME] مول" at bounding box center [237, 111] width 100 height 12
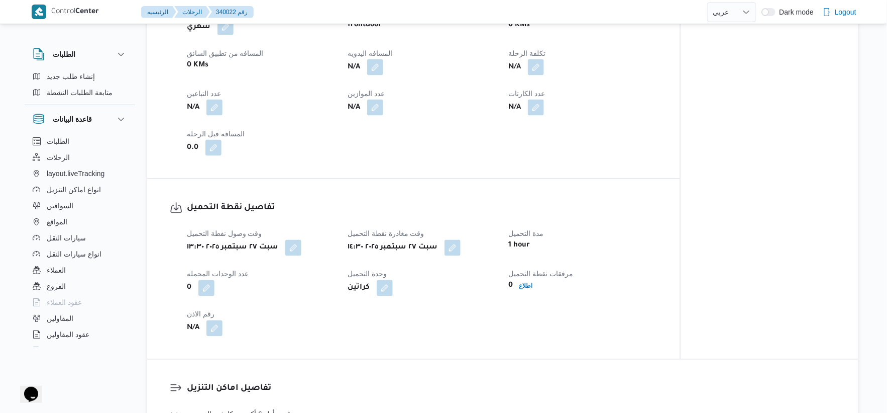
scroll to position [390, 0]
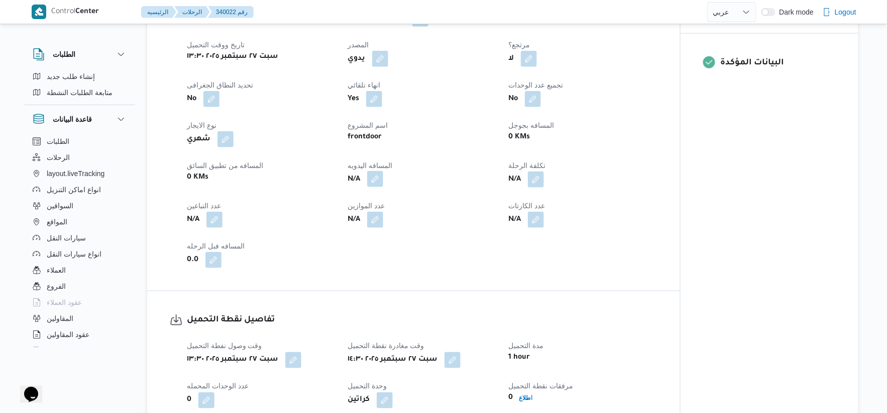
click at [378, 177] on button "button" at bounding box center [375, 179] width 16 height 16
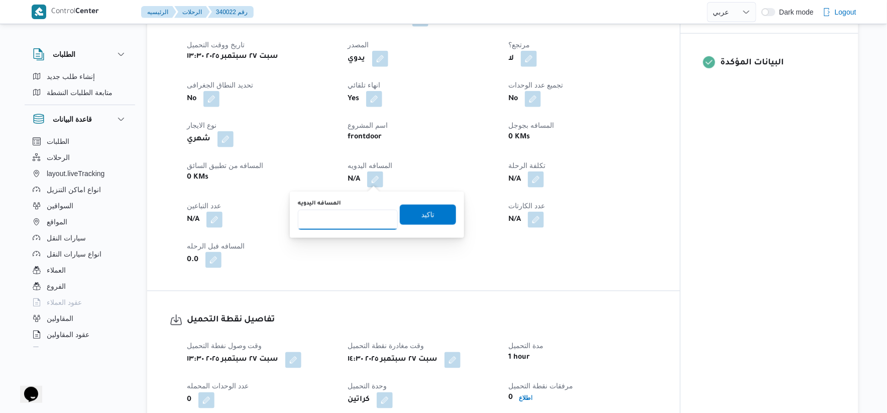
click at [355, 223] on input "المسافه اليدويه" at bounding box center [348, 220] width 100 height 20
type input "128"
click at [429, 213] on span "تاكيد" at bounding box center [428, 214] width 56 height 20
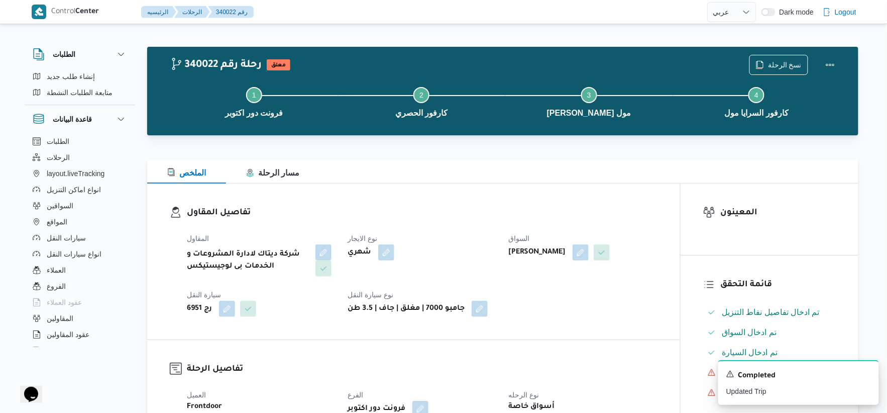
scroll to position [0, 0]
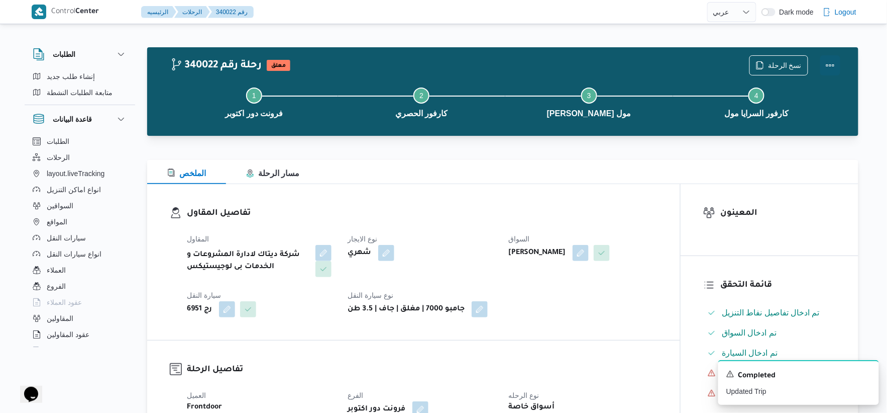
click at [837, 63] on button "Actions" at bounding box center [831, 65] width 20 height 20
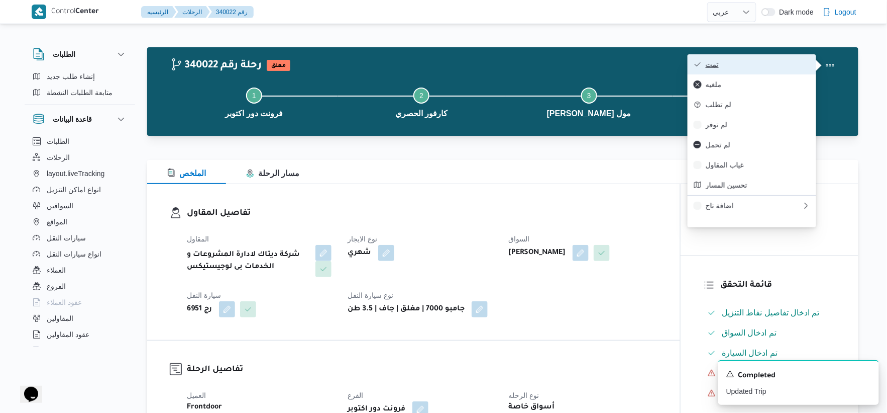
click at [763, 62] on span "تمت" at bounding box center [758, 64] width 105 height 8
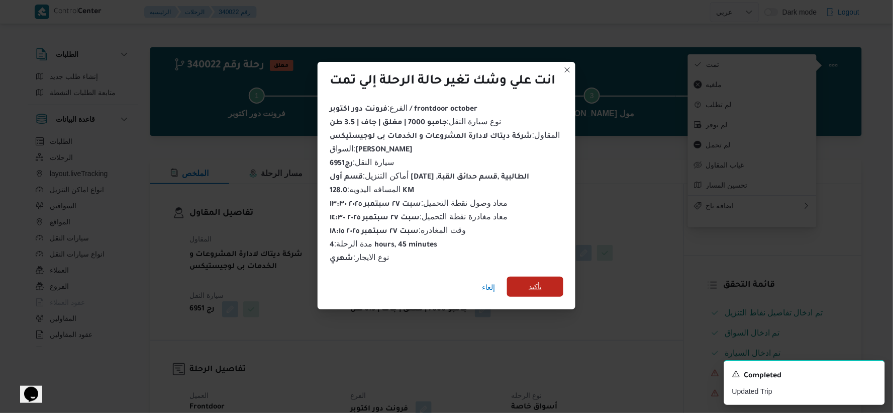
click at [551, 279] on span "تأكيد" at bounding box center [535, 286] width 56 height 20
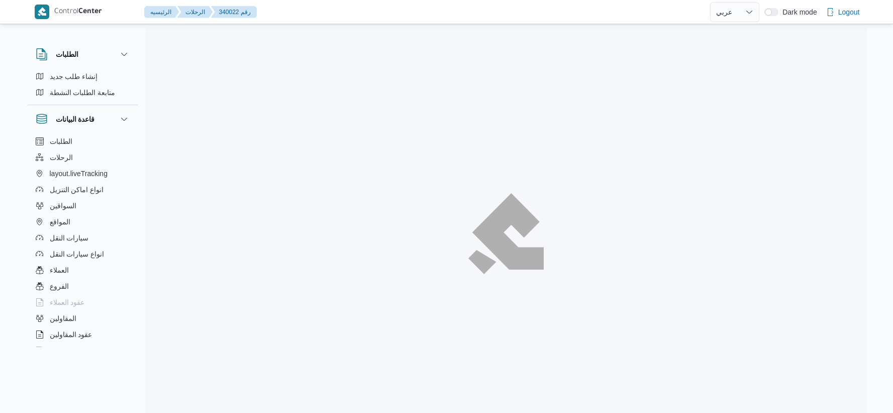
select select "ar"
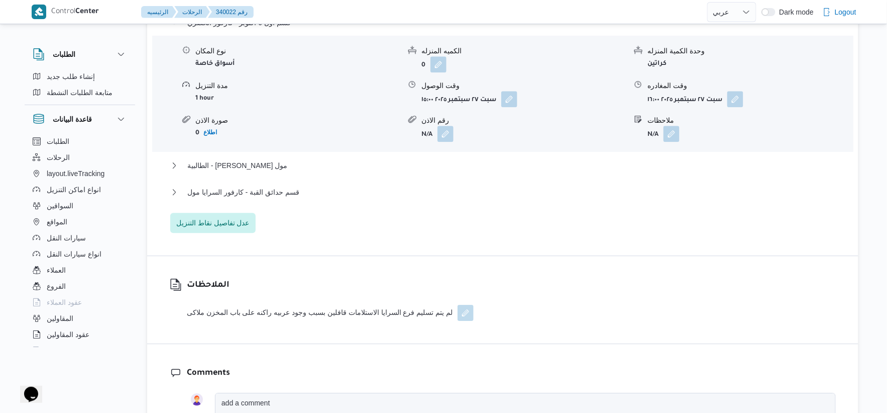
scroll to position [893, 0]
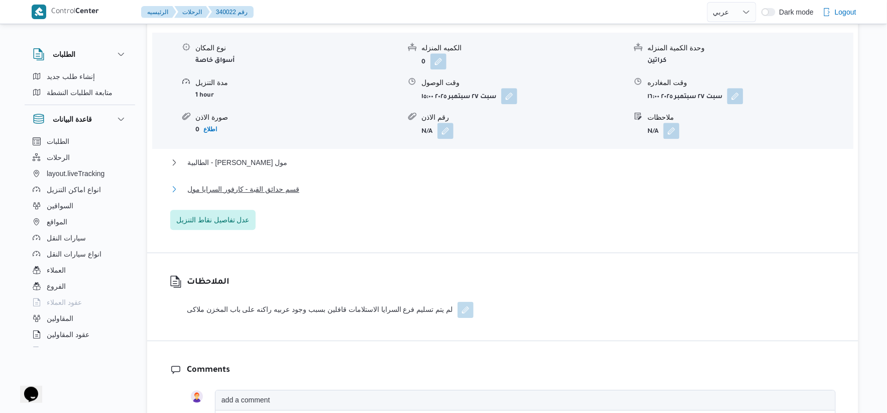
click at [287, 185] on span "قسم حدائق القبة - كارفور السرايا مول" at bounding box center [243, 189] width 112 height 12
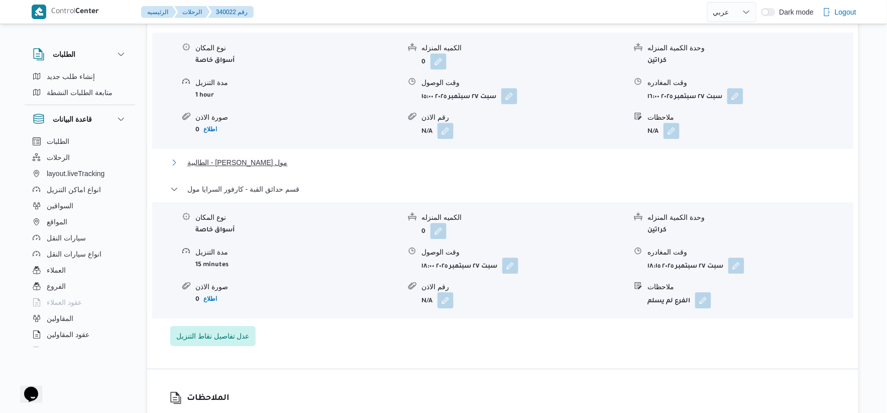
click at [270, 158] on span "الطالبية - كارفور بيراميدز مول" at bounding box center [237, 162] width 100 height 12
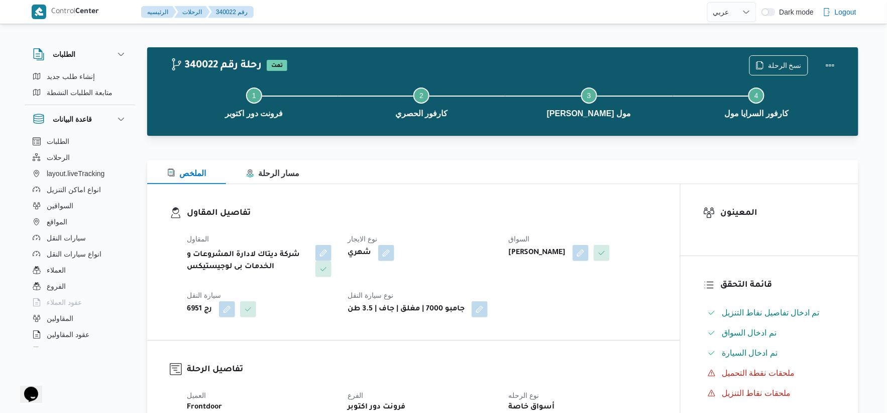
scroll to position [279, 0]
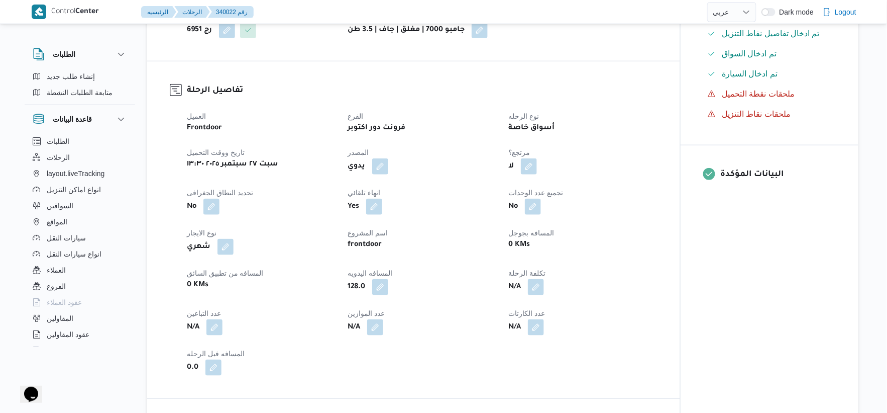
select select "ar"
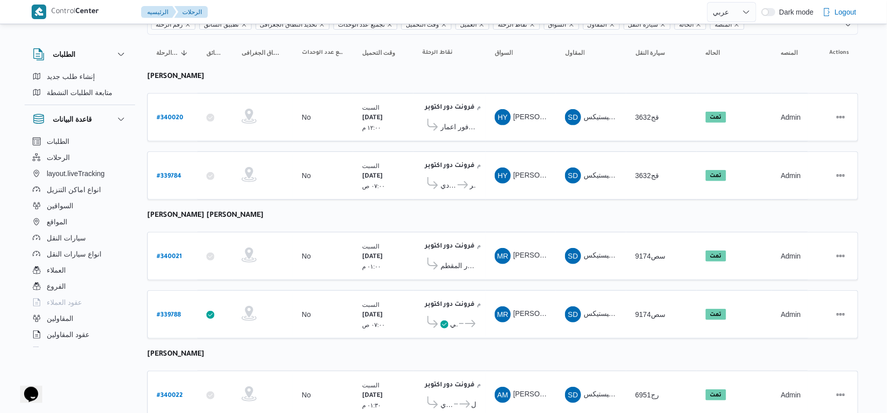
scroll to position [183, 0]
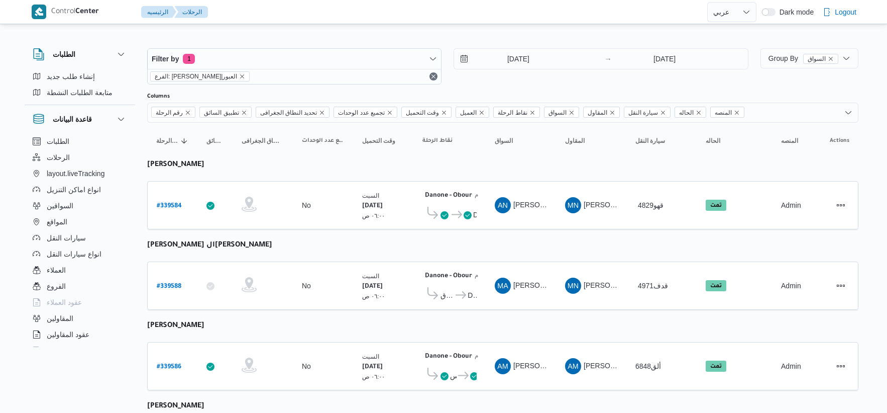
select select "ar"
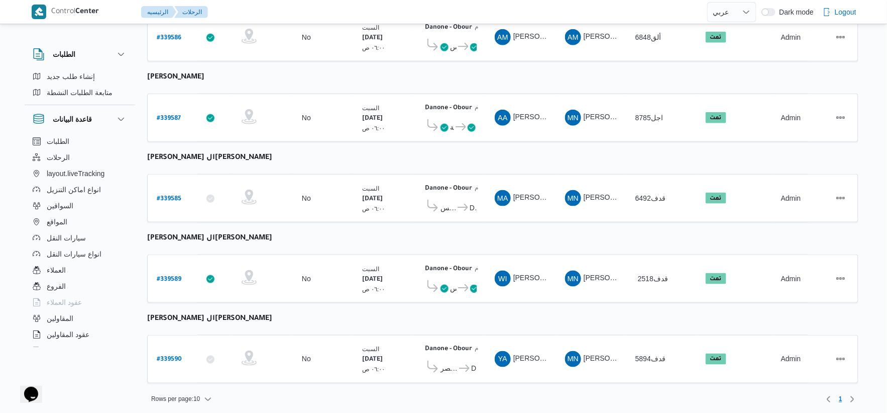
click at [348, 167] on table "رقم الرحلة Click to sort in ascending order تطبيق السائق Click to sort in ascen…" at bounding box center [503, 93] width 712 height 599
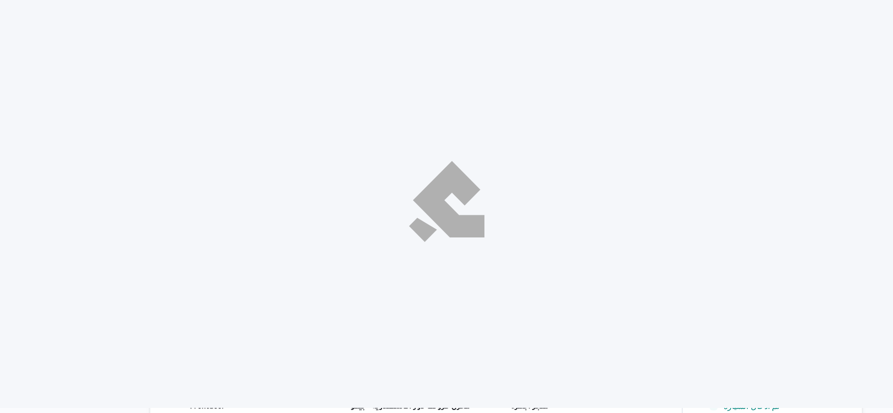
select select "ar"
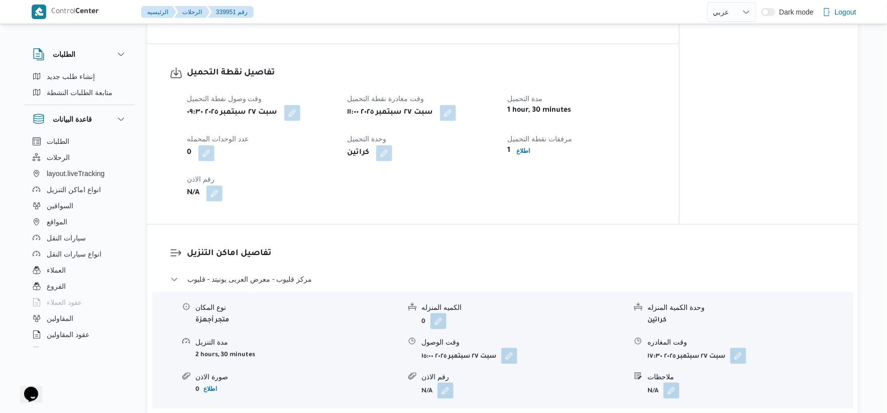
scroll to position [614, 0]
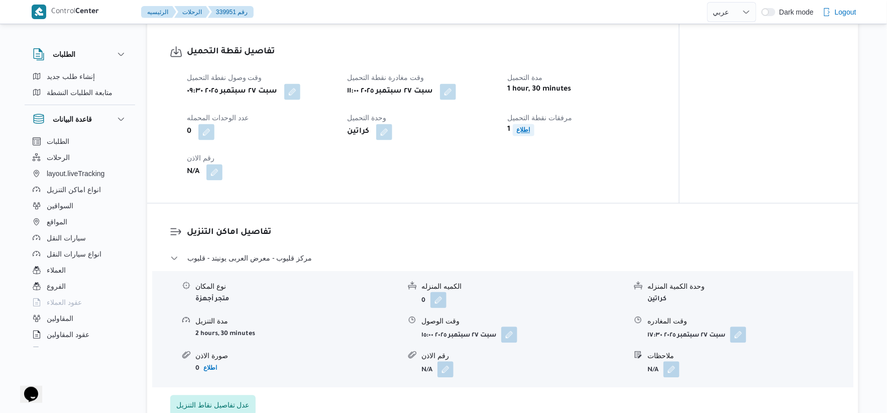
click at [525, 128] on b "اطلاع" at bounding box center [524, 130] width 14 height 7
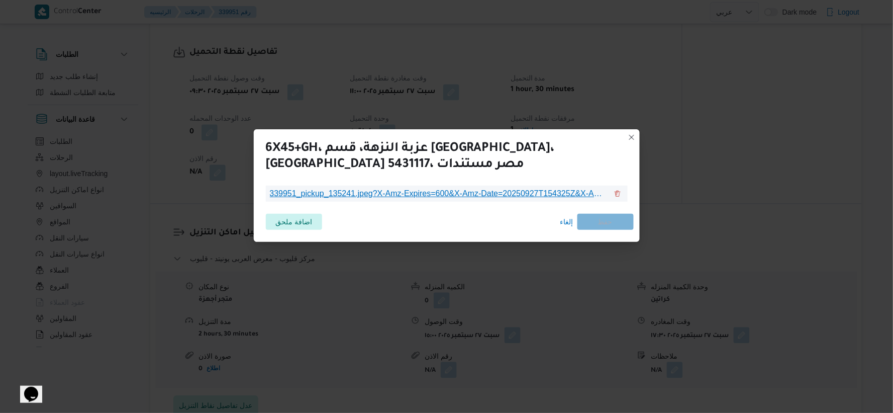
click at [456, 189] on span "339951_pickup_135241.jpeg?X-Amz-Expires=600&X-Amz-Date=20250927T154325Z&X-Amz-A…" at bounding box center [439, 193] width 338 height 12
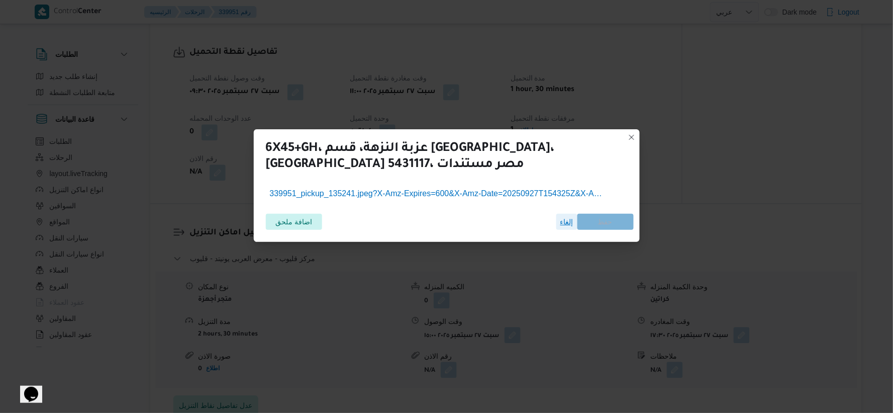
click at [566, 224] on span "إلغاء" at bounding box center [566, 222] width 13 height 12
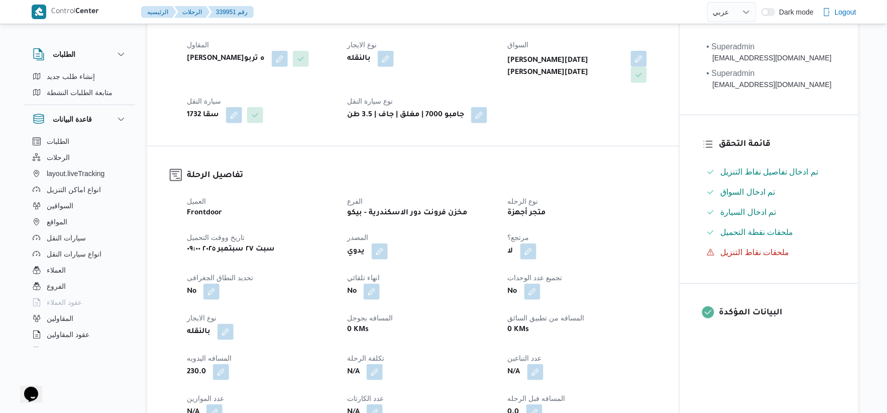
scroll to position [0, 0]
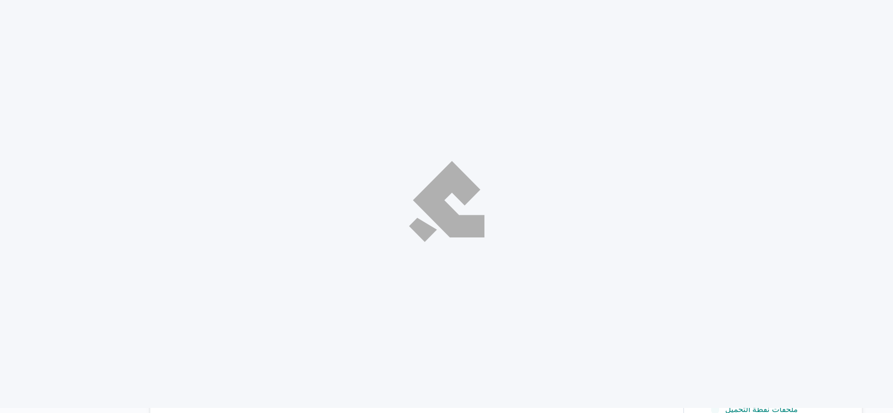
select select "ar"
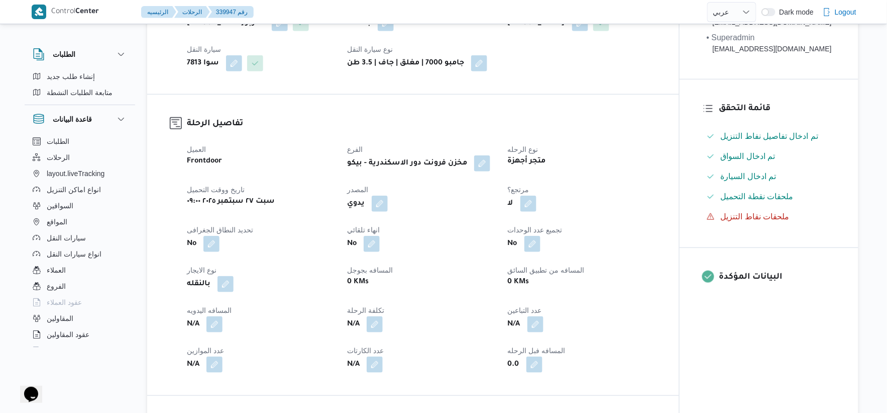
scroll to position [279, 0]
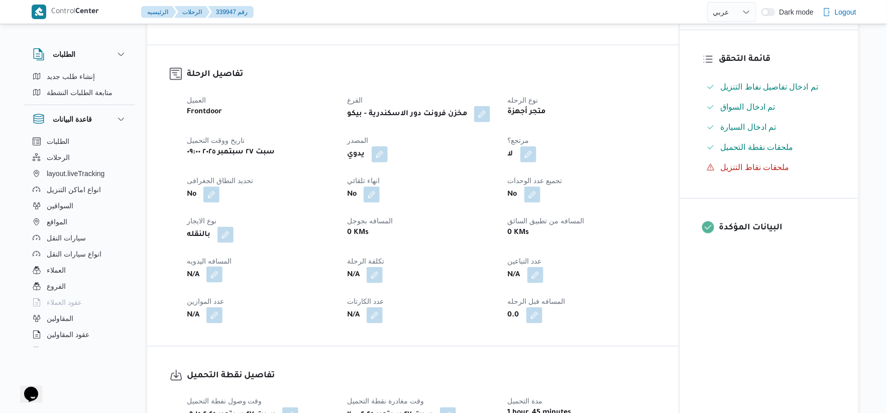
click at [213, 282] on button "button" at bounding box center [215, 274] width 16 height 16
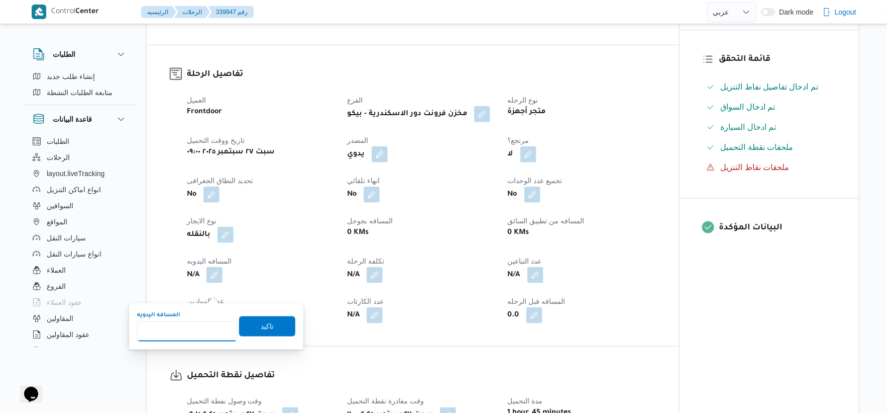
click at [196, 327] on input "المسافه اليدويه" at bounding box center [187, 331] width 100 height 20
type input "186"
click at [275, 324] on span "تاكيد" at bounding box center [267, 326] width 56 height 20
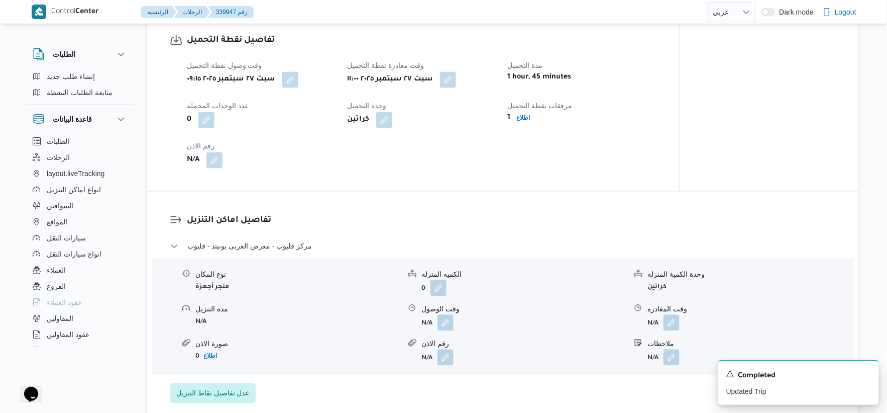
scroll to position [670, 0]
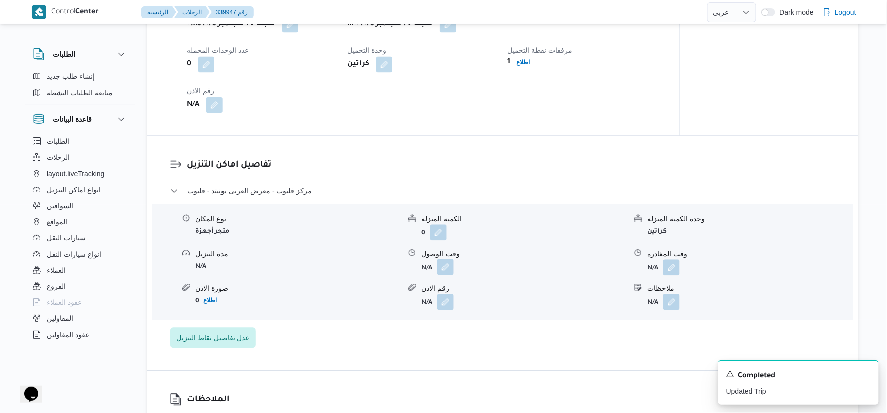
click at [444, 274] on button "button" at bounding box center [446, 266] width 16 height 16
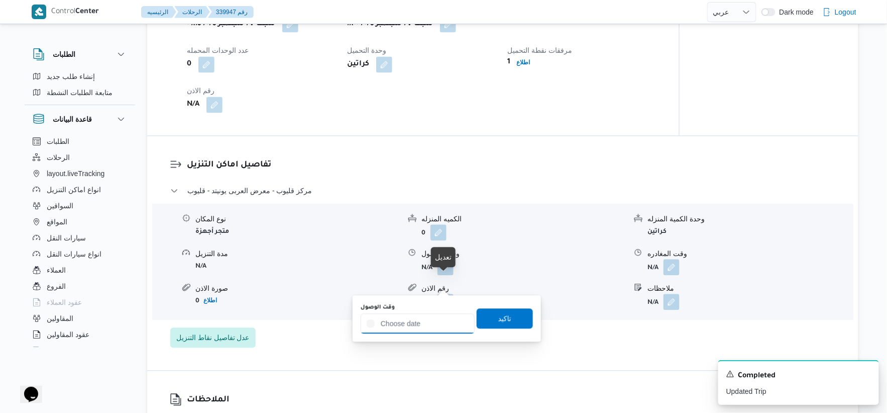
click at [427, 329] on input "وقت الوصول" at bounding box center [418, 323] width 114 height 20
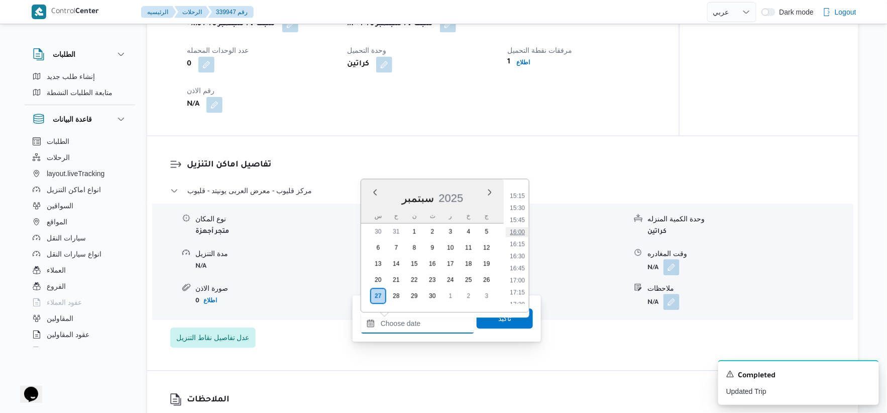
scroll to position [676, 0]
drag, startPoint x: 523, startPoint y: 239, endPoint x: 521, endPoint y: 263, distance: 24.7
click at [523, 238] on li "15:00" at bounding box center [517, 239] width 23 height 10
type input "٢٧/٠٩/٢٠٢٥ ١٥:٠٠"
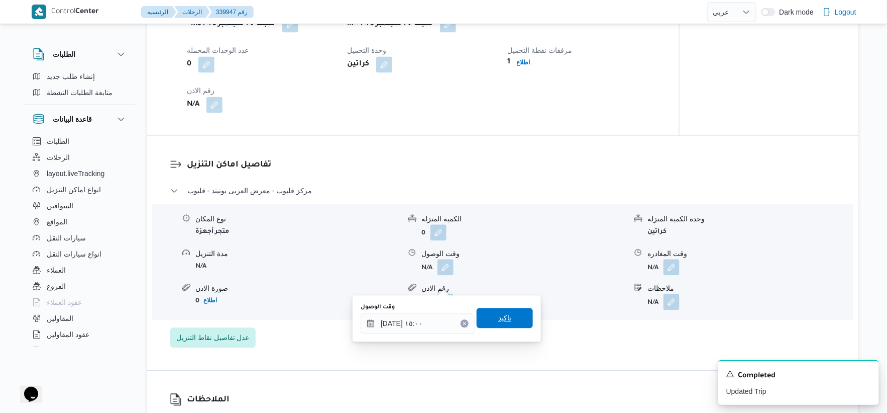
click at [518, 312] on span "تاكيد" at bounding box center [505, 318] width 56 height 20
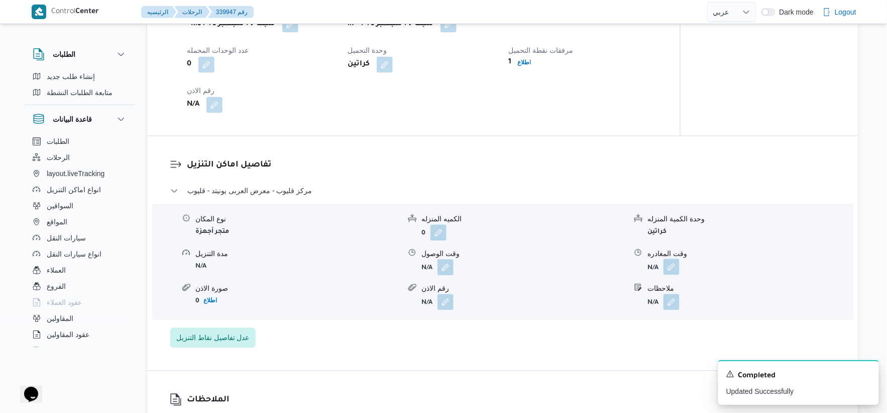
click at [673, 274] on button "button" at bounding box center [672, 266] width 16 height 16
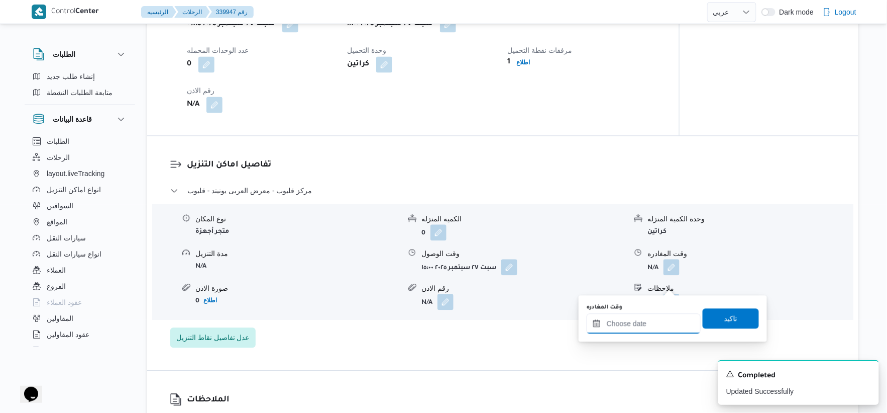
click at [664, 323] on input "وقت المغادره" at bounding box center [644, 323] width 114 height 20
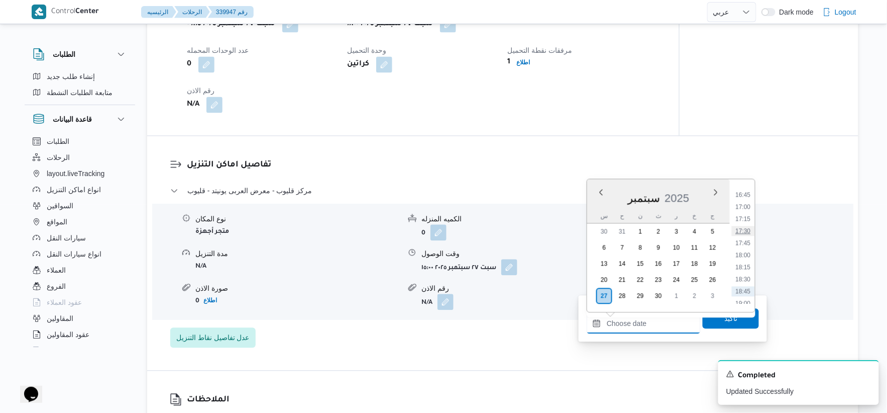
scroll to position [788, 0]
click at [745, 248] on li "17:30" at bounding box center [743, 248] width 23 height 10
type input "٢٧/٠٩/٢٠٢٥ ١٧:٣٠"
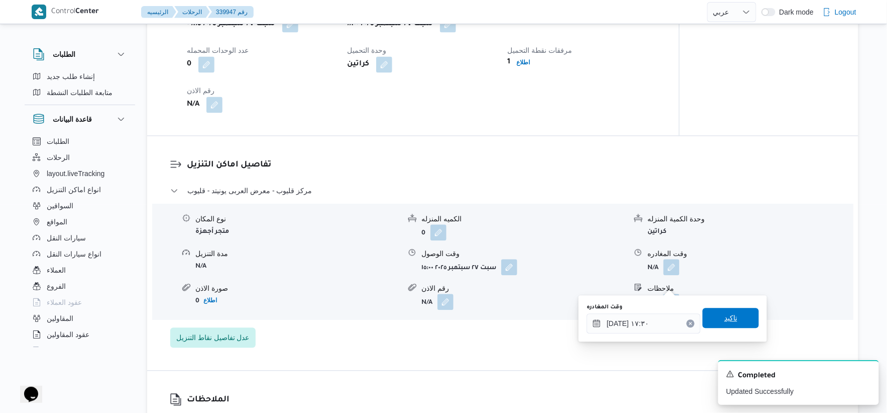
click at [740, 318] on span "تاكيد" at bounding box center [731, 318] width 56 height 20
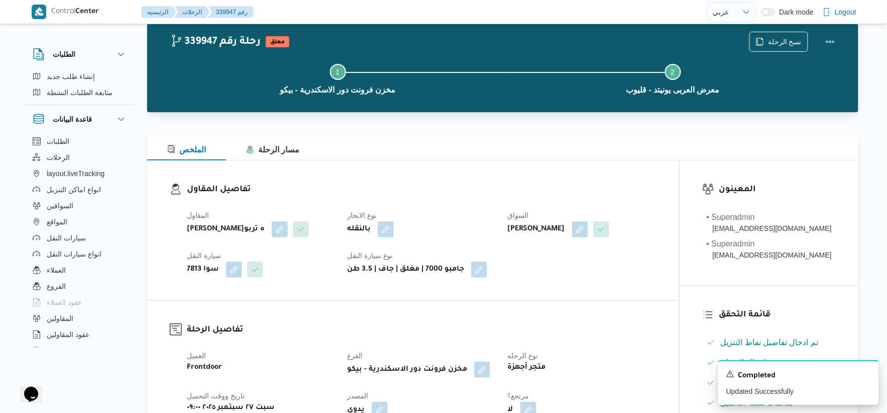
scroll to position [0, 0]
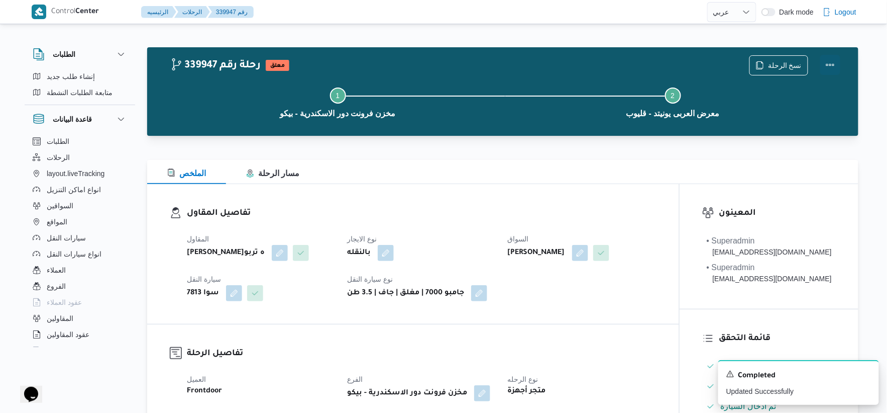
click at [830, 62] on button "Actions" at bounding box center [831, 65] width 20 height 20
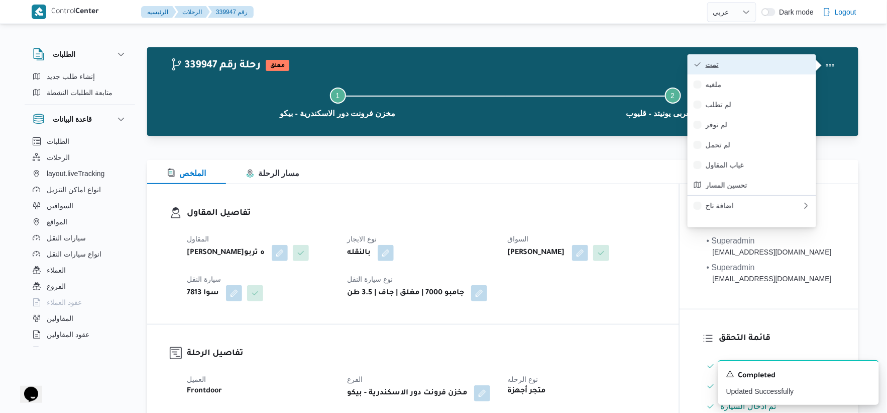
click at [782, 64] on span "تمت" at bounding box center [758, 64] width 105 height 8
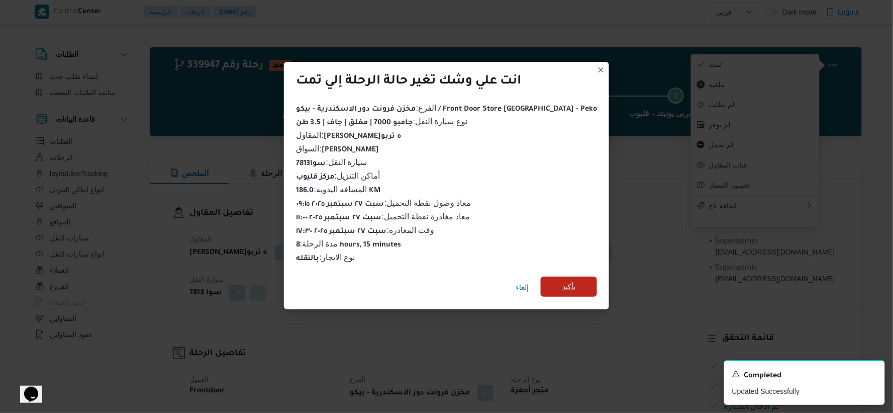
click at [544, 276] on span "تأكيد" at bounding box center [569, 286] width 56 height 20
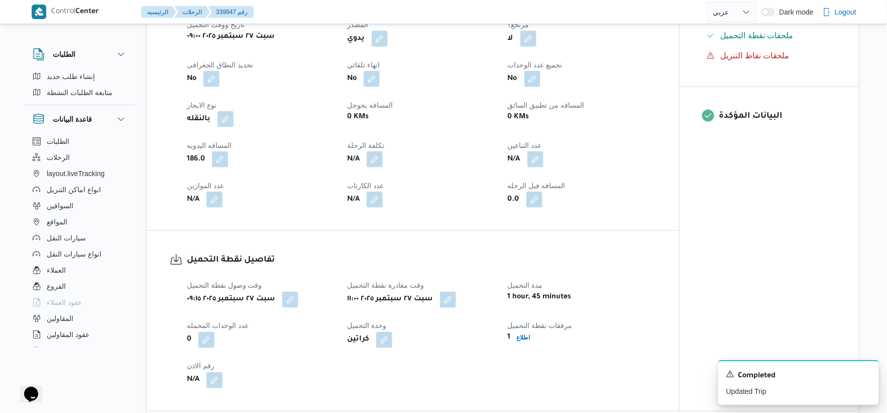
scroll to position [726, 0]
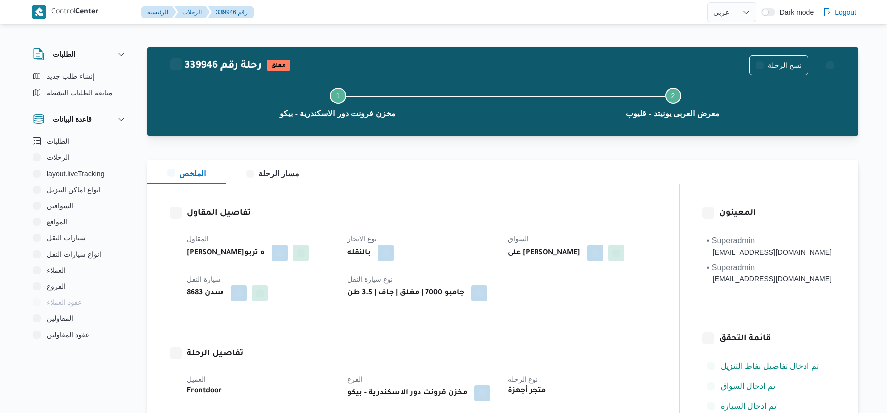
select select "ar"
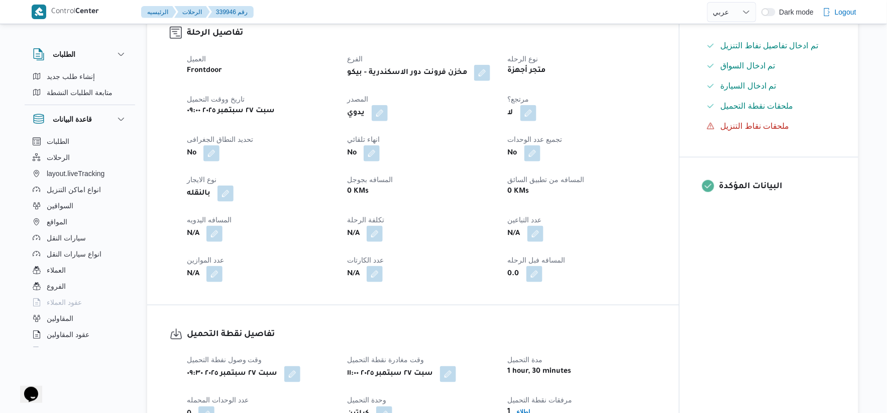
scroll to position [335, 0]
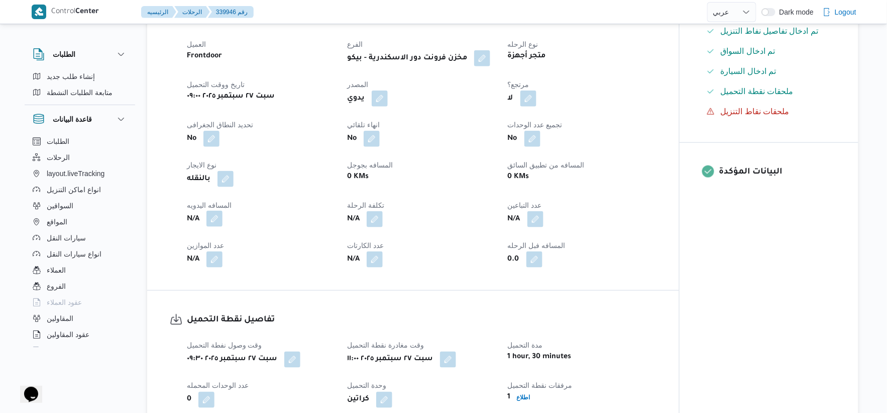
click at [216, 227] on button "button" at bounding box center [215, 219] width 16 height 16
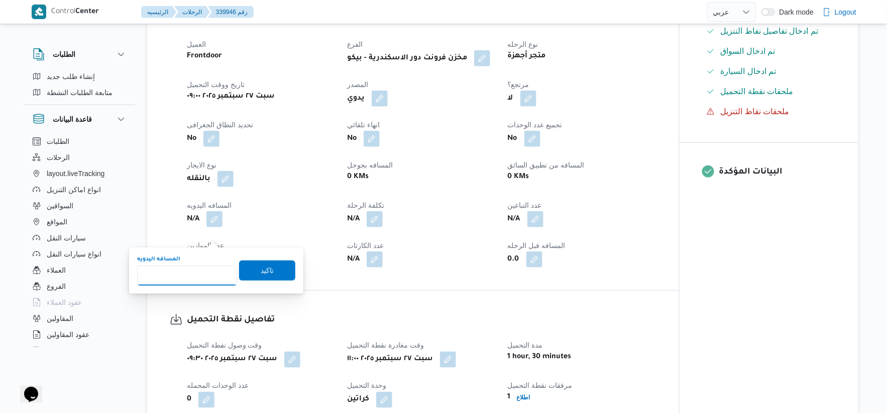
click at [193, 270] on input "المسافه اليدويه" at bounding box center [187, 275] width 100 height 20
type input "186"
click at [265, 267] on span "تاكيد" at bounding box center [267, 270] width 13 height 12
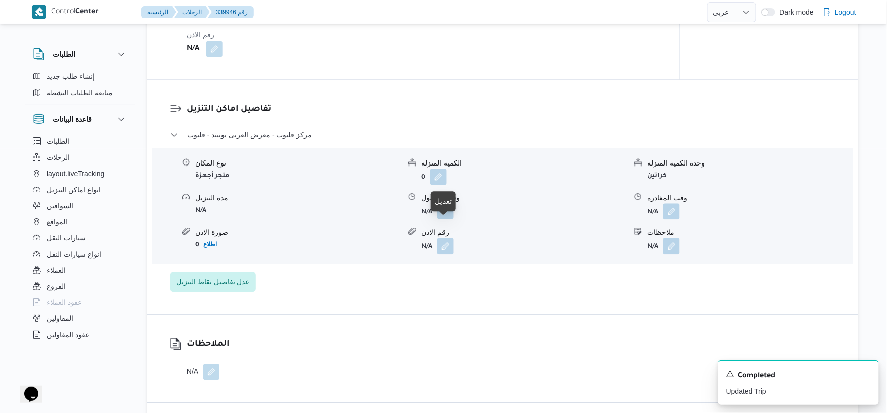
scroll to position [670, 0]
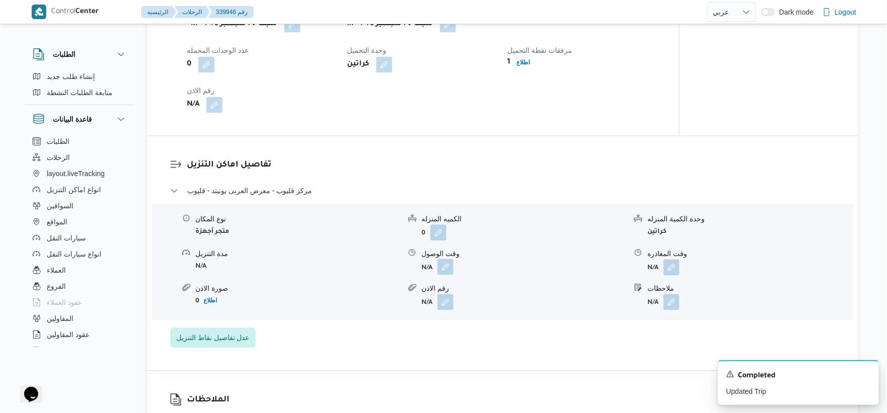
click at [450, 274] on button "button" at bounding box center [446, 266] width 16 height 16
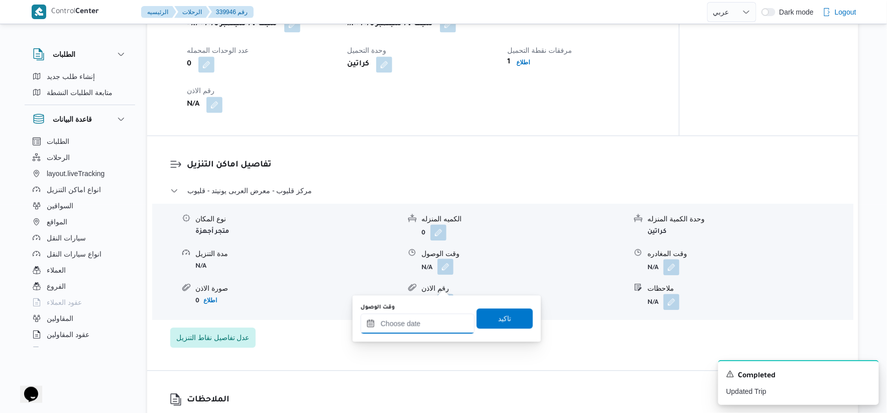
click at [426, 326] on input "وقت الوصول" at bounding box center [418, 323] width 114 height 20
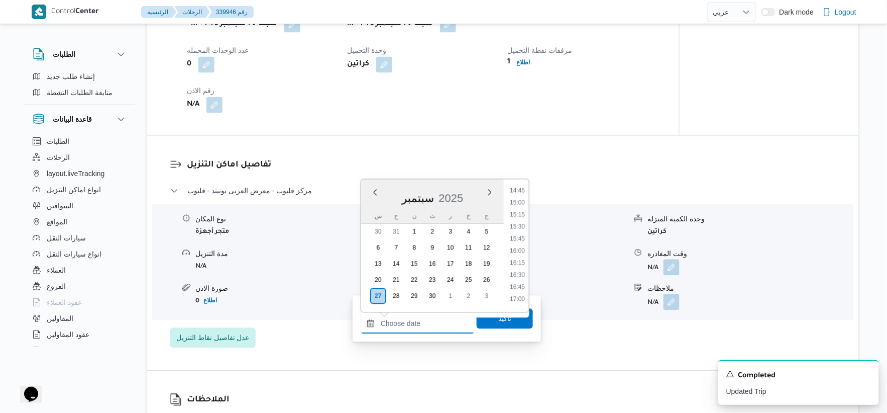
scroll to position [732, 0]
click at [517, 206] on li "15:30" at bounding box center [517, 208] width 23 height 10
type input "[DATE] ١٥:٣٠"
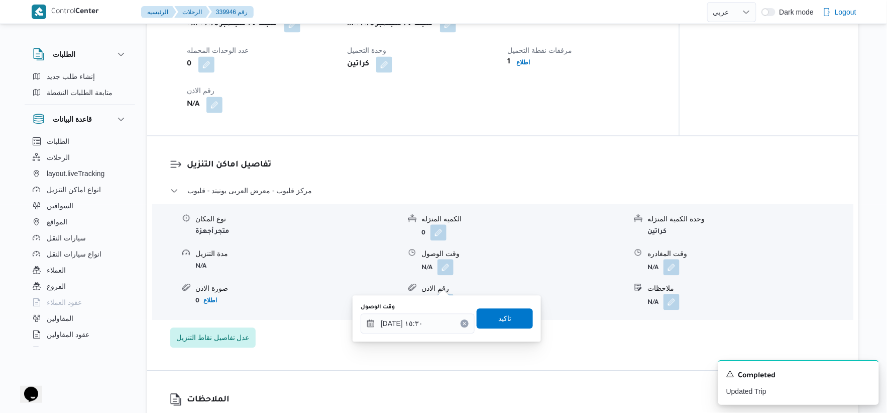
click at [513, 305] on div "وقت الوصول [DATE] ١٥:٣٠ تاكيد" at bounding box center [447, 318] width 174 height 32
click at [518, 315] on span "تاكيد" at bounding box center [505, 318] width 56 height 20
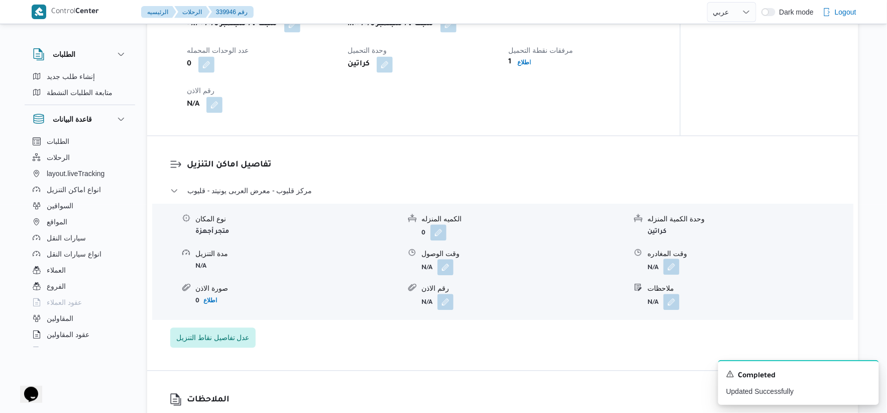
click at [673, 274] on button "button" at bounding box center [672, 266] width 16 height 16
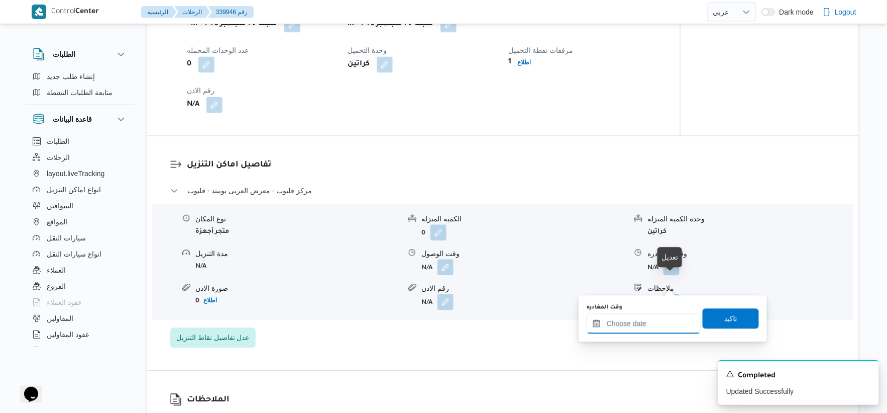
click at [664, 318] on input "وقت المغادره" at bounding box center [644, 323] width 114 height 20
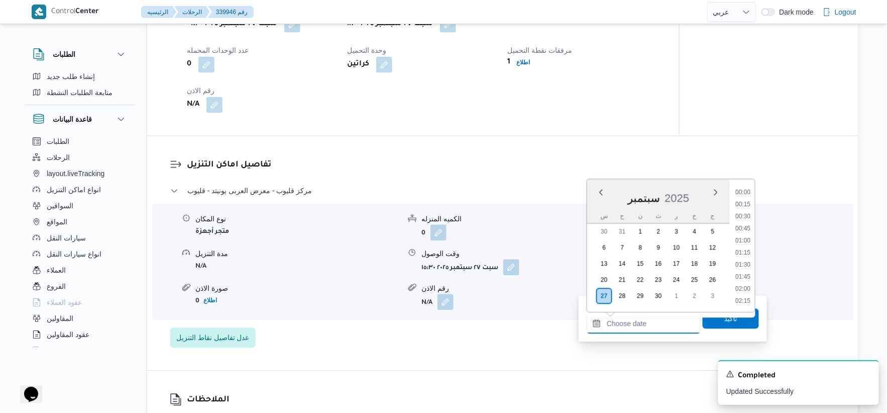
scroll to position [844, 0]
click at [745, 217] on li "18:00" at bounding box center [743, 216] width 23 height 10
type input "[DATE] ١٨:٠٠"
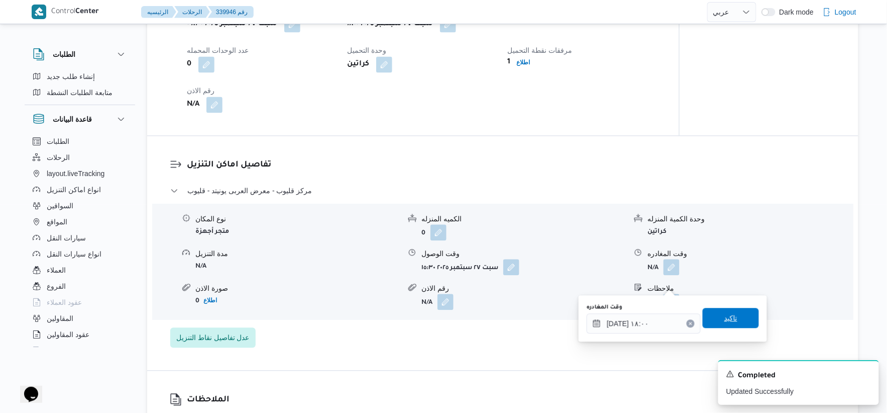
click at [739, 308] on span "تاكيد" at bounding box center [731, 318] width 56 height 20
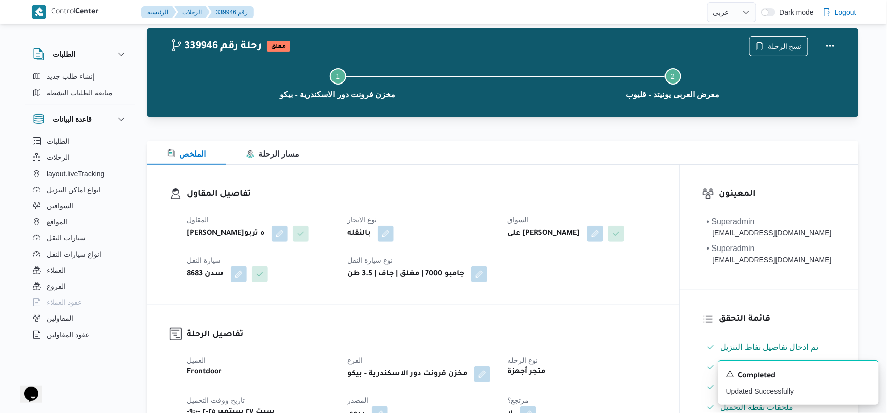
scroll to position [0, 0]
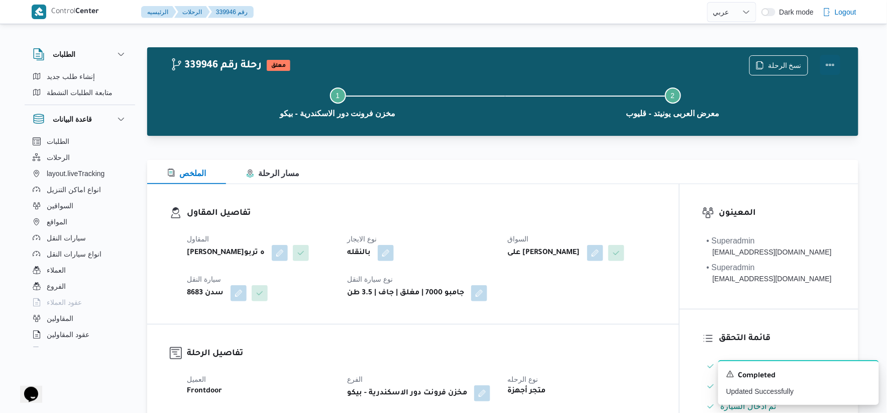
click at [831, 63] on button "Actions" at bounding box center [831, 65] width 20 height 20
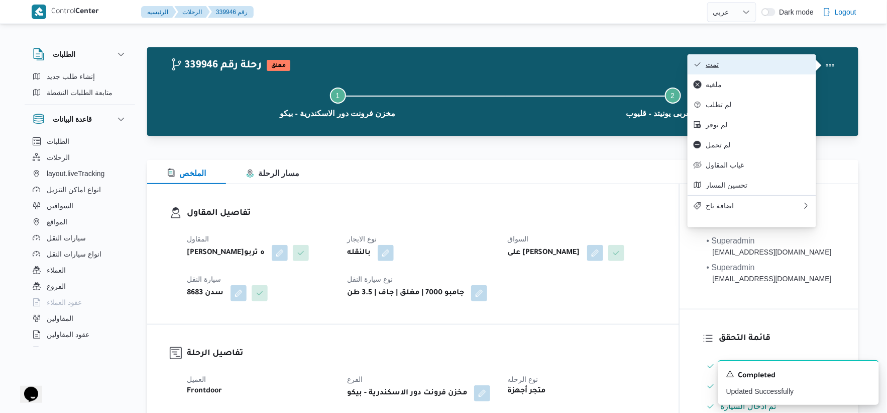
click at [735, 65] on span "تمت" at bounding box center [758, 64] width 105 height 8
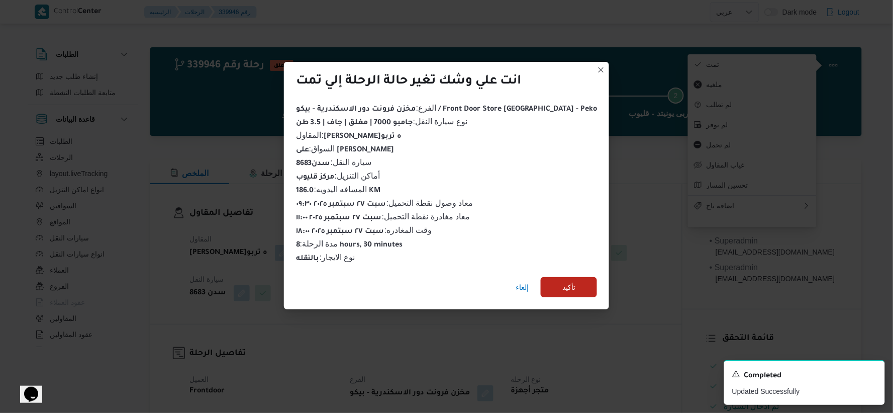
click at [569, 270] on div "إلغاء تأكيد" at bounding box center [446, 289] width 325 height 40
click at [571, 278] on span "تأكيد" at bounding box center [569, 287] width 56 height 20
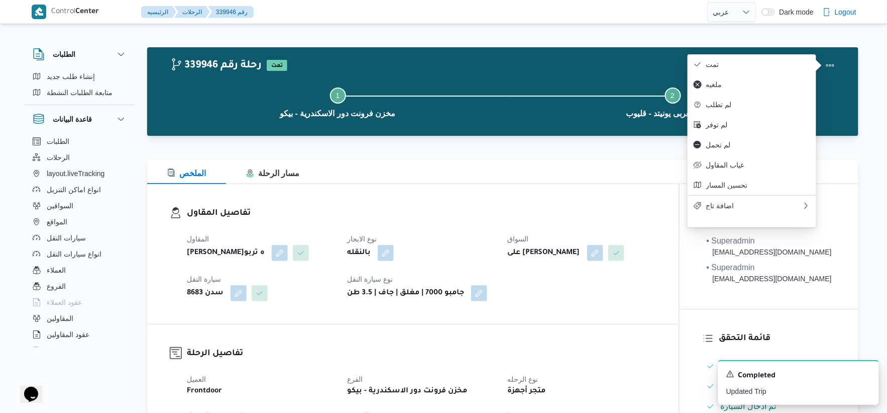
click at [460, 247] on div "بالنقله" at bounding box center [421, 253] width 150 height 18
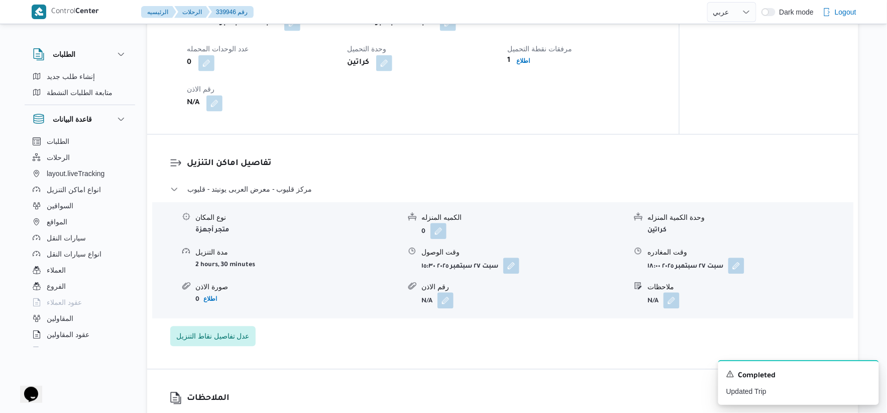
scroll to position [726, 0]
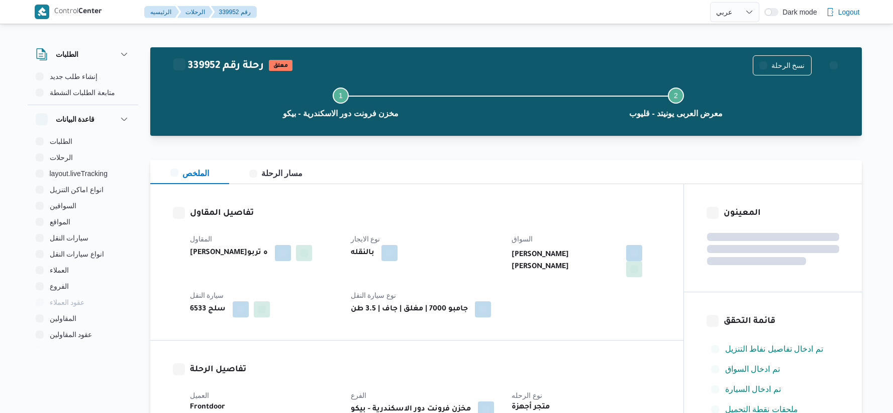
select select "ar"
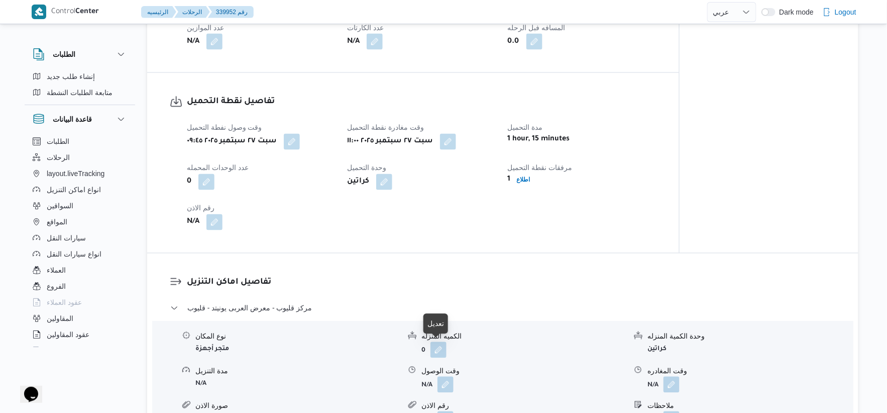
scroll to position [390, 0]
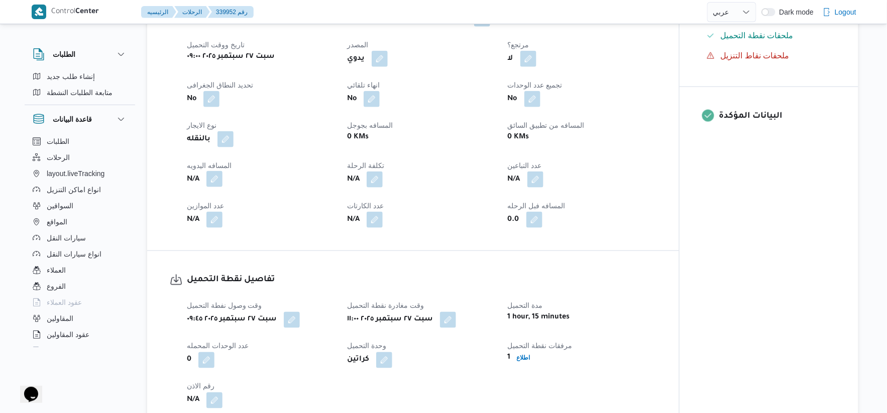
click at [211, 177] on button "button" at bounding box center [215, 179] width 16 height 16
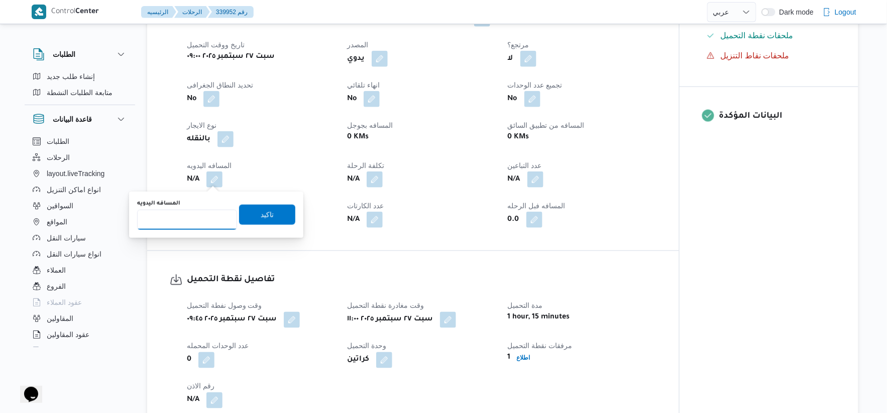
click at [196, 213] on input "المسافه اليدويه" at bounding box center [187, 220] width 100 height 20
type input "186"
click at [277, 213] on span "تاكيد" at bounding box center [267, 214] width 56 height 20
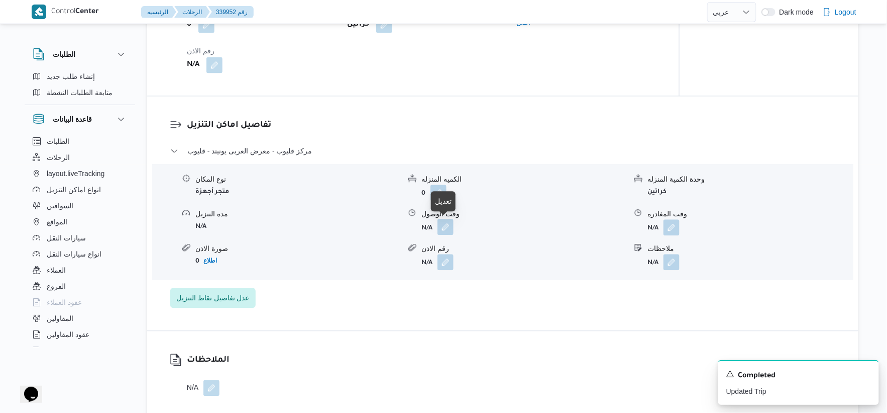
scroll to position [614, 0]
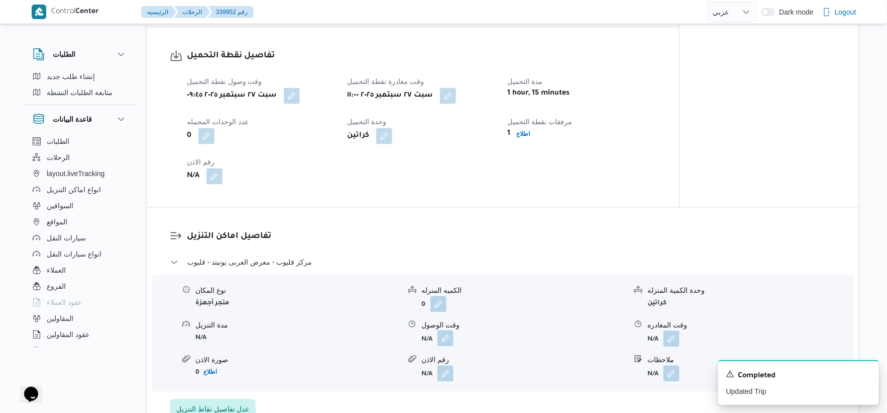
click at [449, 337] on button "button" at bounding box center [446, 338] width 16 height 16
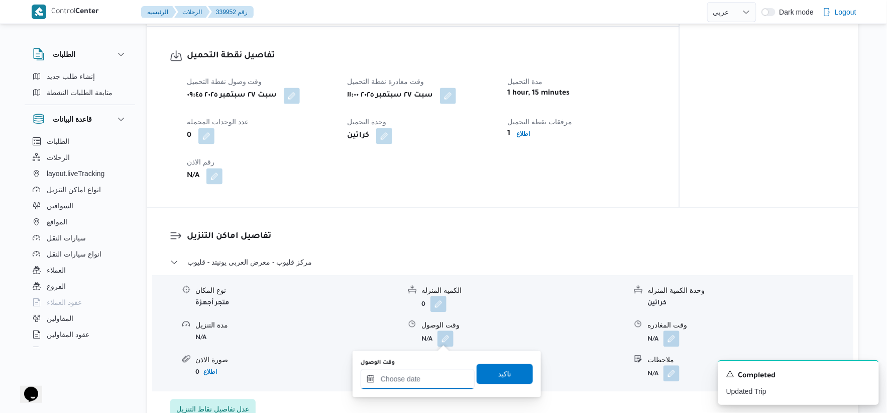
click at [431, 374] on input "وقت الوصول" at bounding box center [418, 379] width 114 height 20
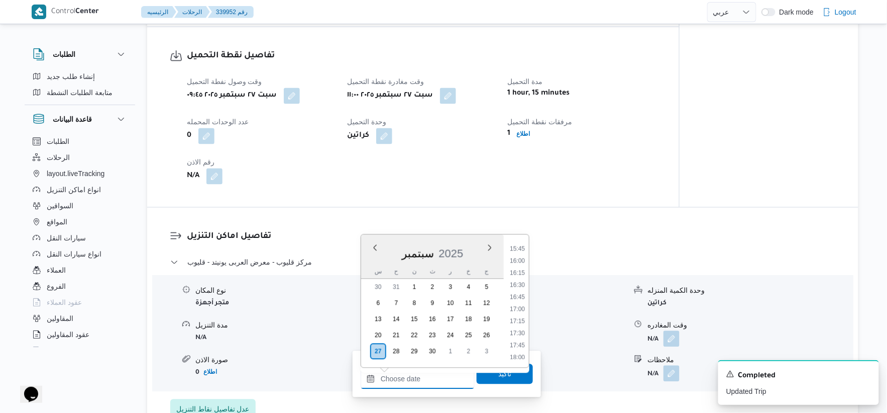
scroll to position [732, 0]
click at [523, 286] on li "16:00" at bounding box center [517, 287] width 23 height 10
type input "[DATE] ١٦:٠٠"
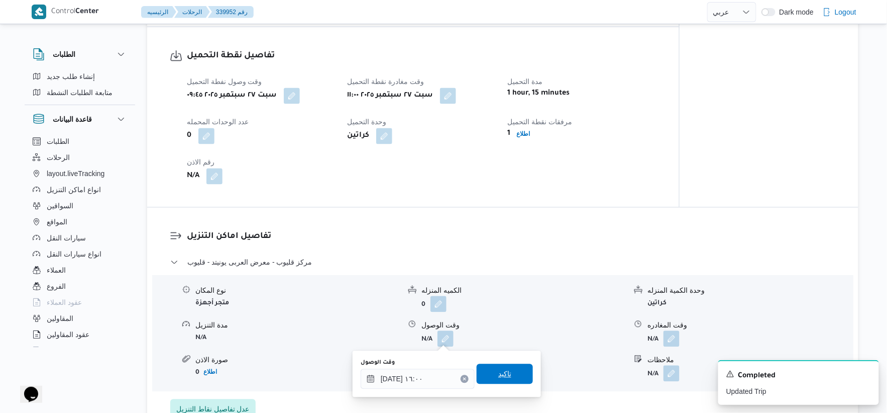
click at [508, 370] on span "تاكيد" at bounding box center [505, 374] width 56 height 20
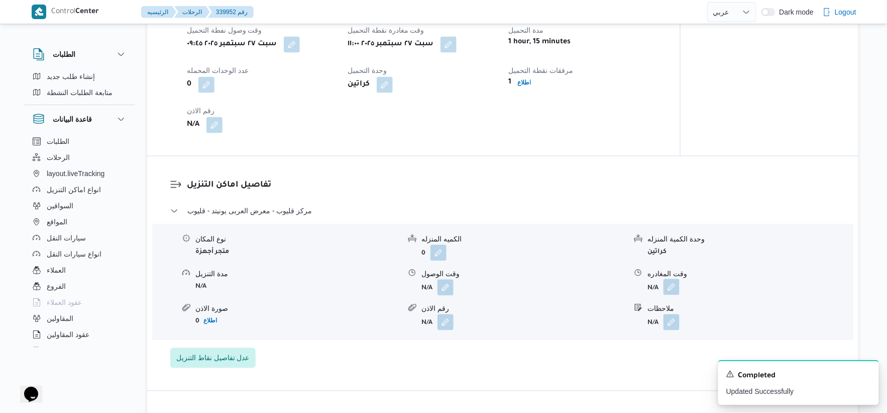
scroll to position [781, 0]
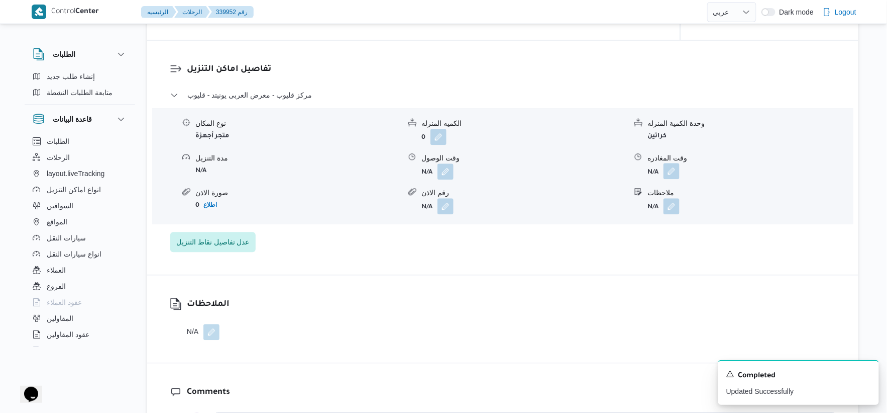
click at [674, 171] on button "button" at bounding box center [672, 171] width 16 height 16
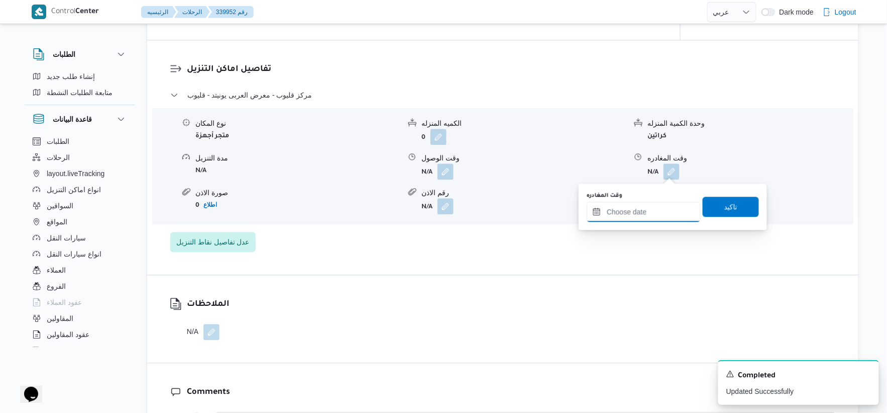
click at [662, 207] on input "وقت المغادره" at bounding box center [644, 212] width 114 height 20
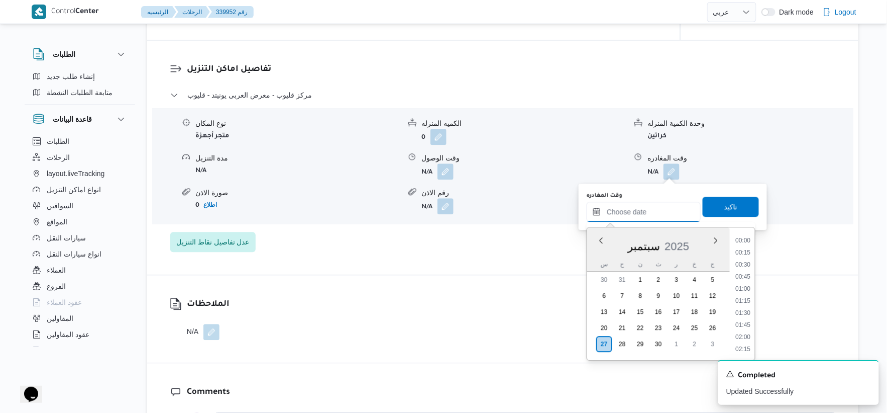
scroll to position [844, 0]
click at [746, 274] on li "18:15" at bounding box center [743, 276] width 23 height 10
type input "٢٧/٠٩/٢٠٢٥ ١٨:١٥"
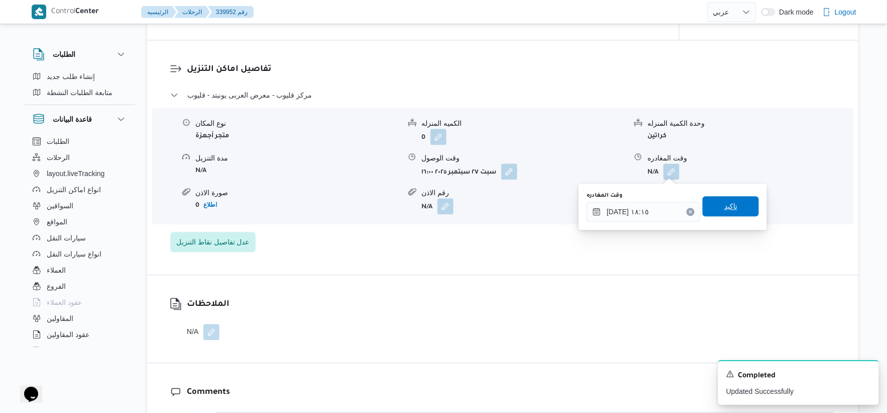
click at [737, 212] on span "تاكيد" at bounding box center [731, 206] width 56 height 20
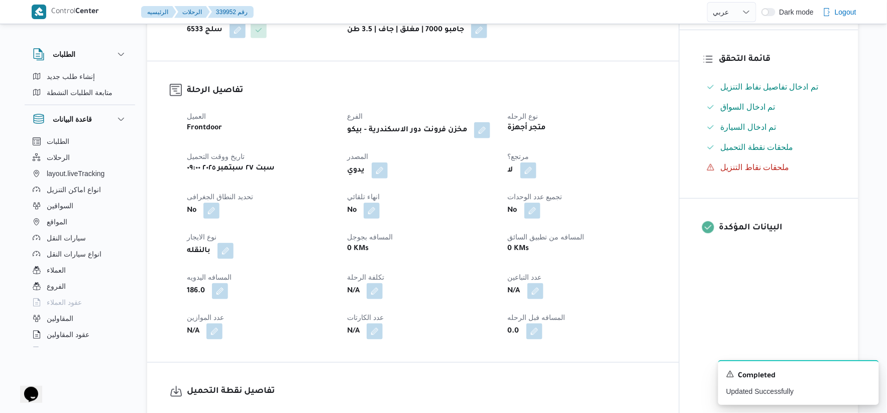
scroll to position [0, 0]
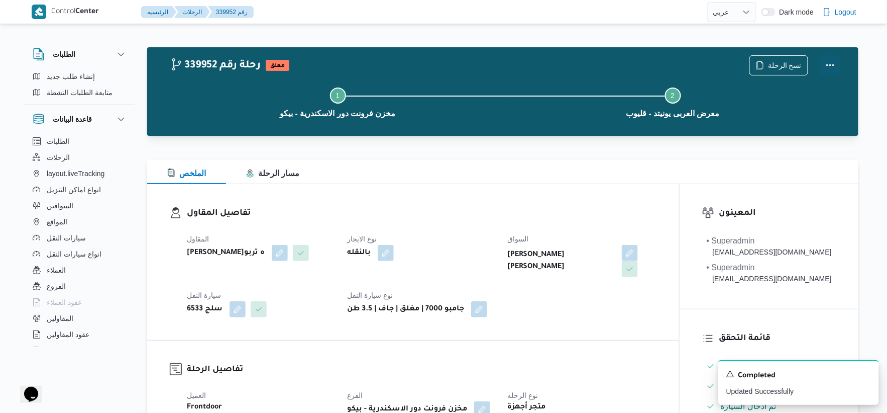
click at [833, 63] on button "Actions" at bounding box center [831, 65] width 20 height 20
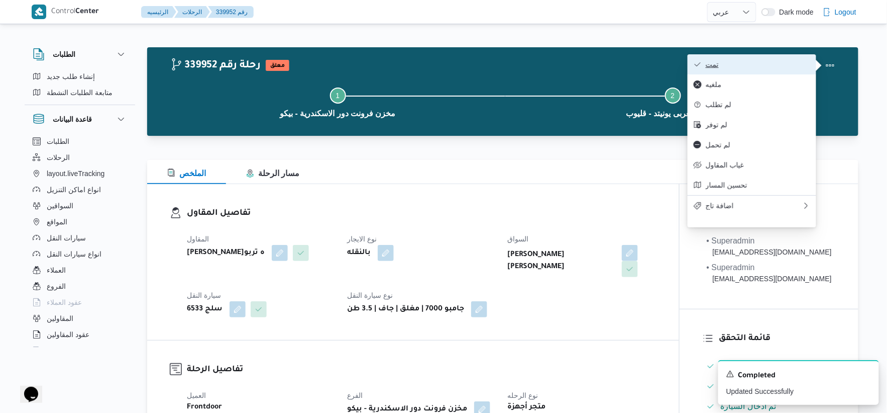
click at [769, 63] on span "تمت" at bounding box center [758, 64] width 105 height 8
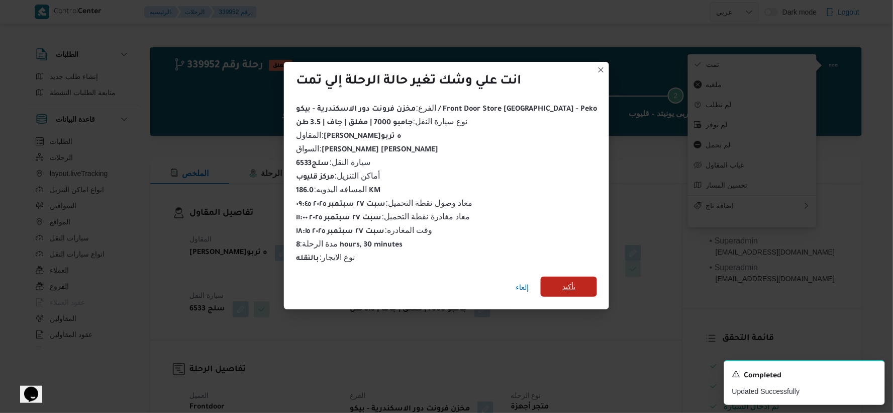
click at [570, 277] on span "تأكيد" at bounding box center [569, 286] width 56 height 20
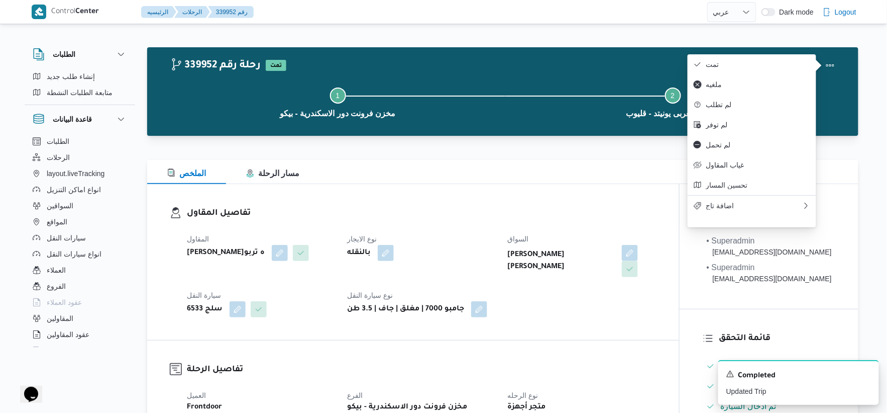
click at [397, 183] on div "الملخص مسار الرحلة" at bounding box center [503, 172] width 712 height 24
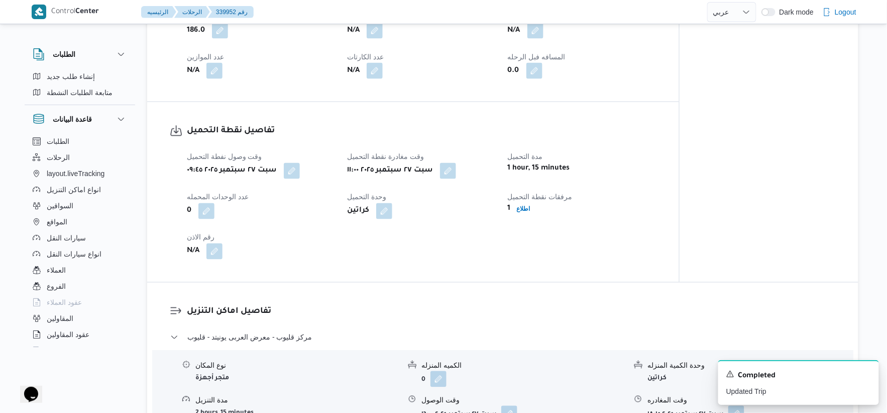
scroll to position [390, 0]
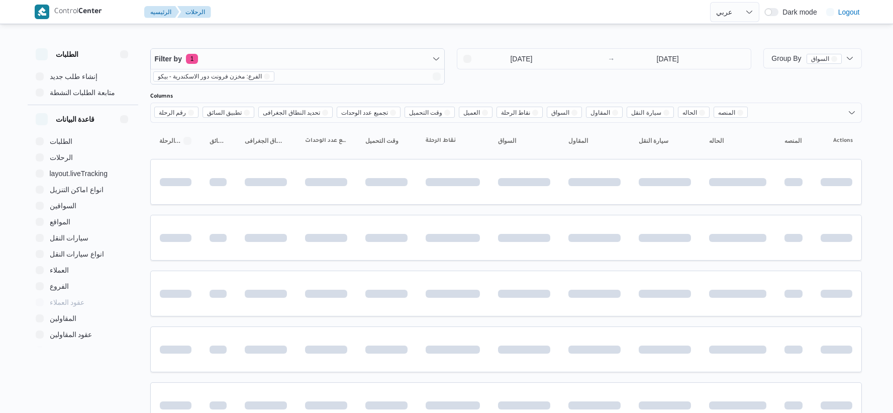
select select "ar"
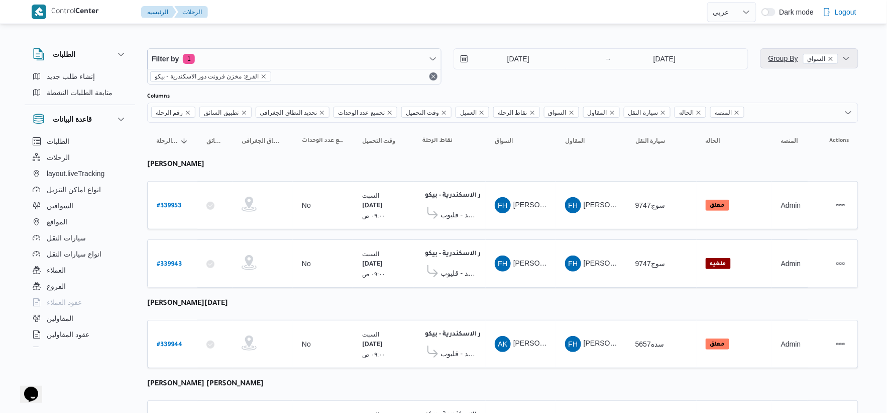
click at [789, 54] on span "Group By السواق" at bounding box center [804, 58] width 70 height 8
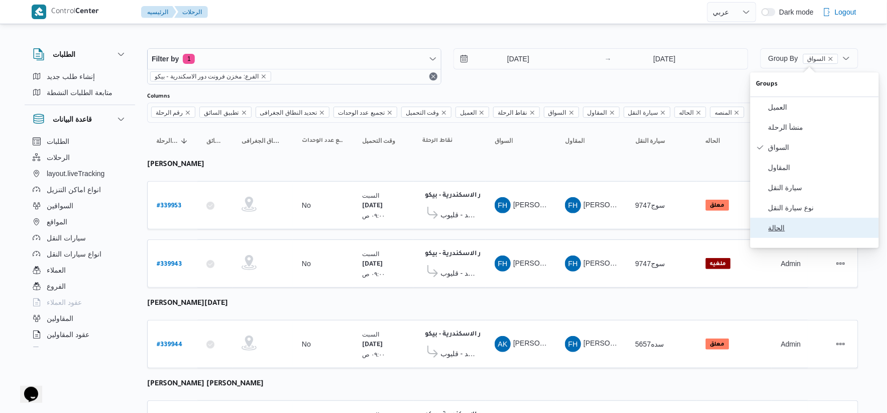
click at [775, 232] on span "الحالة" at bounding box center [821, 228] width 105 height 8
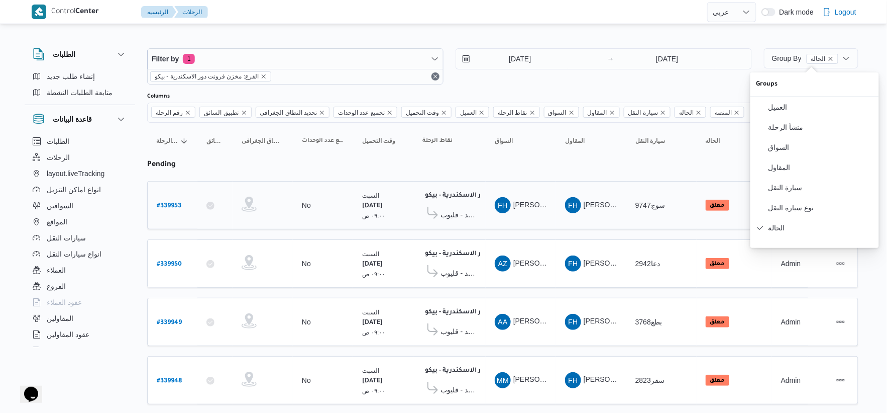
click at [510, 222] on td "السواق FH فتحى حسن جلال ابو الحسن" at bounding box center [521, 205] width 70 height 48
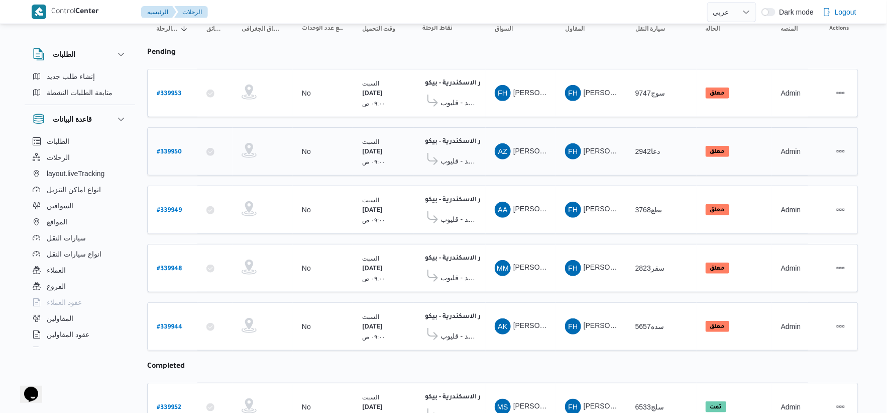
scroll to position [112, 0]
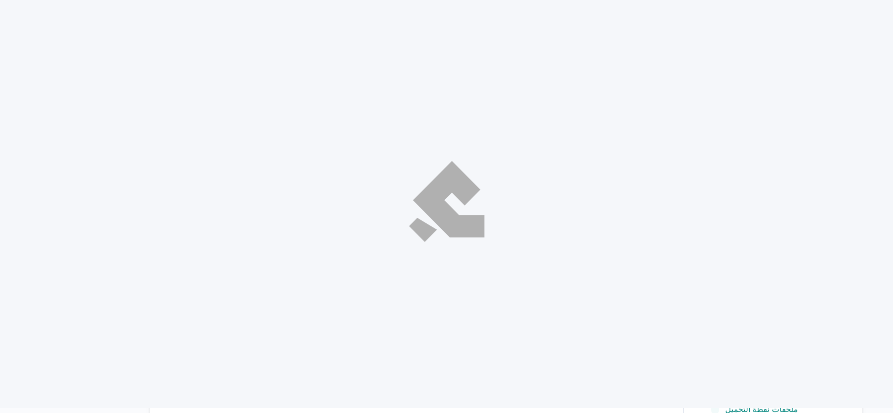
select select "ar"
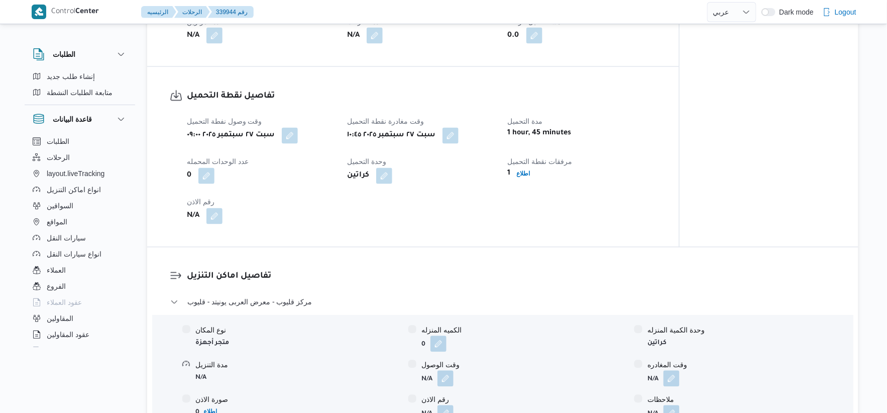
scroll to position [335, 0]
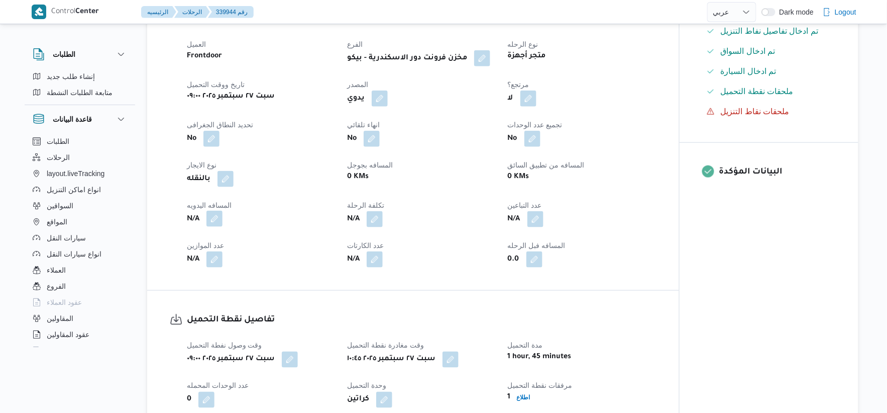
click at [217, 227] on button "button" at bounding box center [215, 219] width 16 height 16
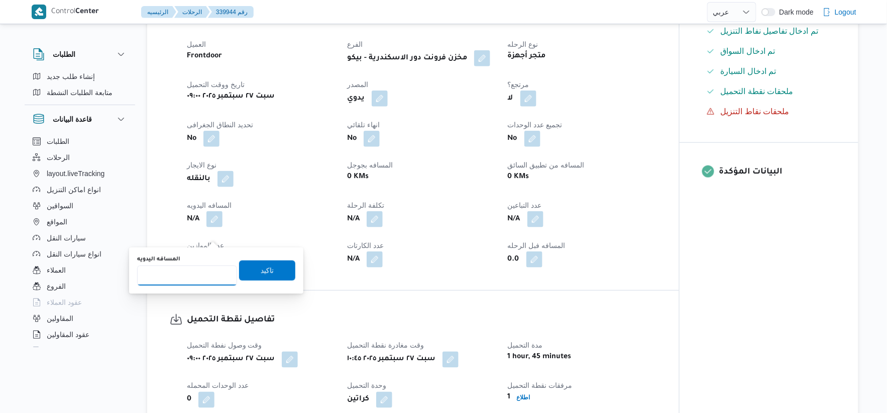
click at [190, 273] on input "المسافه اليدويه" at bounding box center [187, 275] width 100 height 20
type input "186"
click at [280, 268] on span "تاكيد" at bounding box center [267, 270] width 56 height 20
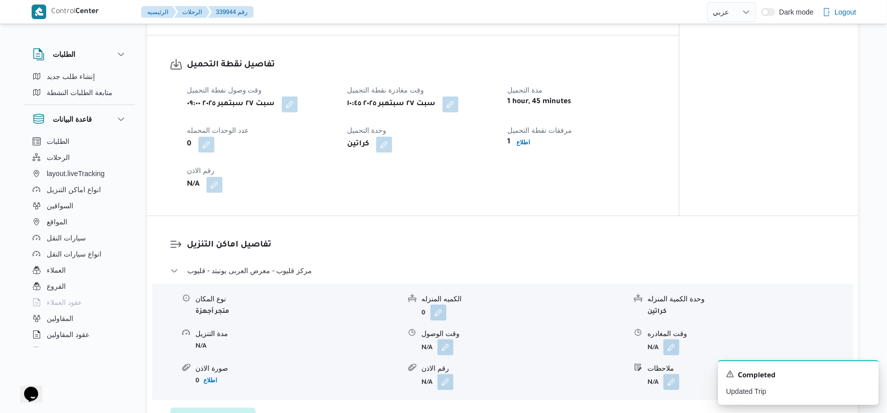
scroll to position [614, 0]
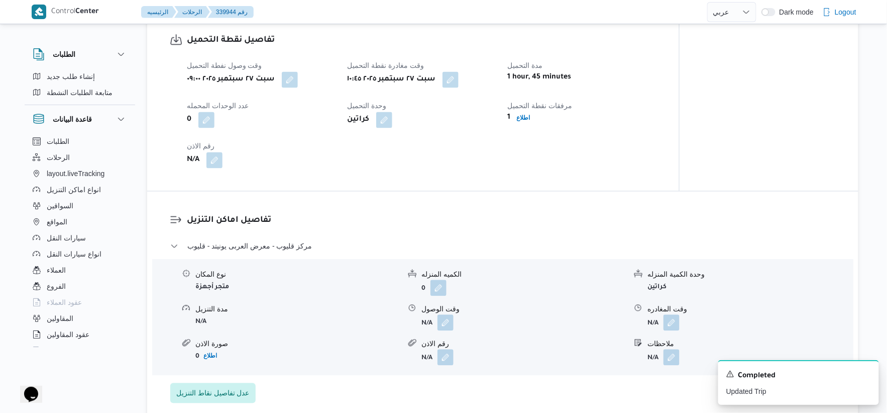
click at [449, 347] on div "نوع المكان متجر أجهزة الكميه المنزله 0 وحدة الكمية المنزله كراتين مدة التنزيل N…" at bounding box center [503, 317] width 710 height 114
click at [449, 330] on button "button" at bounding box center [446, 322] width 16 height 16
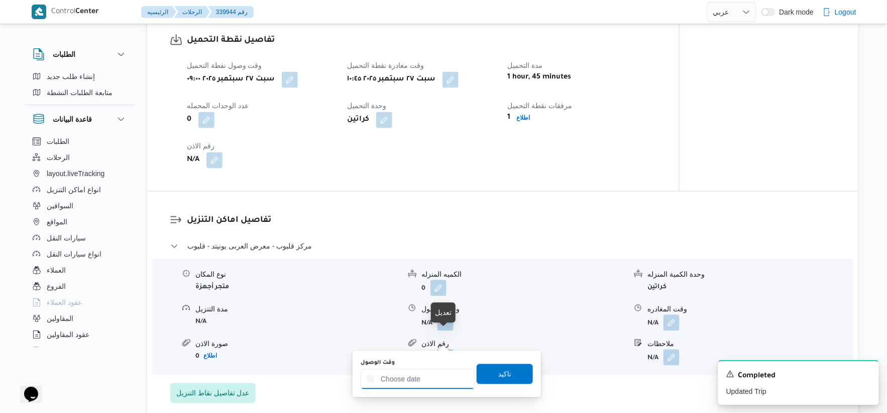
click at [434, 375] on input "وقت الوصول" at bounding box center [418, 379] width 114 height 20
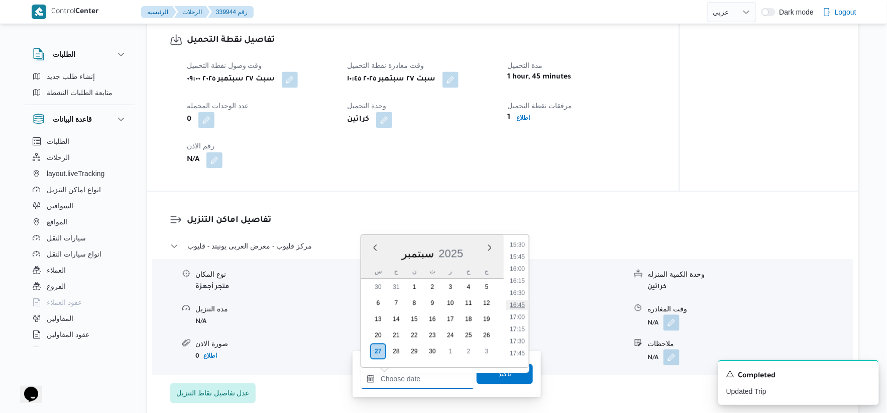
scroll to position [732, 0]
click at [517, 282] on li "16:00" at bounding box center [517, 287] width 23 height 10
type input "[DATE] ١٦:٠٠"
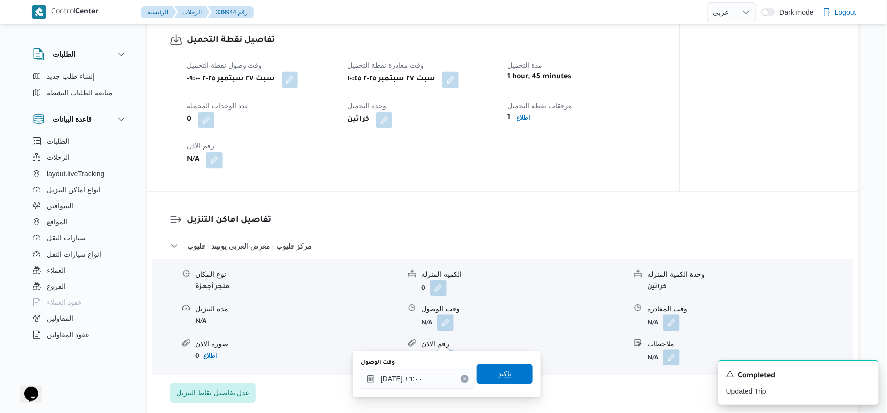
drag, startPoint x: 511, startPoint y: 369, endPoint x: 520, endPoint y: 371, distance: 9.2
click at [512, 369] on span "تاكيد" at bounding box center [505, 374] width 56 height 20
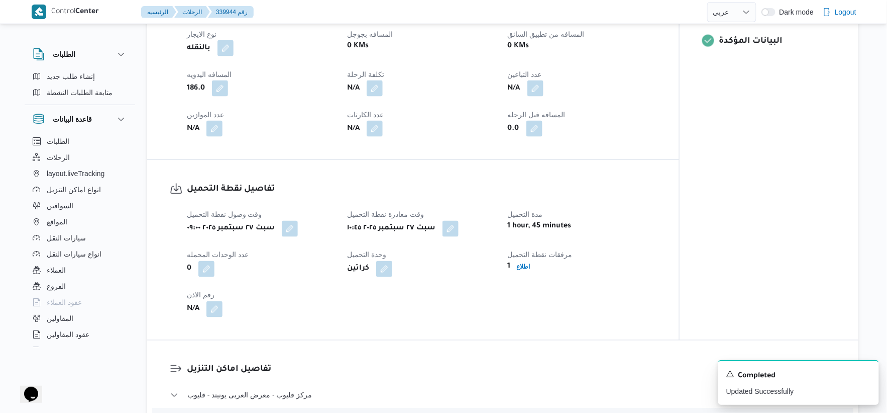
scroll to position [446, 0]
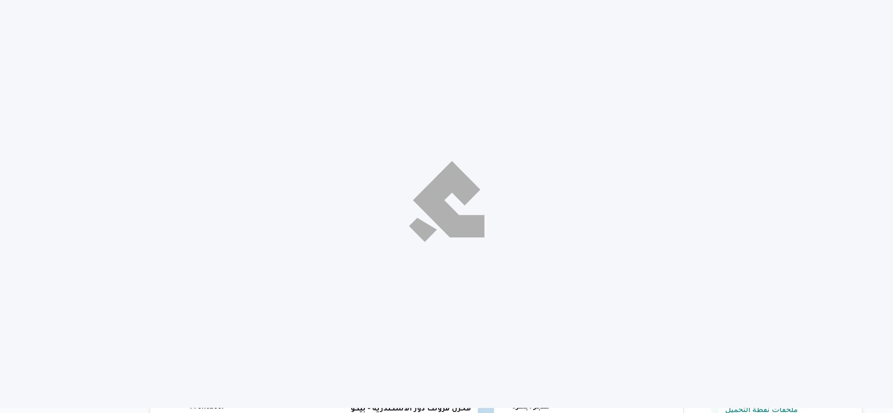
select select "ar"
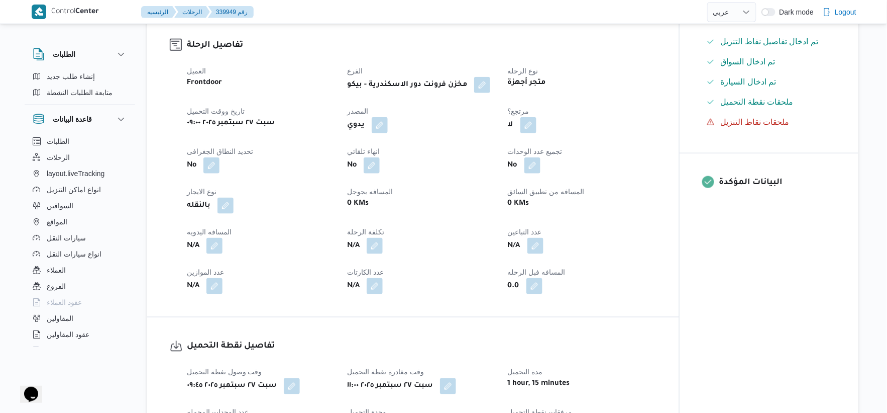
scroll to position [335, 0]
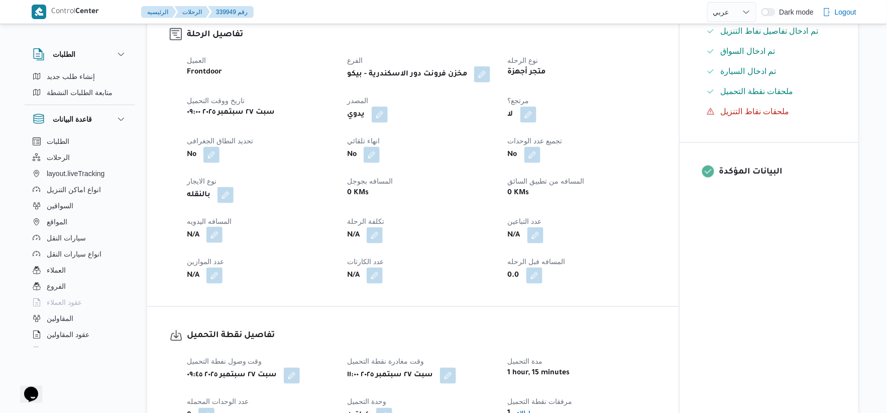
click at [217, 234] on button "button" at bounding box center [215, 235] width 16 height 16
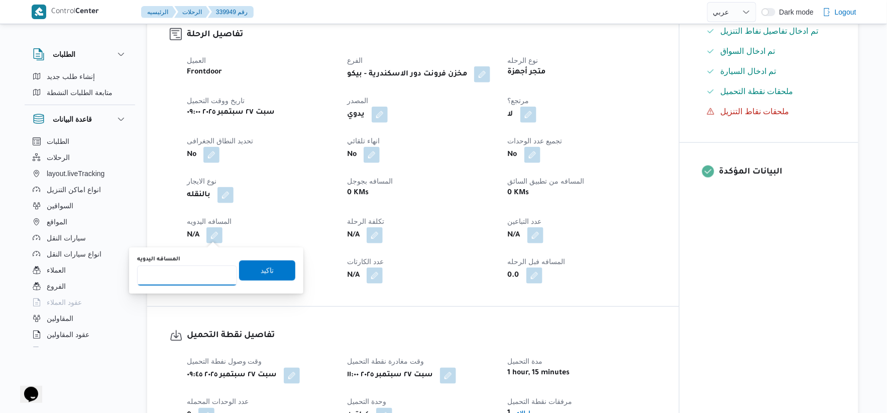
click at [197, 282] on input "المسافه اليدويه" at bounding box center [187, 275] width 100 height 20
type input "186"
click at [279, 269] on span "تاكيد" at bounding box center [267, 270] width 56 height 20
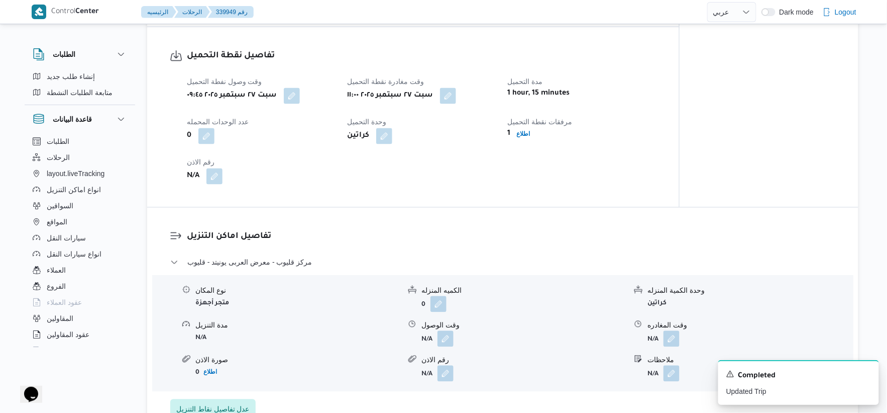
scroll to position [670, 0]
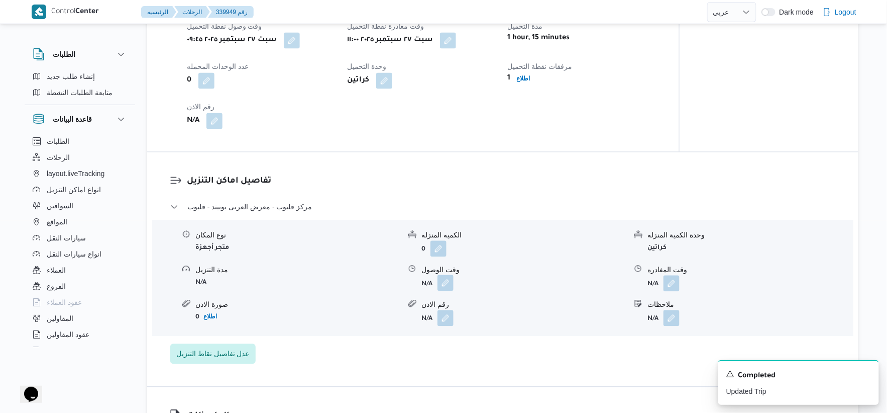
click at [444, 277] on button "button" at bounding box center [446, 282] width 16 height 16
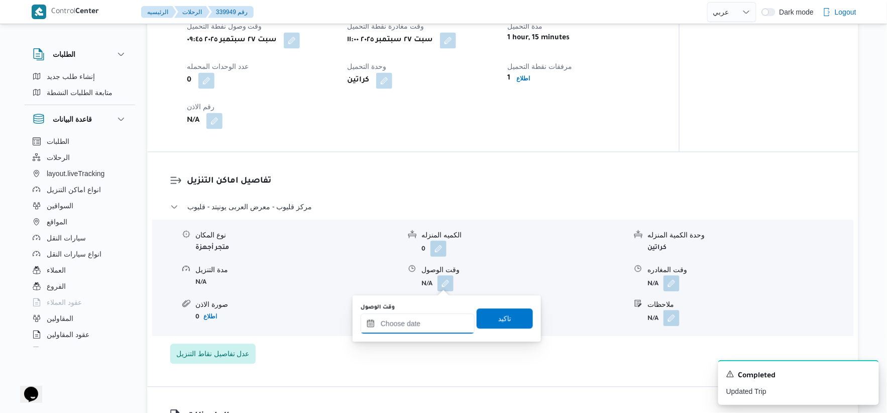
click at [431, 319] on input "وقت الوصول" at bounding box center [418, 323] width 114 height 20
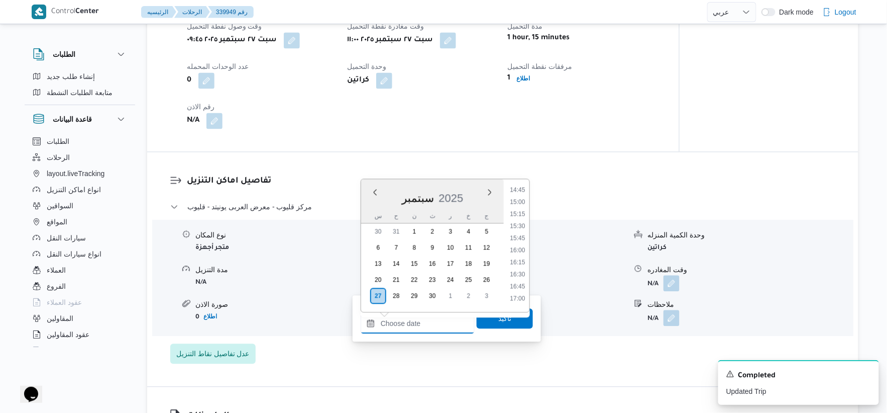
scroll to position [689, 0]
click at [522, 276] on li "16:00" at bounding box center [517, 275] width 23 height 10
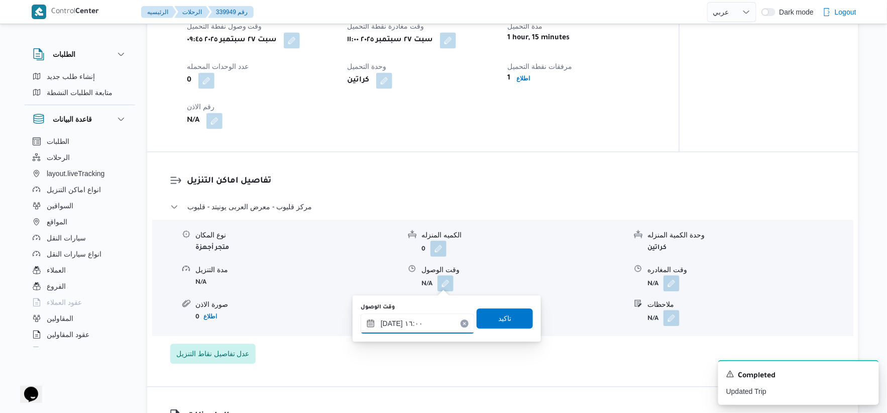
type input "٢٧/٠٩/٢٠٢٥ ١٦:٠٠"
drag, startPoint x: 520, startPoint y: 322, endPoint x: 534, endPoint y: 320, distance: 13.7
click at [521, 321] on span "تاكيد" at bounding box center [505, 318] width 56 height 20
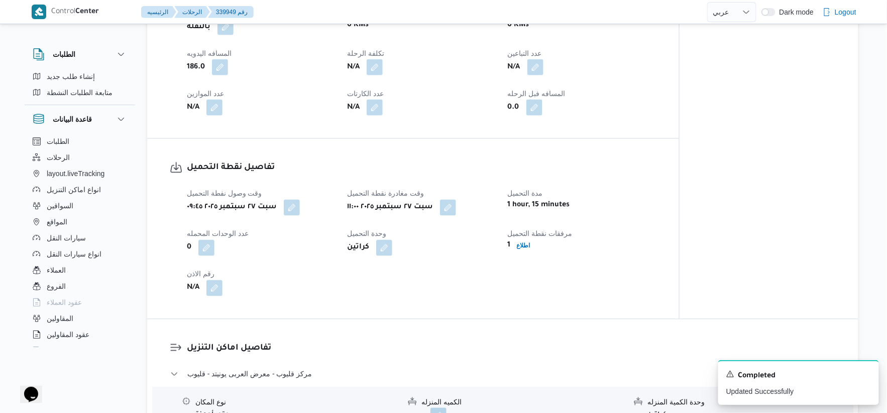
scroll to position [335, 0]
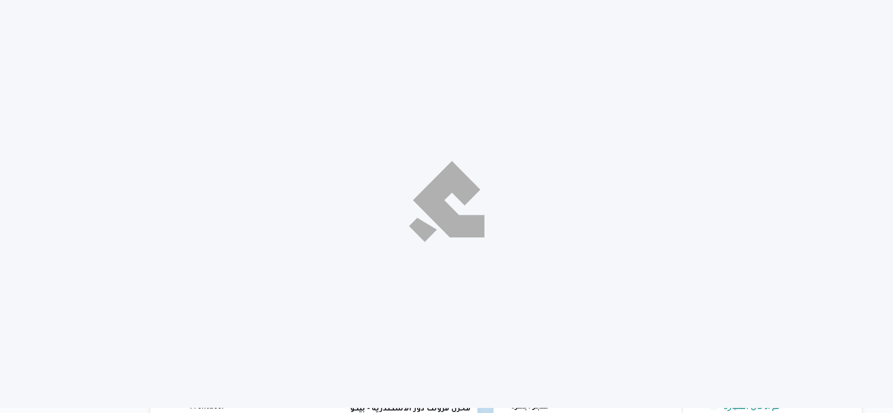
select select "ar"
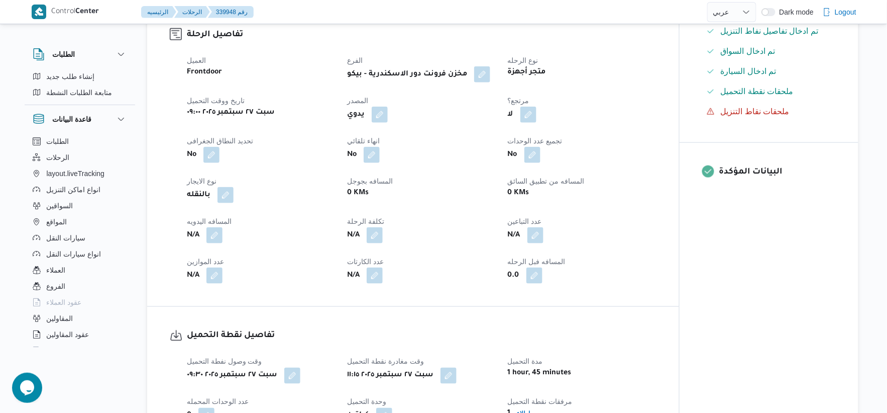
scroll to position [390, 0]
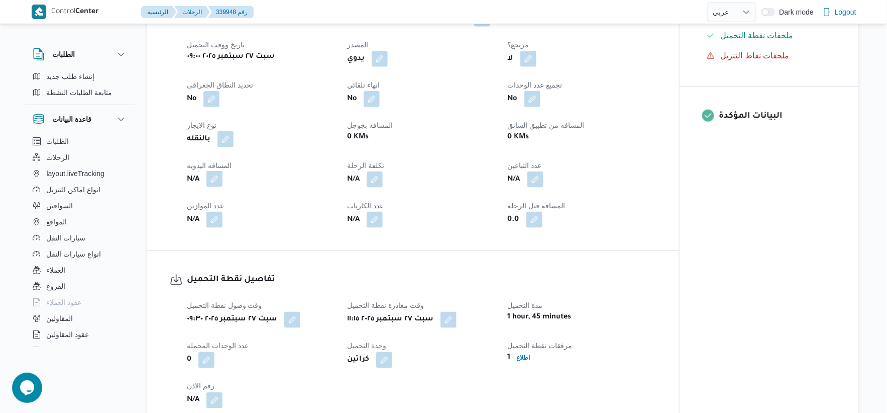
click at [209, 177] on button "button" at bounding box center [215, 179] width 16 height 16
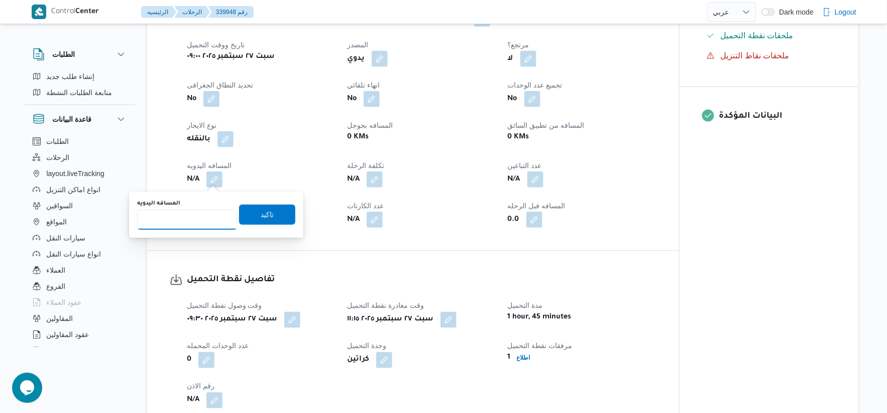
click at [192, 222] on input "المسافه اليدويه" at bounding box center [187, 220] width 100 height 20
type input "186"
click at [270, 213] on span "تاكيد" at bounding box center [267, 214] width 56 height 20
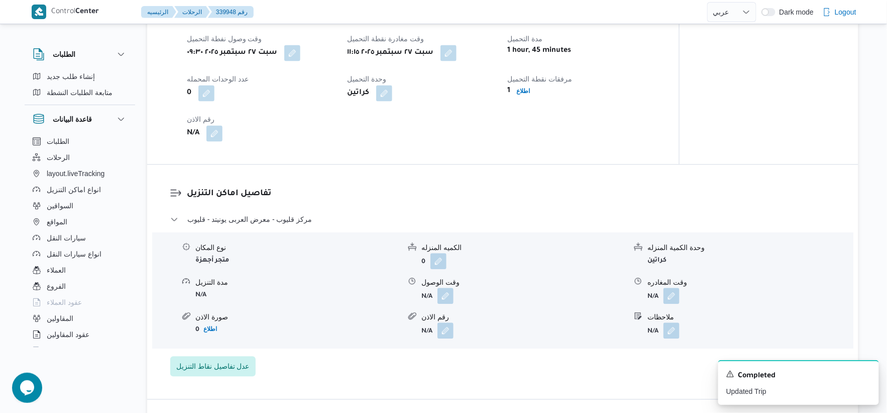
scroll to position [670, 0]
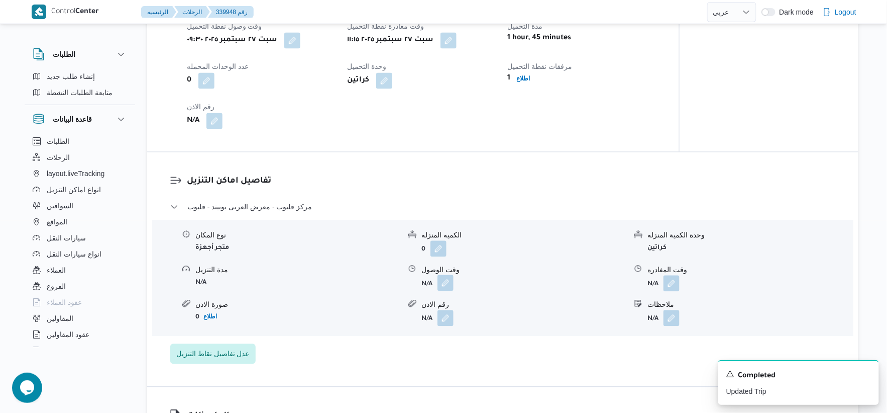
click at [448, 277] on button "button" at bounding box center [446, 282] width 16 height 16
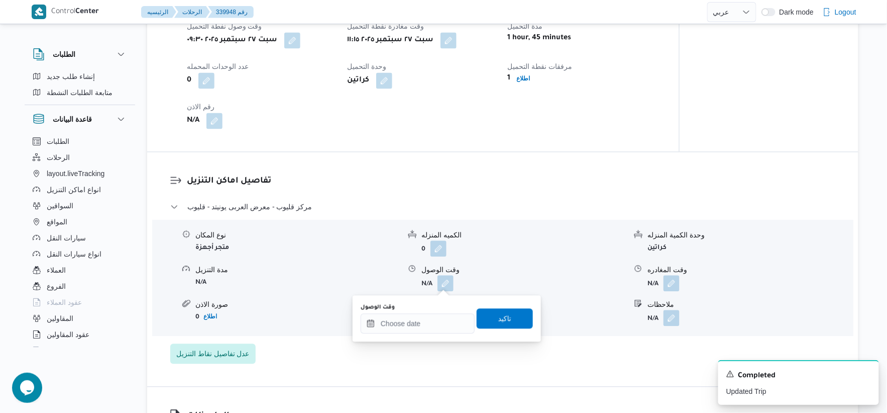
click at [425, 336] on div "You are in a dialog. To close this dialog, hit escape. وقت الوصول تاكيد" at bounding box center [447, 318] width 188 height 46
click at [427, 330] on input "وقت الوصول" at bounding box center [418, 323] width 114 height 20
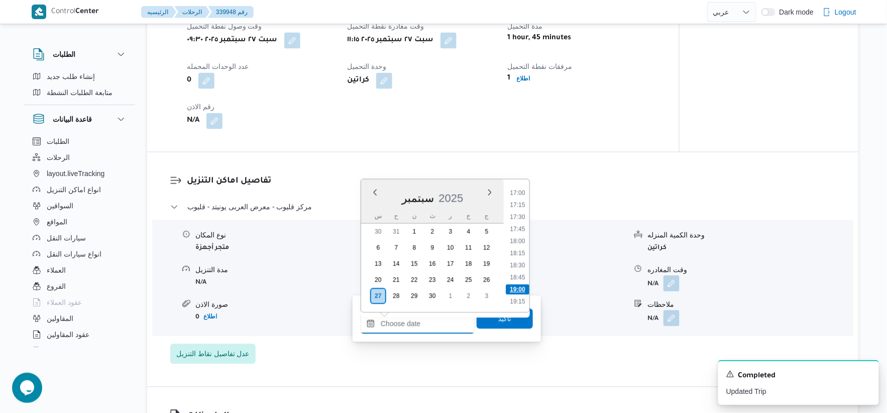
scroll to position [745, 0]
click at [521, 219] on li "16:00" at bounding box center [517, 219] width 23 height 10
type input "[DATE] ١٦:٠٠"
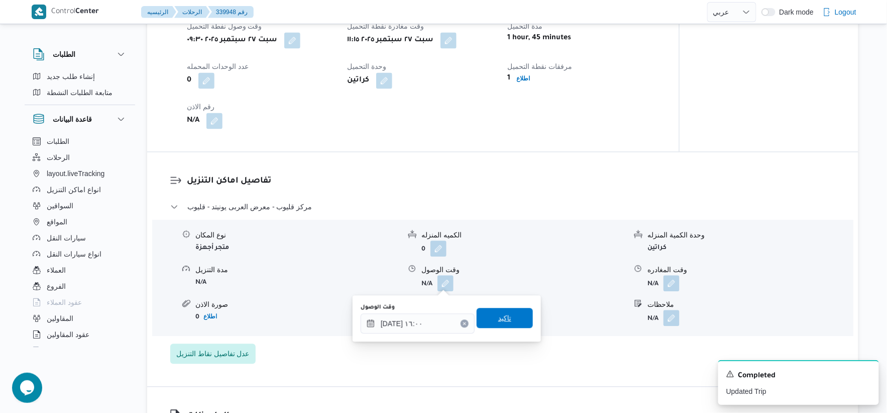
click at [522, 309] on span "تاكيد" at bounding box center [505, 318] width 56 height 20
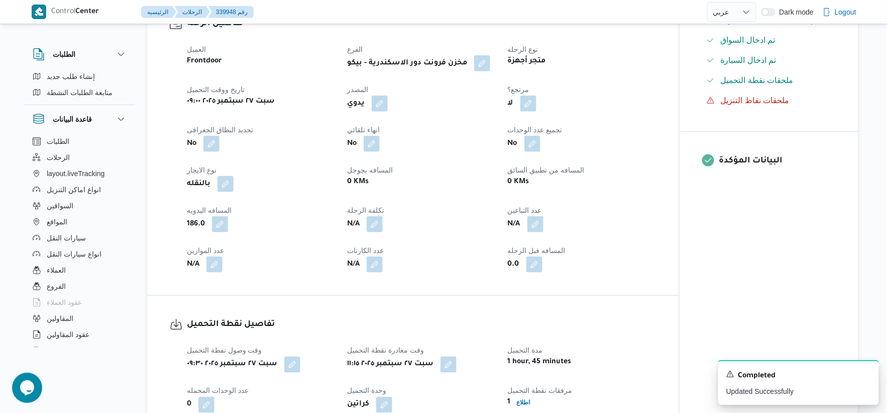
scroll to position [335, 0]
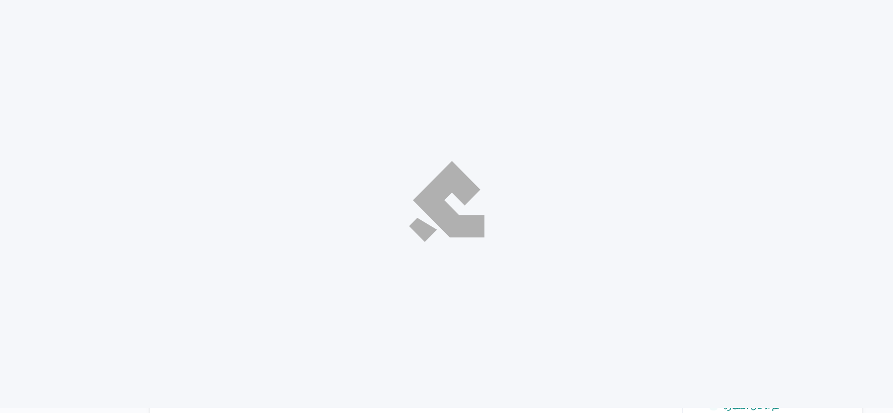
select select "ar"
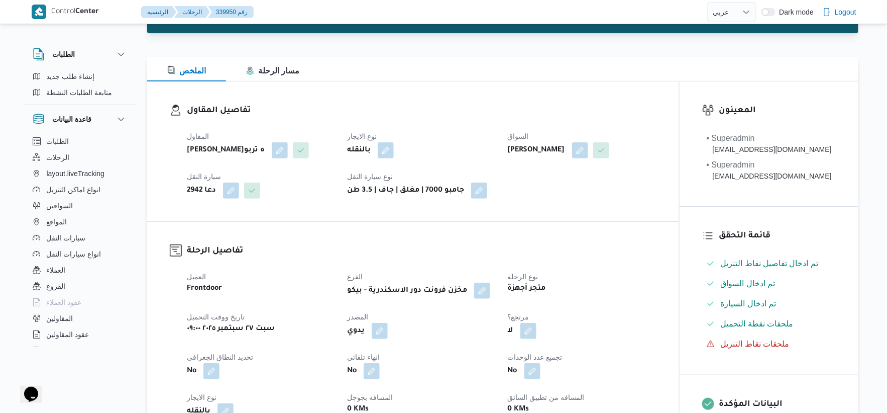
scroll to position [279, 0]
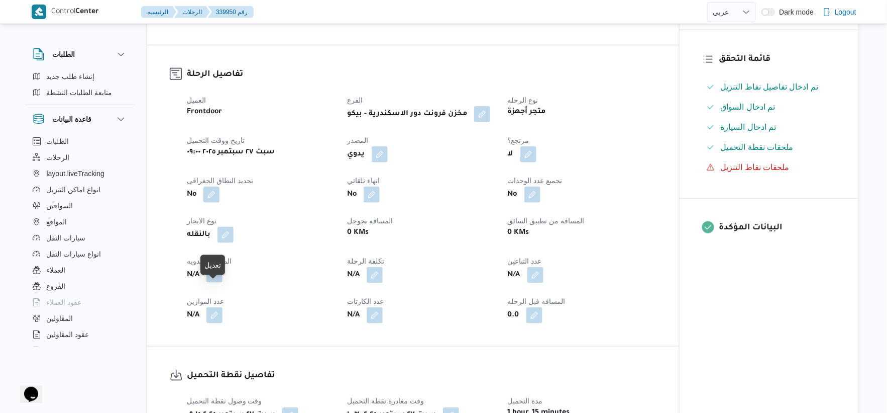
click at [214, 282] on button "button" at bounding box center [215, 274] width 16 height 16
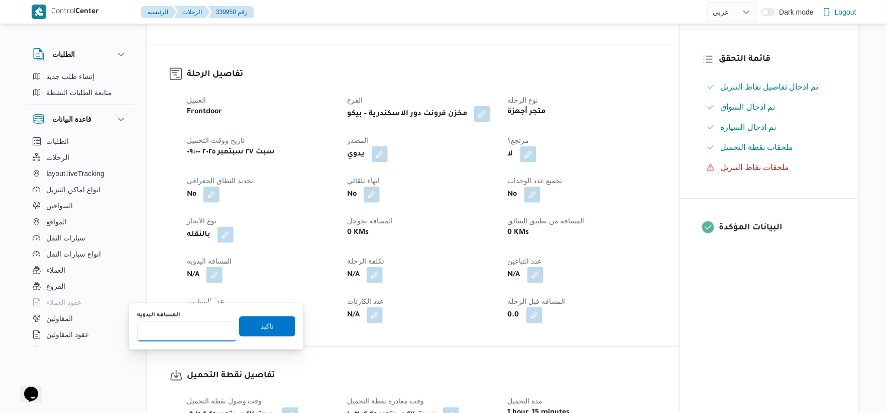
click at [184, 336] on input "المسافه اليدويه" at bounding box center [187, 331] width 100 height 20
type input "186"
click at [270, 324] on span "تاكيد" at bounding box center [267, 326] width 56 height 20
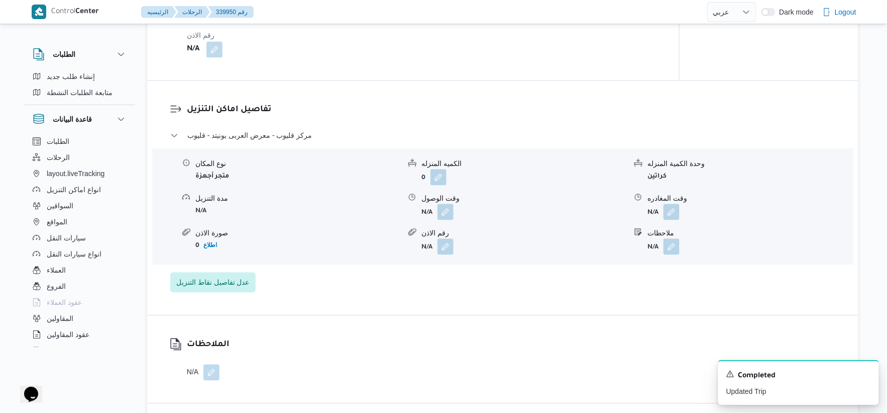
scroll to position [726, 0]
click at [451, 219] on button "button" at bounding box center [446, 211] width 16 height 16
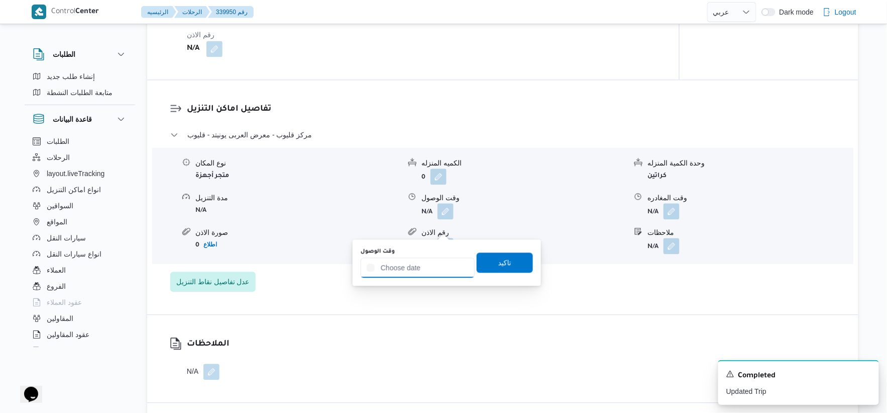
drag, startPoint x: 449, startPoint y: 225, endPoint x: 435, endPoint y: 261, distance: 39.1
click at [426, 263] on input "وقت الوصول" at bounding box center [418, 267] width 114 height 20
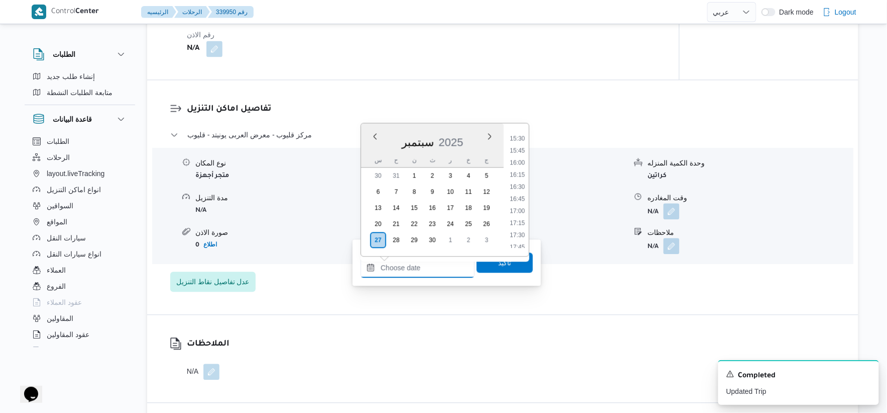
scroll to position [745, 0]
click at [519, 159] on li "16:00" at bounding box center [517, 163] width 23 height 10
type input "[DATE] ١٦:٠٠"
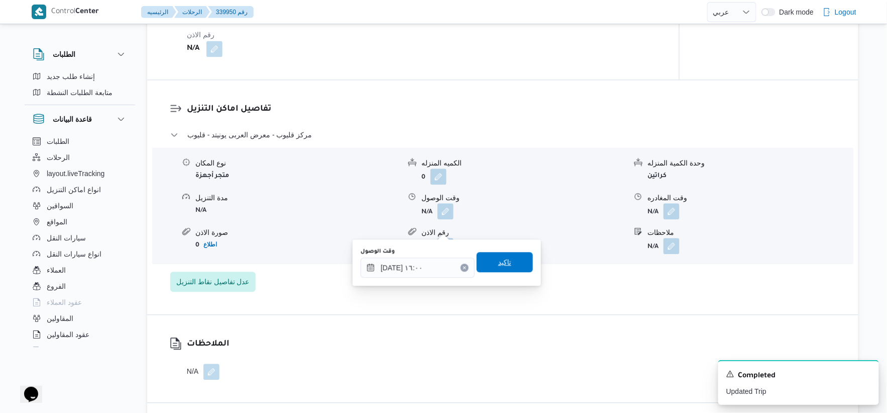
click at [519, 255] on span "تاكيد" at bounding box center [505, 262] width 56 height 20
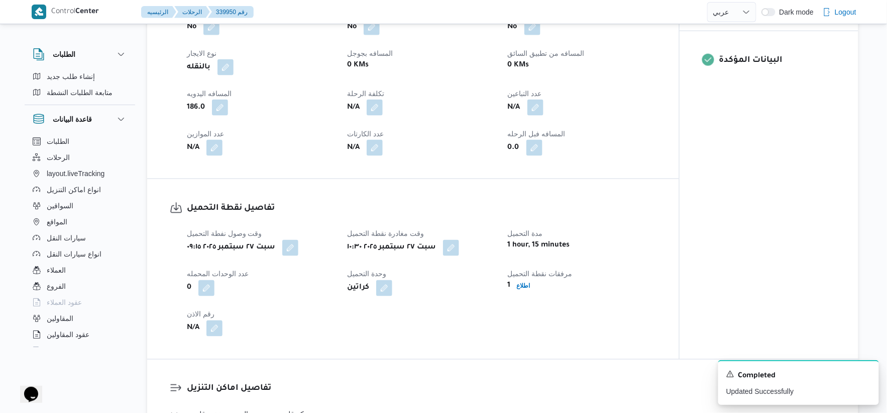
scroll to position [279, 0]
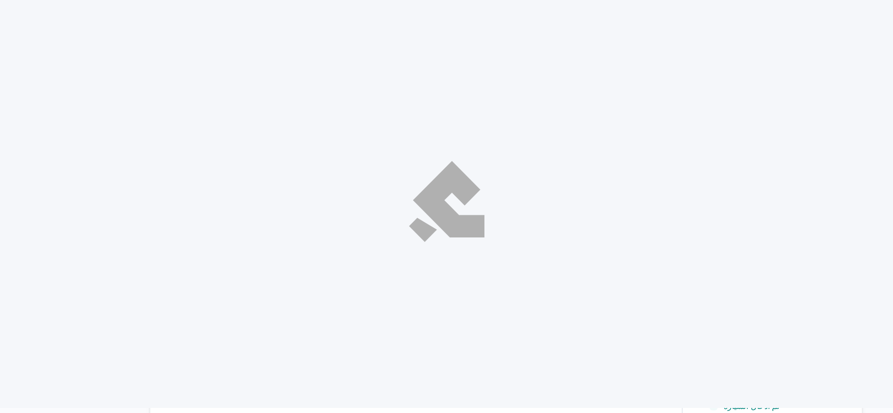
select select "ar"
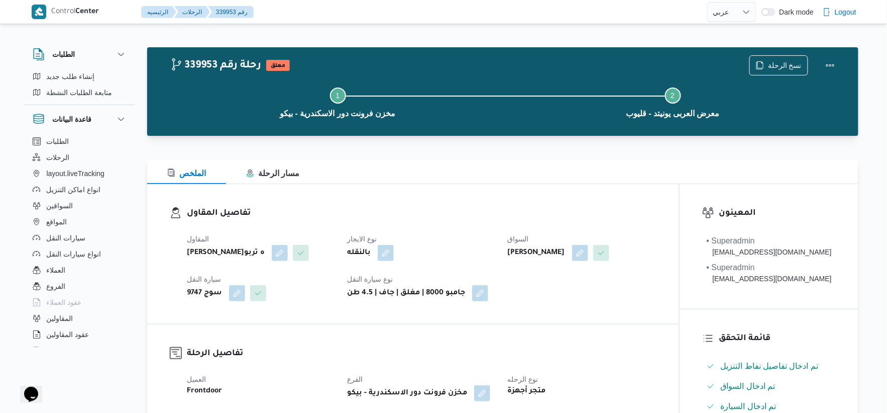
scroll to position [335, 0]
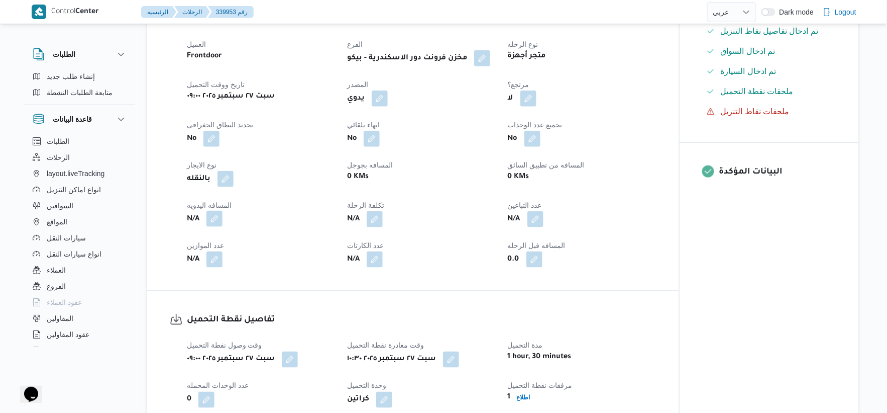
click at [217, 227] on button "button" at bounding box center [215, 219] width 16 height 16
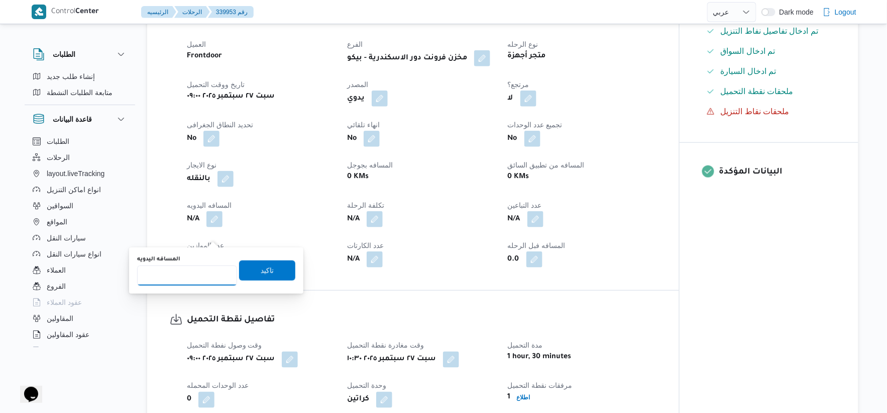
click at [196, 274] on input "المسافه اليدويه" at bounding box center [187, 275] width 100 height 20
type input "186"
click at [276, 263] on span "تاكيد" at bounding box center [267, 270] width 56 height 20
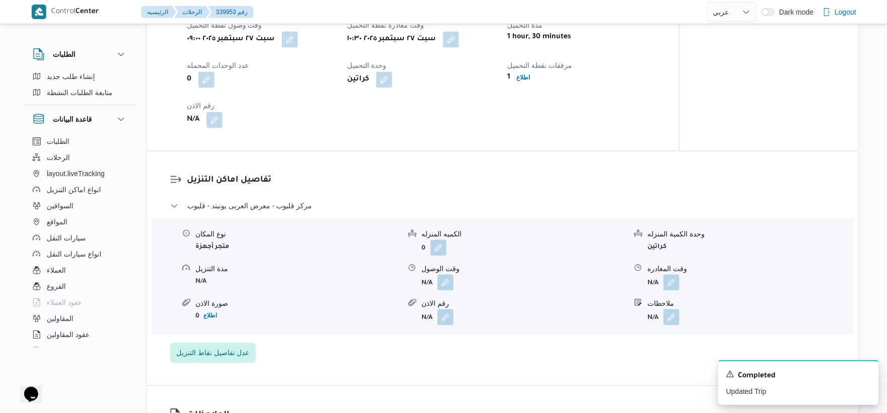
scroll to position [670, 0]
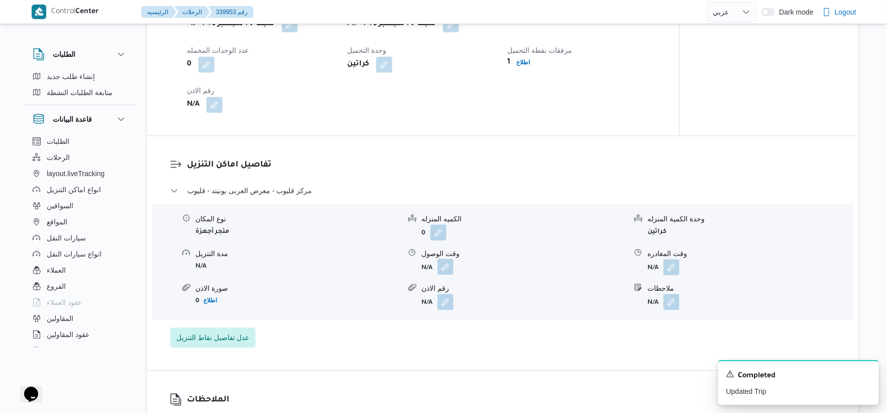
click at [439, 274] on button "button" at bounding box center [446, 266] width 16 height 16
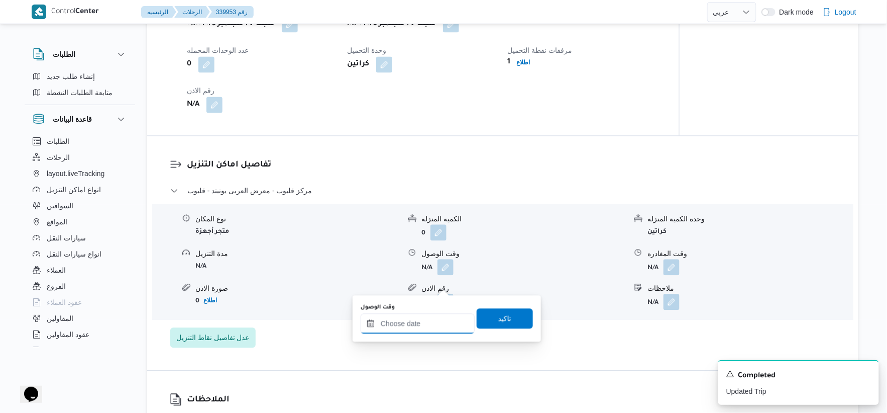
click at [430, 317] on div at bounding box center [418, 323] width 114 height 20
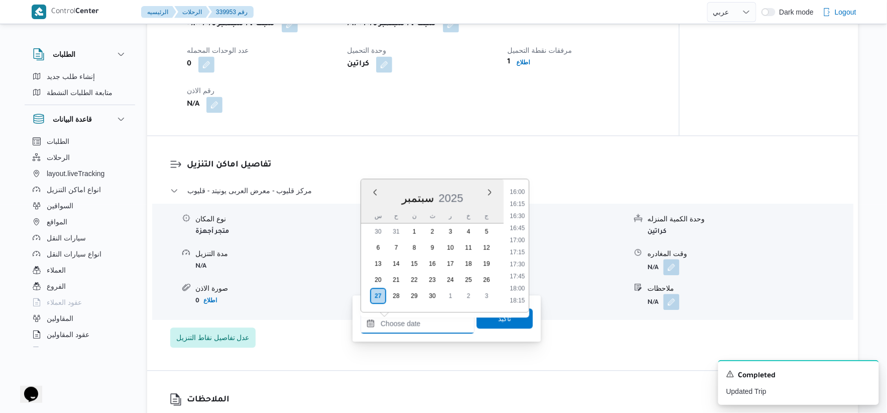
scroll to position [745, 0]
click at [522, 218] on li "16:00" at bounding box center [517, 219] width 23 height 10
type input "٢٧/٠٩/٢٠٢٥ ١٦:٠٠"
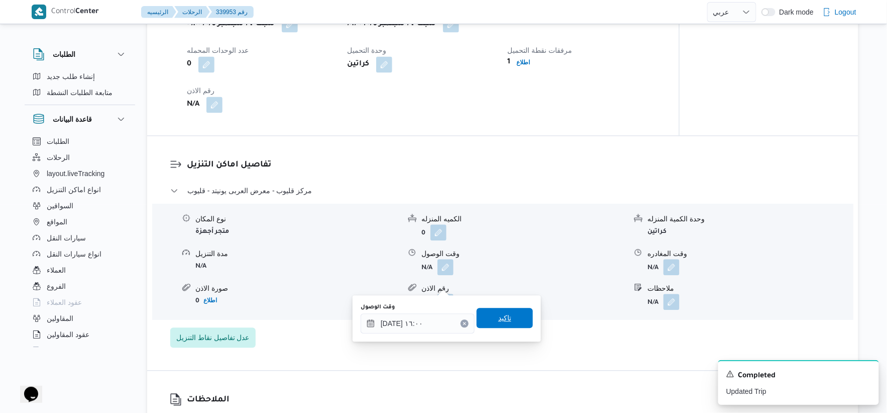
click at [520, 314] on span "تاكيد" at bounding box center [505, 318] width 56 height 20
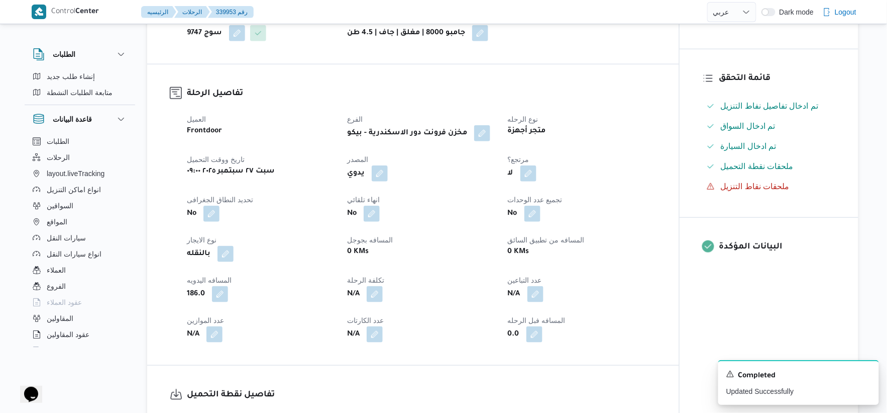
scroll to position [279, 0]
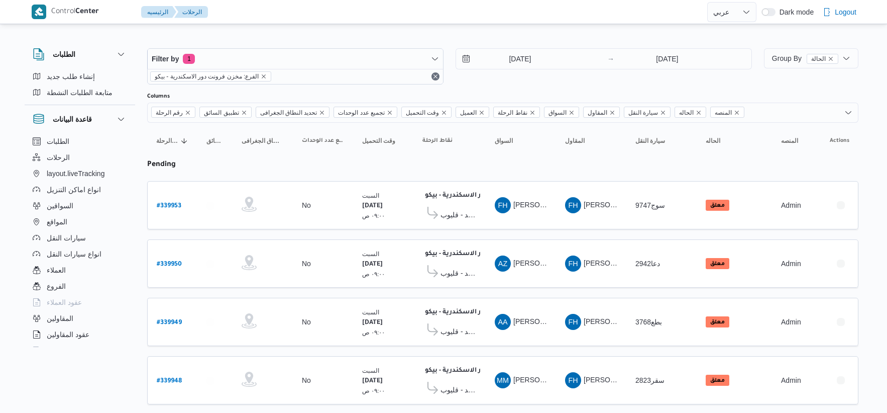
select select "ar"
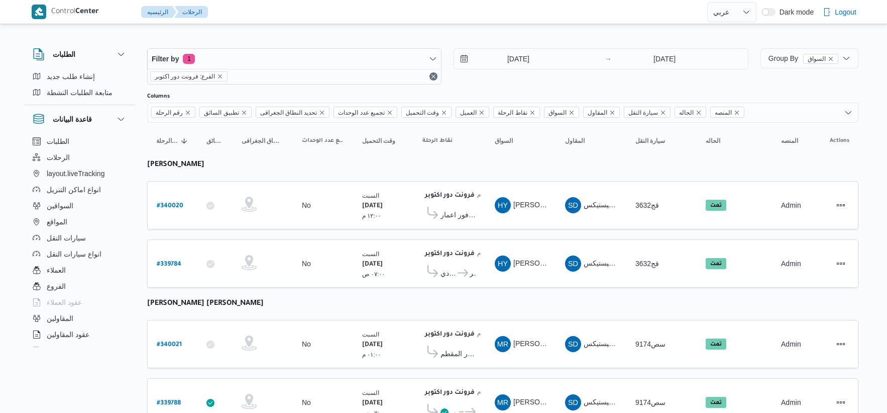
select select "ar"
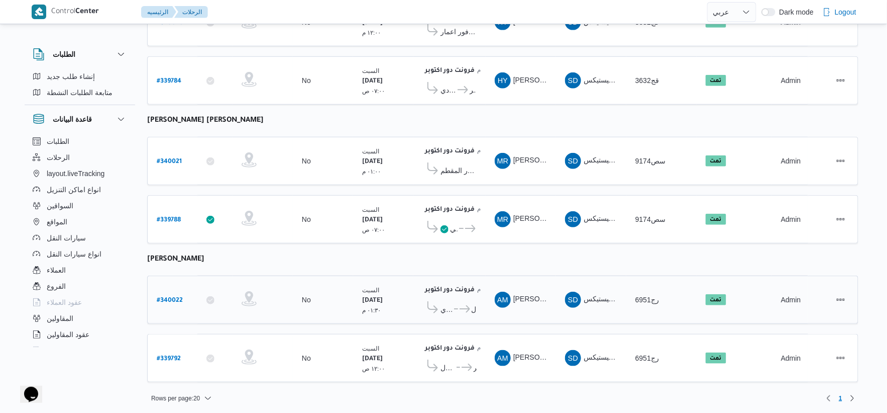
scroll to position [183, 0]
click at [474, 305] on span "كارفور السرايا مول" at bounding box center [474, 309] width 5 height 12
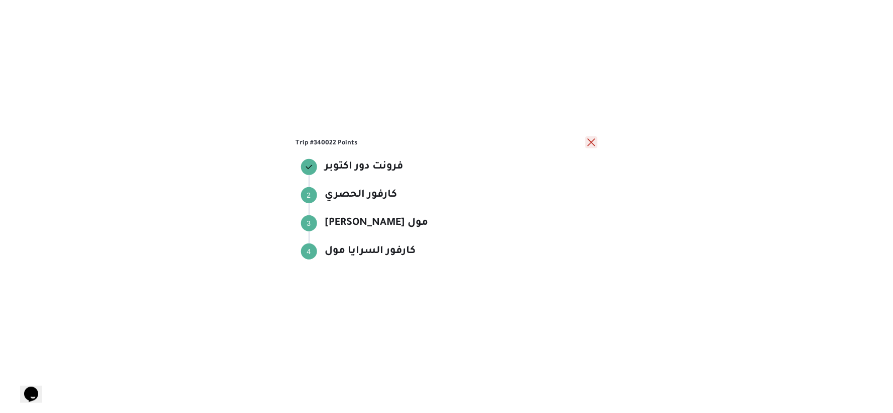
click at [589, 139] on button "close" at bounding box center [591, 142] width 12 height 12
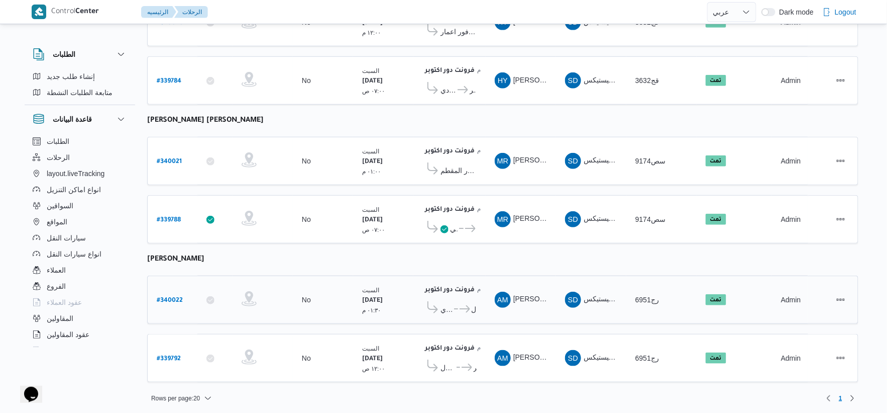
click at [172, 297] on b "# 340022" at bounding box center [170, 300] width 26 height 7
select select "ar"
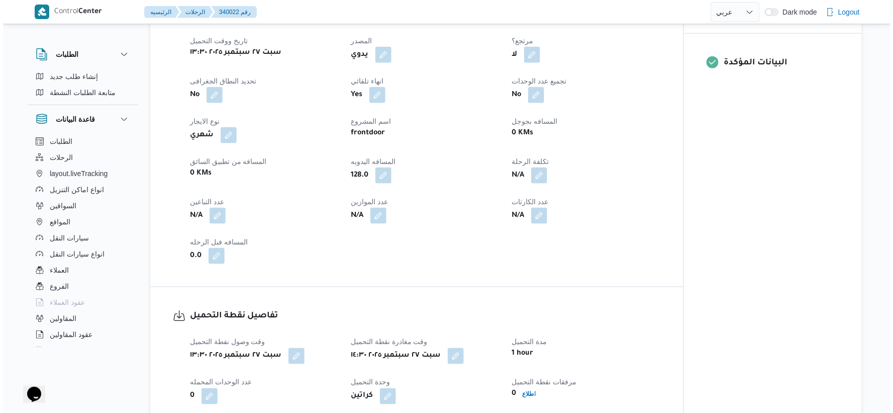
scroll to position [558, 0]
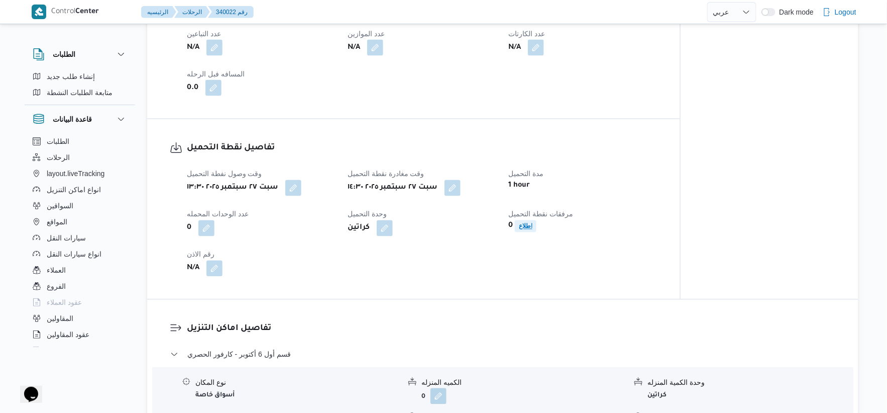
click at [525, 223] on b "اطلاع" at bounding box center [526, 226] width 14 height 7
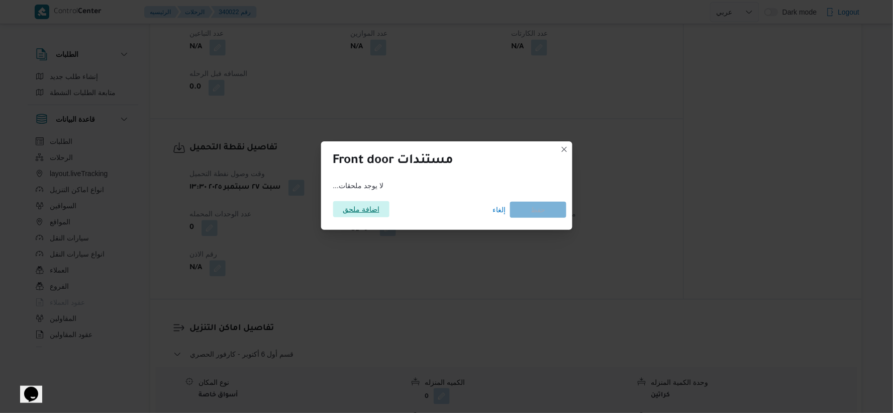
click at [367, 210] on span "اضافة ملحق" at bounding box center [361, 209] width 37 height 16
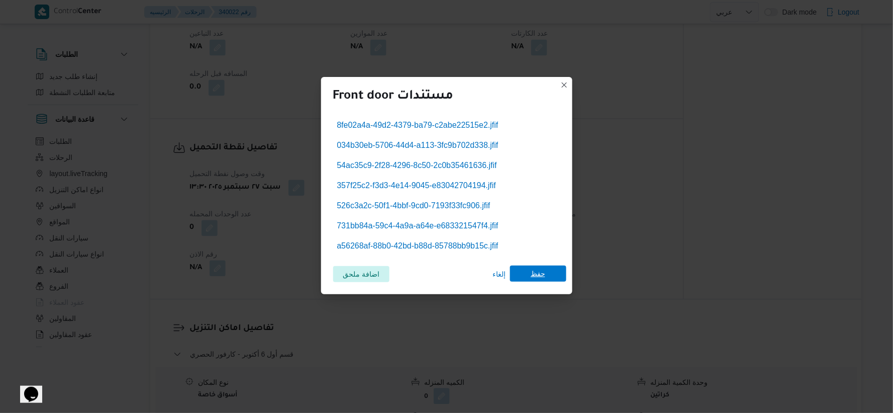
click at [538, 276] on span "حفظ" at bounding box center [538, 273] width 15 height 16
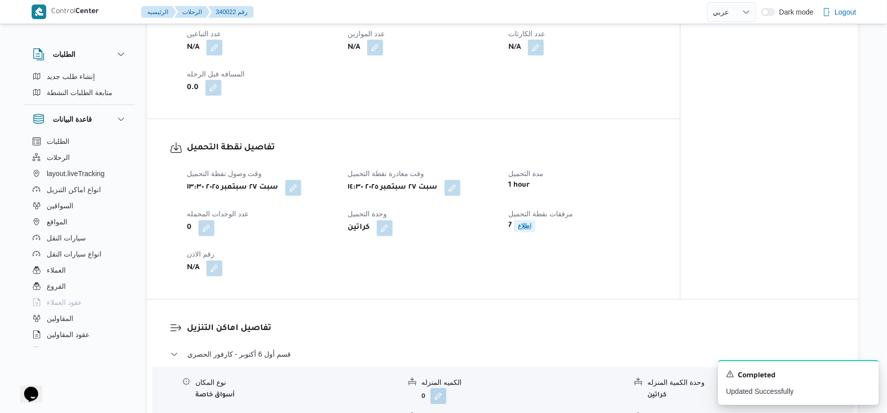
click at [529, 227] on b "اطلاع" at bounding box center [525, 226] width 14 height 7
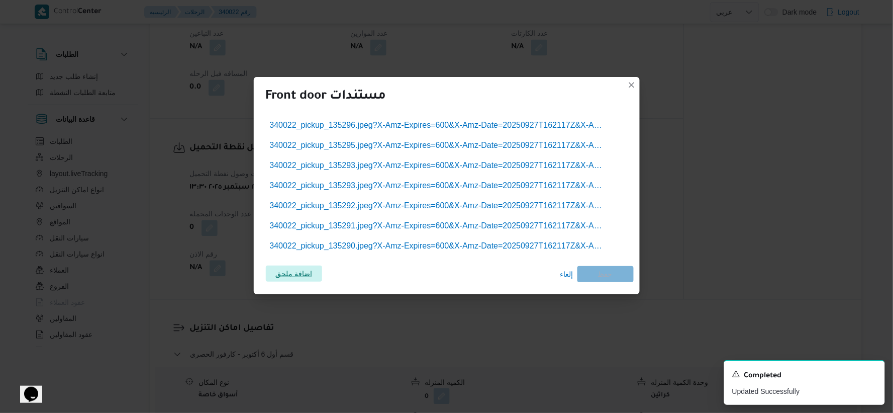
click at [305, 272] on span "اضافة ملحق" at bounding box center [293, 273] width 37 height 16
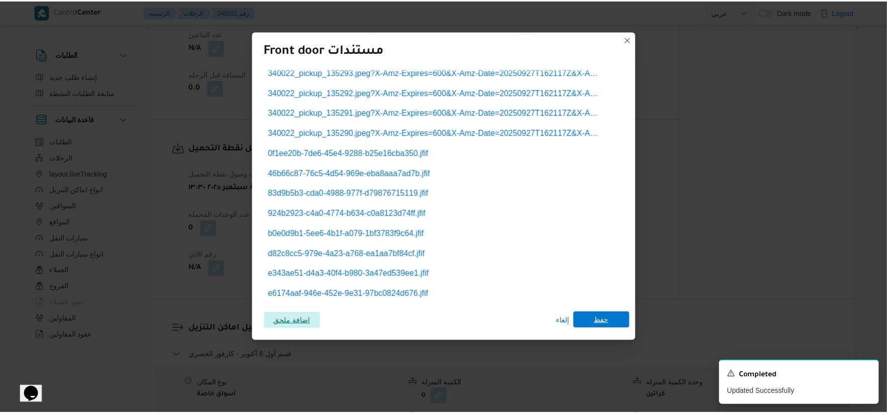
scroll to position [68, 0]
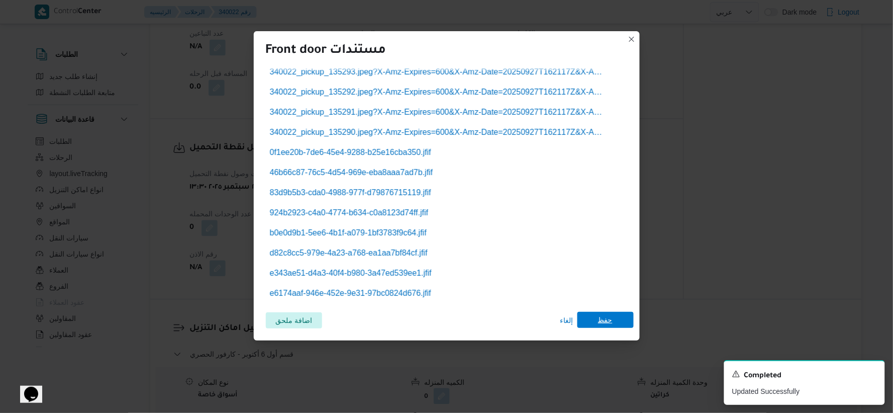
click at [616, 325] on span "حفظ" at bounding box center [605, 320] width 56 height 16
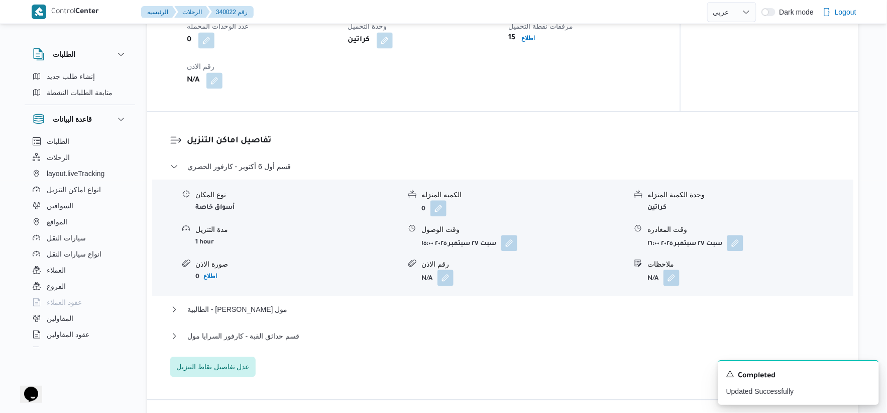
scroll to position [781, 0]
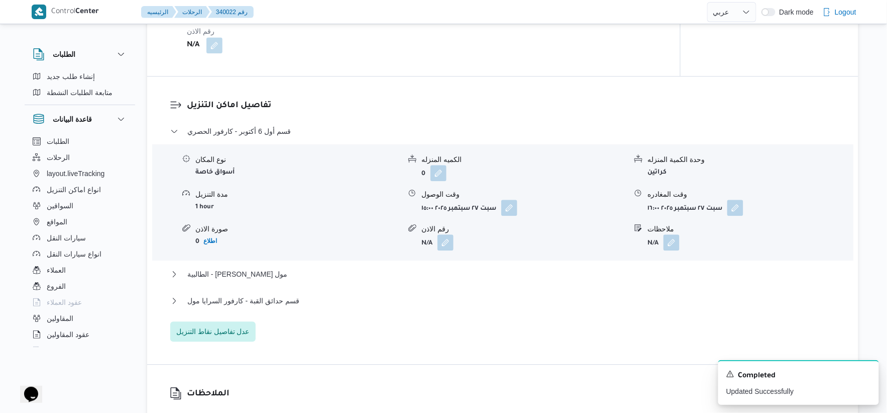
click at [551, 290] on div "قسم أول 6 أكتوبر - كارفور الحصري نوع المكان أسواق خاصة الكميه المنزله 0 وحدة ال…" at bounding box center [503, 233] width 666 height 216
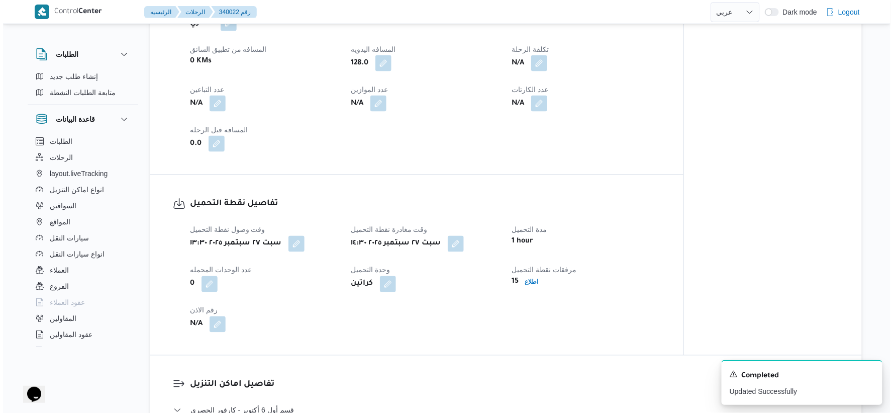
scroll to position [614, 0]
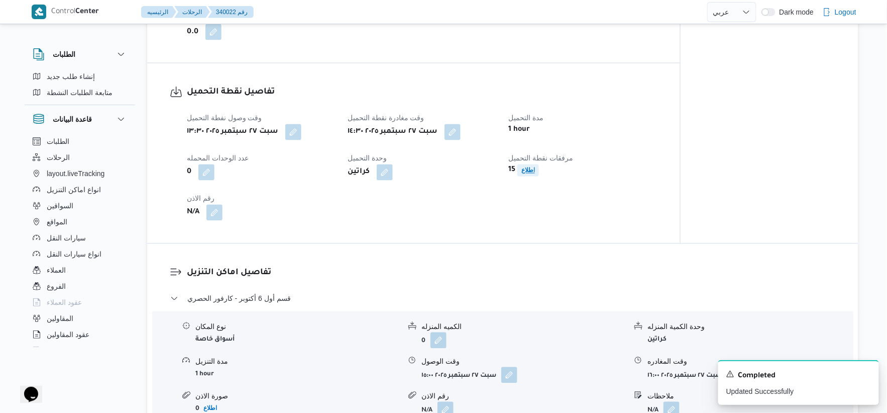
click at [533, 167] on b "اطلاع" at bounding box center [529, 170] width 14 height 7
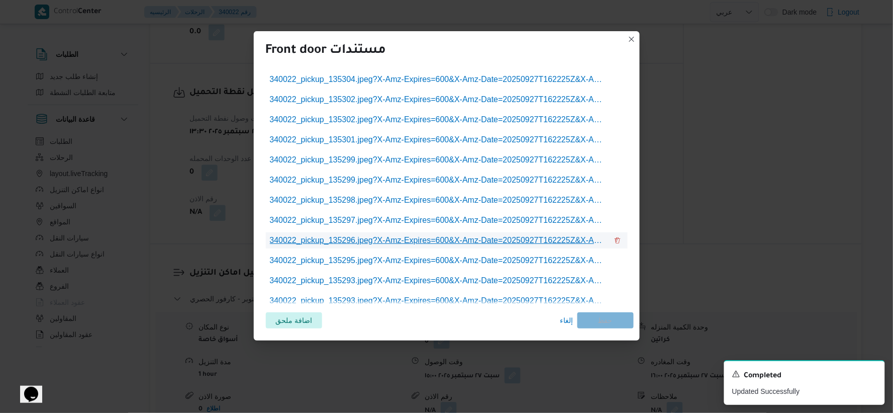
click at [443, 234] on span "340022_pickup_135296.jpeg?X-Amz-Expires=600&X-Amz-Date=20250927T162225Z&X-Amz-A…" at bounding box center [439, 240] width 338 height 12
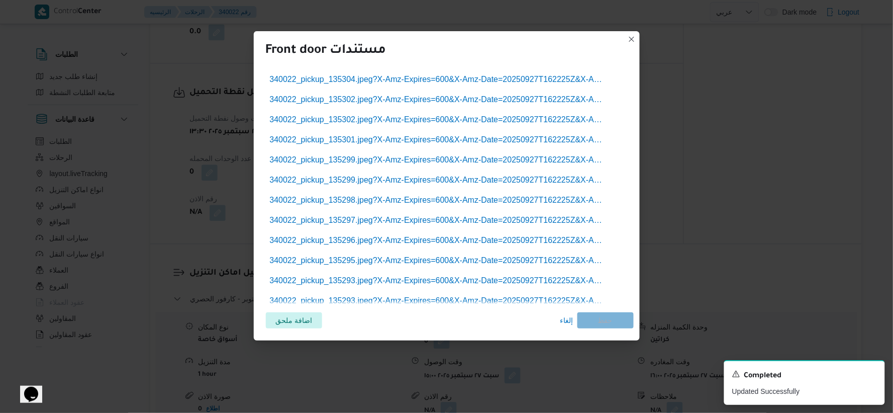
click at [481, 149] on ul "340022_pickup_135304.jpeg?X-Amz-Expires=600&X-Amz-Date=20250927T162225Z&X-Amz-A…" at bounding box center [447, 219] width 362 height 297
click at [482, 155] on span "340022_pickup_135299.jpeg?X-Amz-Expires=600&X-Amz-Date=20250927T162225Z&X-Amz-A…" at bounding box center [439, 160] width 338 height 12
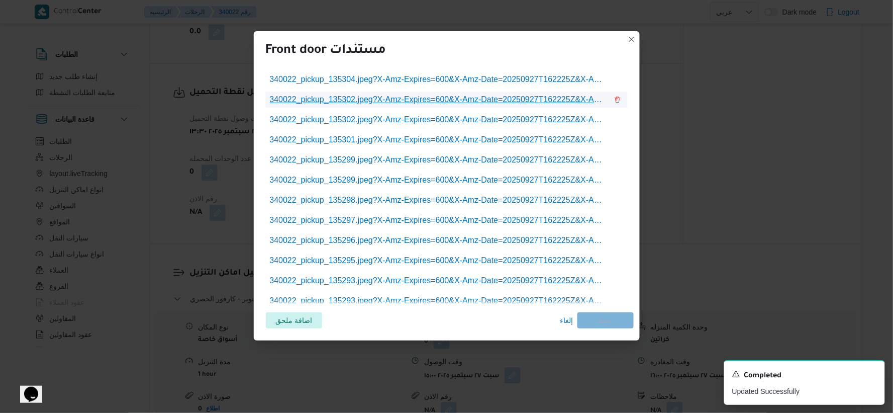
click at [456, 98] on span "340022_pickup_135302.jpeg?X-Amz-Expires=600&X-Amz-Date=20250927T162225Z&X-Amz-A…" at bounding box center [439, 99] width 338 height 12
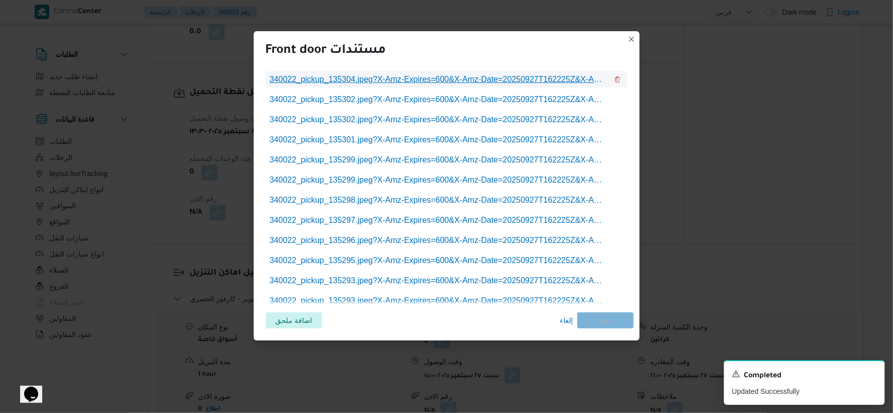
click at [436, 80] on span "340022_pickup_135304.jpeg?X-Amz-Expires=600&X-Amz-Date=20250927T162225Z&X-Amz-A…" at bounding box center [439, 79] width 338 height 12
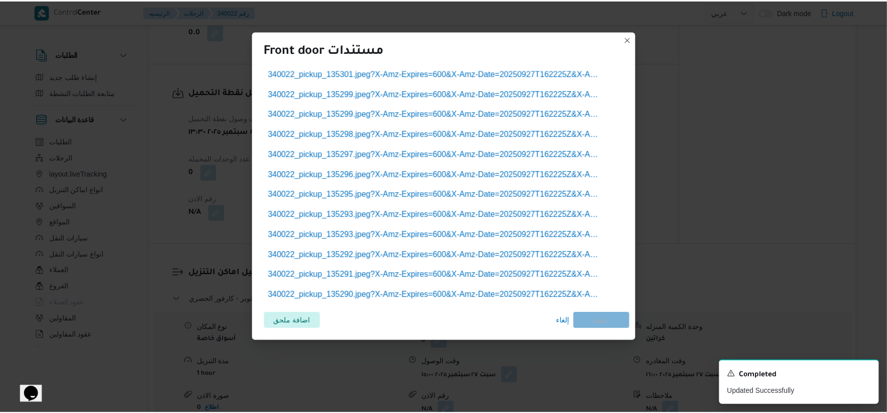
scroll to position [68, 0]
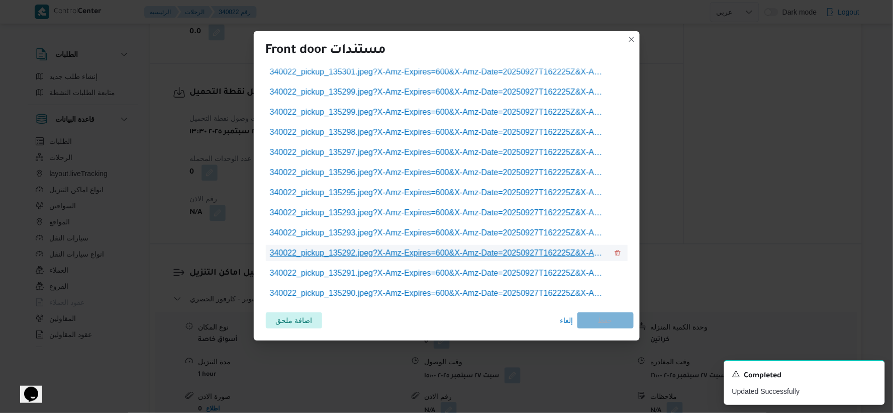
click at [417, 256] on span "340022_pickup_135292.jpeg?X-Amz-Expires=600&X-Amz-Date=20250927T162225Z&X-Amz-A…" at bounding box center [439, 253] width 338 height 12
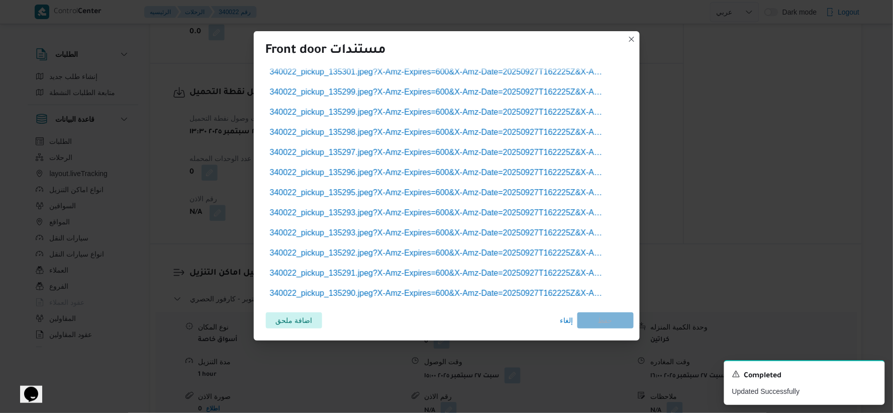
click at [384, 300] on div "340022_pickup_135304.jpeg?X-Amz-Expires=600&X-Amz-Date=20250927T162225Z&X-Amz-A…" at bounding box center [447, 185] width 386 height 237
click at [388, 292] on span "340022_pickup_135290.jpeg?X-Amz-Expires=600&X-Amz-Date=20250927T162225Z&X-Amz-A…" at bounding box center [439, 293] width 338 height 12
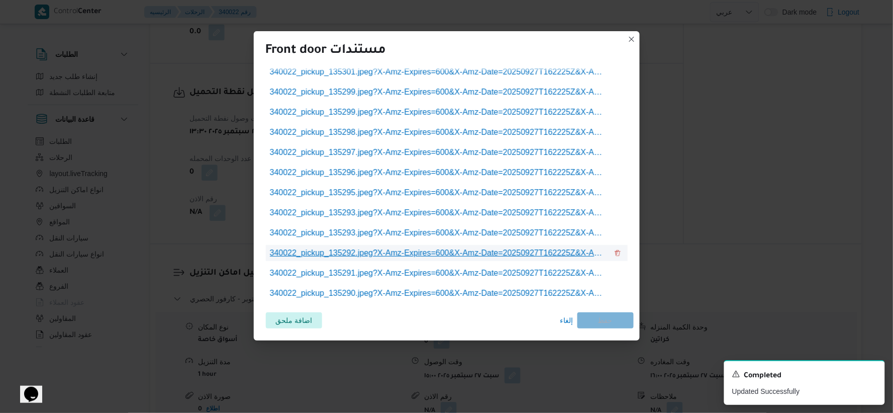
click at [423, 253] on span "340022_pickup_135292.jpeg?X-Amz-Expires=600&X-Amz-Date=20250927T162225Z&X-Amz-A…" at bounding box center [439, 253] width 338 height 12
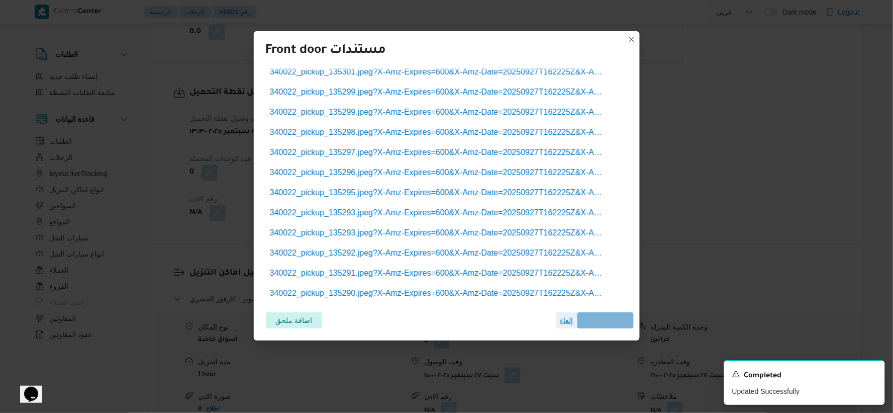
click at [564, 316] on span "إلغاء" at bounding box center [566, 320] width 13 height 12
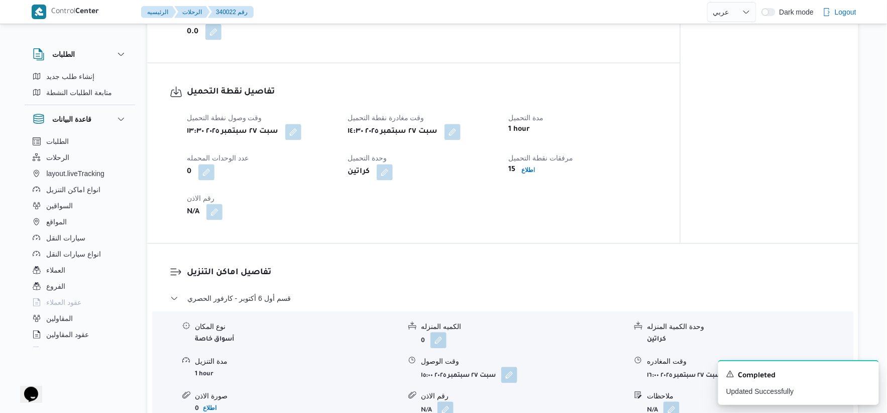
click at [215, 214] on button "button" at bounding box center [215, 212] width 16 height 16
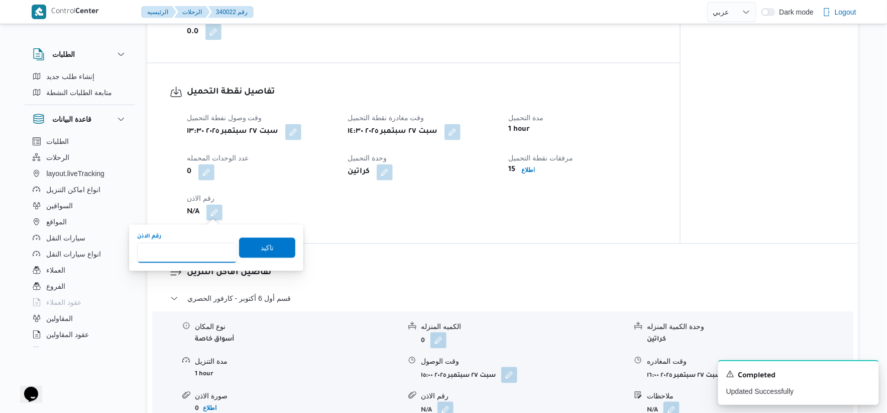
click at [190, 250] on input "رقم الاذن" at bounding box center [187, 253] width 100 height 20
type input "9078"
click at [265, 254] on span "تاكيد" at bounding box center [267, 247] width 56 height 20
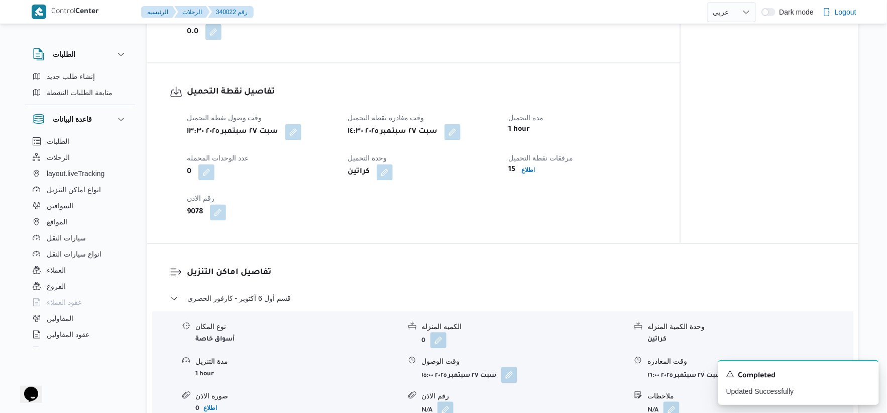
select select "ar"
